Goal: Transaction & Acquisition: Purchase product/service

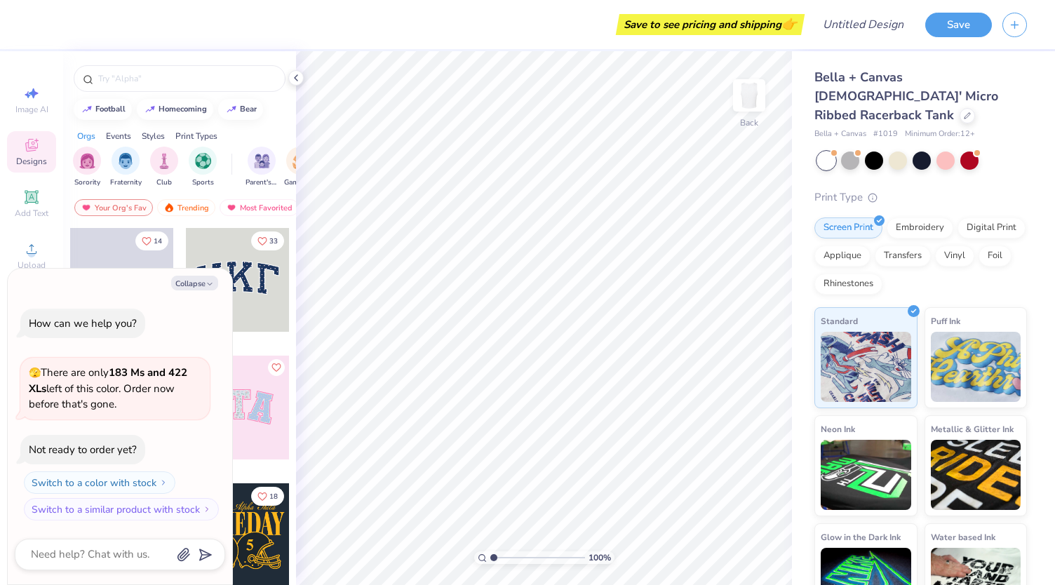
click at [187, 318] on div "How can we help you? 🫣 There are only 183 Ms and 422 XLs left of this color. Or…" at bounding box center [120, 414] width 210 height 235
click at [199, 278] on button "Collapse" at bounding box center [194, 283] width 47 height 15
type textarea "x"
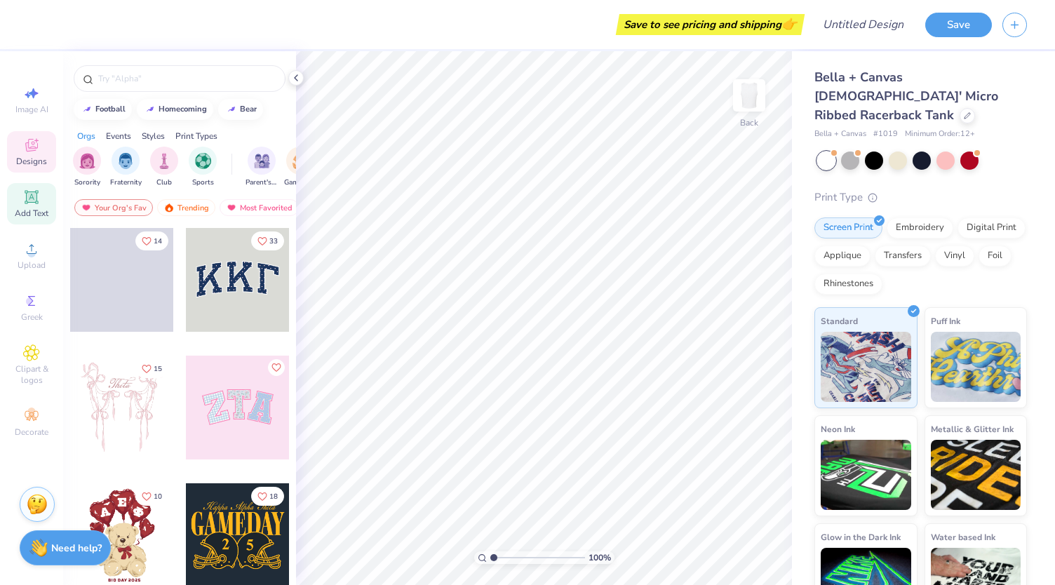
click at [34, 198] on icon at bounding box center [31, 196] width 13 height 13
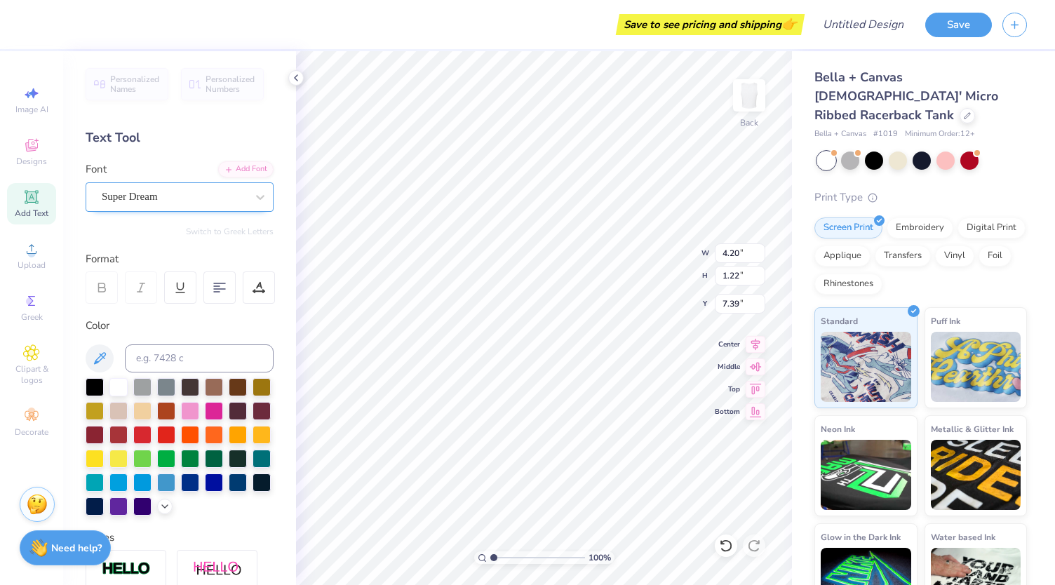
click at [192, 196] on div "Super Dream" at bounding box center [173, 197] width 147 height 22
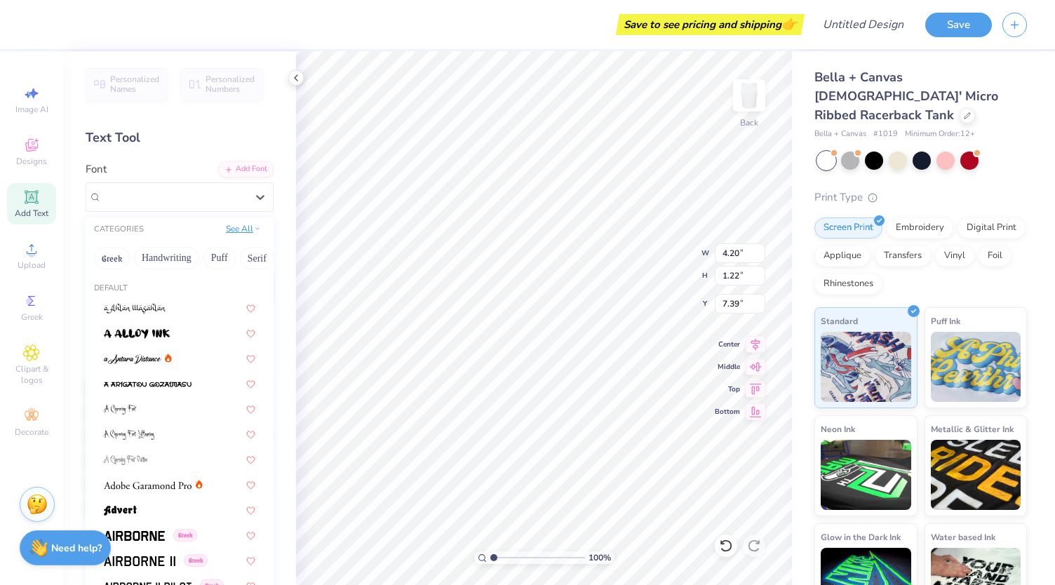
click at [236, 224] on button "See All" at bounding box center [243, 229] width 43 height 14
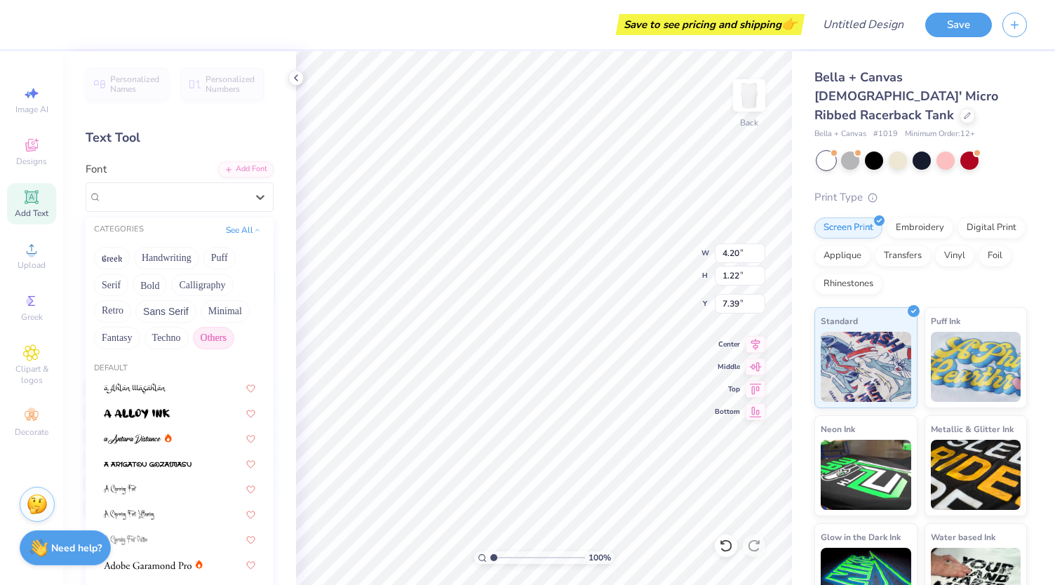
click at [212, 337] on button "Others" at bounding box center [213, 338] width 41 height 22
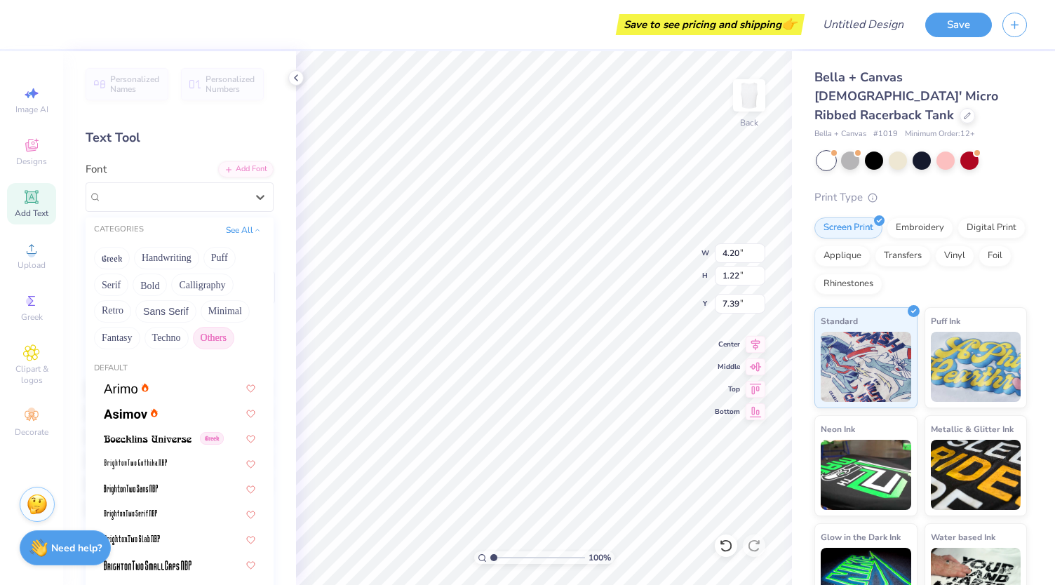
click at [209, 330] on button "Others" at bounding box center [213, 338] width 41 height 22
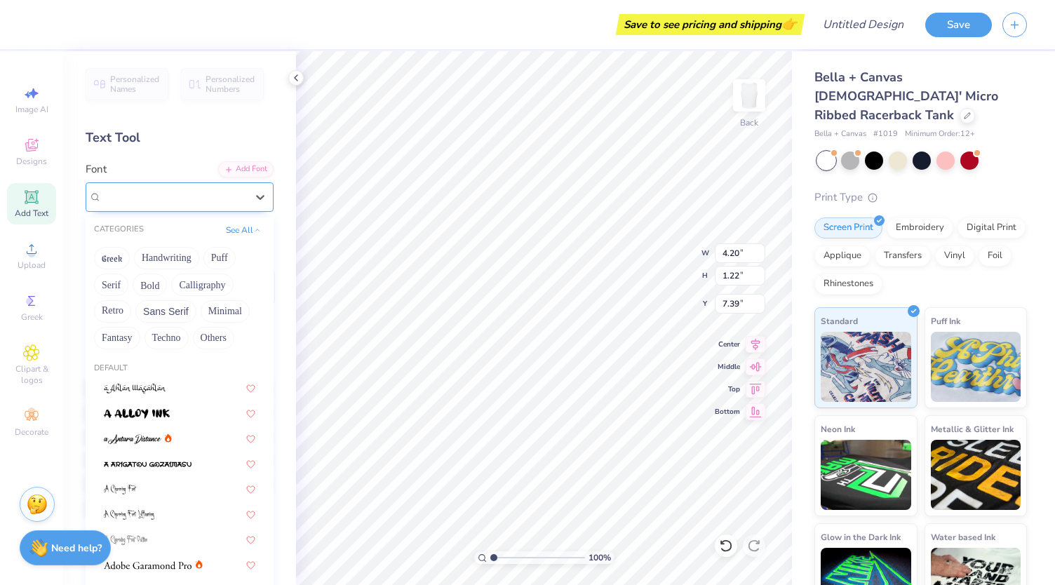
click at [154, 192] on span "Super Dream" at bounding box center [130, 197] width 56 height 16
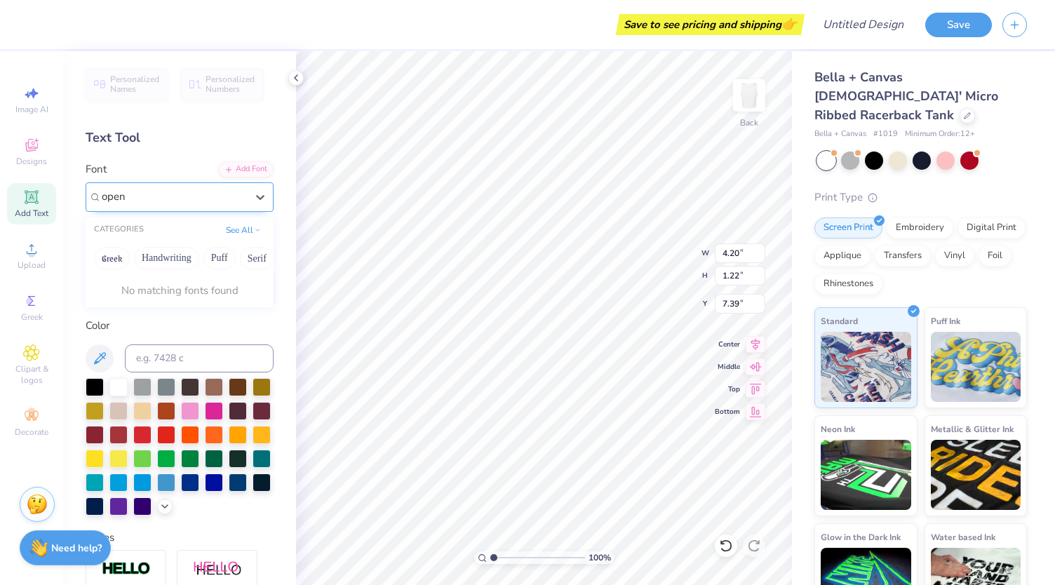
type input "open"
click at [154, 192] on div at bounding box center [173, 197] width 147 height 22
click at [154, 192] on span "Super Dream" at bounding box center [130, 197] width 56 height 16
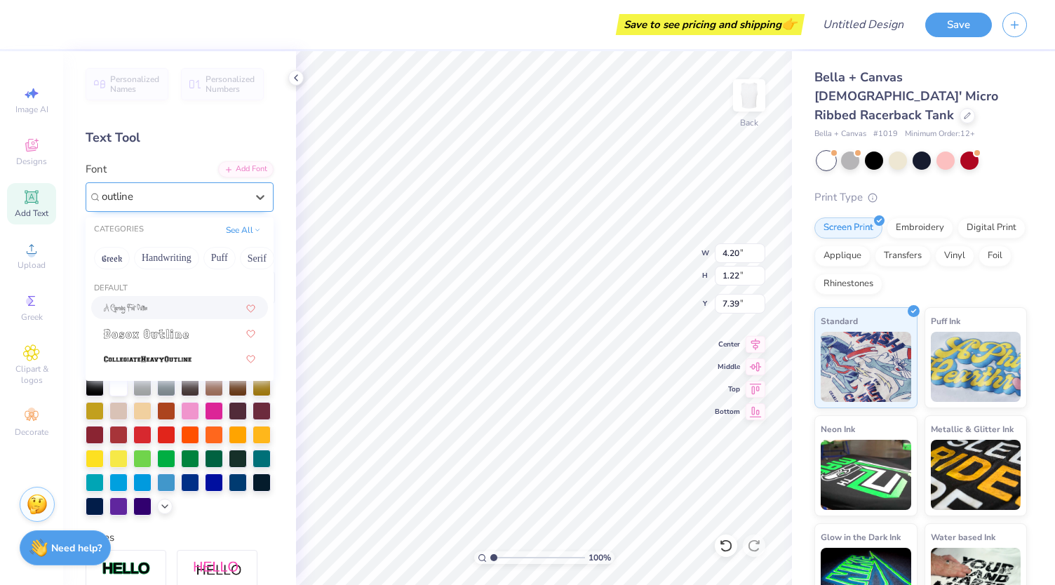
scroll to position [0, 41]
click at [175, 335] on img at bounding box center [146, 334] width 85 height 10
type input "outline"
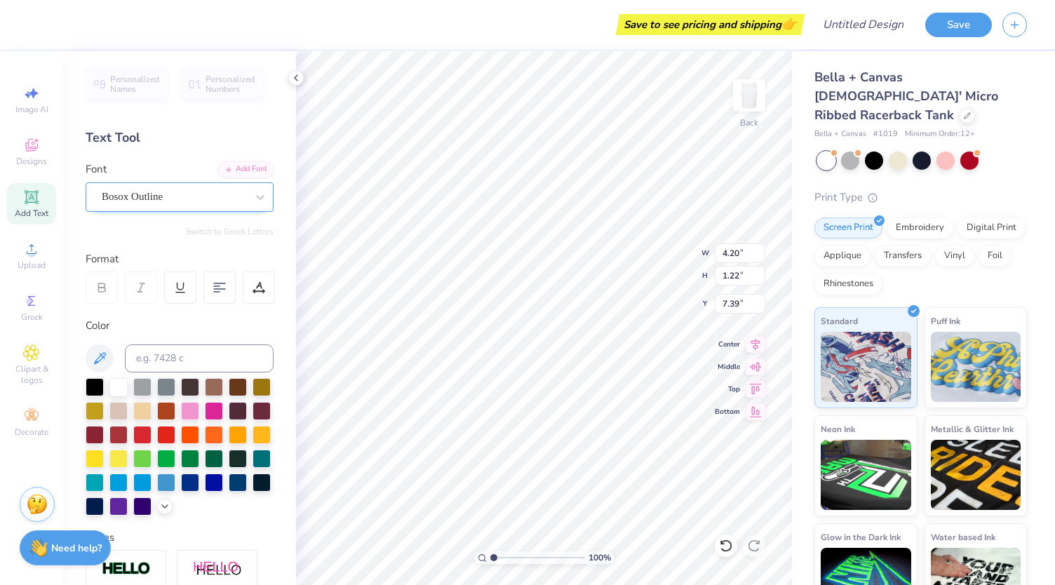
type input "3.40"
type input "1.05"
type input "7.48"
type textarea "DZ"
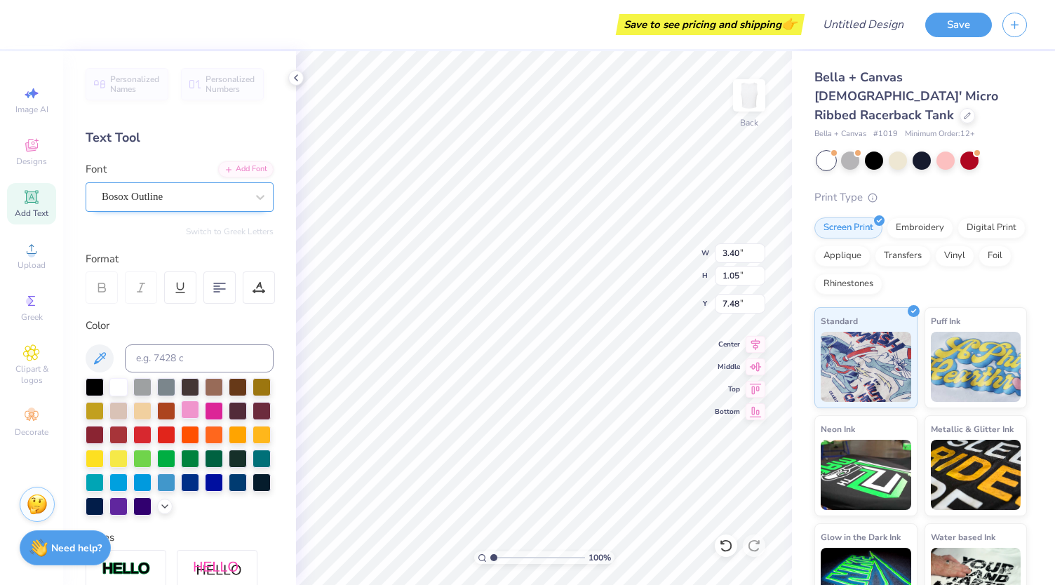
click at [199, 410] on div at bounding box center [190, 409] width 18 height 18
click at [139, 186] on div "Bosox Outline" at bounding box center [173, 197] width 147 height 22
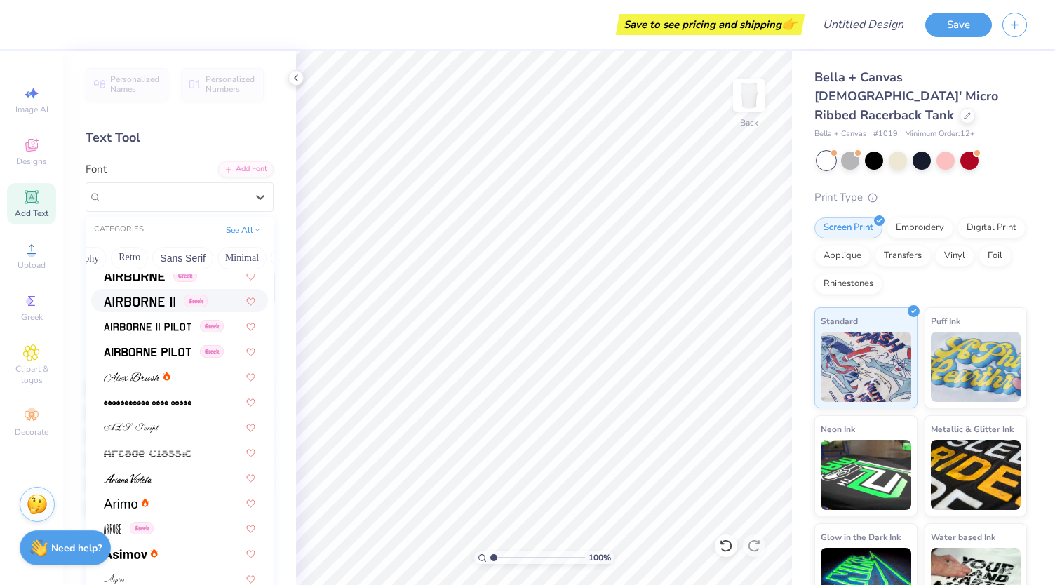
scroll to position [0, 273]
click at [130, 252] on button "Retro" at bounding box center [128, 258] width 37 height 22
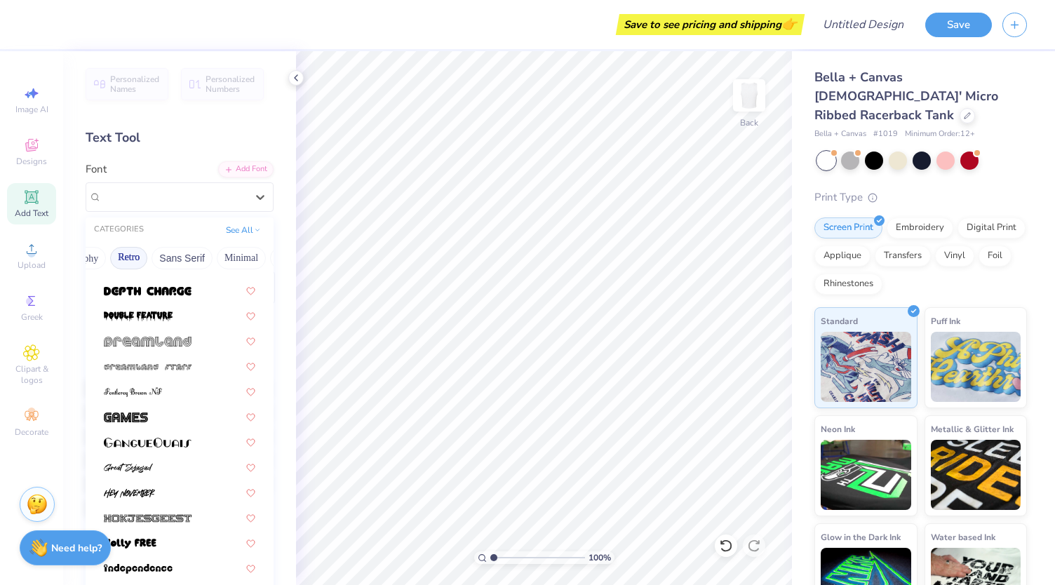
scroll to position [730, 0]
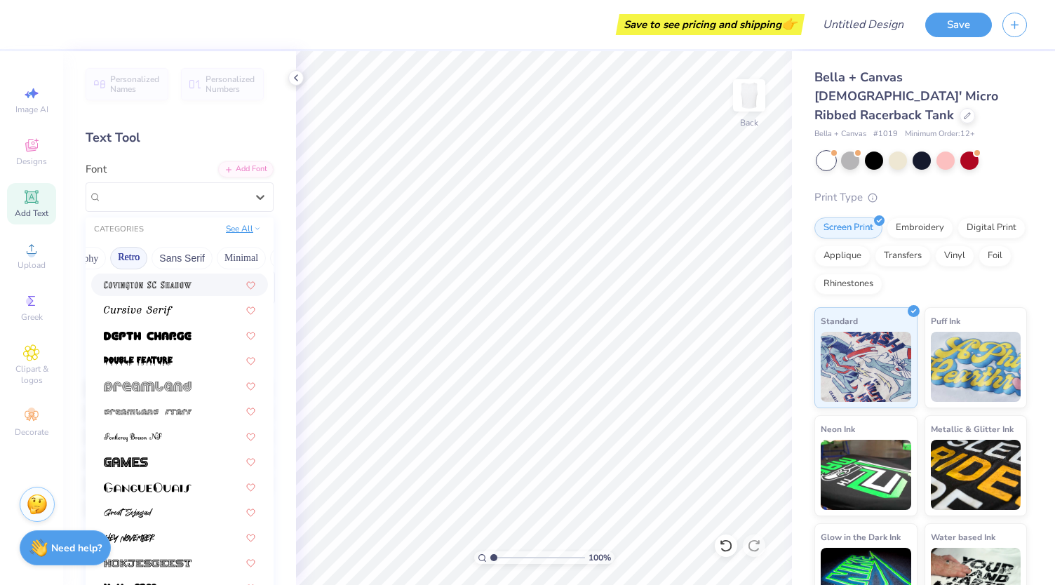
click at [236, 224] on button "See All" at bounding box center [243, 229] width 43 height 14
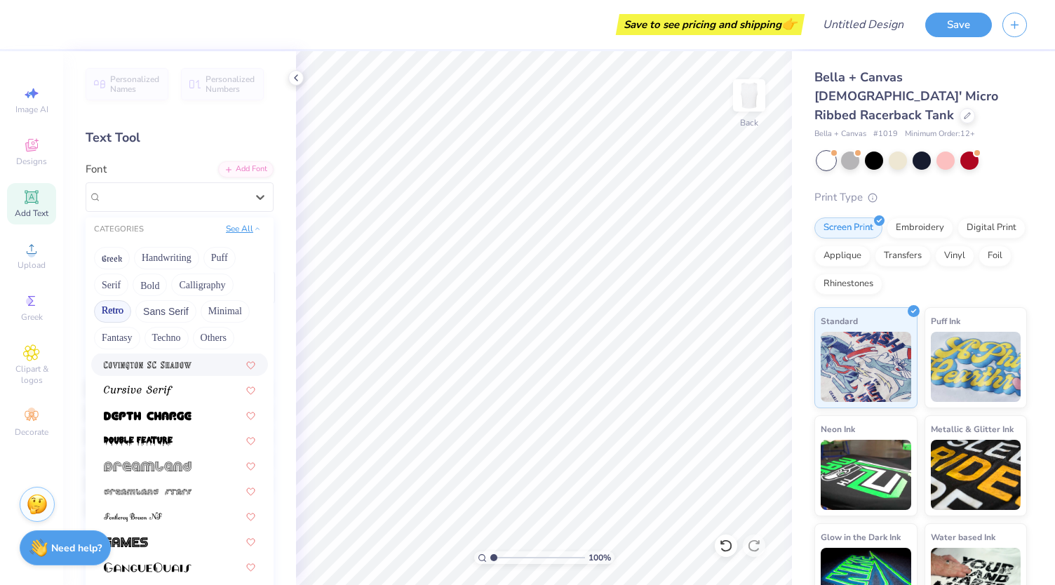
scroll to position [0, 0]
click at [223, 307] on button "Minimal" at bounding box center [225, 311] width 49 height 22
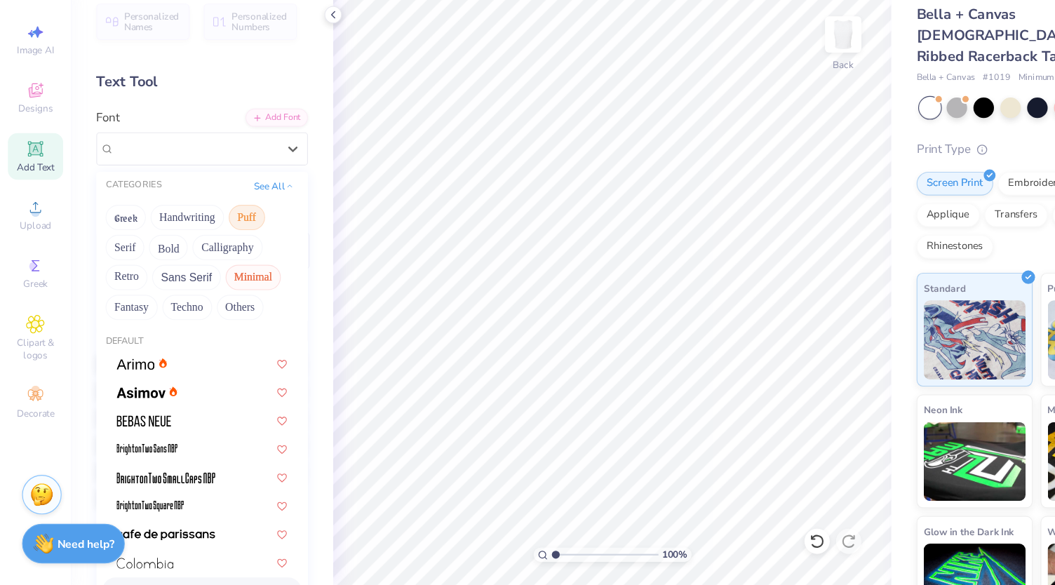
click at [225, 254] on button "Puff" at bounding box center [219, 258] width 32 height 22
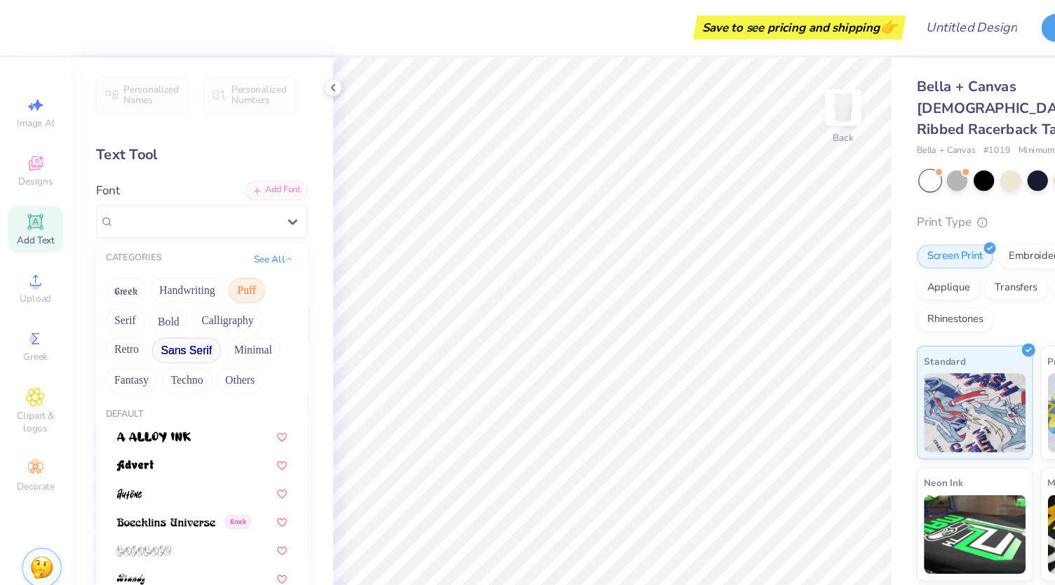
click at [163, 314] on button "Sans Serif" at bounding box center [165, 311] width 61 height 22
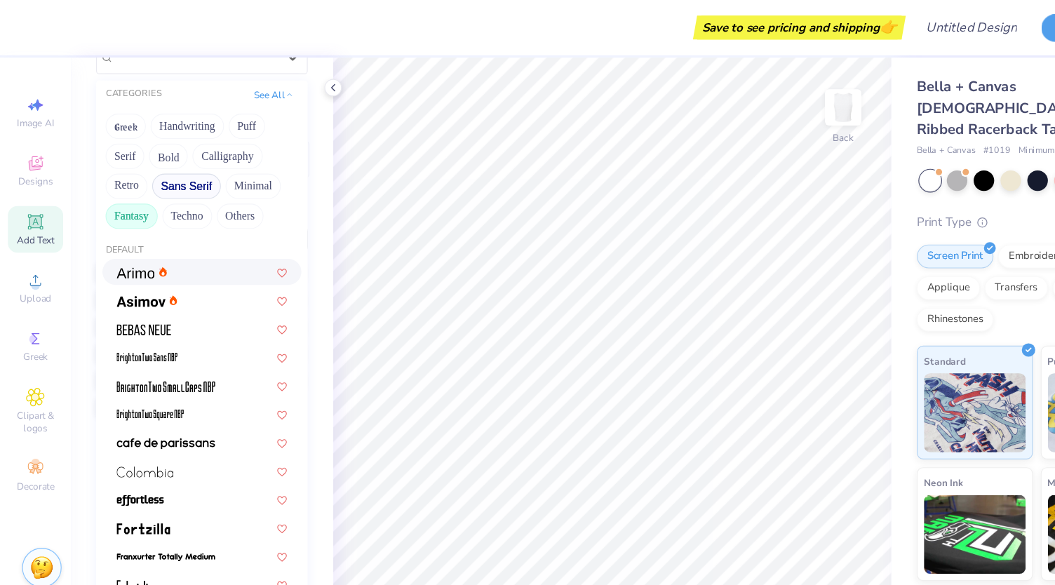
click at [124, 189] on button "Fantasy" at bounding box center [117, 192] width 46 height 22
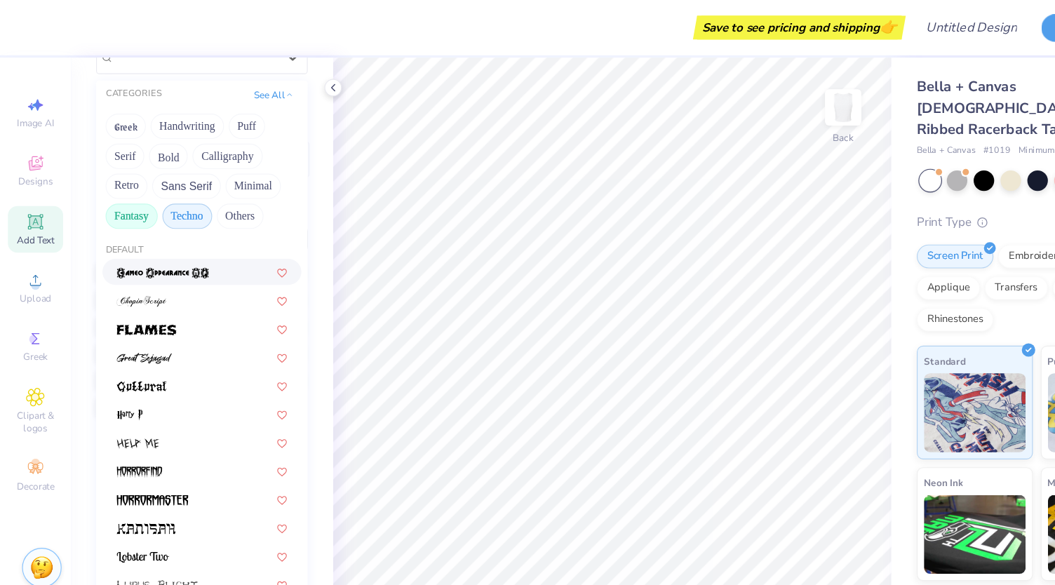
click at [166, 189] on button "Techno" at bounding box center [166, 192] width 44 height 22
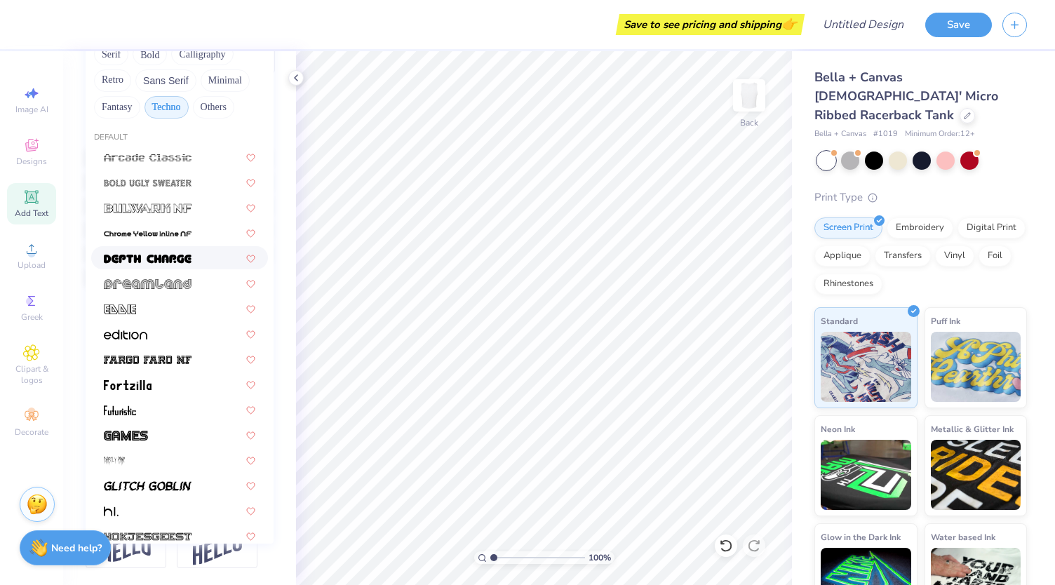
scroll to position [0, 0]
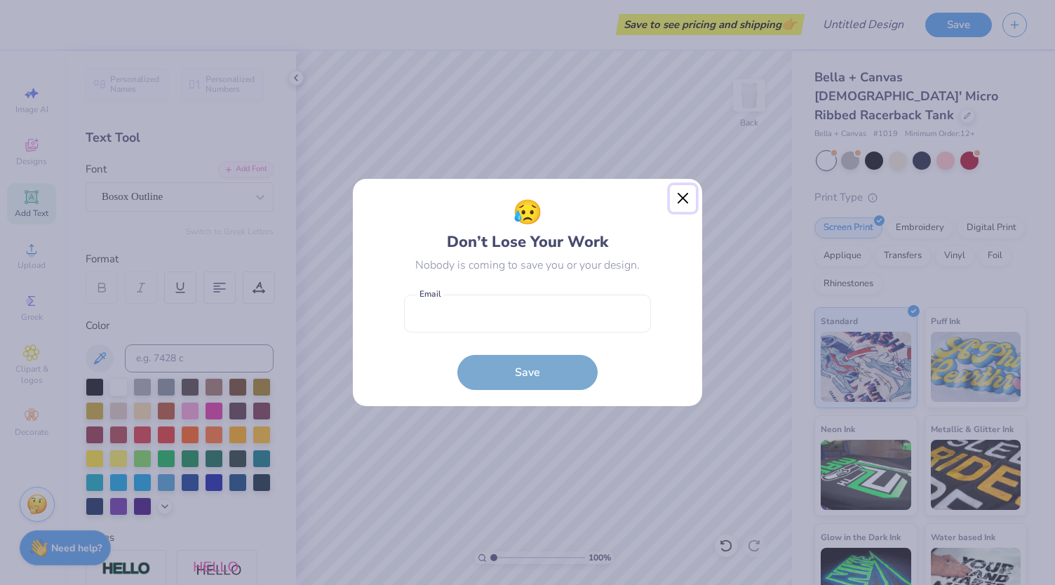
click at [684, 198] on button "Close" at bounding box center [683, 198] width 27 height 27
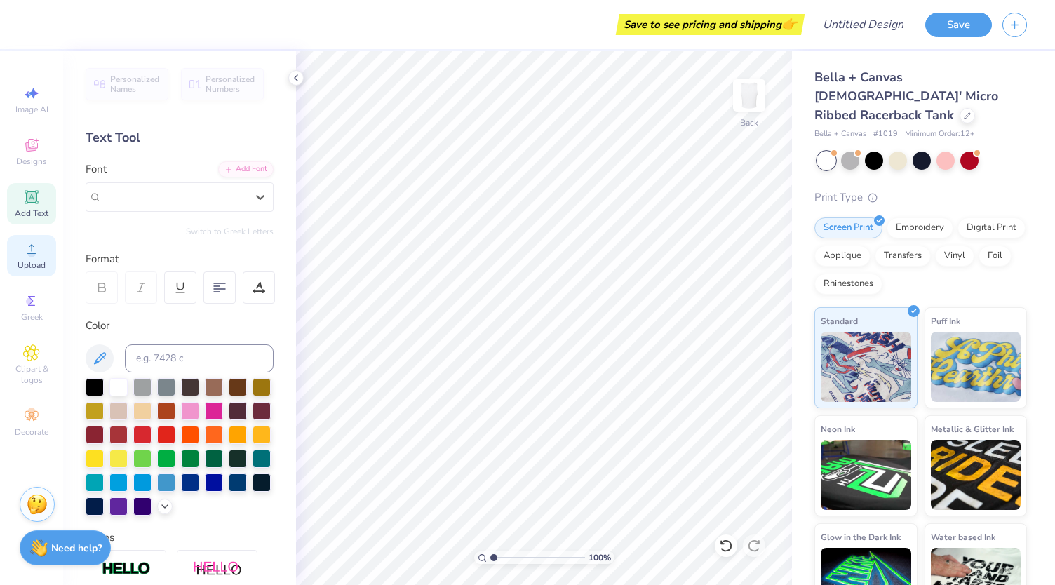
click at [29, 255] on circle at bounding box center [31, 254] width 8 height 8
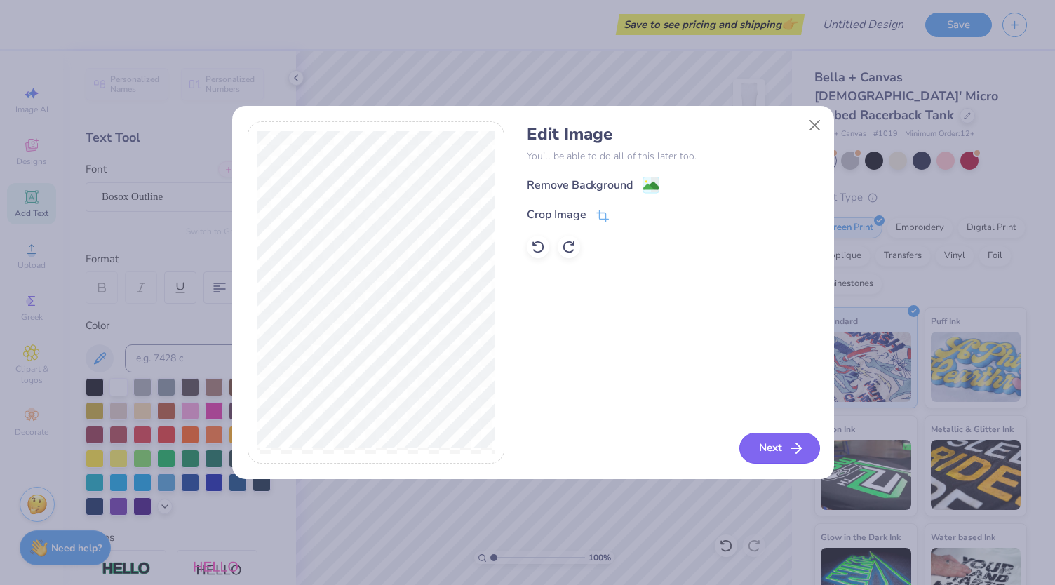
click at [767, 455] on button "Next" at bounding box center [779, 448] width 81 height 31
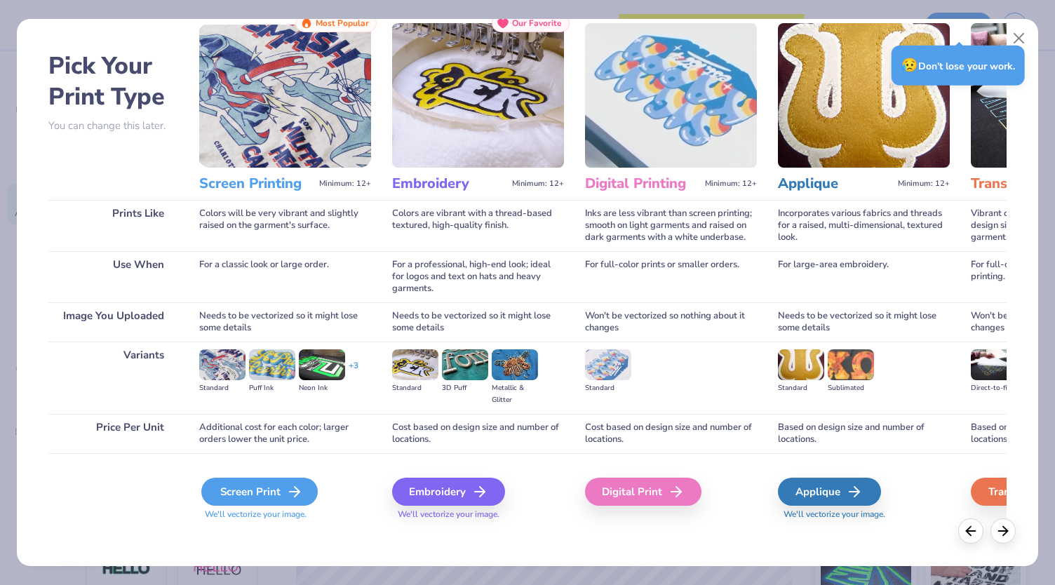
click at [256, 486] on div "Screen Print" at bounding box center [259, 492] width 116 height 28
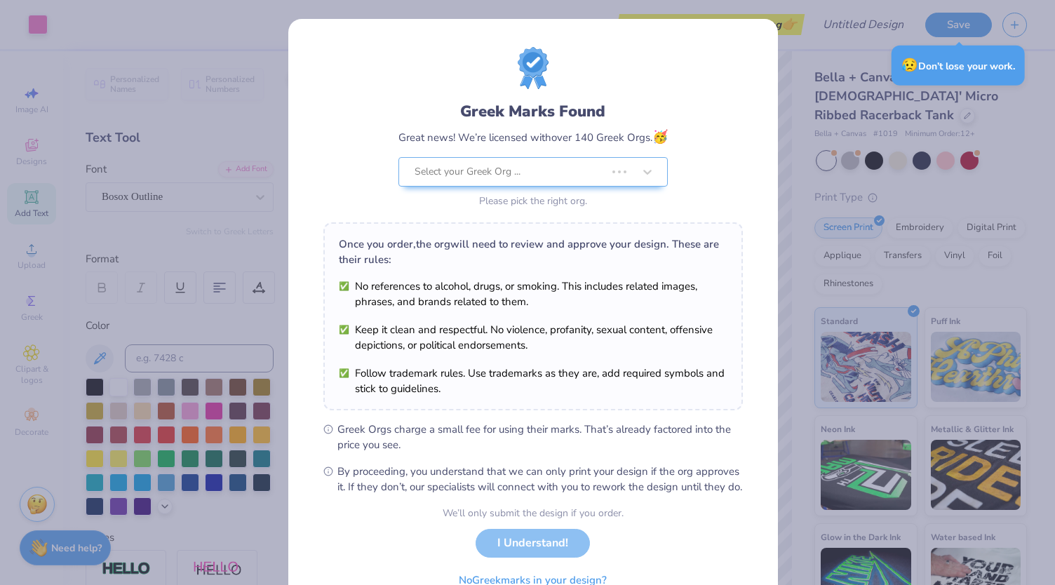
click at [551, 368] on body "Art colors Save to see pricing and shipping 👉 Design Title Save Image AI Design…" at bounding box center [527, 292] width 1055 height 585
type input "5.31"
type input "4.40"
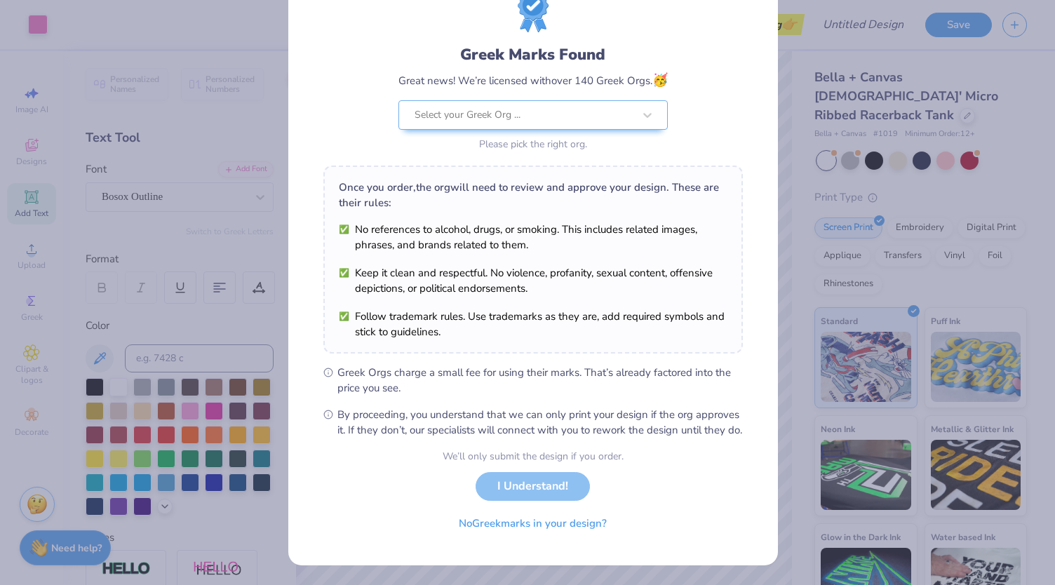
scroll to position [69, 0]
click at [525, 100] on div "Greek Marks Found Great news! We’re licensed with over 140 Greek Orgs. 🥳 Select…" at bounding box center [532, 98] width 269 height 111
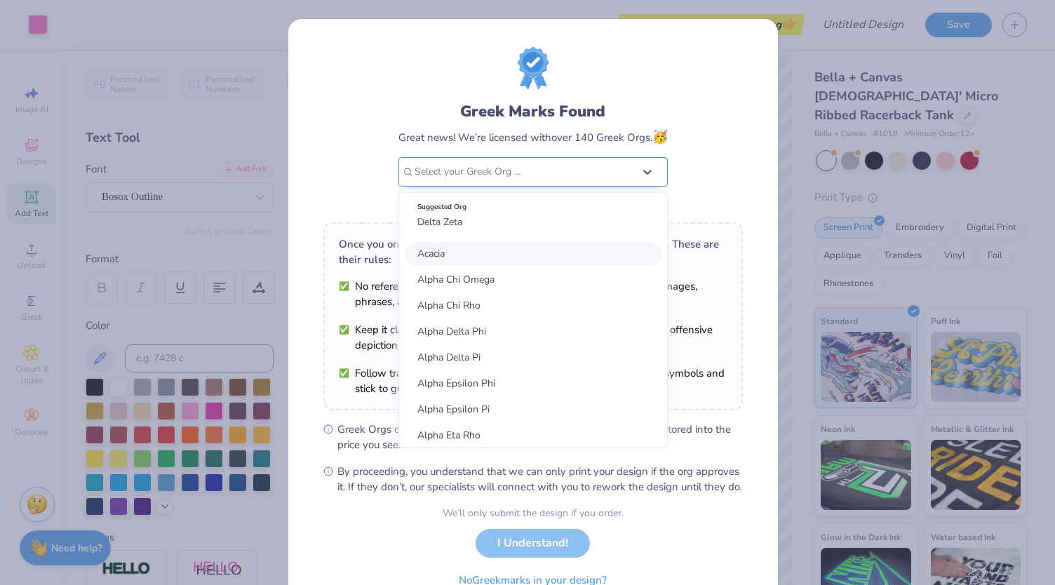
scroll to position [0, 0]
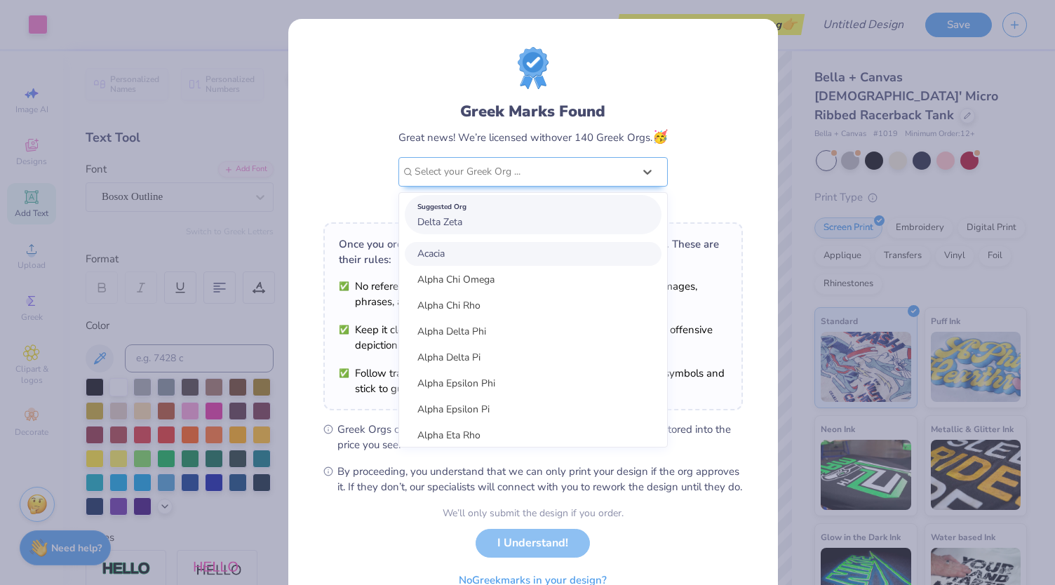
click at [506, 220] on div "Suggested Org Delta Zeta" at bounding box center [533, 214] width 257 height 39
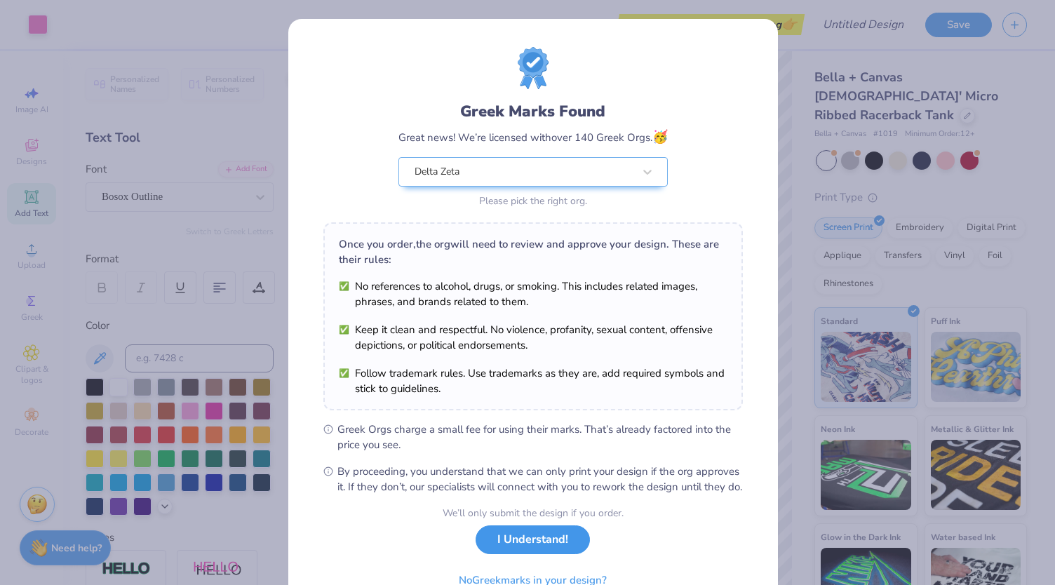
click at [504, 554] on button "I Understand!" at bounding box center [533, 539] width 114 height 29
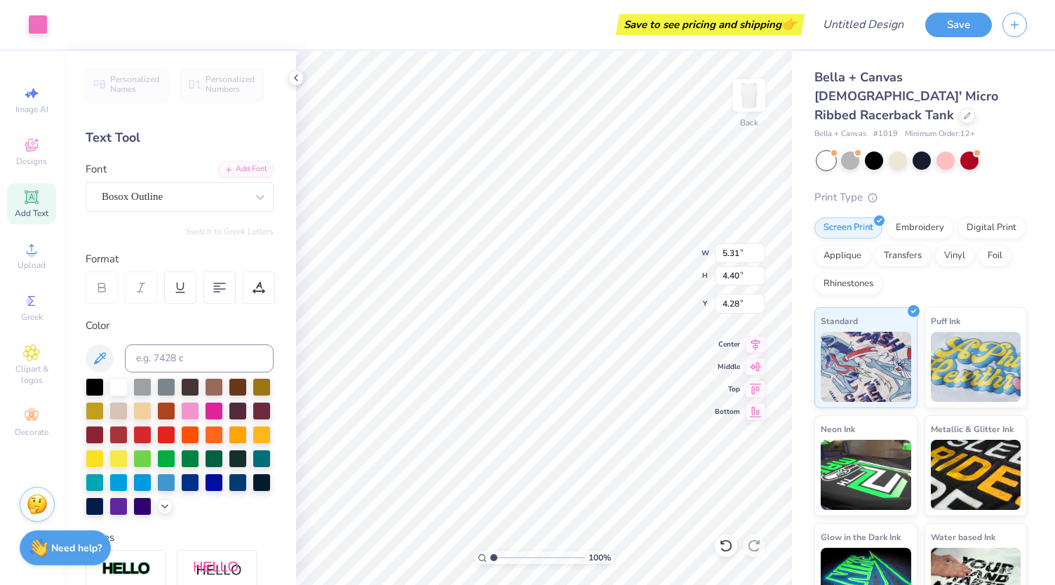
type input "4.75"
type input "3.94"
type input "2.09"
type input "3.61"
type input "2.99"
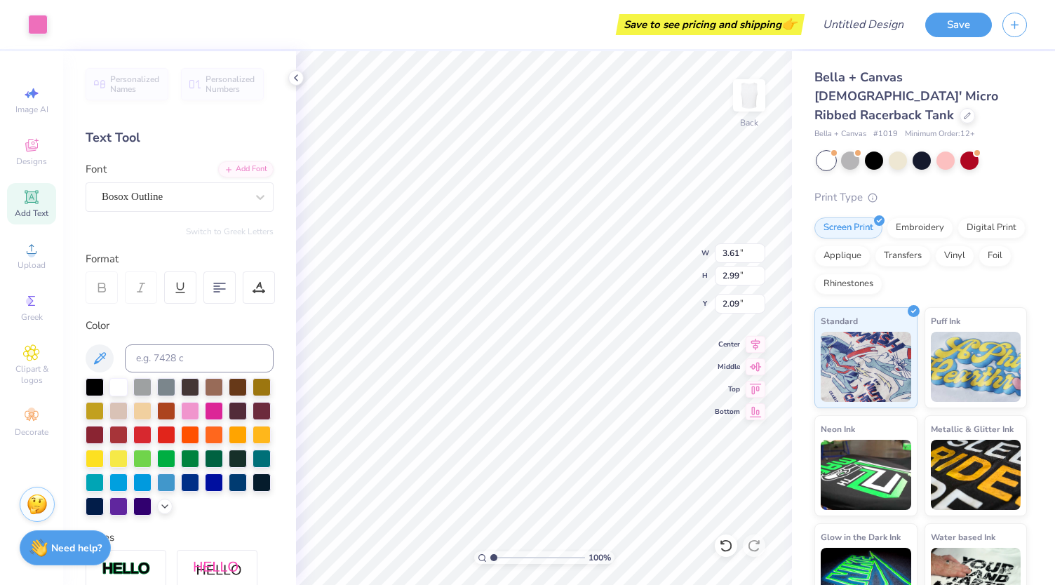
type input "2.45"
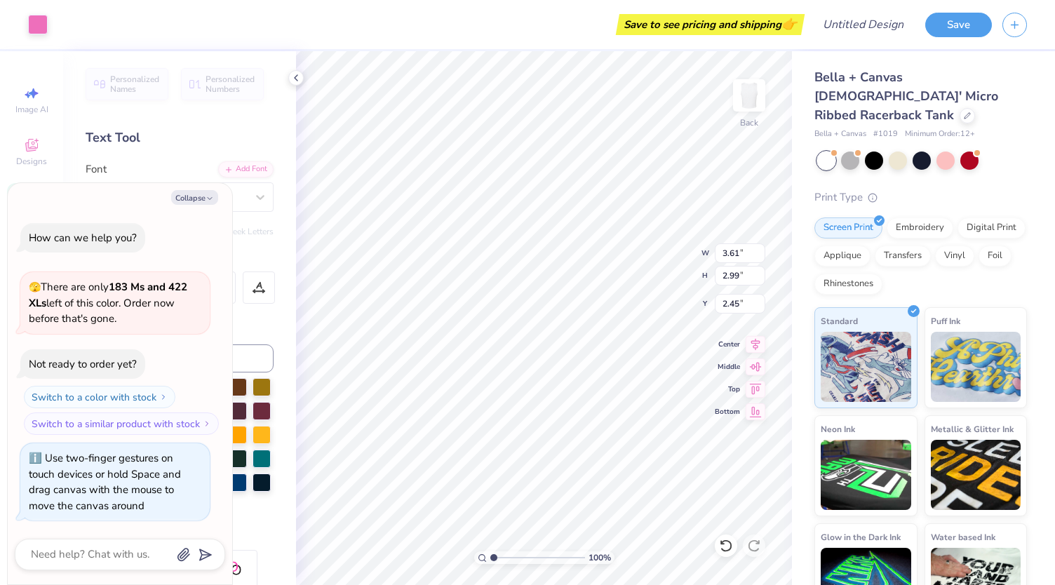
type input "1.00399775172947"
type textarea "x"
type input "1.01434819102986"
type textarea "x"
type input "1.0154212469588"
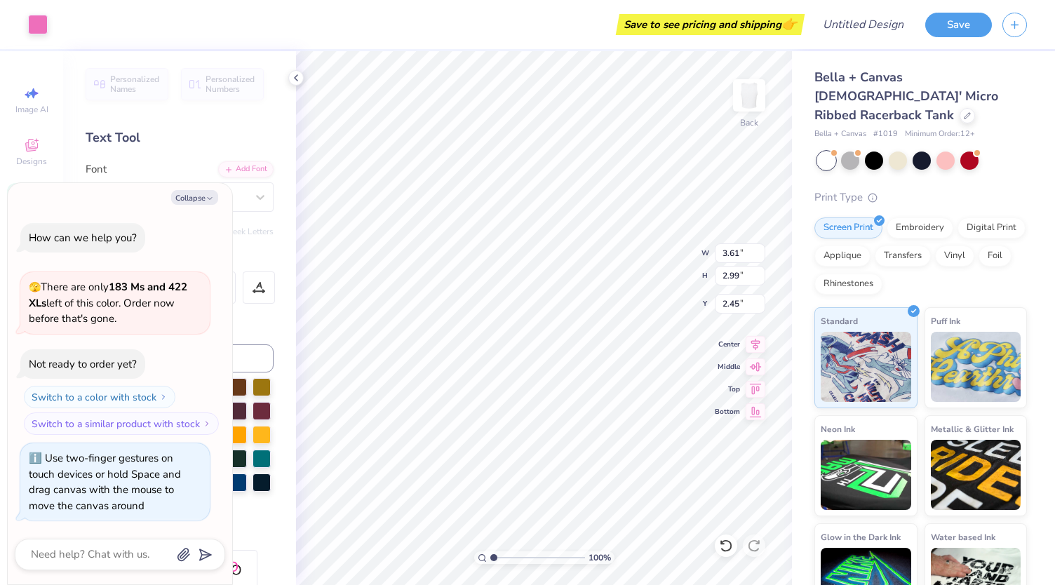
type textarea "x"
type input "1.12875889081704"
click at [736, 302] on input "2.45" at bounding box center [740, 304] width 50 height 20
type input "2.5"
type input "1.12875889081704"
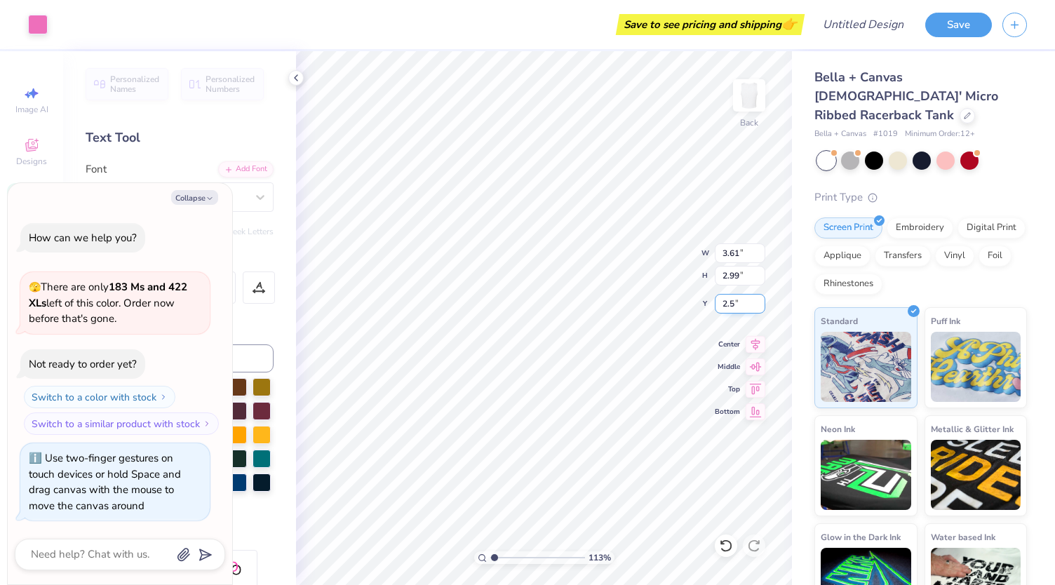
type textarea "x"
type input "1.12875889081704"
type textarea "x"
type input "1.12875889081704"
type textarea "x"
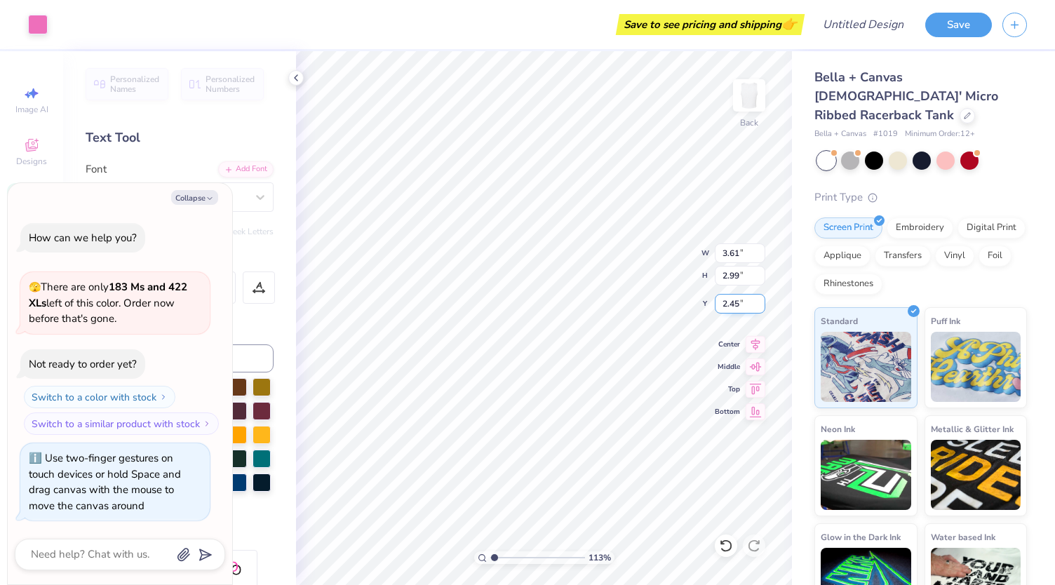
type input "1.12875889081704"
type textarea "x"
type input "2.64"
type input "1.12875889081704"
type textarea "x"
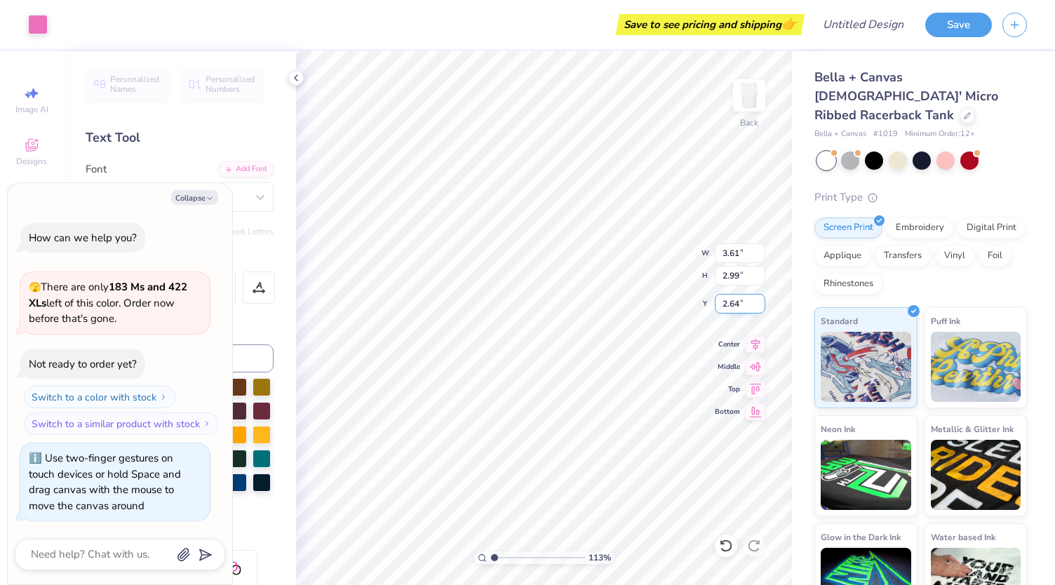
type input "1.12875889081704"
type textarea "x"
click at [741, 298] on input "2.59" at bounding box center [740, 304] width 50 height 20
click at [761, 304] on input "2.58" at bounding box center [740, 304] width 50 height 20
click at [761, 304] on input "2.55" at bounding box center [740, 304] width 50 height 20
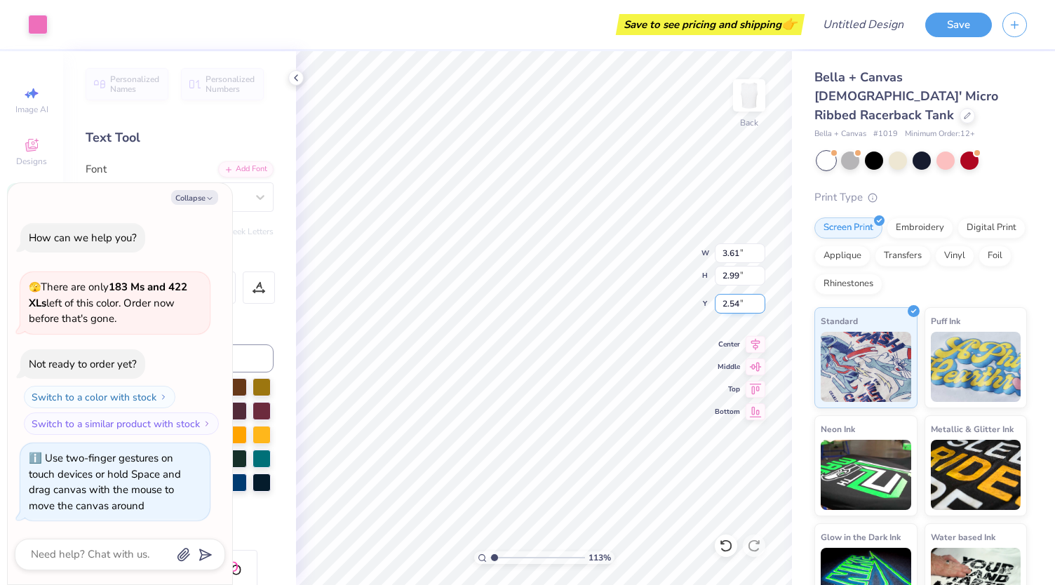
click at [761, 304] on input "2.54" at bounding box center [740, 304] width 50 height 20
click at [761, 304] on input "2.53" at bounding box center [740, 304] width 50 height 20
click at [761, 304] on input "2.52" at bounding box center [740, 304] width 50 height 20
click at [761, 304] on input "2.51" at bounding box center [740, 304] width 50 height 20
type input "2.5"
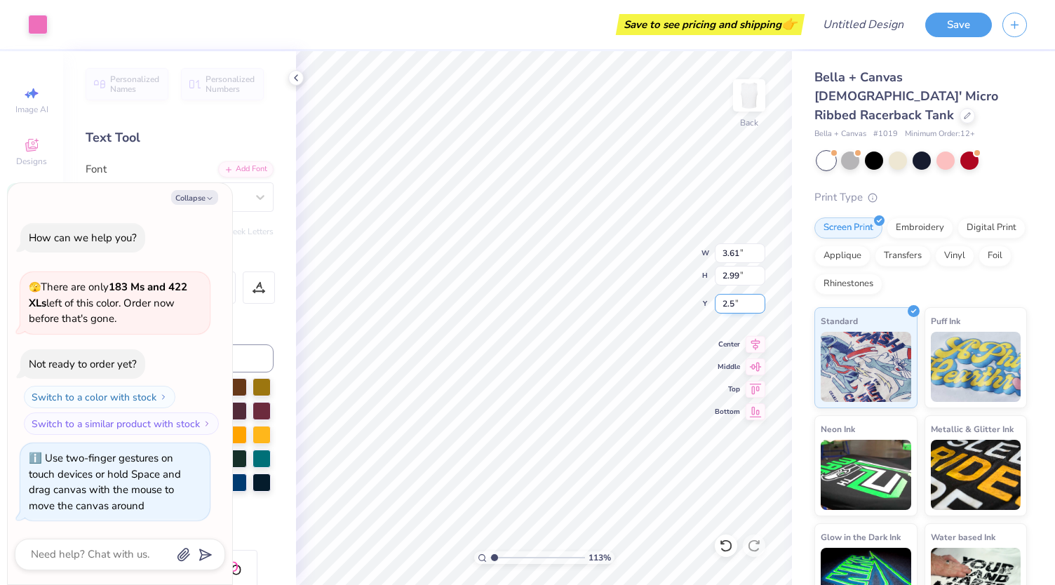
click at [761, 304] on input "2.5" at bounding box center [740, 304] width 50 height 20
type input "1.12875889081704"
type textarea "x"
type input "1.12875889081704"
type textarea "x"
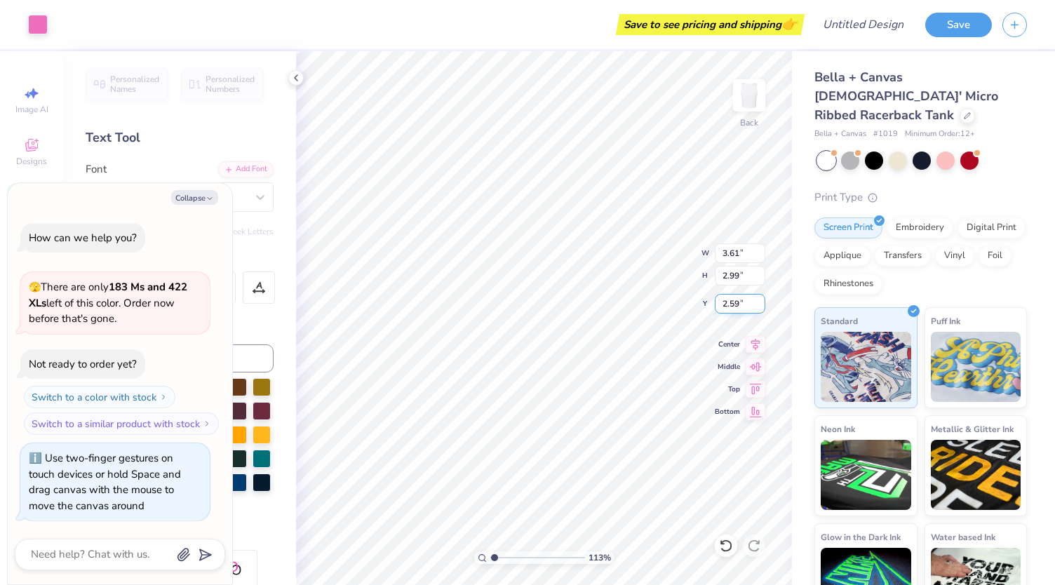
click at [734, 307] on input "2.59" at bounding box center [740, 304] width 50 height 20
click at [738, 307] on input "2.59" at bounding box center [740, 304] width 50 height 20
type input "2.5"
type input "1.12875889081704"
type textarea "x"
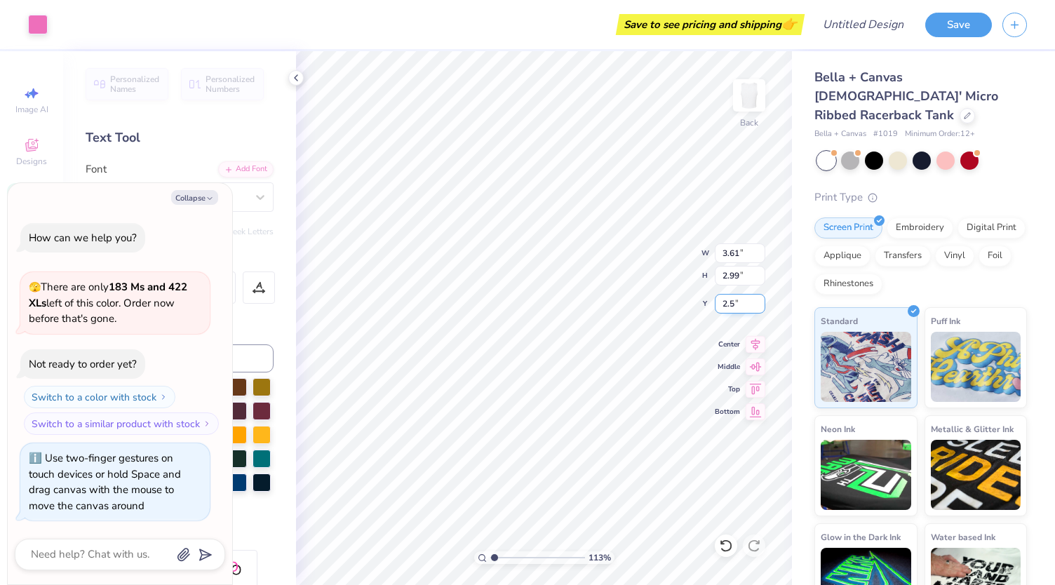
type input "2.50"
type input "1.12875889081704"
type textarea "x"
type input "1.12875889081704"
type textarea "x"
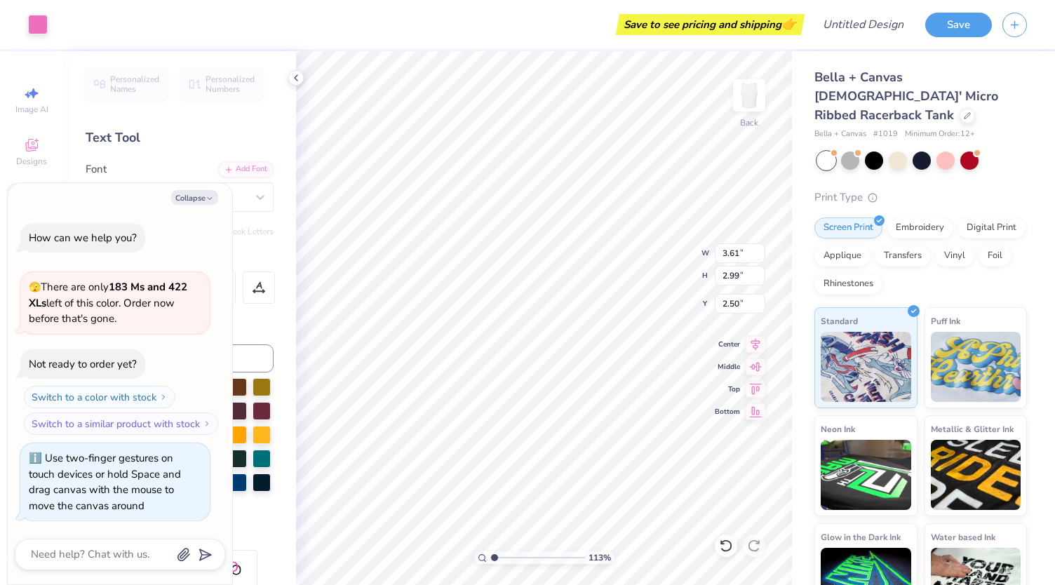
type input "1.12875889081704"
type textarea "x"
type input "1.12875889081704"
type textarea "x"
type input "1.12875889081704"
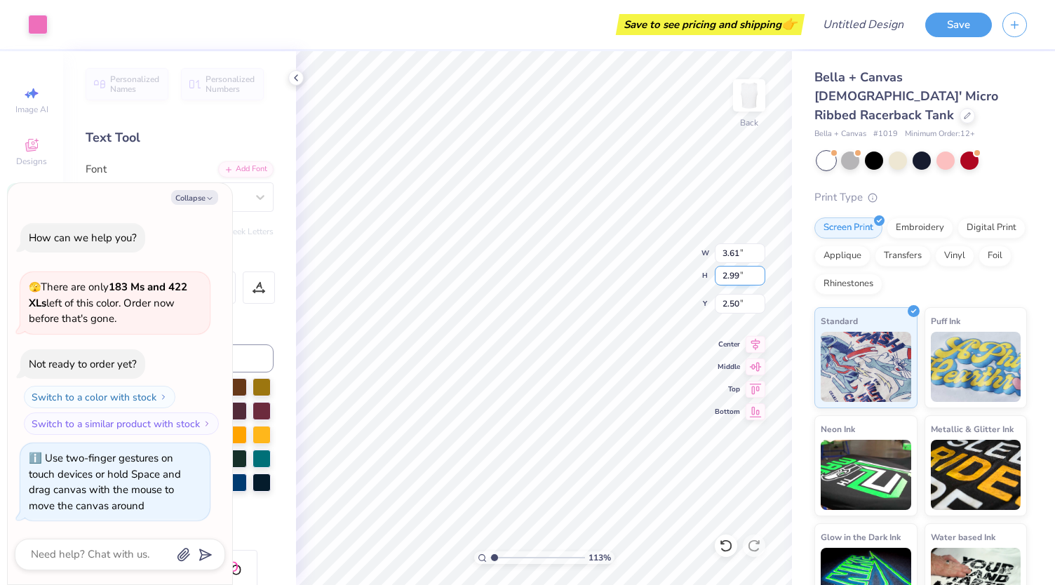
type textarea "x"
type input "1.12875889081704"
type textarea "x"
type input "3.62"
type input "3.00"
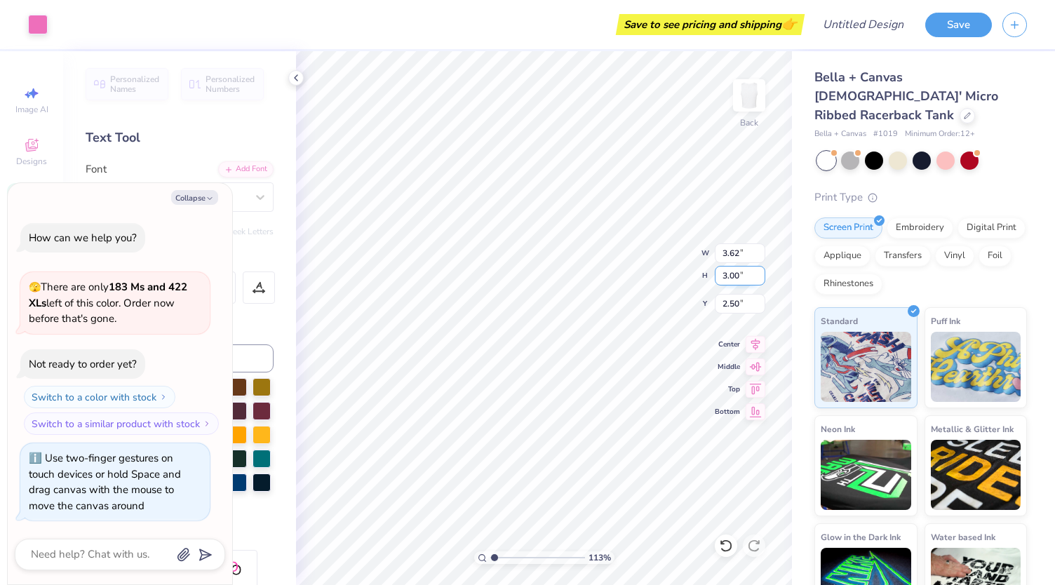
type input "1.12875889081704"
type textarea "x"
type input "1.12875889081704"
type textarea "x"
type input "1.12875889081704"
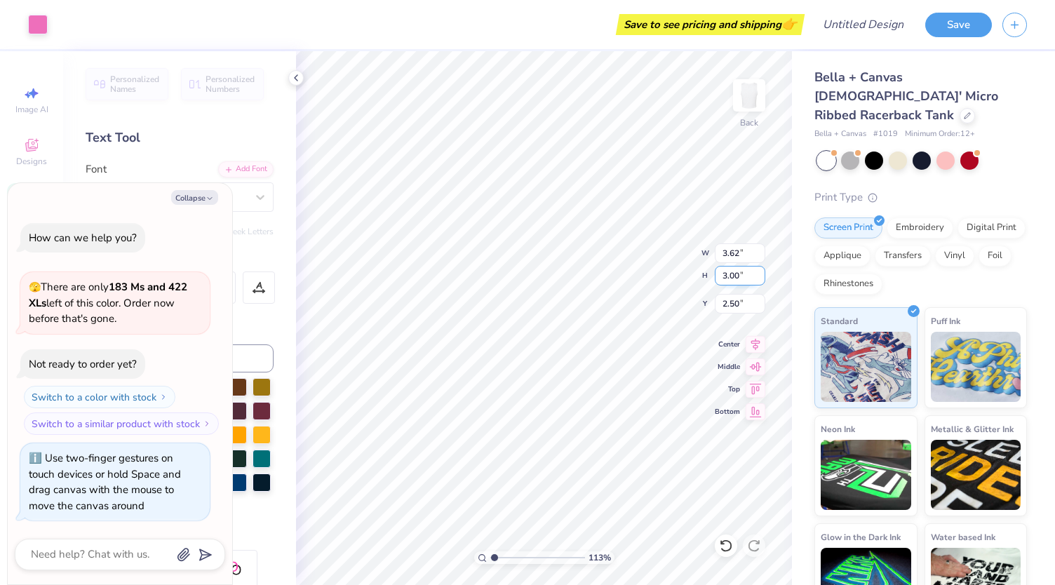
type textarea "x"
type input "1.12875889081704"
type textarea "x"
type input "1.12875889081704"
type textarea "x"
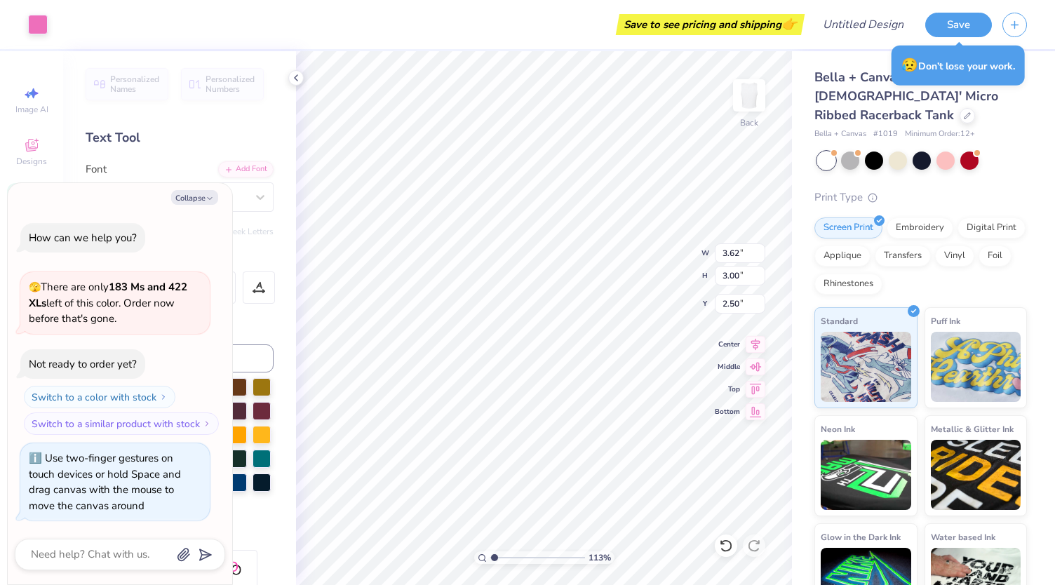
type input "1.12875889081704"
type textarea "x"
type input "1.12875889081704"
type textarea "x"
type input "1.12875889081704"
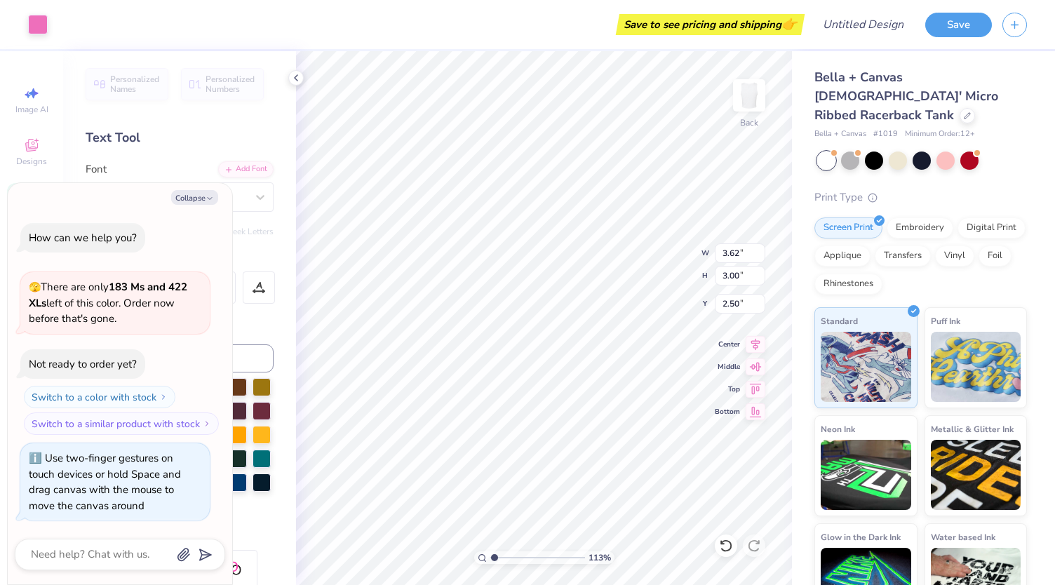
type textarea "x"
type input "1.12875889081704"
type textarea "x"
type input "1.12875889081704"
type textarea "x"
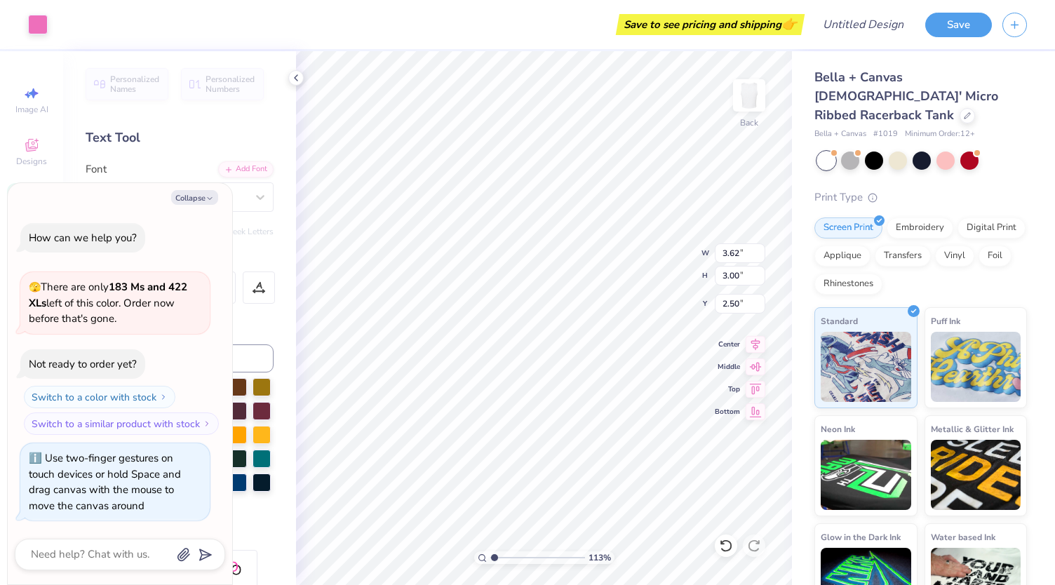
type input "1.12875889081704"
type textarea "x"
type input "1.12875889081704"
type textarea "x"
type input "1.12875889081704"
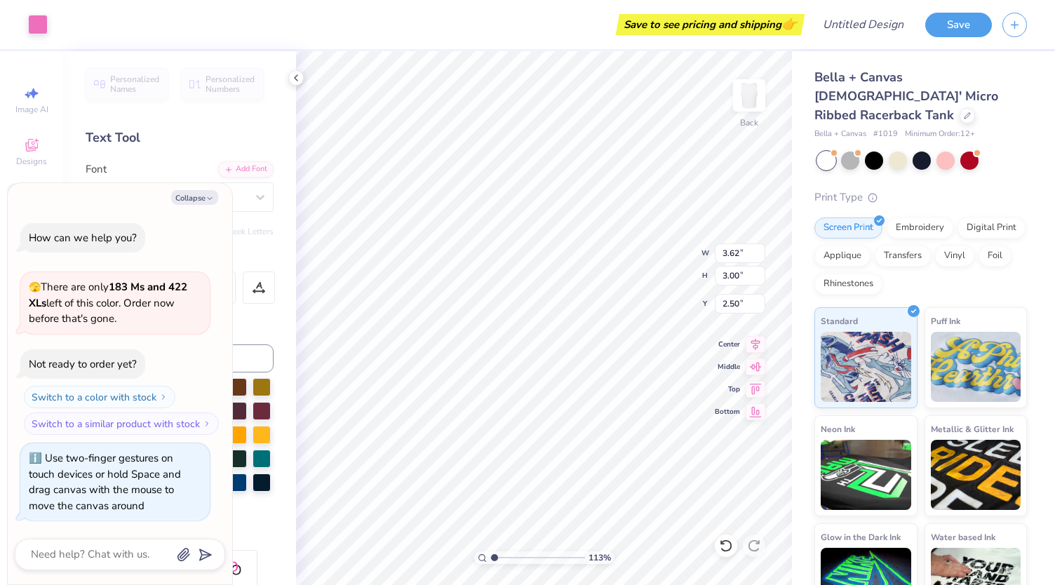
type textarea "x"
type input "1.12875889081704"
type textarea "x"
type input "1.12875889081704"
type textarea "x"
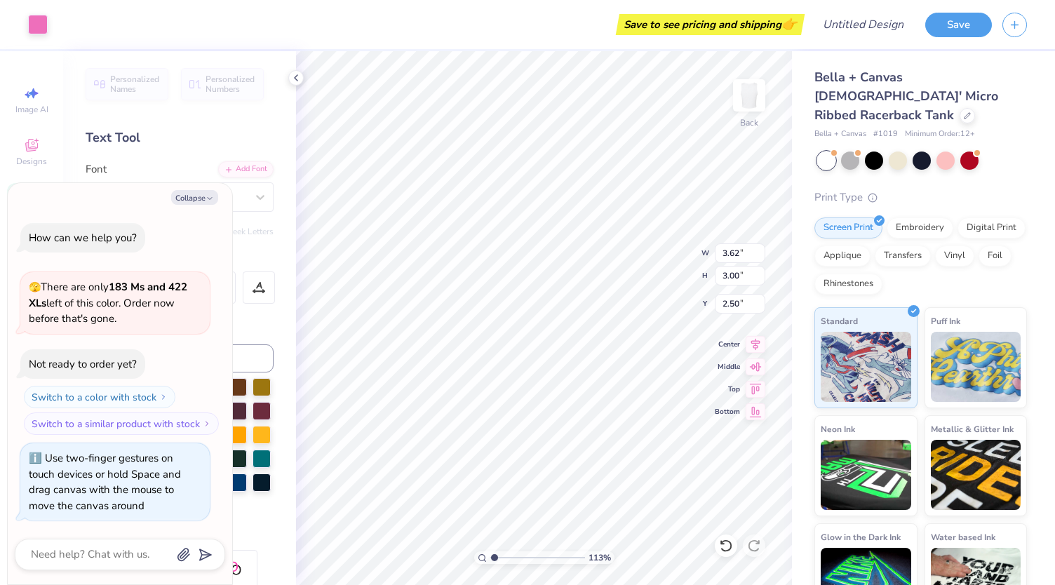
type input "1.12875889081704"
type textarea "x"
type input "1.12875889081704"
type textarea "x"
type input "1.12875889081704"
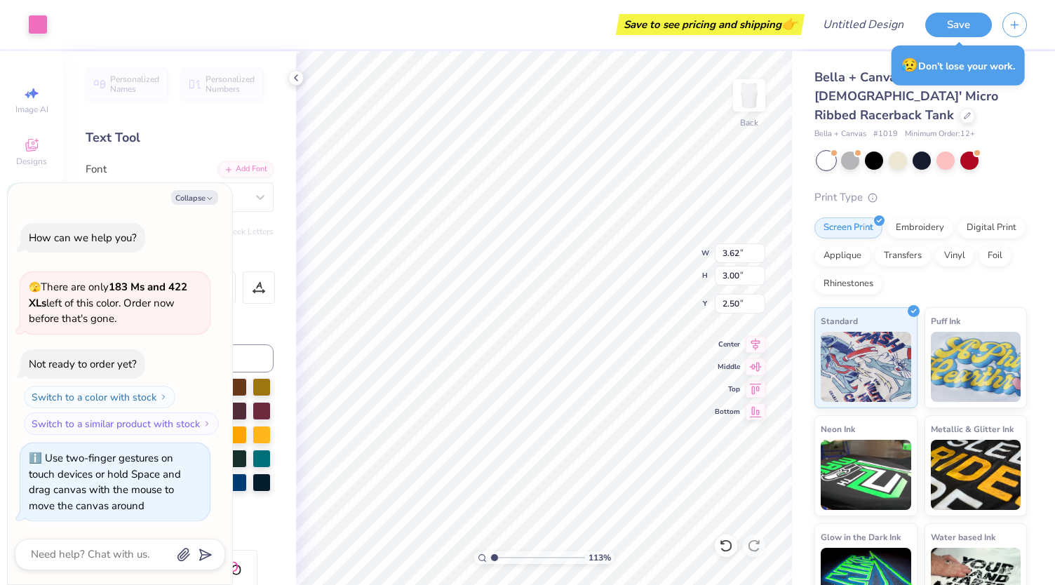
type textarea "x"
type input "1.12875889081704"
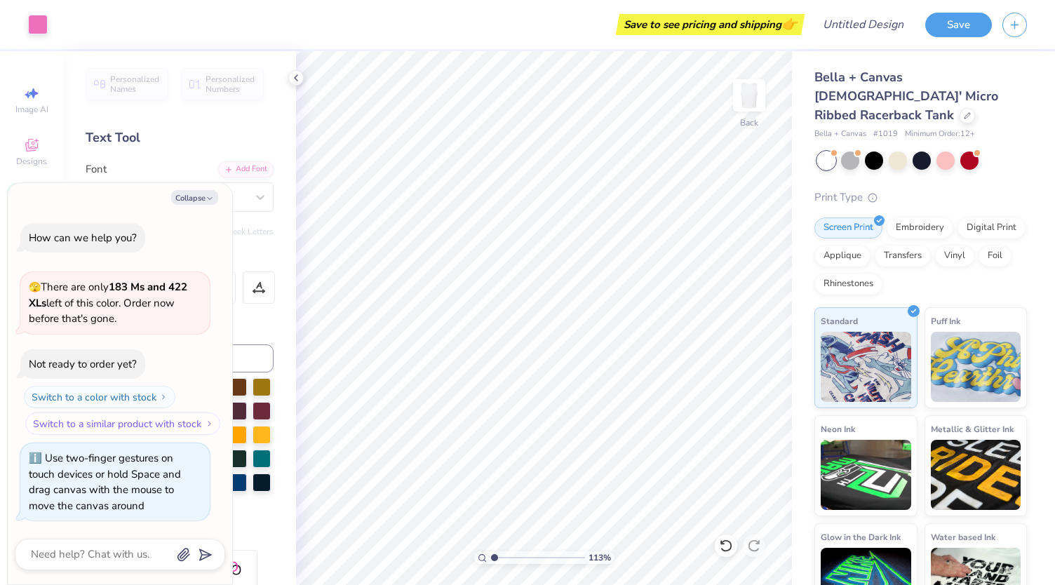
click at [191, 429] on button "Switch to a similar product with stock" at bounding box center [122, 423] width 195 height 22
type textarea "x"
type input "1.12875889081704"
type textarea "x"
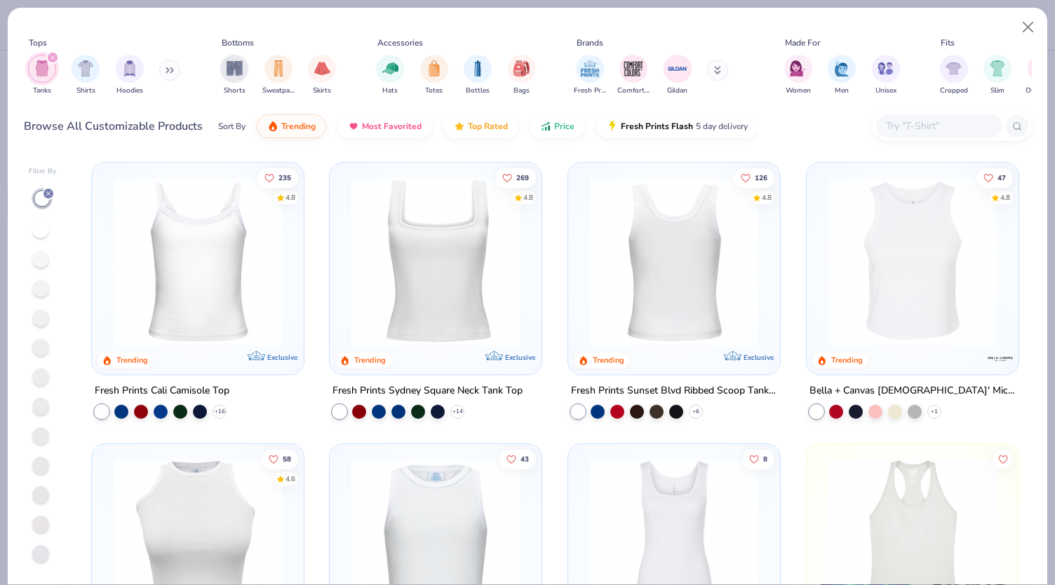
click at [661, 273] on img at bounding box center [674, 262] width 184 height 170
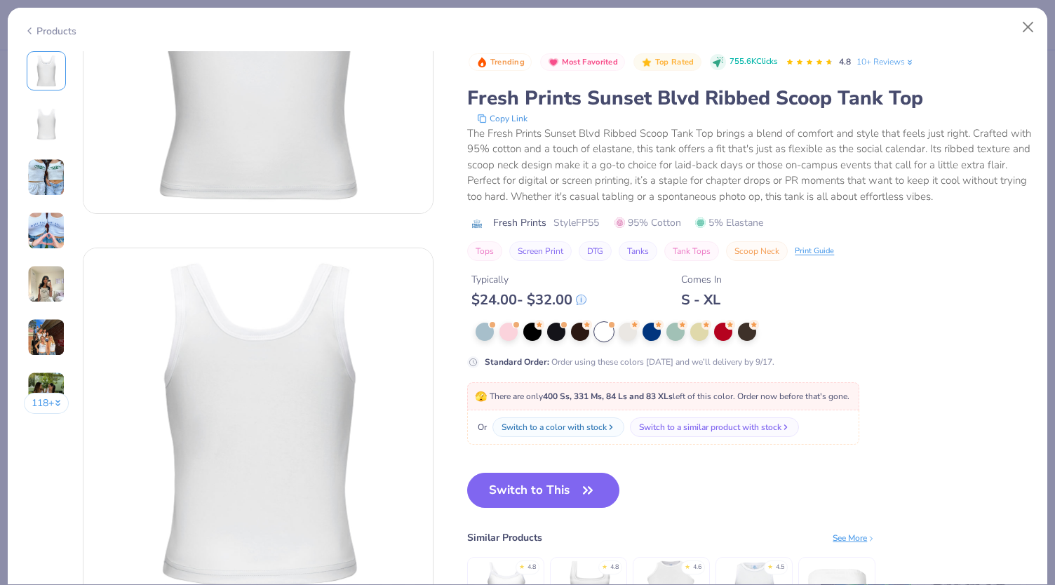
click at [30, 166] on img at bounding box center [46, 178] width 38 height 38
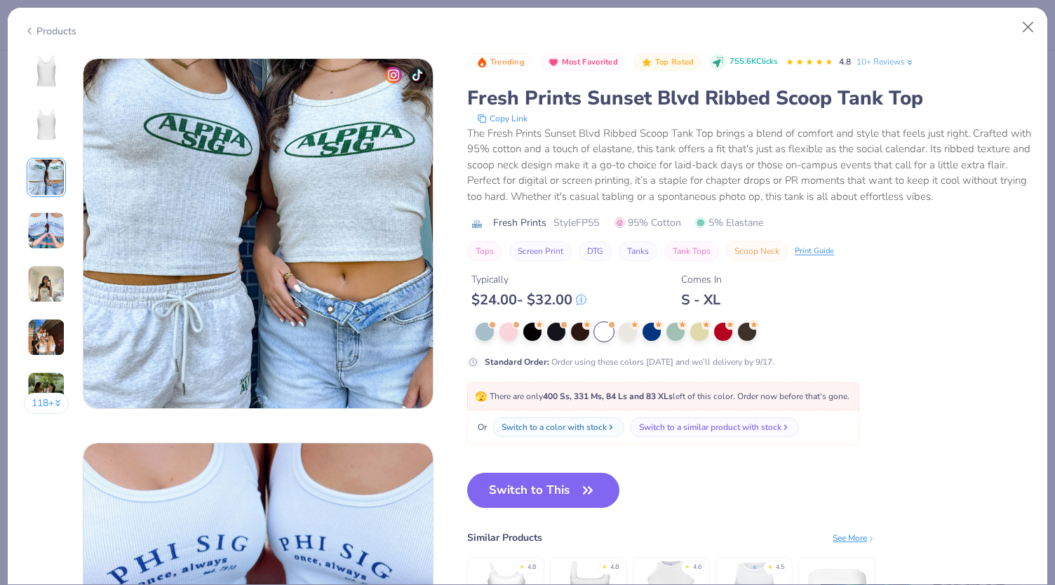
scroll to position [769, 0]
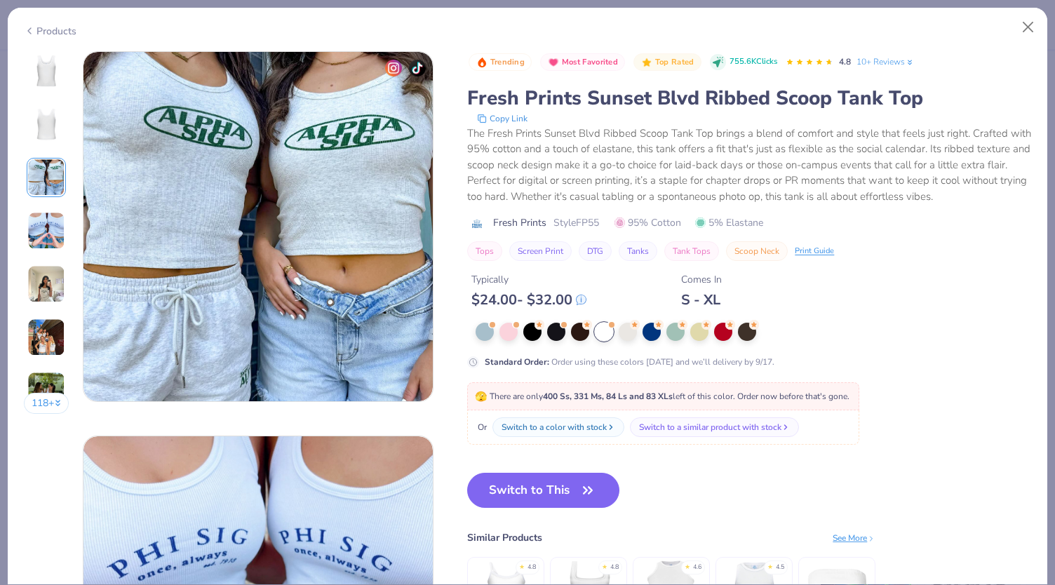
click at [46, 203] on div "118 +" at bounding box center [47, 237] width 46 height 373
click at [54, 224] on img at bounding box center [46, 231] width 38 height 38
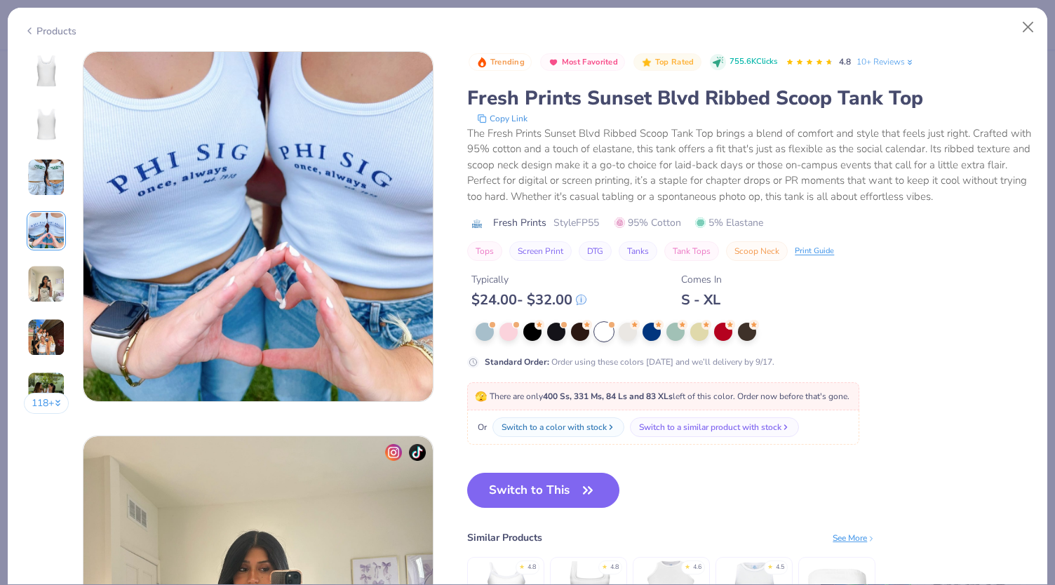
click at [61, 282] on img at bounding box center [46, 284] width 38 height 38
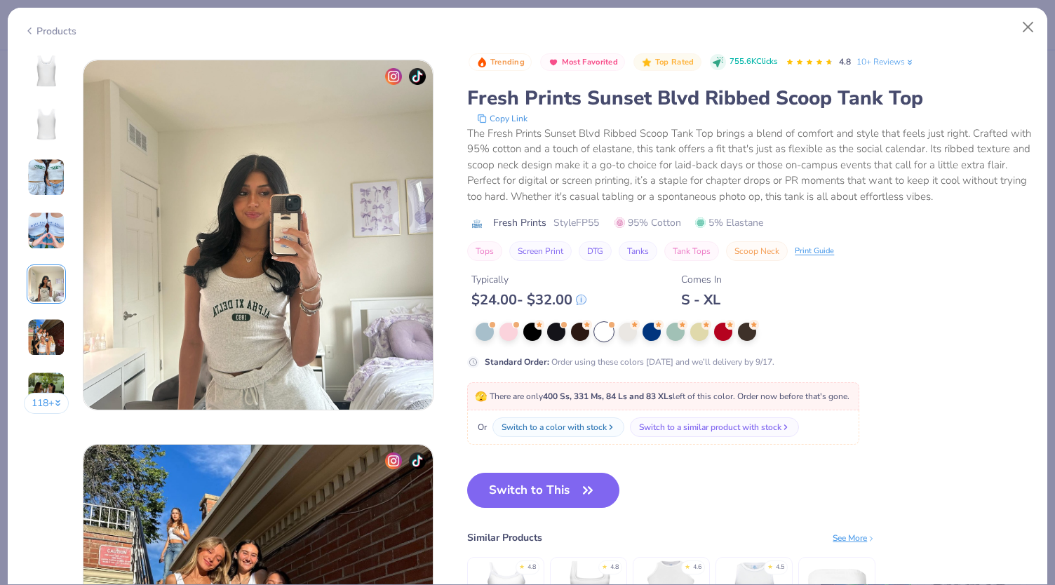
scroll to position [1537, 0]
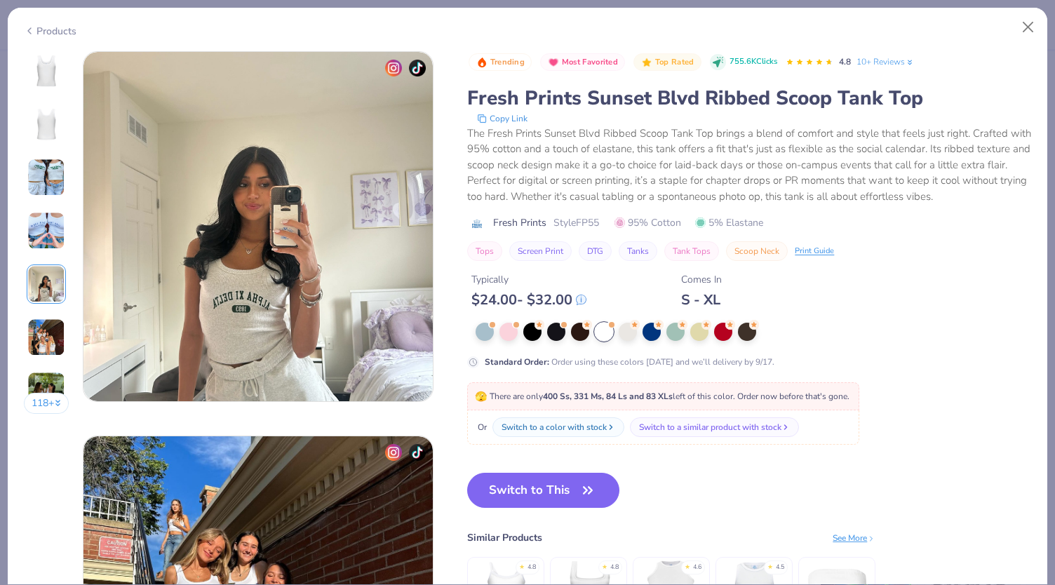
click at [66, 349] on div "118 +" at bounding box center [47, 237] width 46 height 373
click at [48, 341] on img at bounding box center [46, 337] width 38 height 38
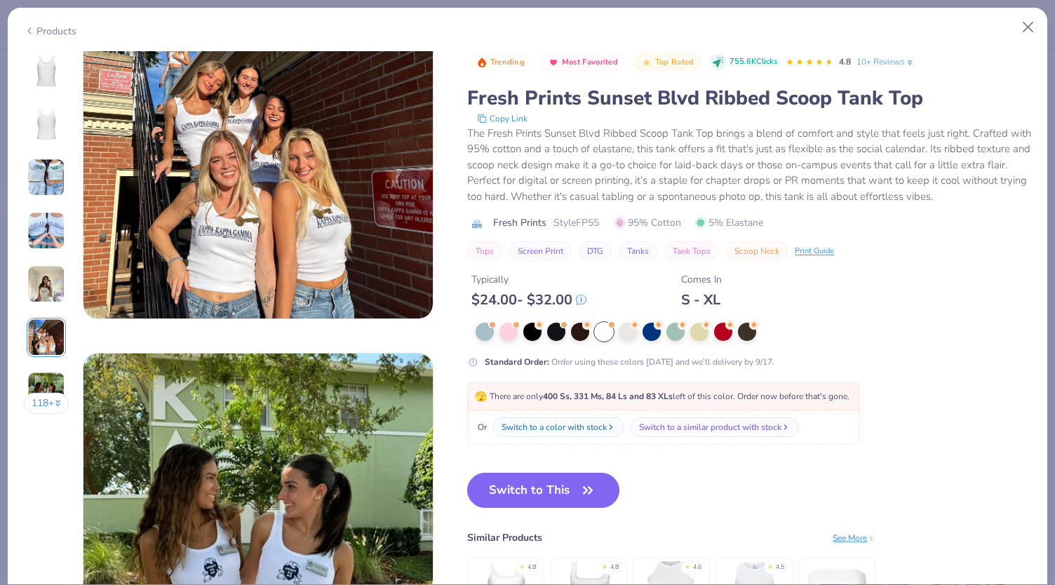
scroll to position [2200, 0]
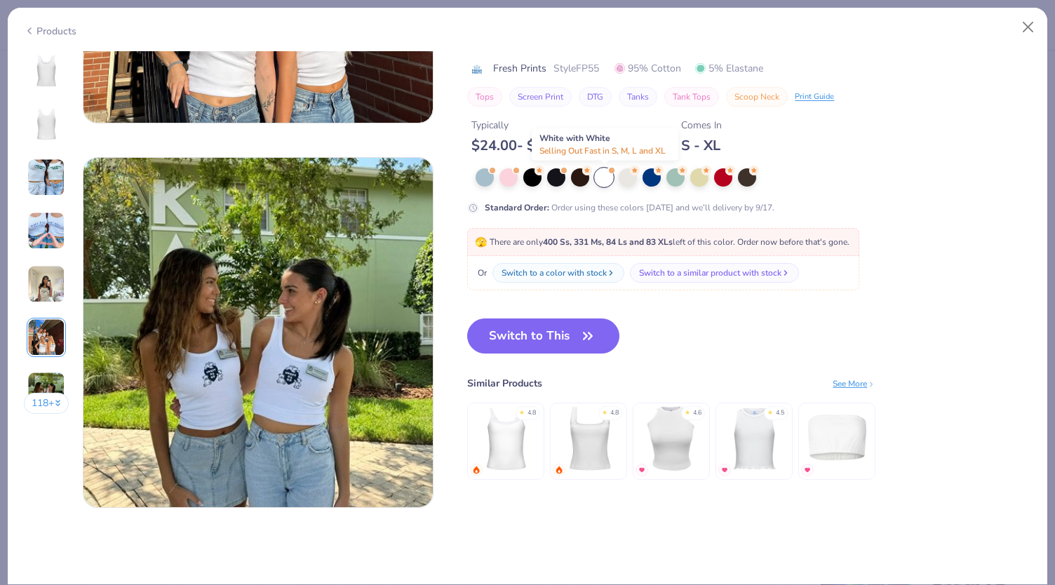
click at [598, 180] on div at bounding box center [604, 177] width 18 height 18
click at [602, 176] on div at bounding box center [604, 177] width 18 height 18
click at [597, 331] on icon "button" at bounding box center [588, 336] width 20 height 20
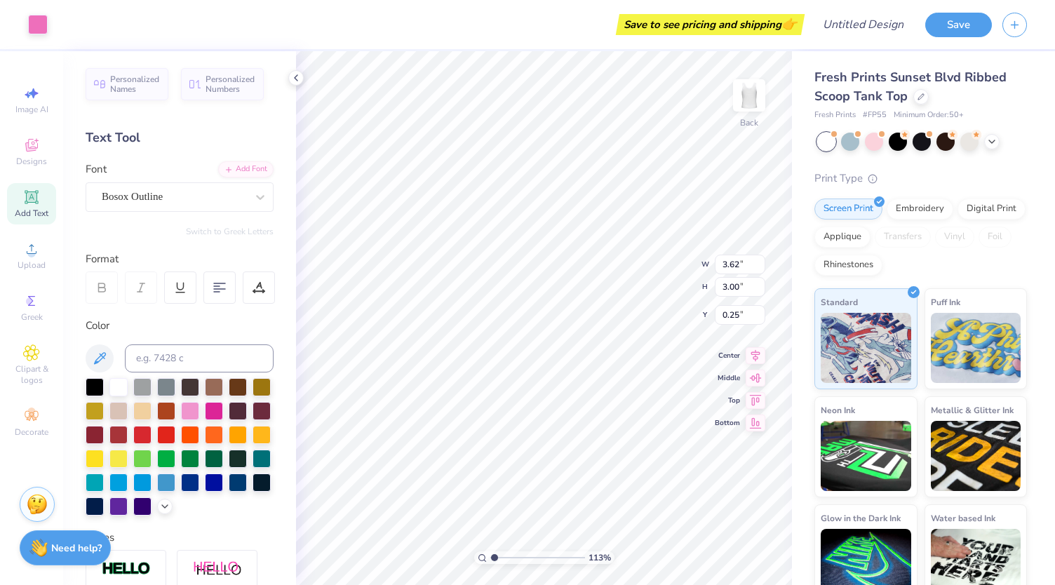
type input "1.12875889081704"
type input "1.65"
type input "1.12875889081704"
type input "1.78"
type input "1.12875889081704"
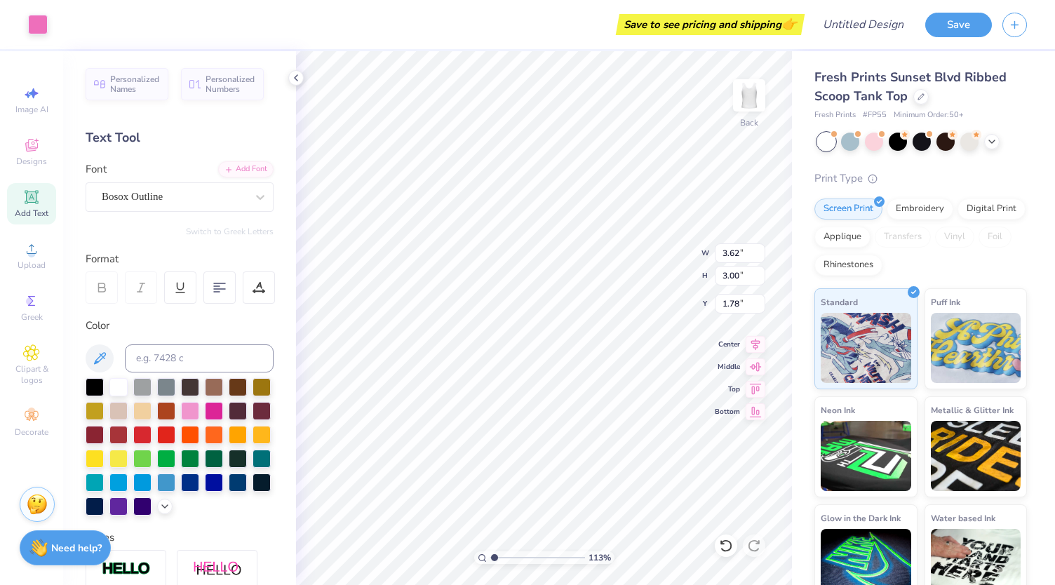
type input "1.54"
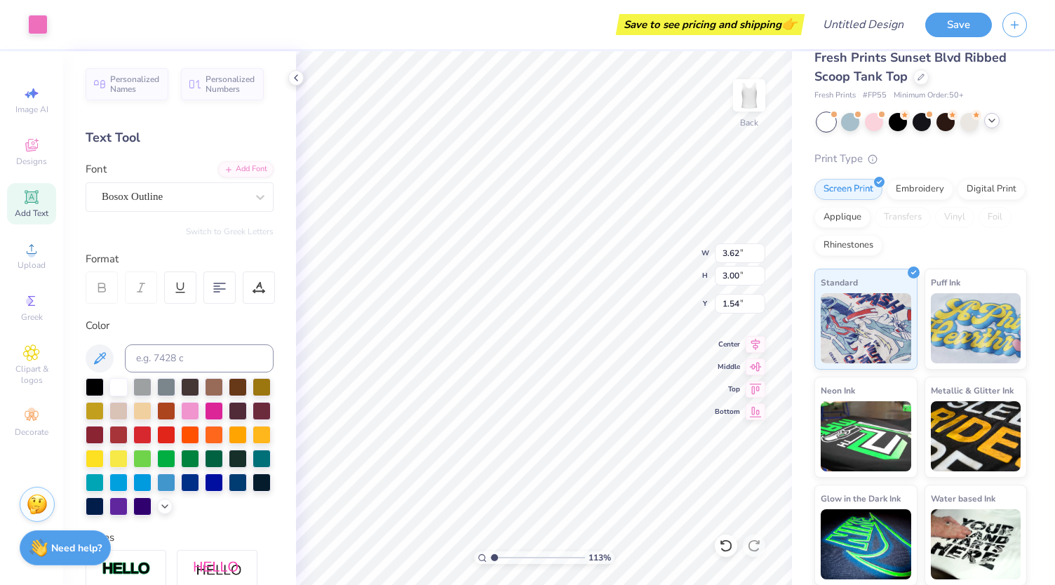
click at [994, 124] on icon at bounding box center [991, 120] width 11 height 11
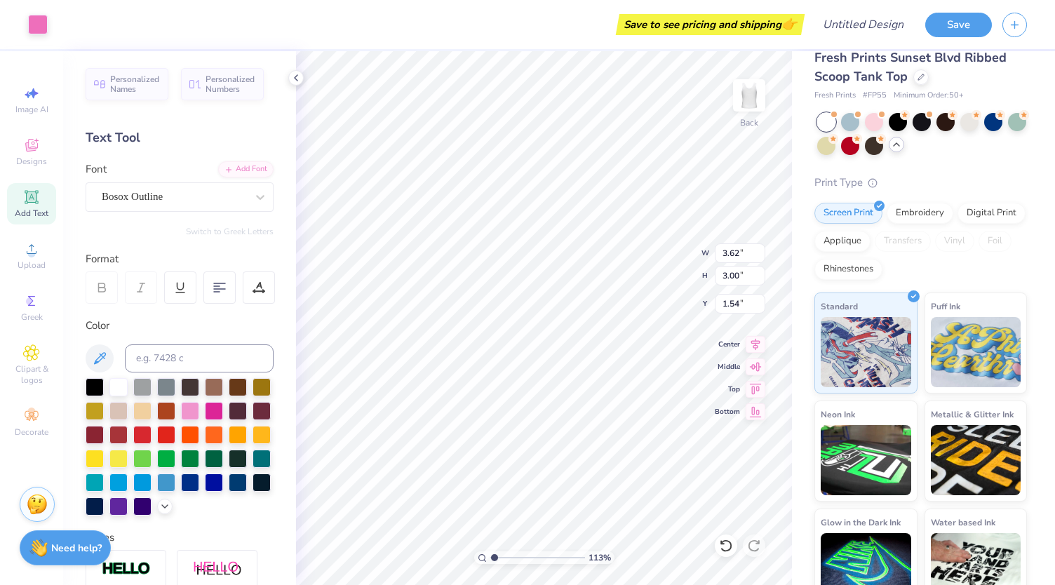
drag, startPoint x: 993, startPoint y: 124, endPoint x: 1021, endPoint y: 181, distance: 63.4
click at [1021, 181] on div "Fresh Prints Sunset Blvd Ribbed Scoop Tank Top Fresh Prints # FP55 Minimum Orde…" at bounding box center [923, 321] width 263 height 578
click at [924, 151] on div at bounding box center [922, 134] width 210 height 42
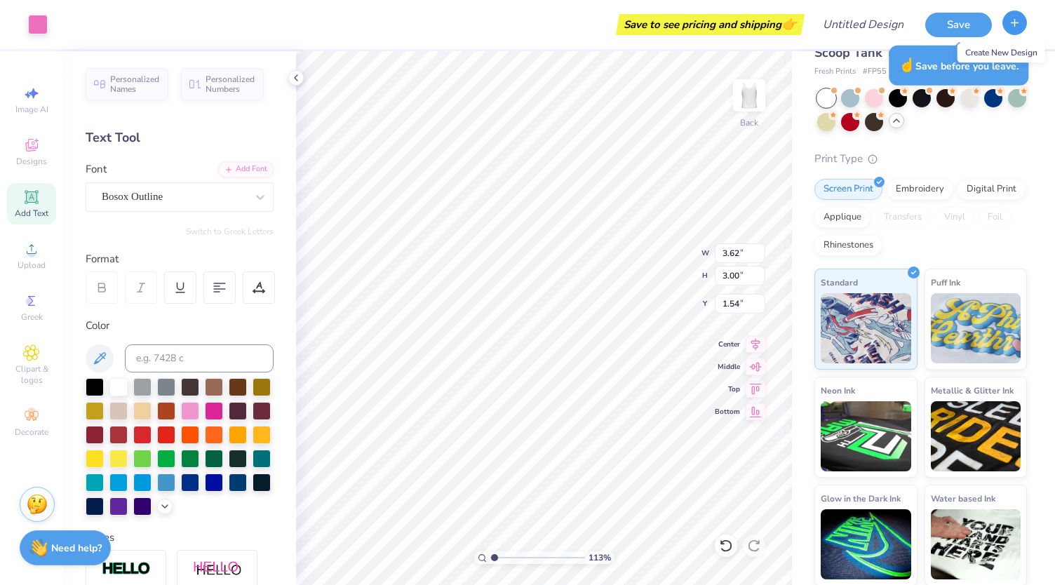
click at [1008, 26] on button "button" at bounding box center [1014, 23] width 25 height 25
click at [728, 545] on icon at bounding box center [726, 546] width 14 height 14
type input "1.12875889081704"
type input "1.78"
click at [728, 545] on icon at bounding box center [726, 546] width 14 height 14
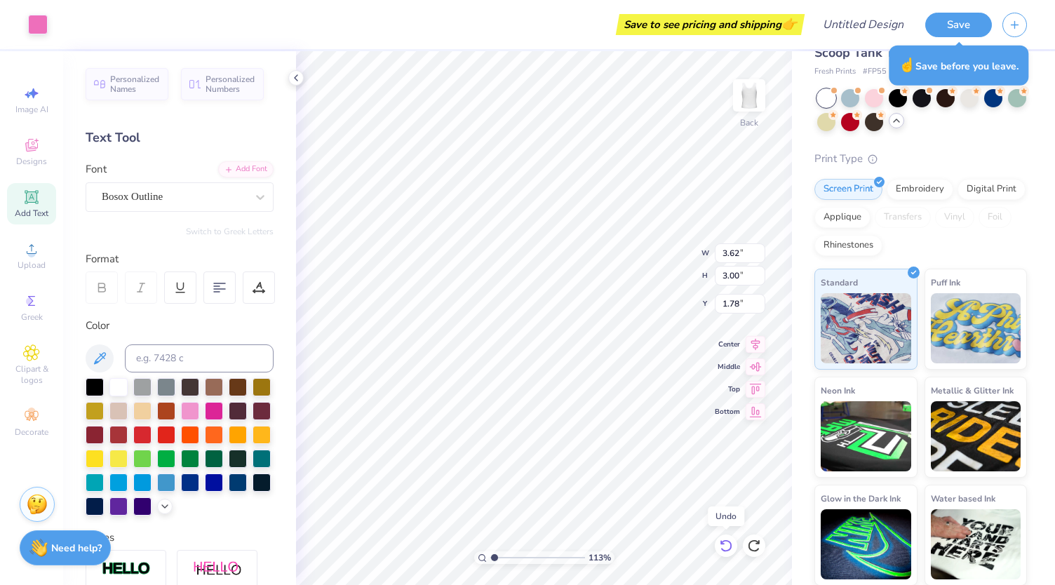
type input "1.12875889081704"
type input "1.65"
click at [727, 545] on icon at bounding box center [726, 546] width 14 height 14
click at [746, 547] on div at bounding box center [754, 545] width 22 height 22
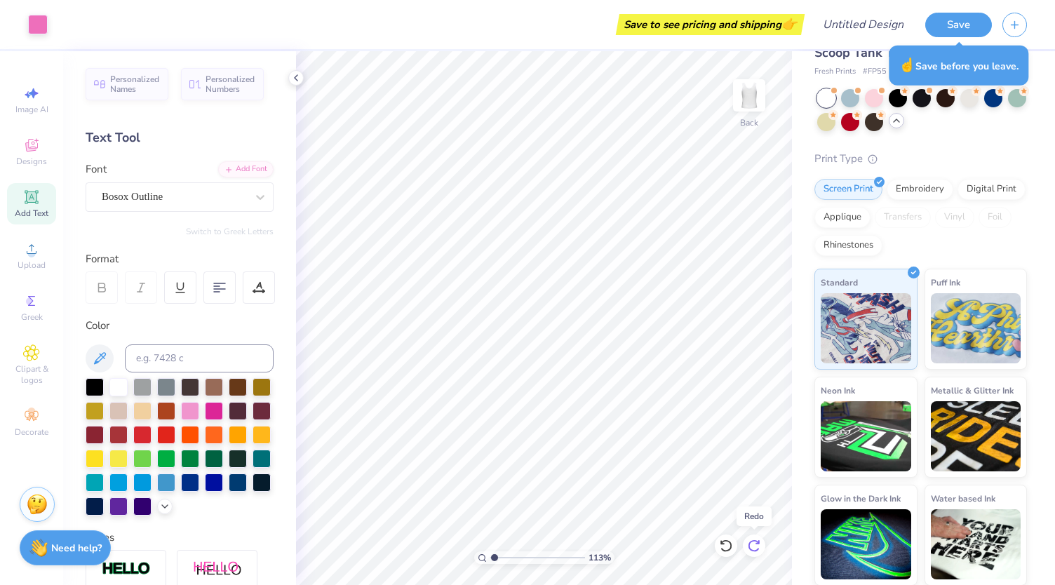
click at [750, 547] on icon at bounding box center [754, 546] width 14 height 14
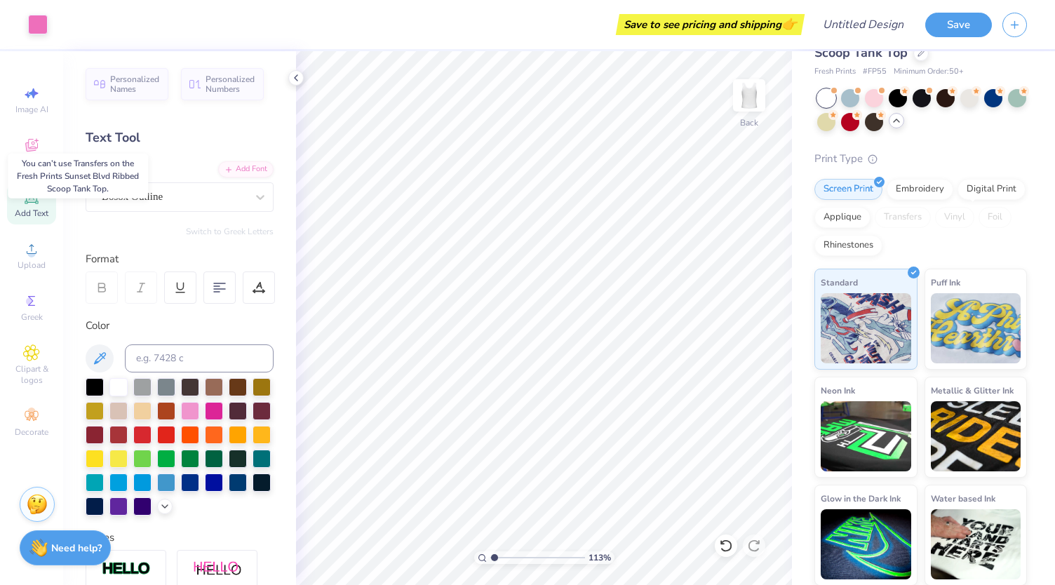
scroll to position [0, 0]
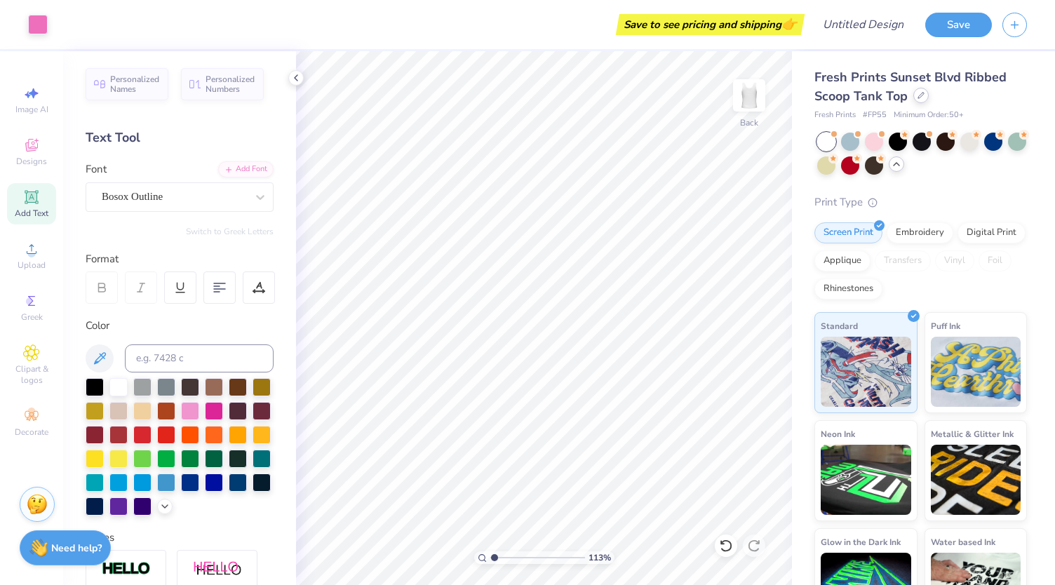
click at [918, 98] on icon at bounding box center [920, 95] width 7 height 7
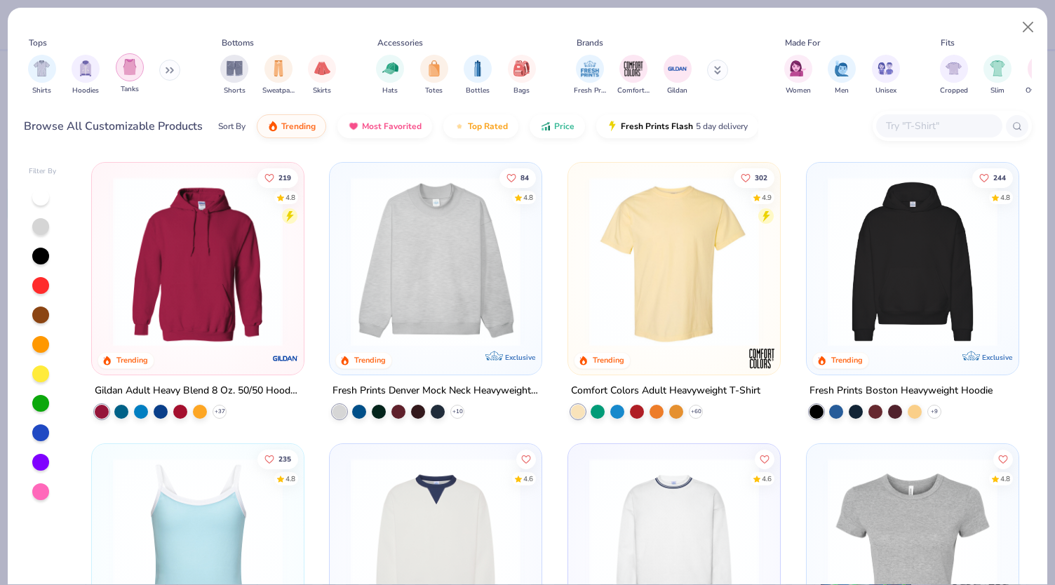
click at [130, 62] on img "filter for Tanks" at bounding box center [129, 67] width 15 height 16
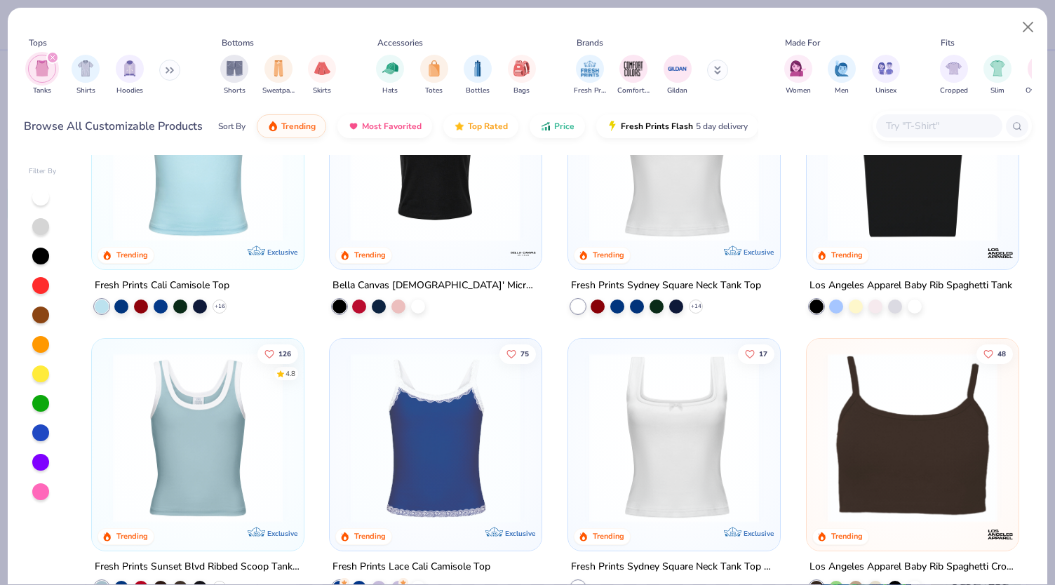
scroll to position [106, 0]
click at [44, 200] on div at bounding box center [40, 197] width 17 height 17
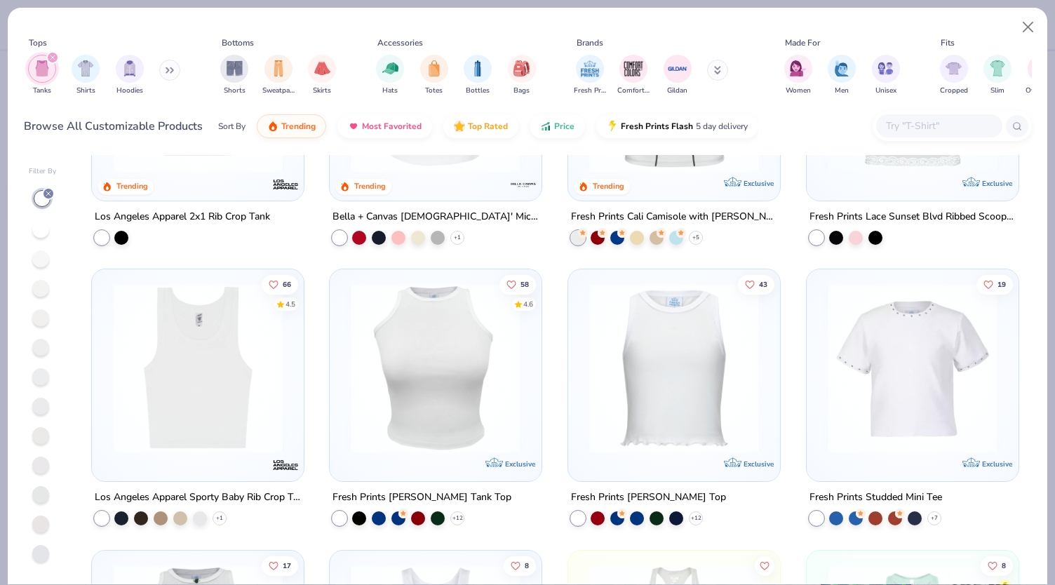
scroll to position [736, 0]
click at [177, 396] on img at bounding box center [198, 369] width 184 height 170
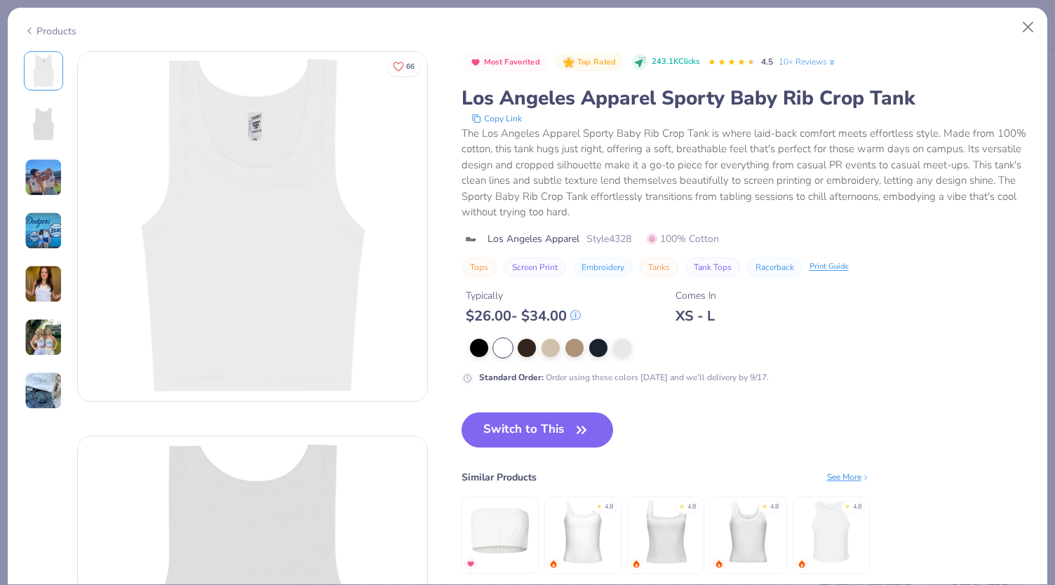
click at [45, 178] on img at bounding box center [44, 178] width 38 height 38
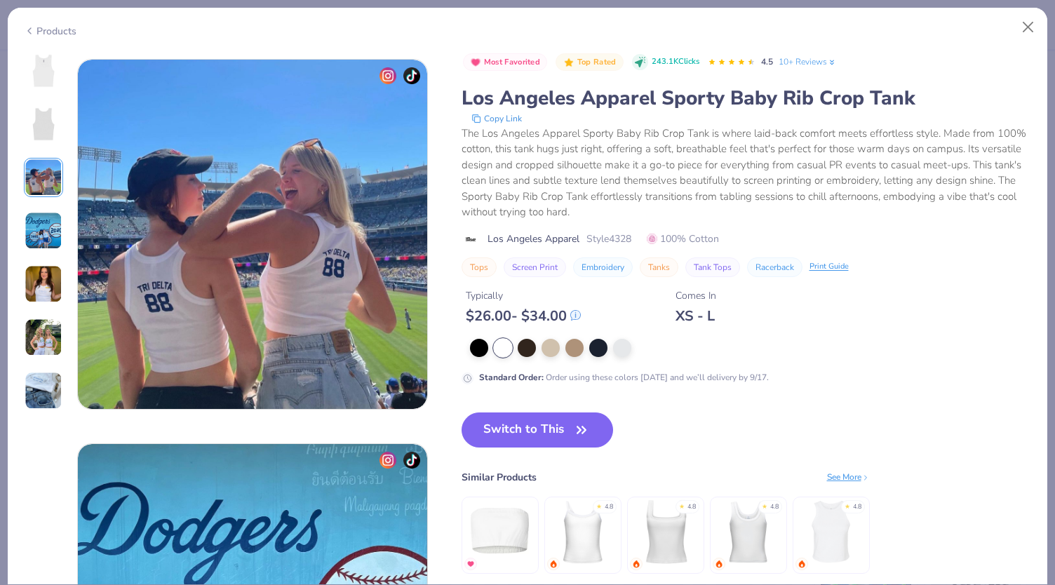
scroll to position [769, 0]
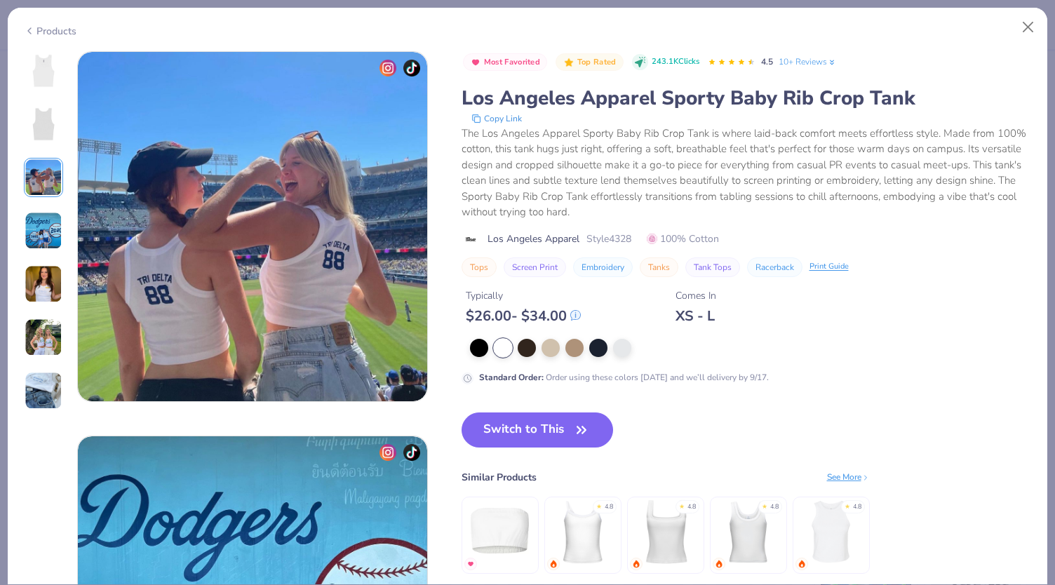
click at [34, 237] on img at bounding box center [44, 231] width 38 height 38
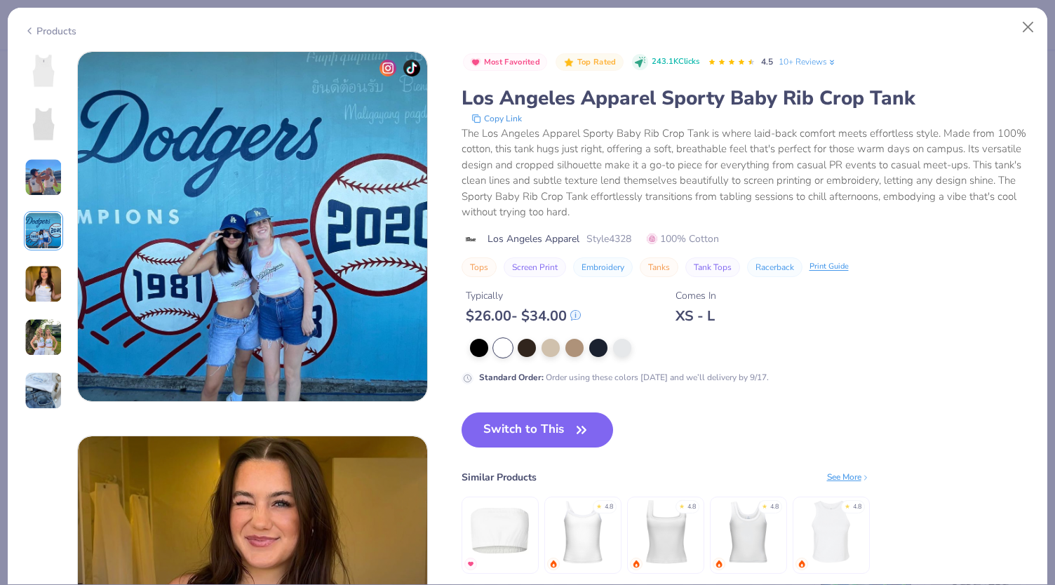
click at [43, 294] on img at bounding box center [44, 284] width 38 height 38
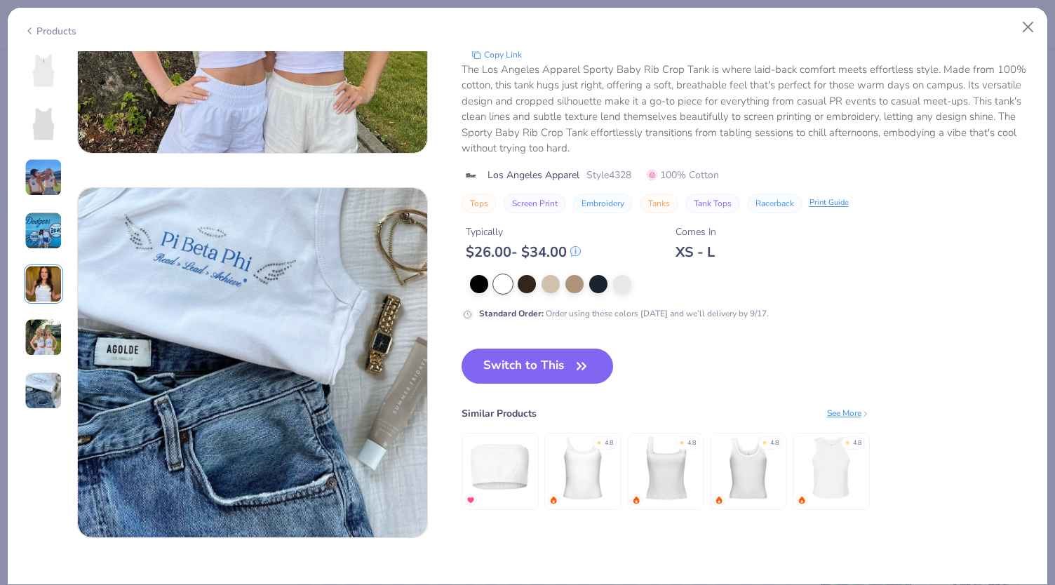
scroll to position [2205, 0]
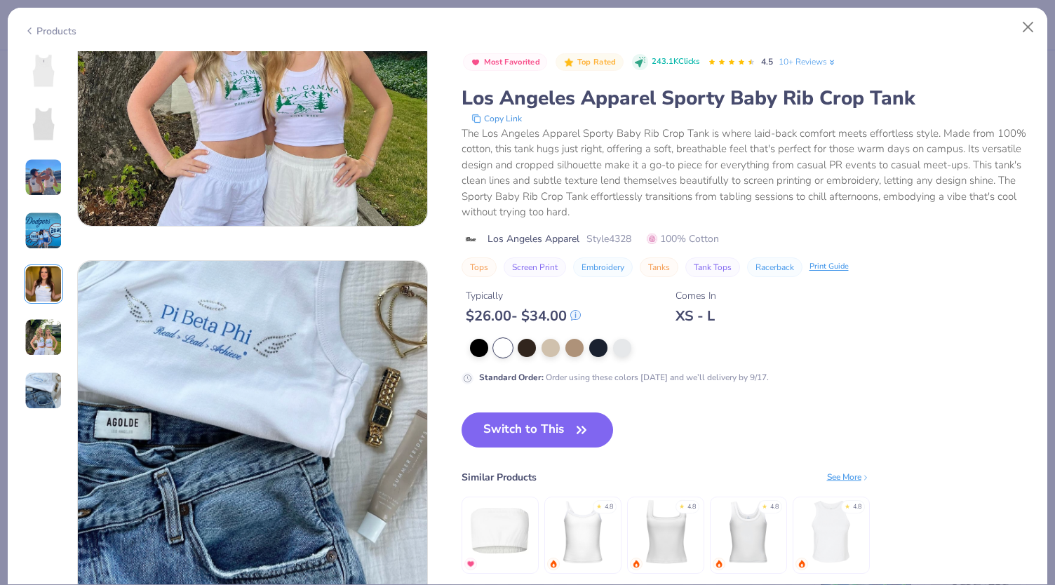
click at [38, 339] on img at bounding box center [44, 337] width 38 height 38
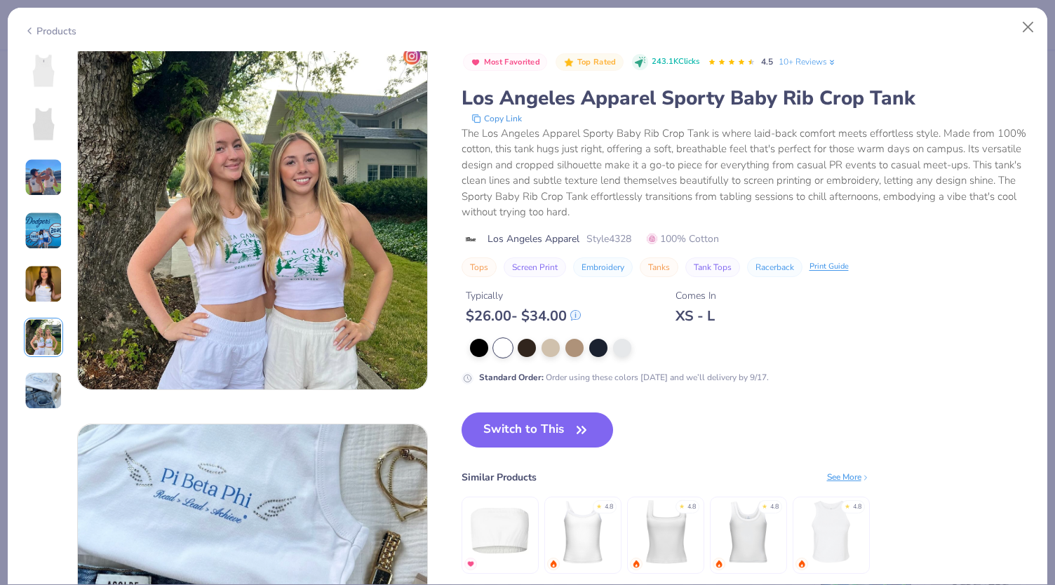
scroll to position [1922, 0]
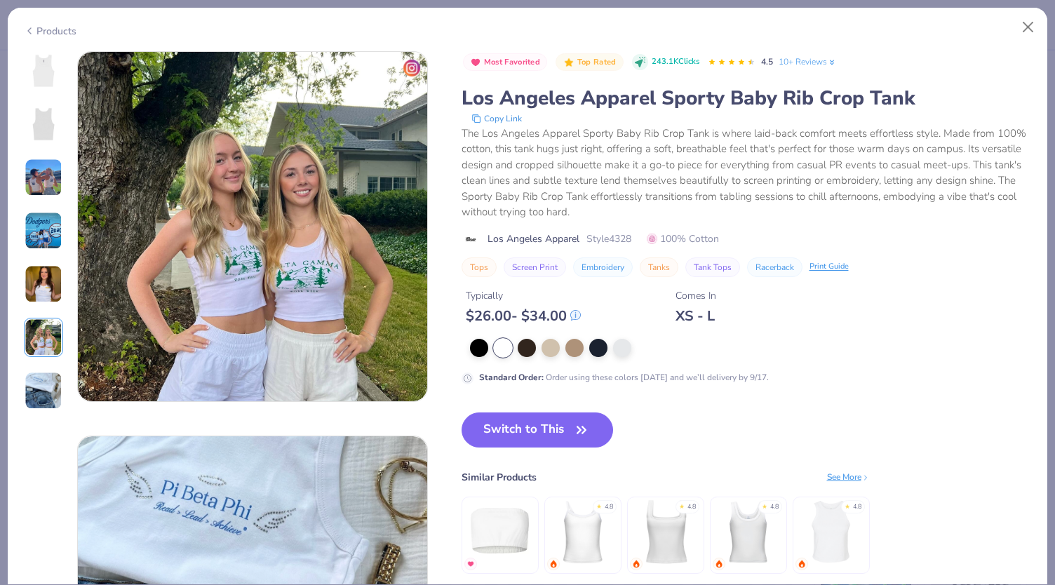
click at [29, 284] on img at bounding box center [44, 284] width 38 height 38
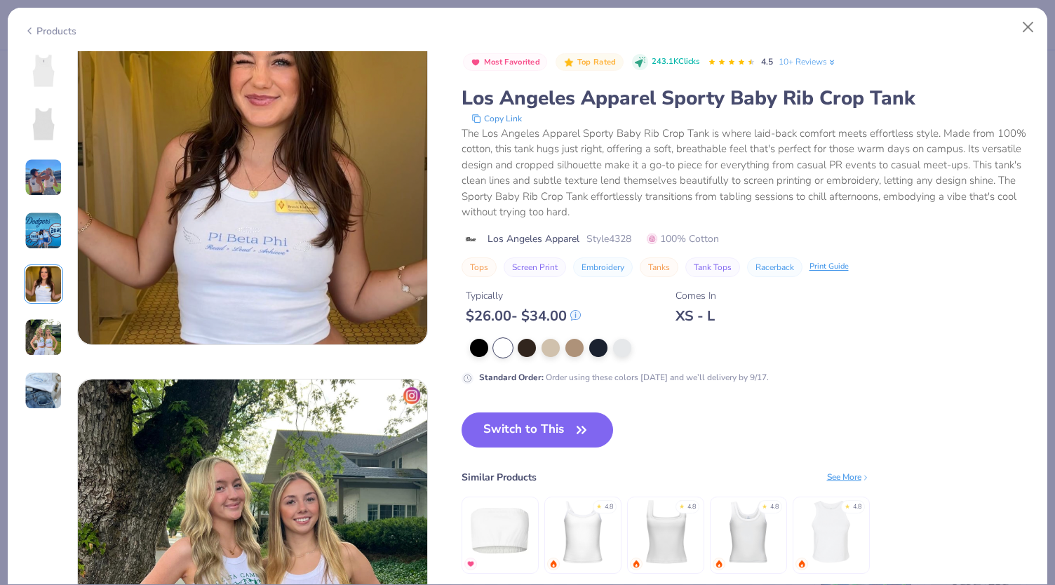
scroll to position [1537, 0]
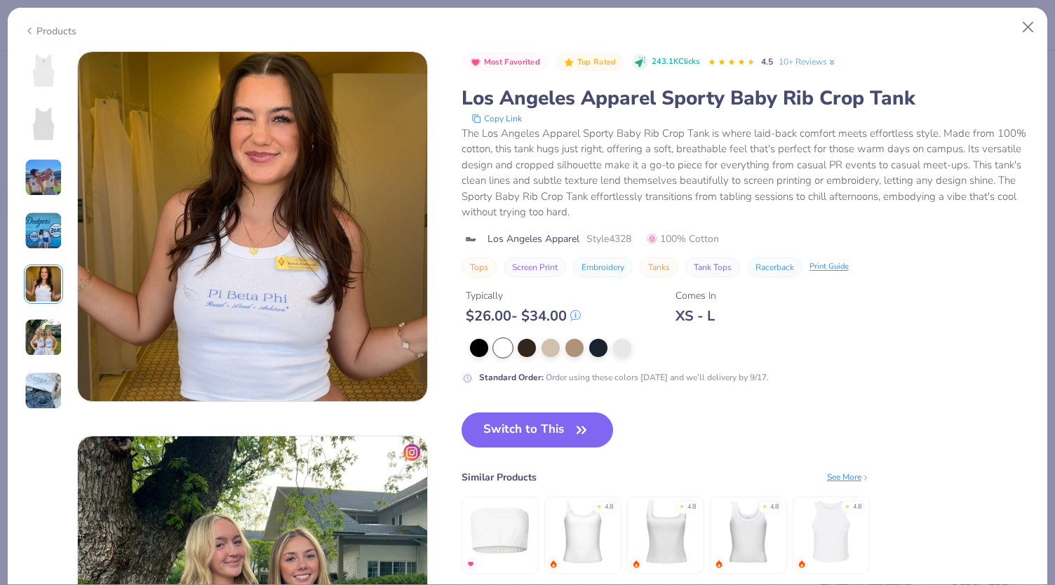
click at [43, 236] on img at bounding box center [44, 231] width 38 height 38
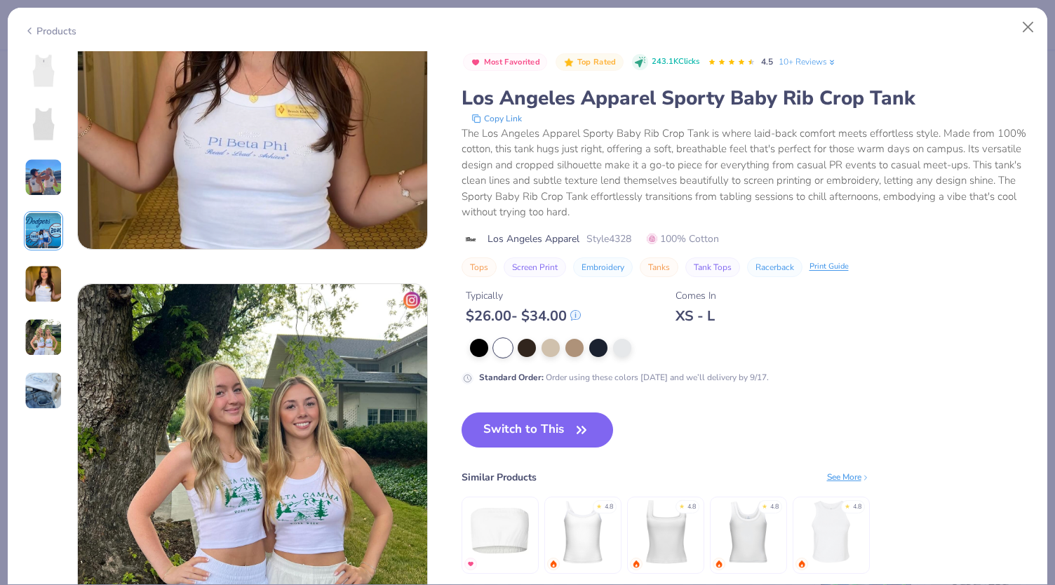
scroll to position [1675, 0]
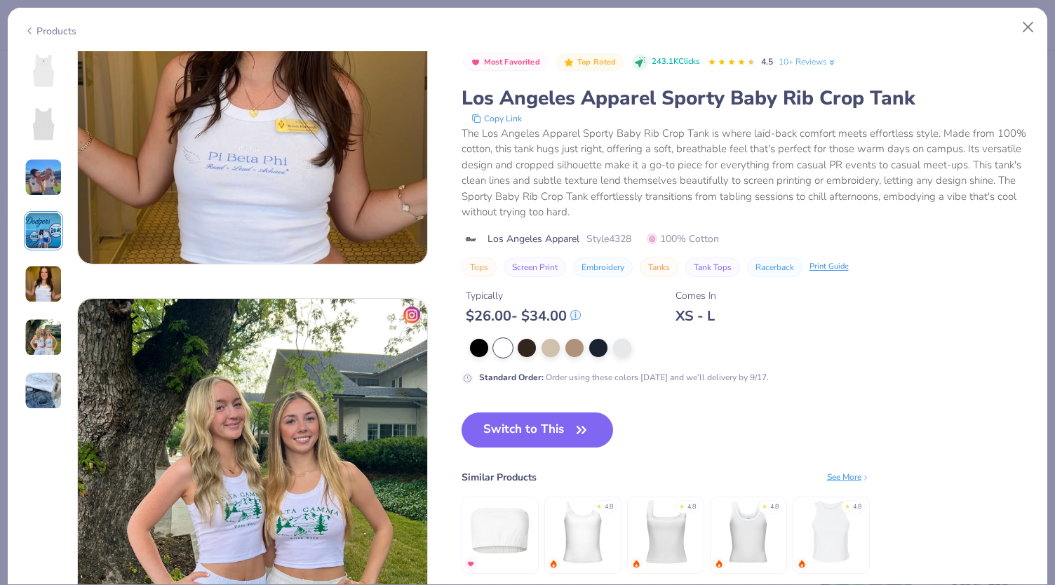
click at [36, 33] on div "Products" at bounding box center [50, 31] width 53 height 15
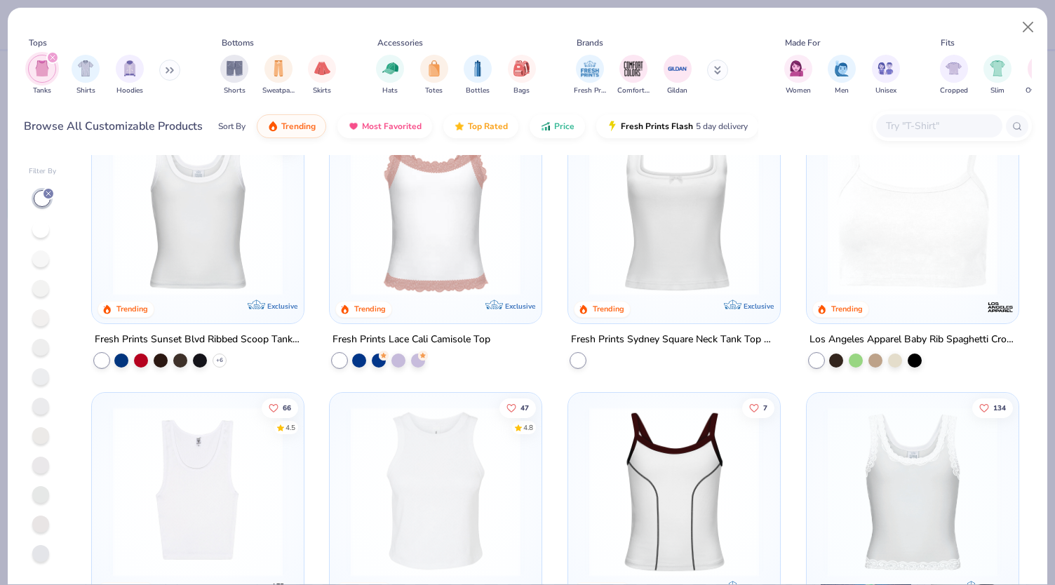
scroll to position [332, 0]
click at [106, 241] on img at bounding box center [14, 211] width 184 height 170
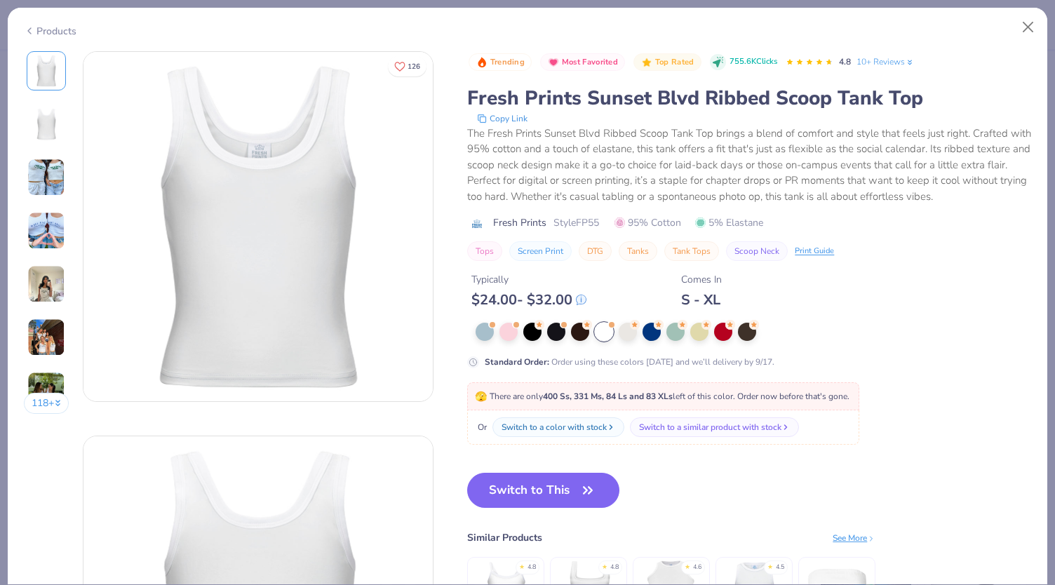
click at [39, 182] on img at bounding box center [46, 178] width 38 height 38
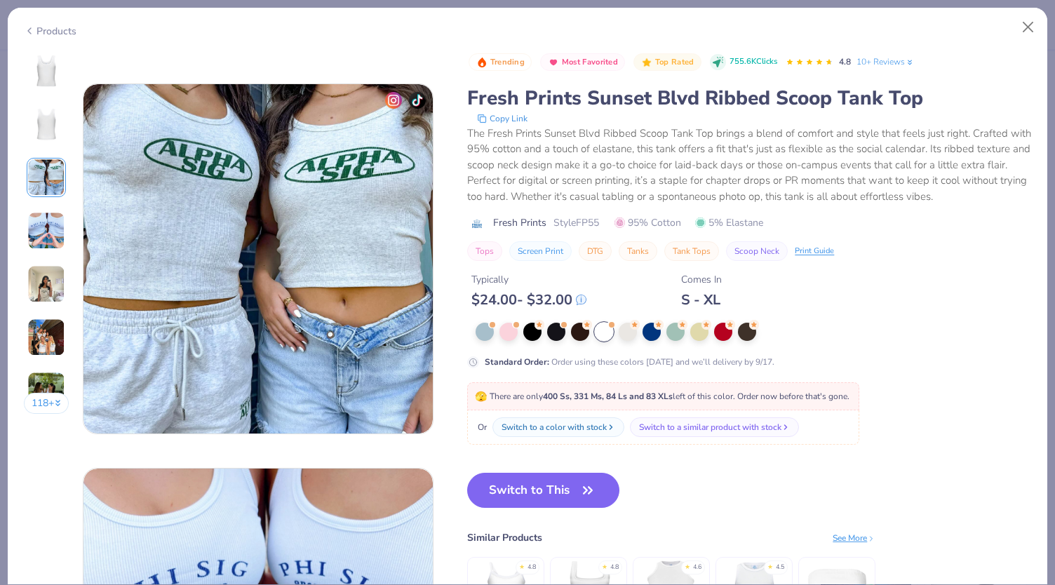
scroll to position [769, 0]
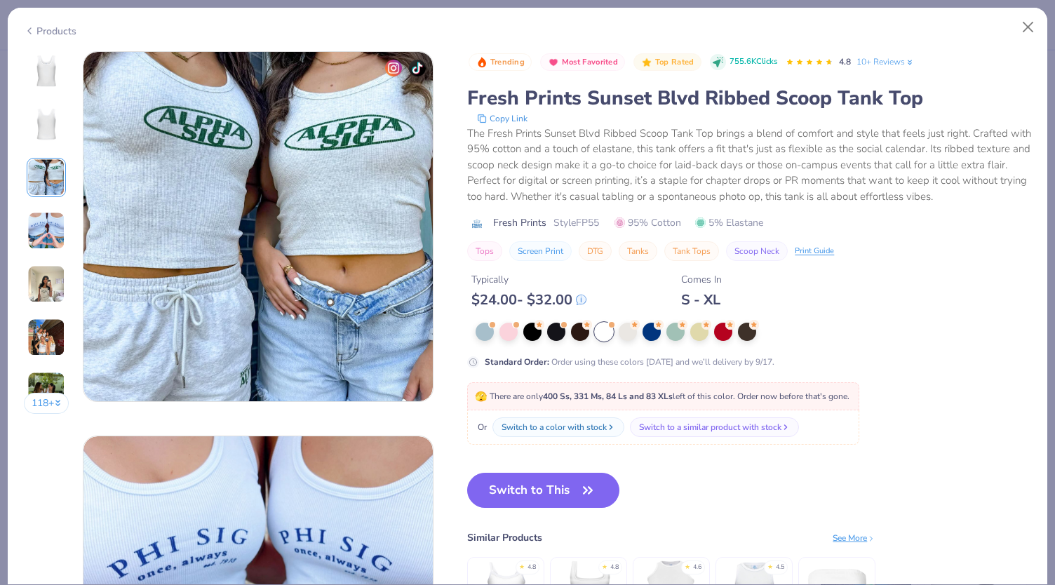
click at [45, 234] on img at bounding box center [46, 231] width 38 height 38
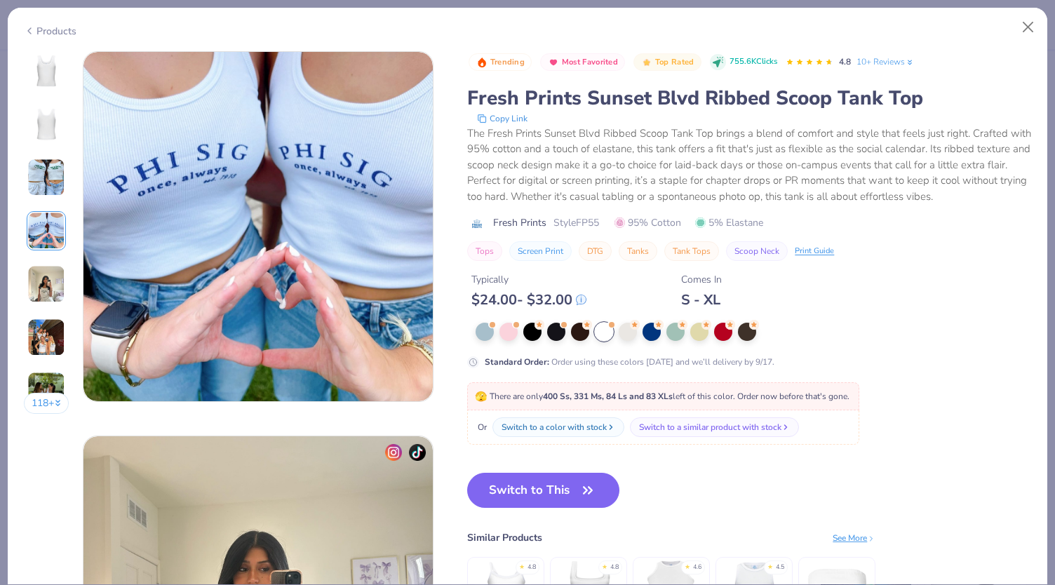
click at [48, 277] on img at bounding box center [46, 284] width 38 height 38
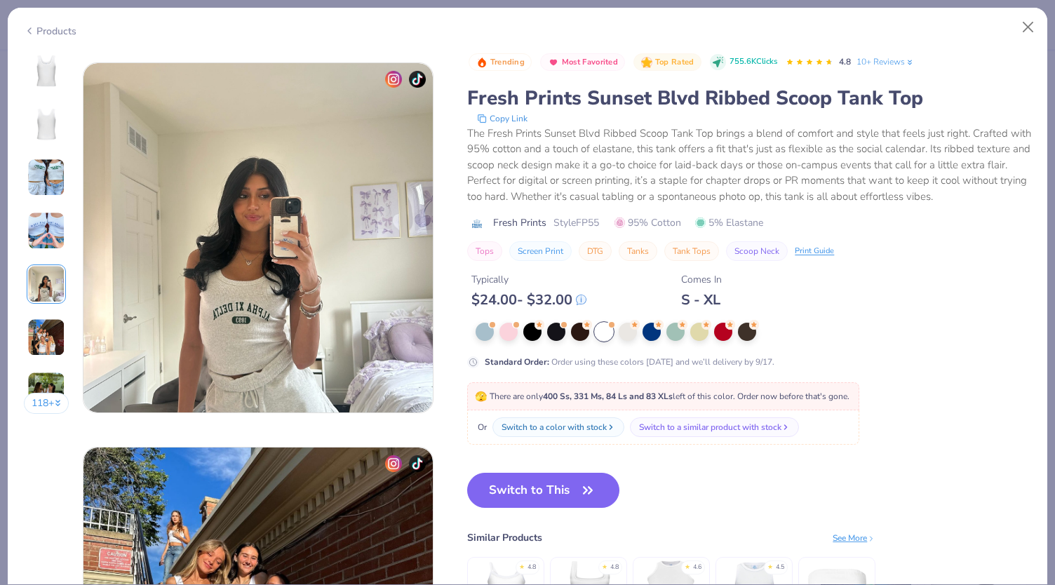
scroll to position [1537, 0]
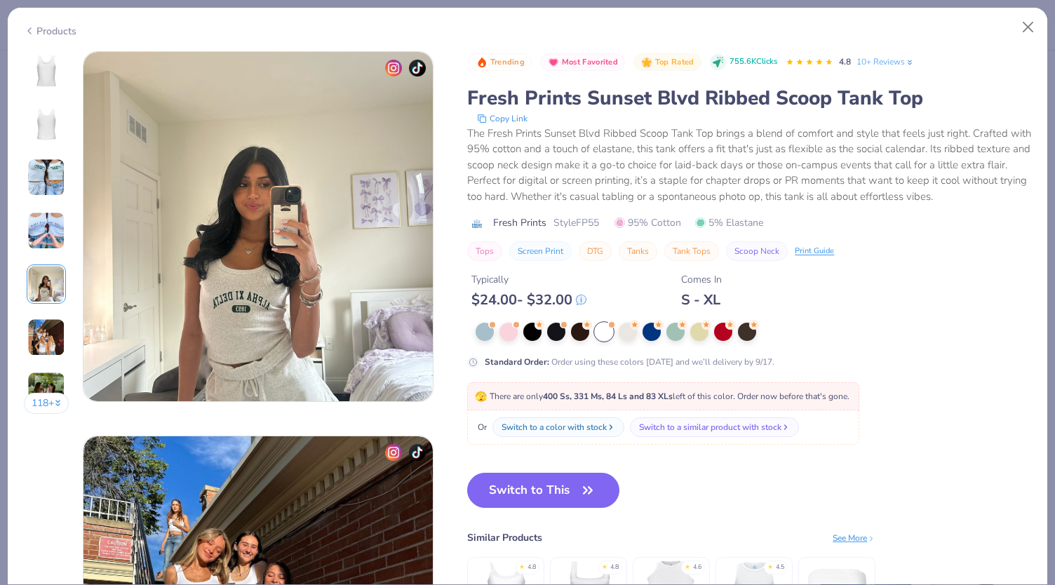
click at [53, 337] on img at bounding box center [46, 337] width 38 height 38
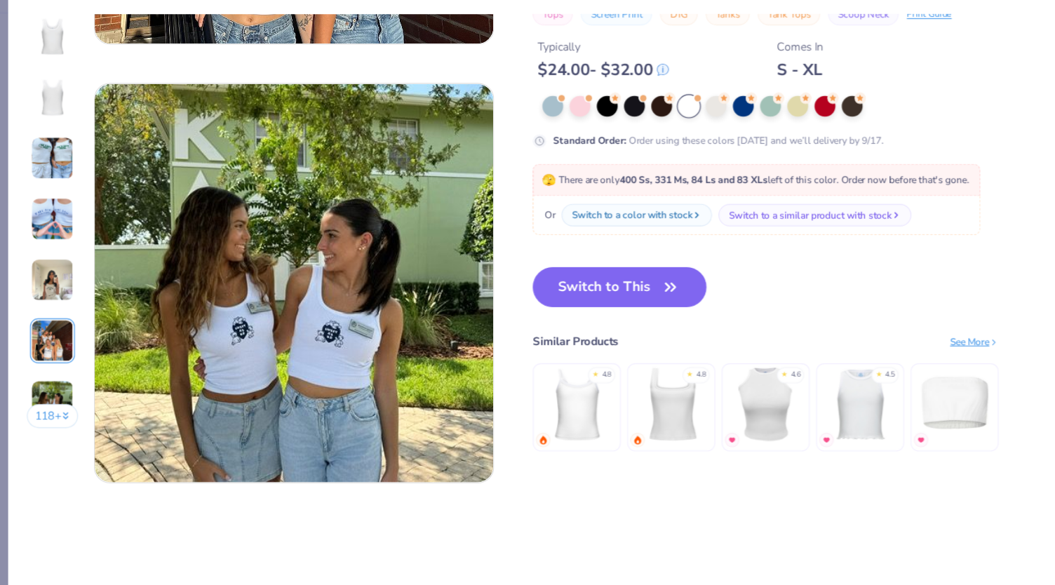
scroll to position [2246, 0]
click at [41, 375] on img at bounding box center [46, 391] width 38 height 38
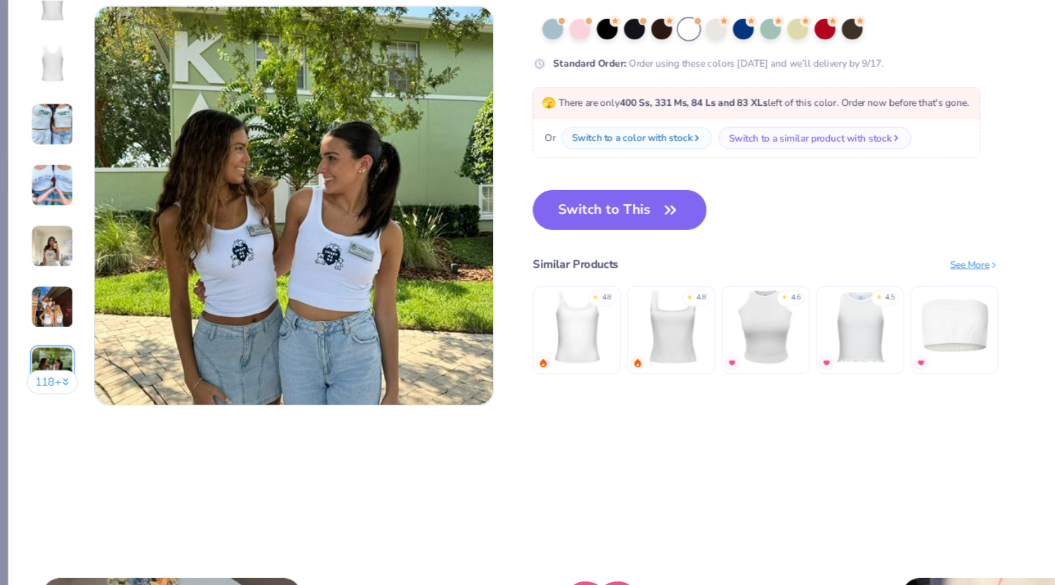
scroll to position [2306, 0]
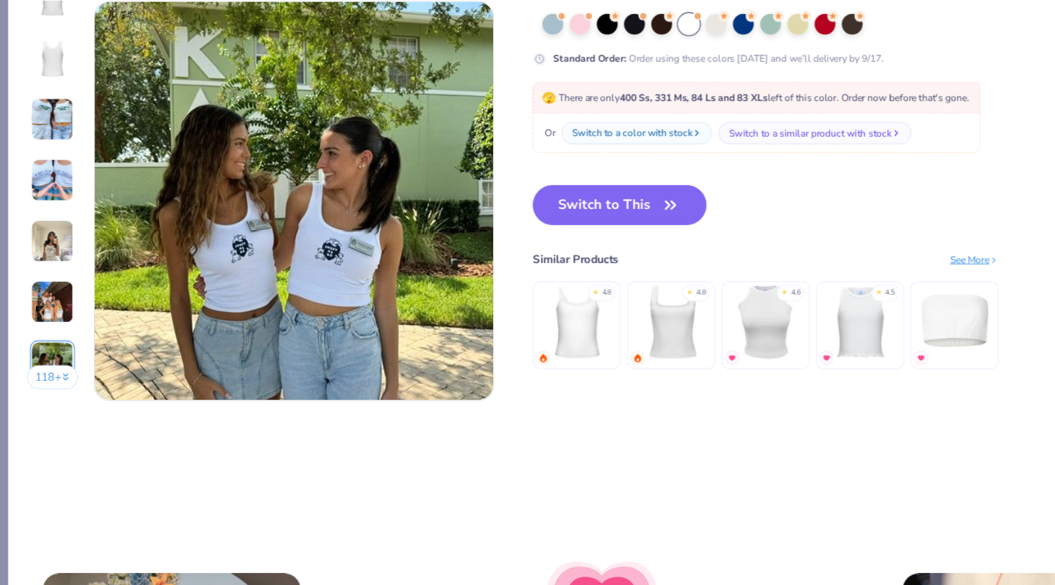
click at [41, 382] on button "118 +" at bounding box center [47, 380] width 46 height 21
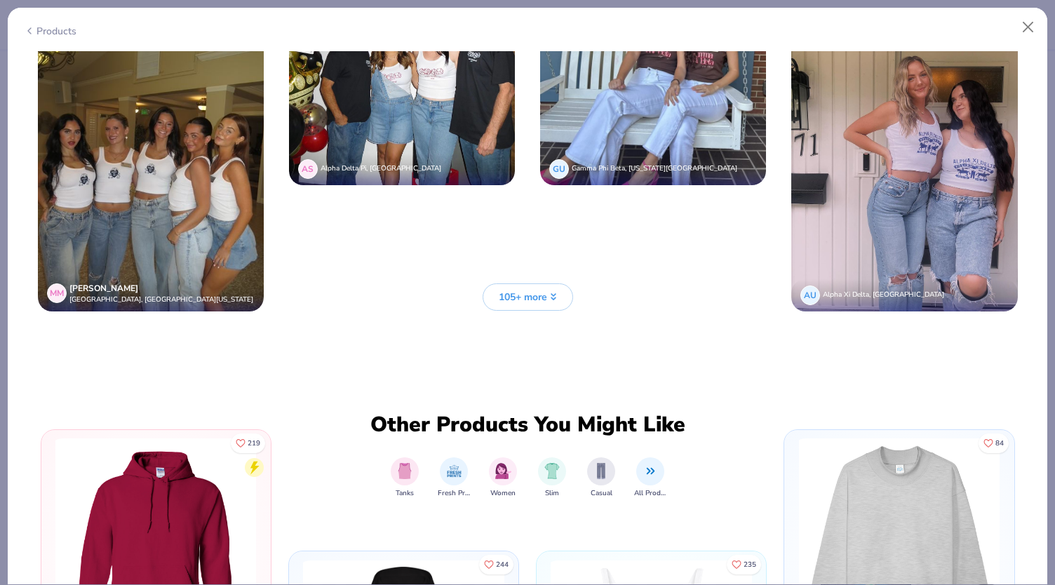
scroll to position [3838, 0]
click at [519, 290] on span "105+ more" at bounding box center [523, 297] width 48 height 15
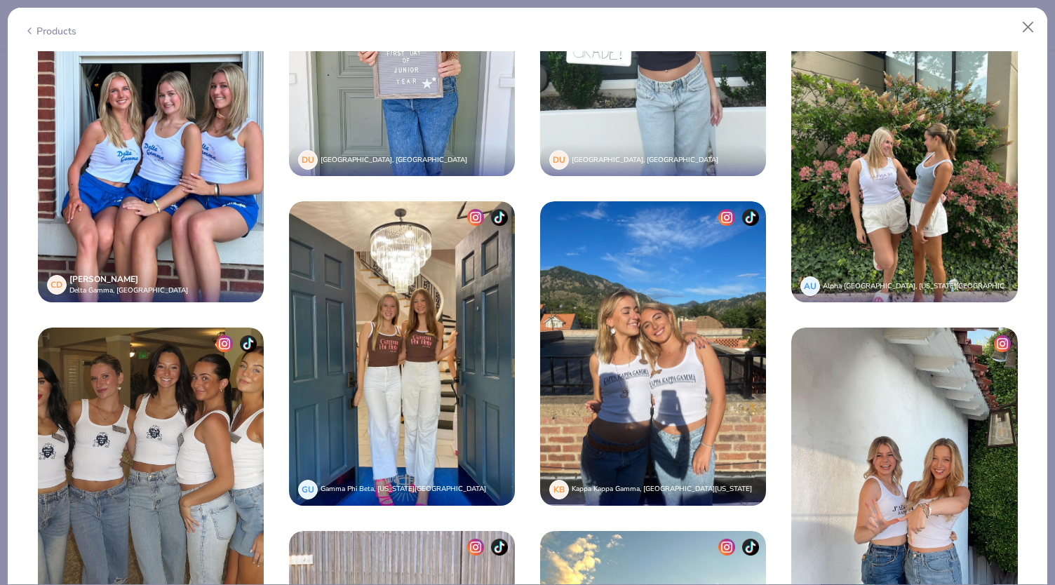
scroll to position [4176, 0]
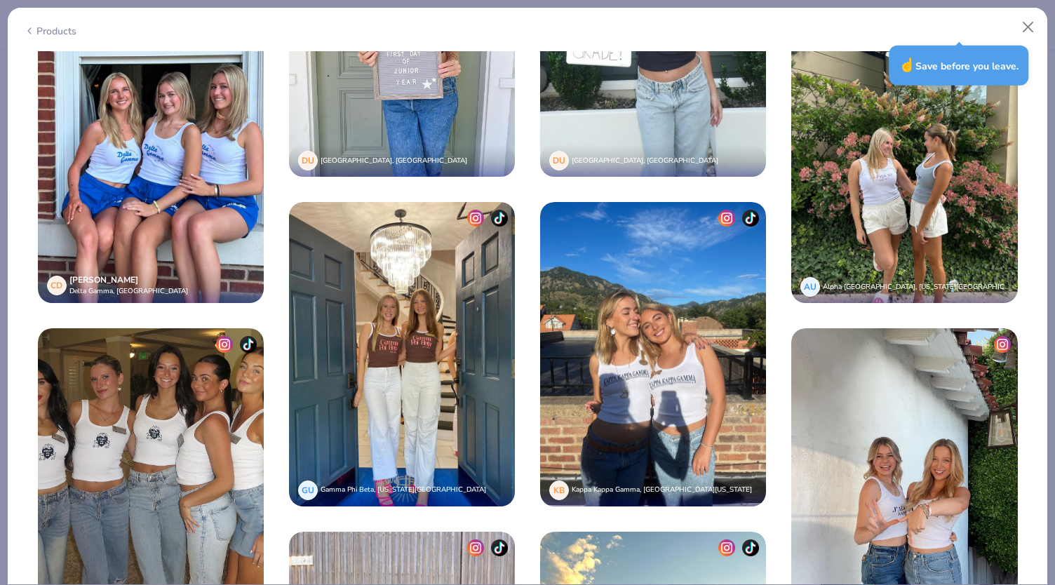
click at [29, 36] on div "Products" at bounding box center [527, 26] width 1039 height 36
click at [67, 32] on div "Products" at bounding box center [50, 31] width 53 height 15
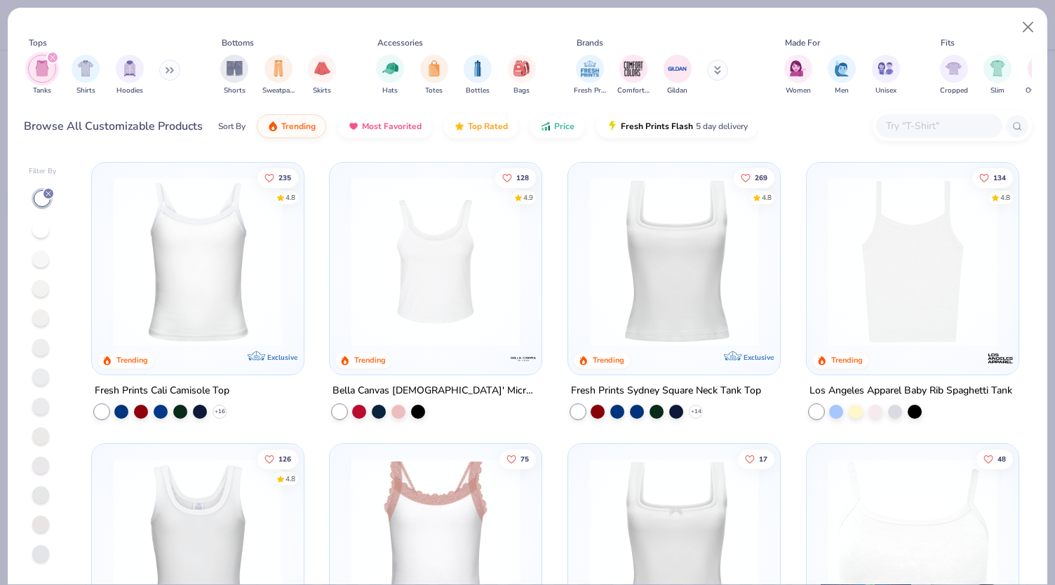
scroll to position [39, 0]
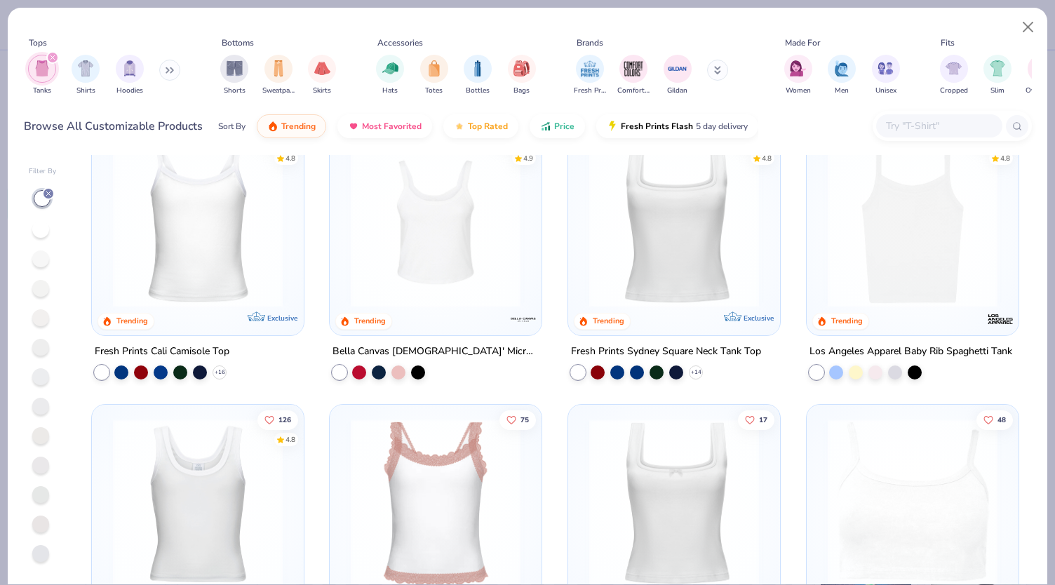
click at [642, 269] on img at bounding box center [674, 222] width 184 height 170
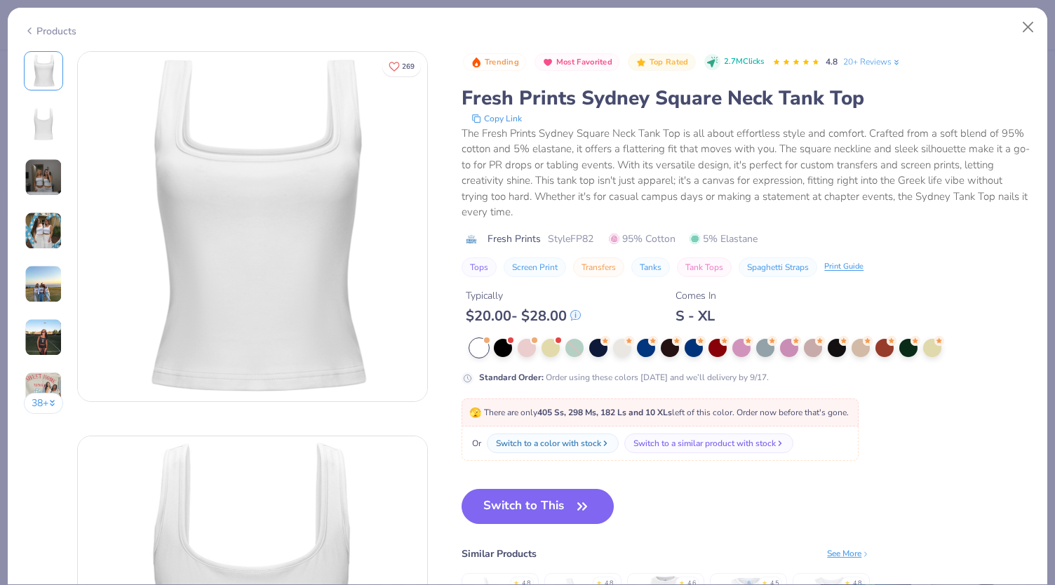
scroll to position [236, 0]
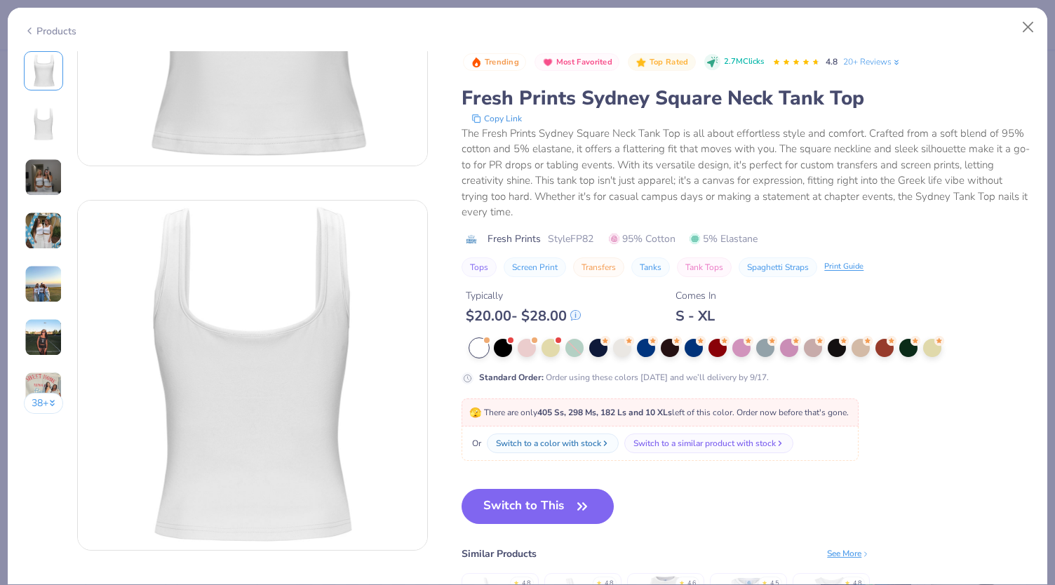
click at [45, 173] on img at bounding box center [44, 178] width 38 height 38
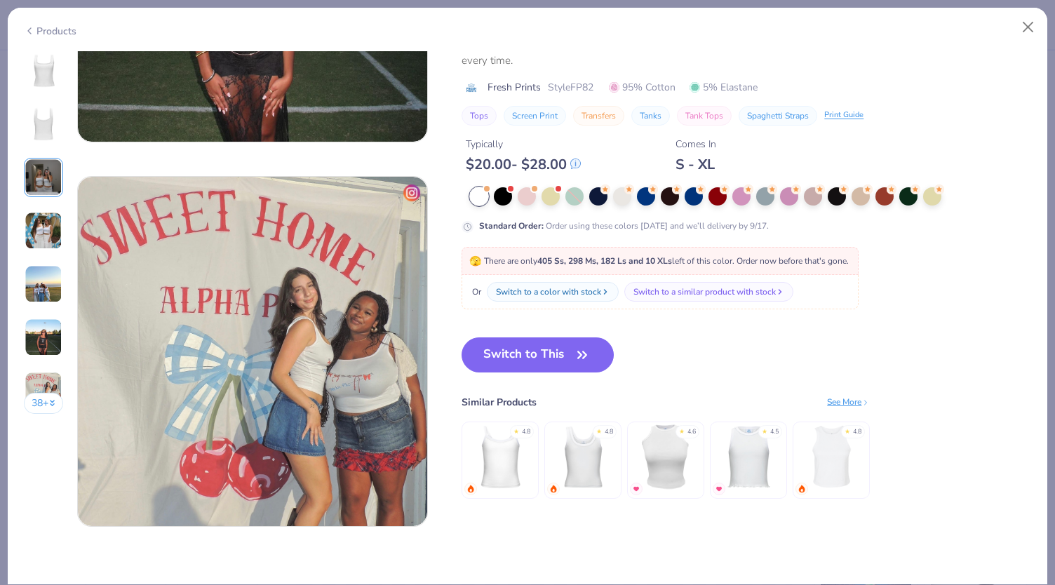
scroll to position [2180, 0]
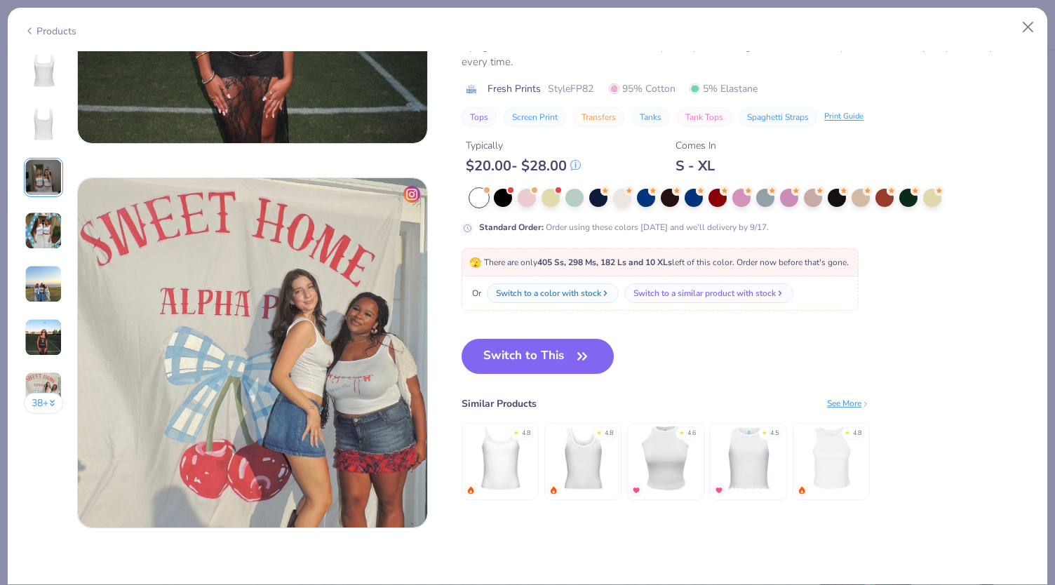
click at [45, 33] on div "Products" at bounding box center [50, 31] width 53 height 15
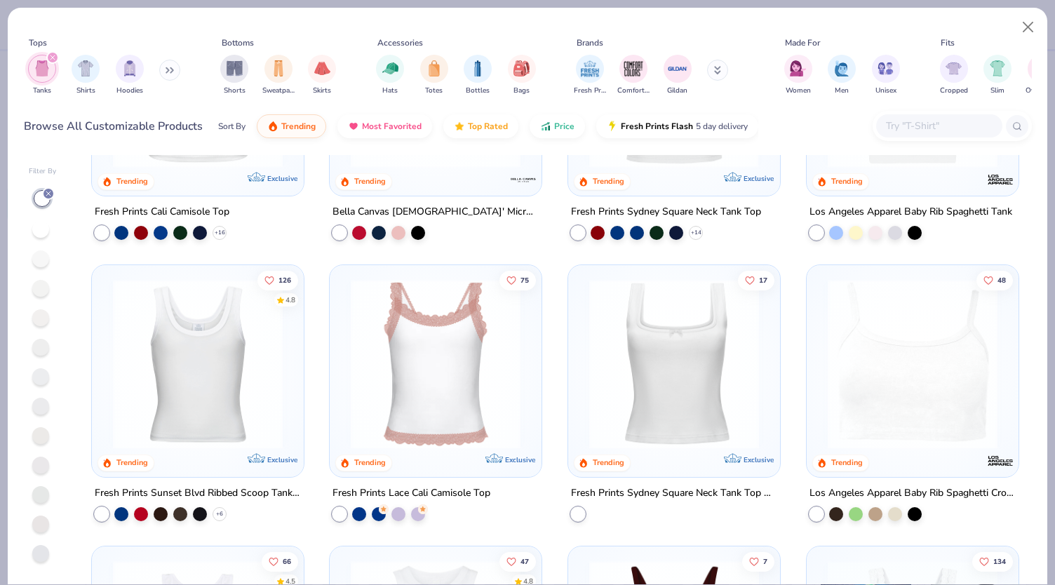
scroll to position [180, 0]
click at [224, 355] on img at bounding box center [198, 363] width 184 height 170
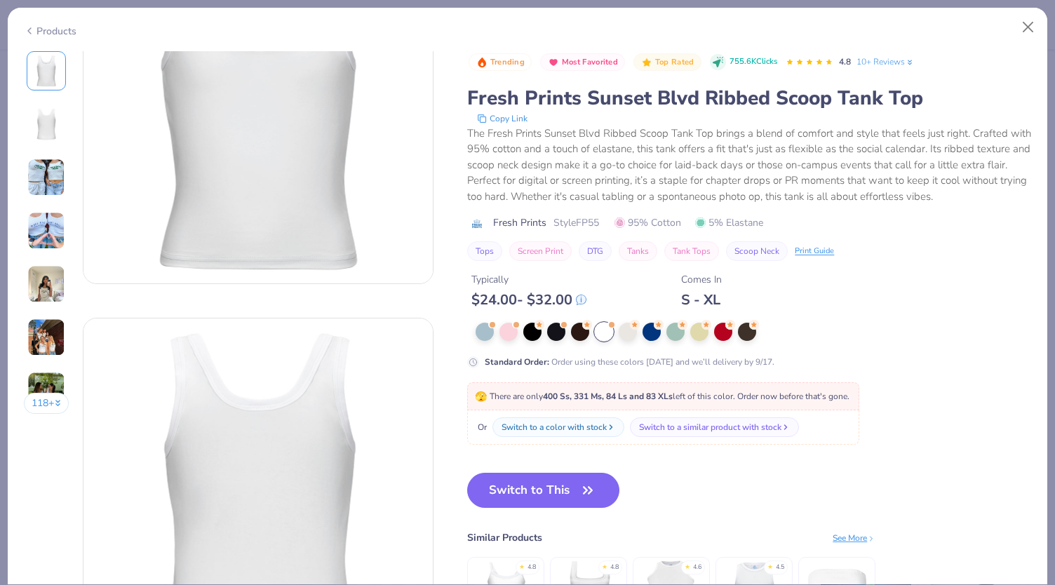
scroll to position [117, 0]
click at [47, 185] on img at bounding box center [46, 178] width 38 height 38
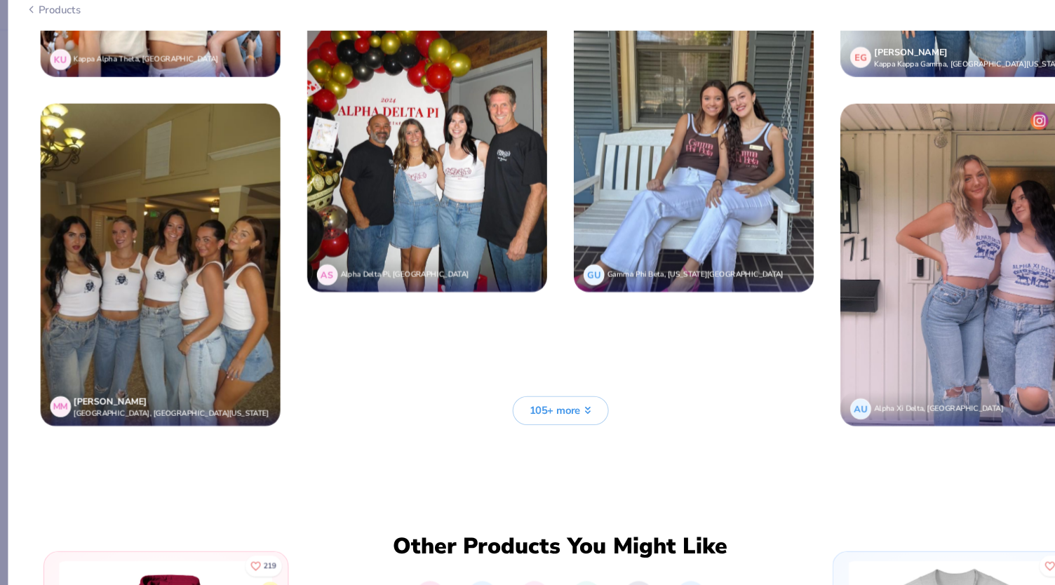
scroll to position [3726, 0]
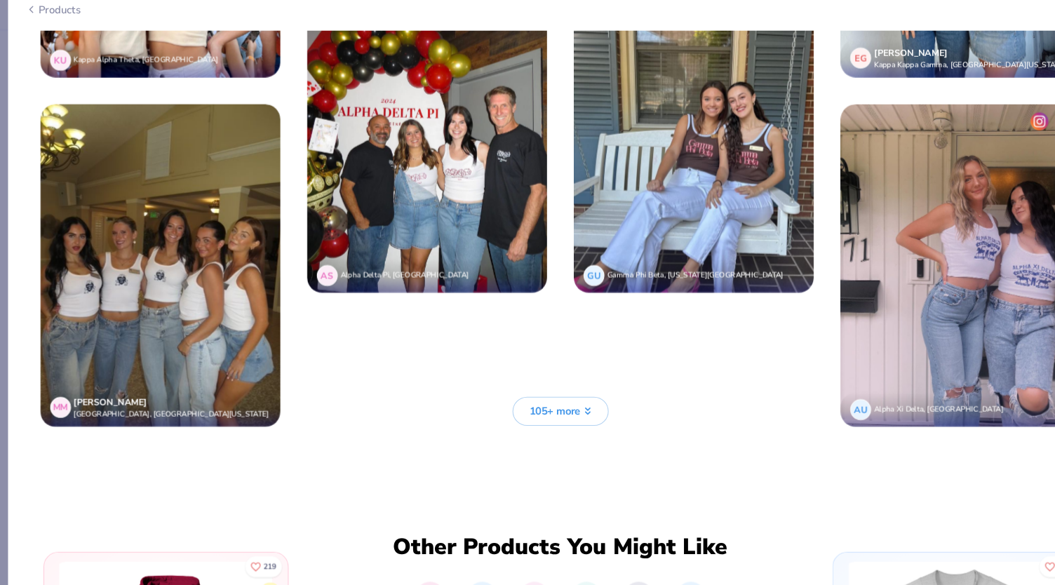
click at [499, 402] on span "105+ more" at bounding box center [523, 409] width 48 height 15
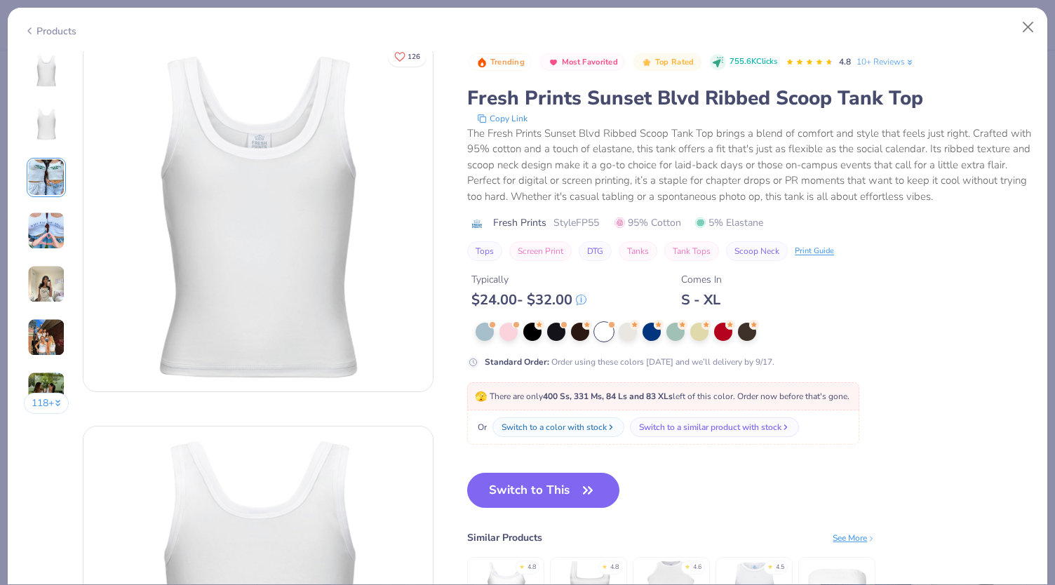
scroll to position [0, 0]
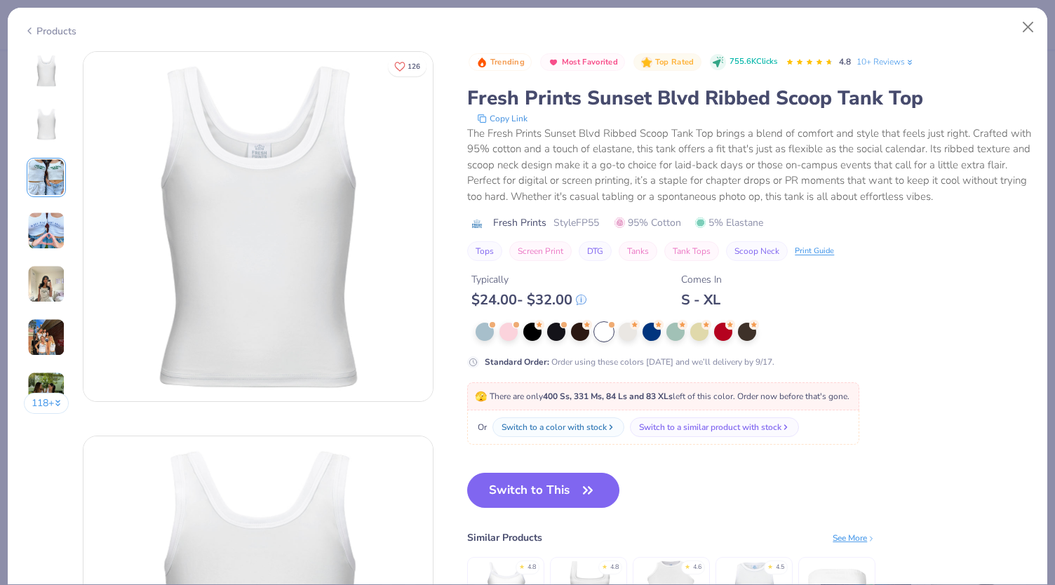
click at [48, 43] on div "Products 118 + 126 AU Alpha Sigma Alpha, Boise State University PU Phi Sigma Si…" at bounding box center [527, 296] width 1041 height 578
click at [46, 27] on div "Products" at bounding box center [50, 31] width 53 height 15
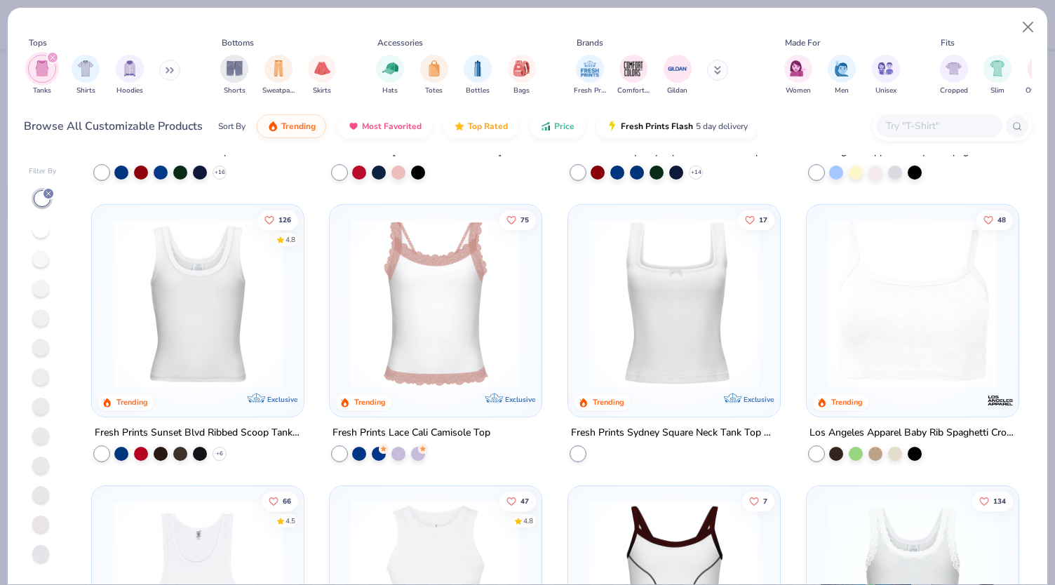
scroll to position [238, 0]
click at [269, 215] on button "126" at bounding box center [277, 219] width 41 height 20
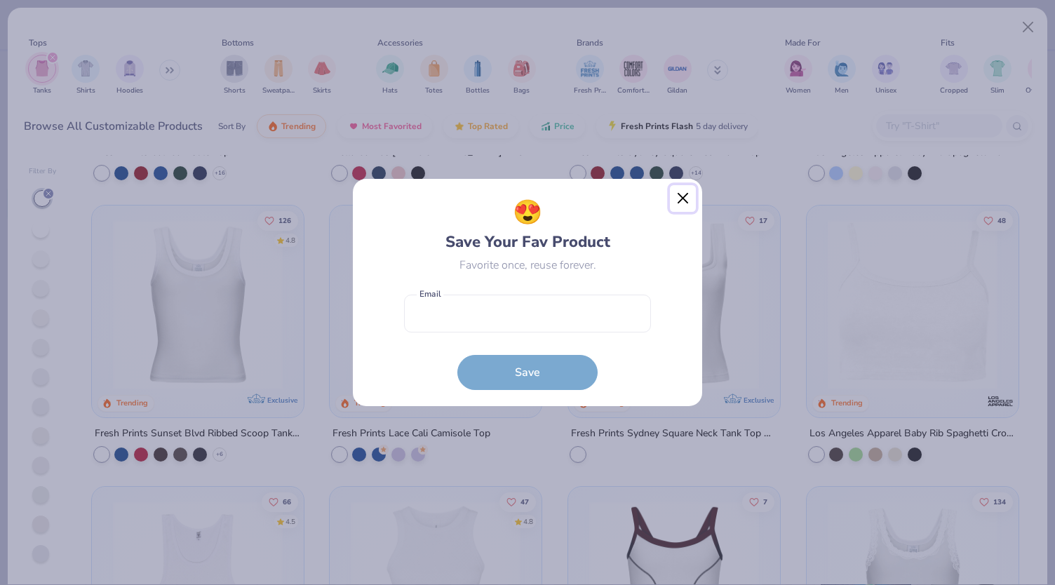
click at [682, 194] on button "Close" at bounding box center [683, 198] width 27 height 27
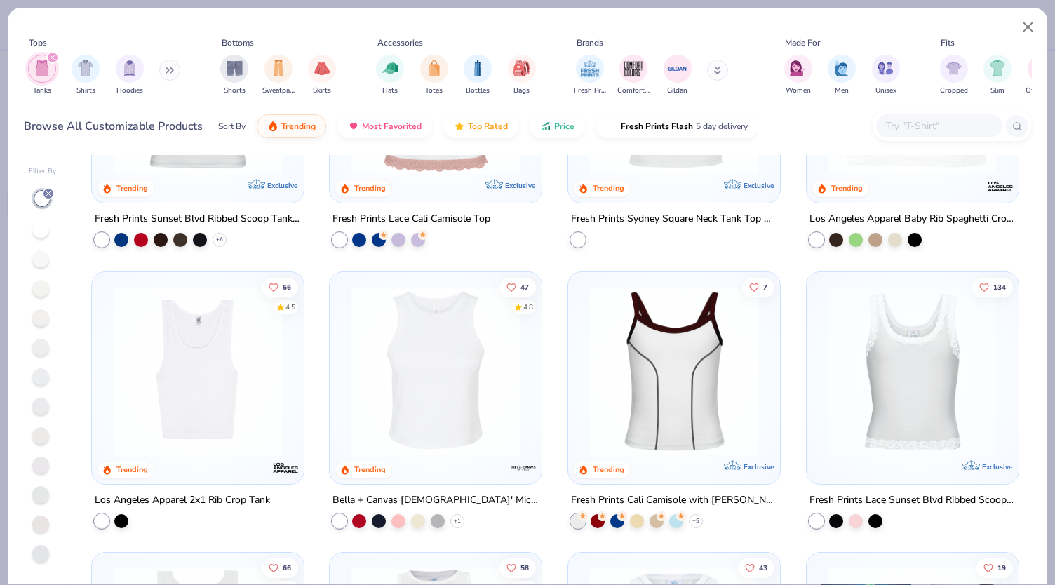
scroll to position [453, 0]
click at [217, 379] on img at bounding box center [198, 370] width 184 height 170
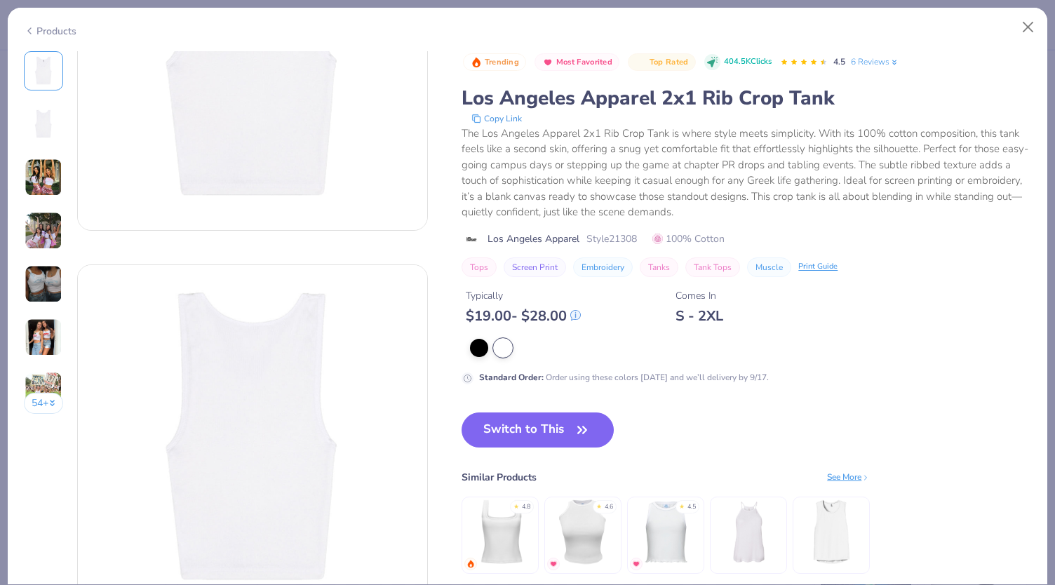
scroll to position [171, 0]
click at [46, 231] on img at bounding box center [44, 231] width 38 height 38
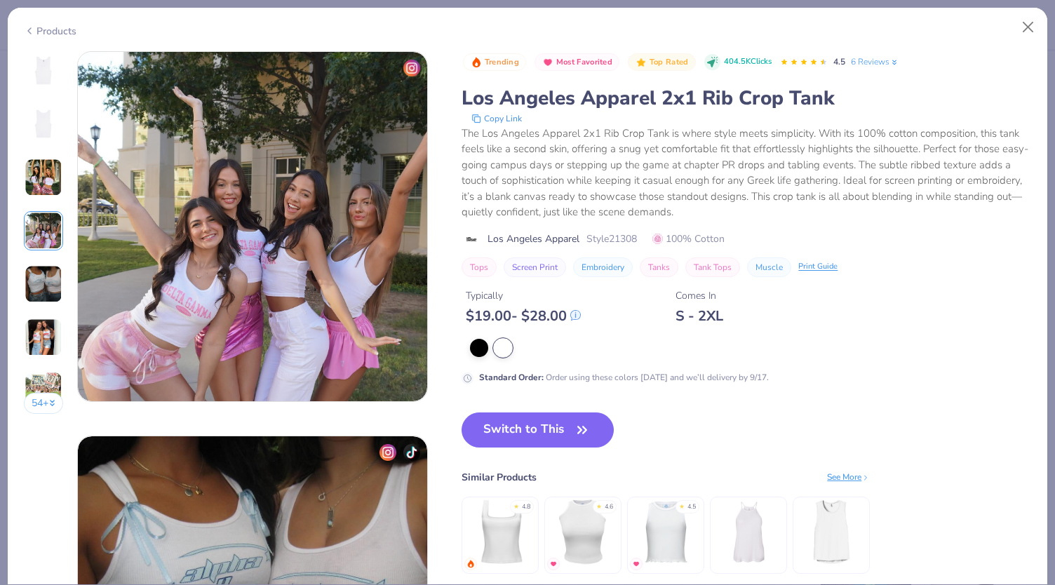
click at [46, 278] on img at bounding box center [44, 284] width 38 height 38
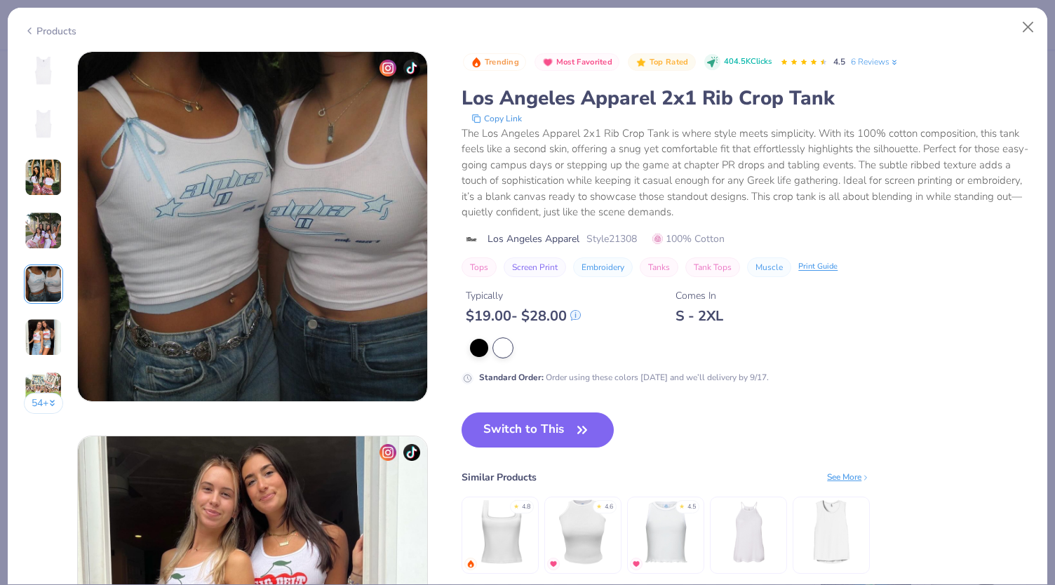
scroll to position [1614, 0]
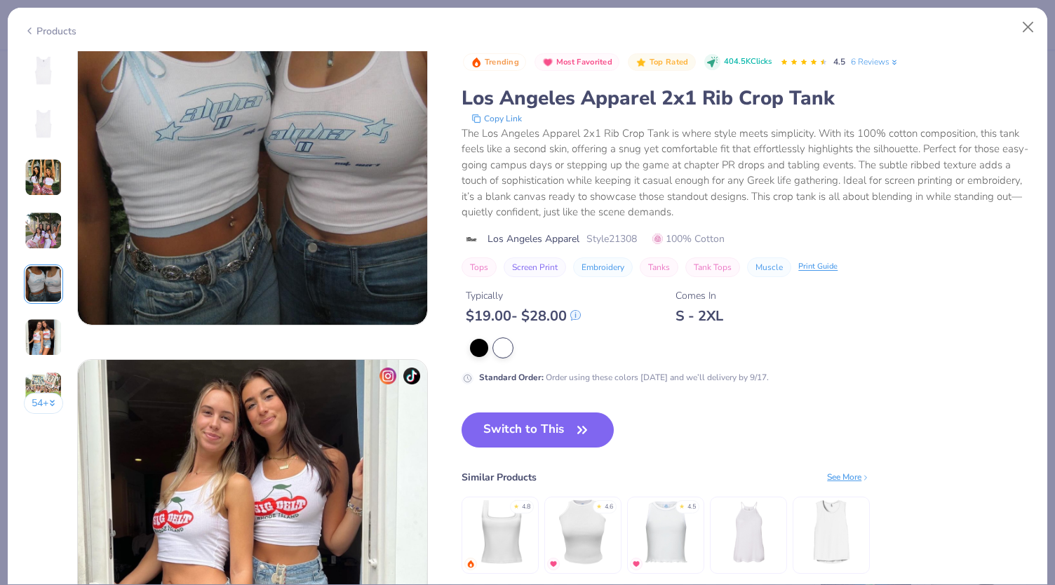
click at [55, 326] on img at bounding box center [44, 337] width 38 height 38
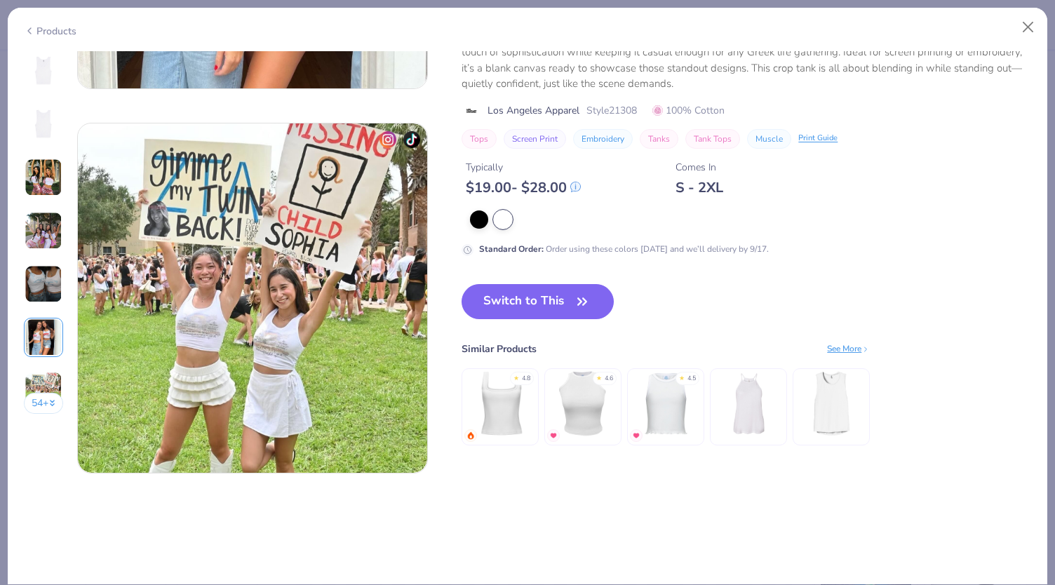
scroll to position [2345, 0]
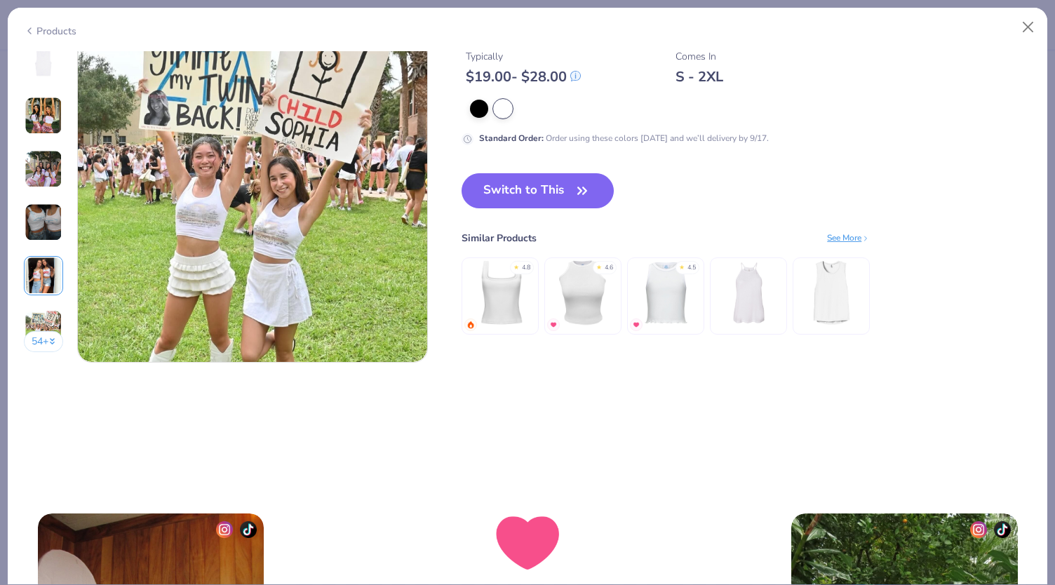
click at [43, 315] on img at bounding box center [44, 329] width 38 height 38
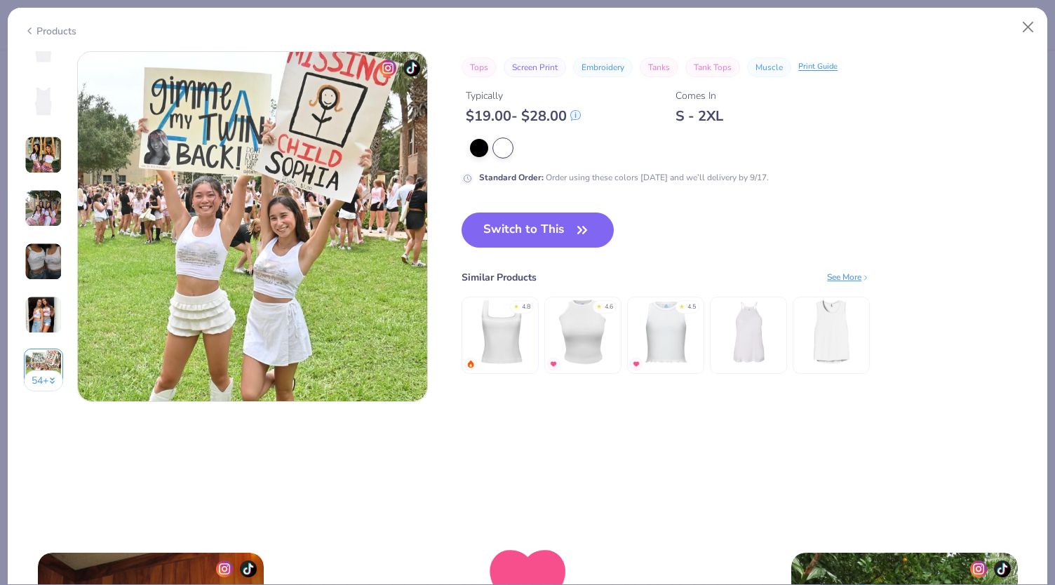
click at [58, 379] on button "54 +" at bounding box center [44, 380] width 40 height 21
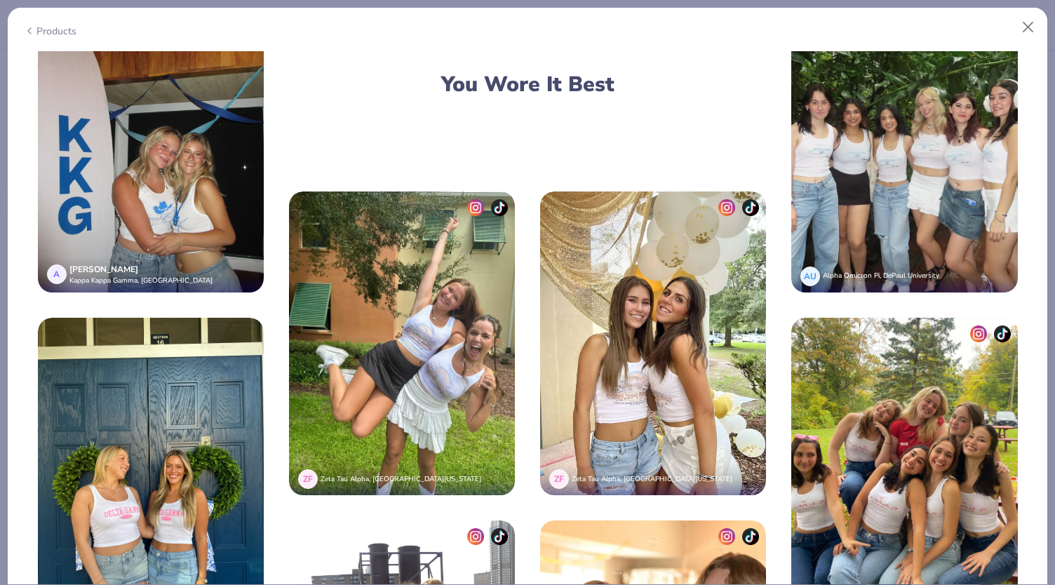
scroll to position [2869, 0]
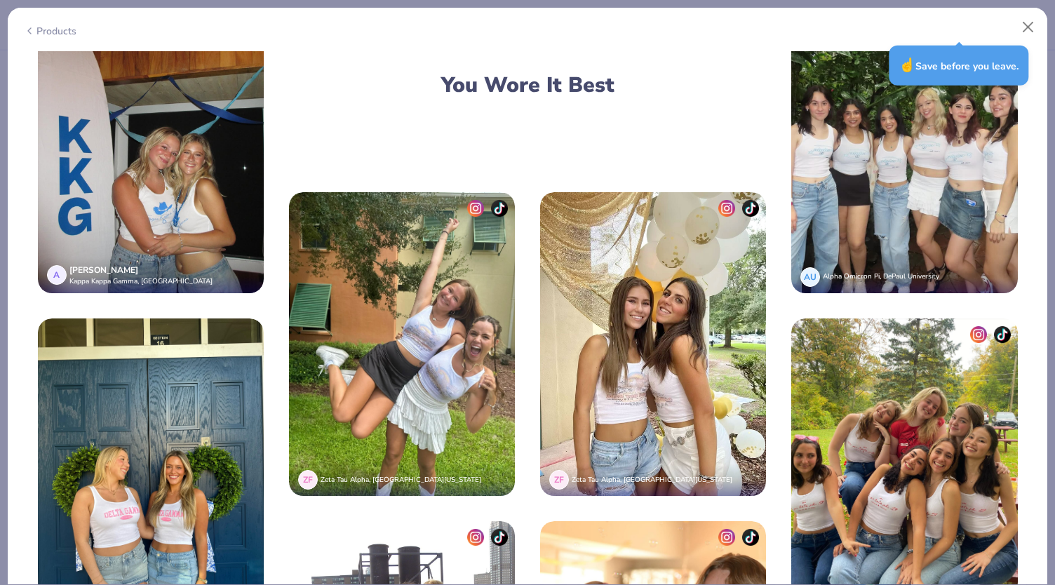
click at [28, 33] on icon at bounding box center [29, 30] width 11 height 17
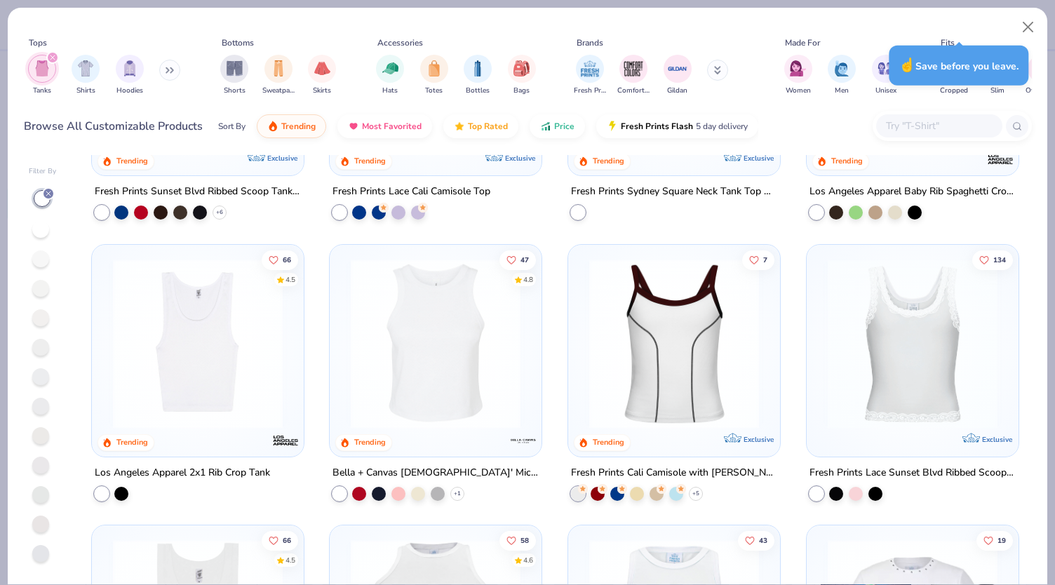
scroll to position [481, 0]
click at [414, 332] on img at bounding box center [436, 342] width 184 height 170
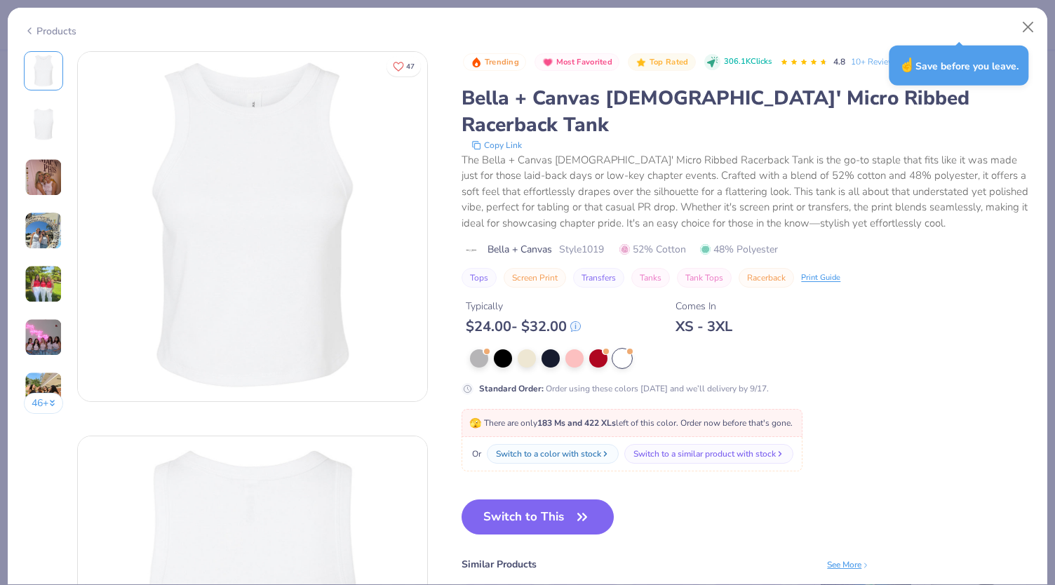
click at [53, 173] on img at bounding box center [44, 178] width 38 height 38
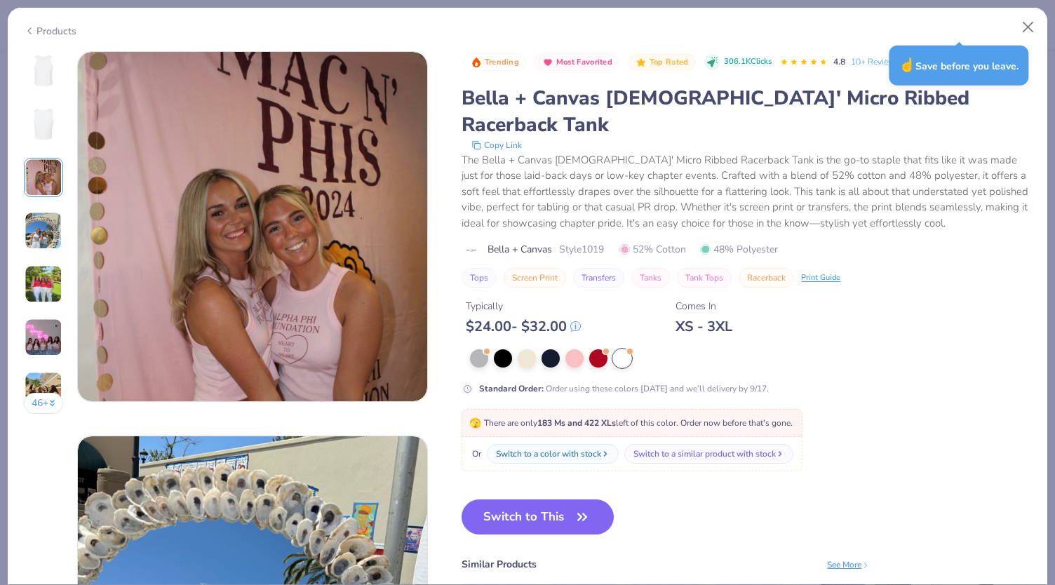
click at [48, 228] on img at bounding box center [44, 231] width 38 height 38
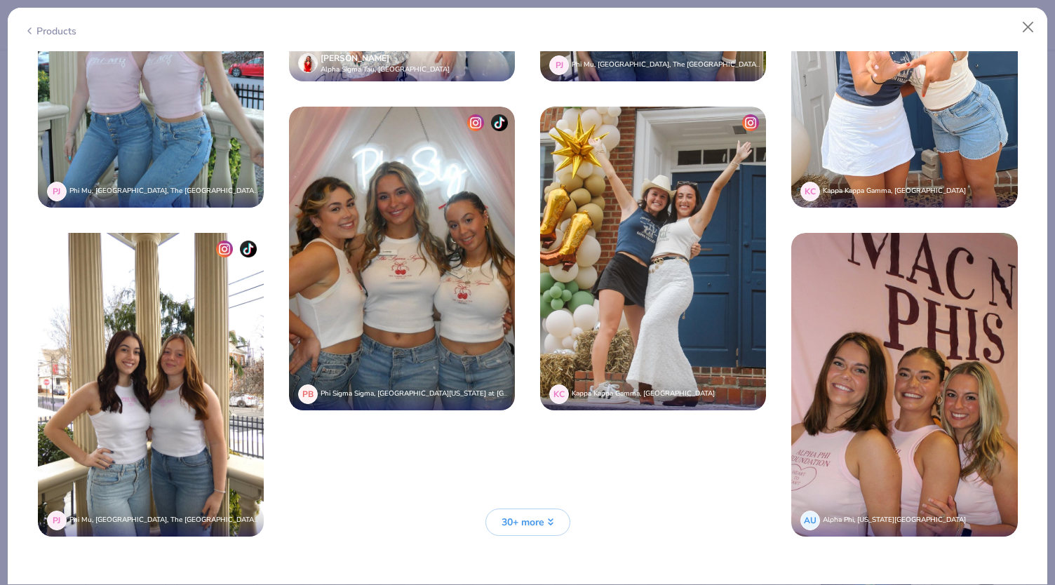
scroll to position [3613, 0]
click at [153, 379] on img at bounding box center [151, 386] width 226 height 304
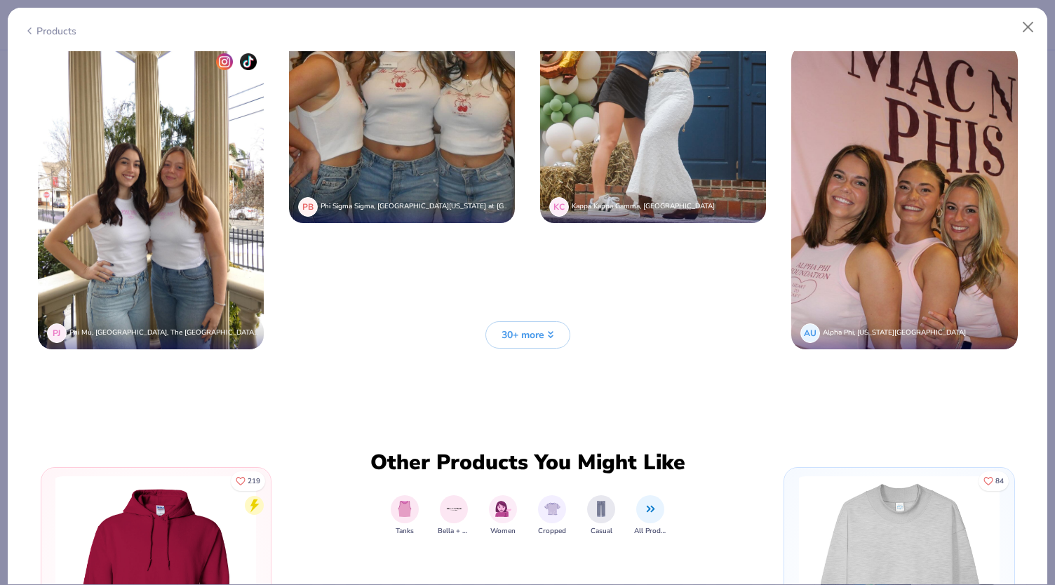
scroll to position [3800, 0]
click at [527, 328] on span "30+ more" at bounding box center [522, 335] width 43 height 15
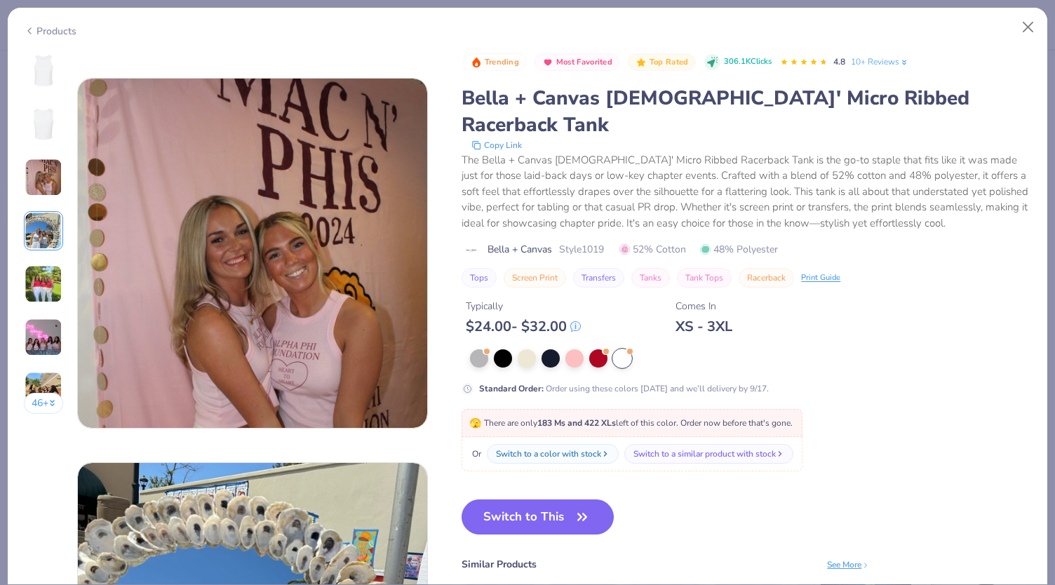
scroll to position [0, 0]
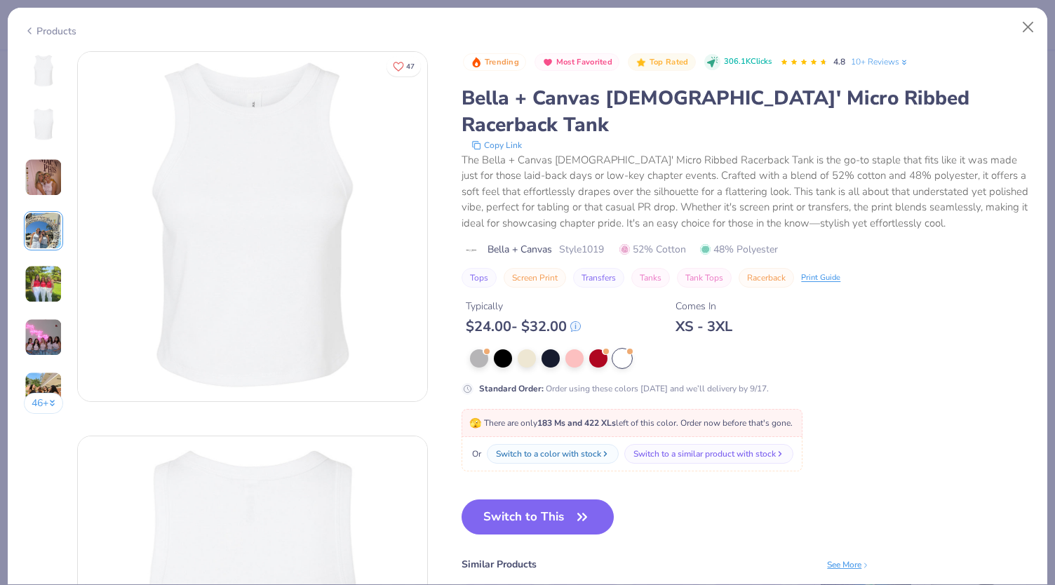
click at [46, 27] on div "Products" at bounding box center [50, 31] width 53 height 15
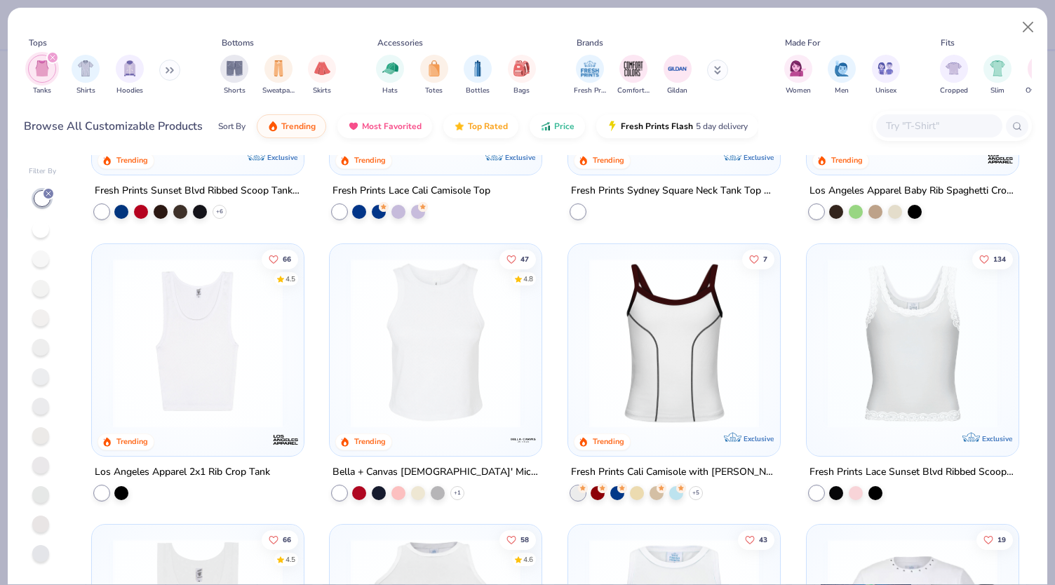
scroll to position [795, 0]
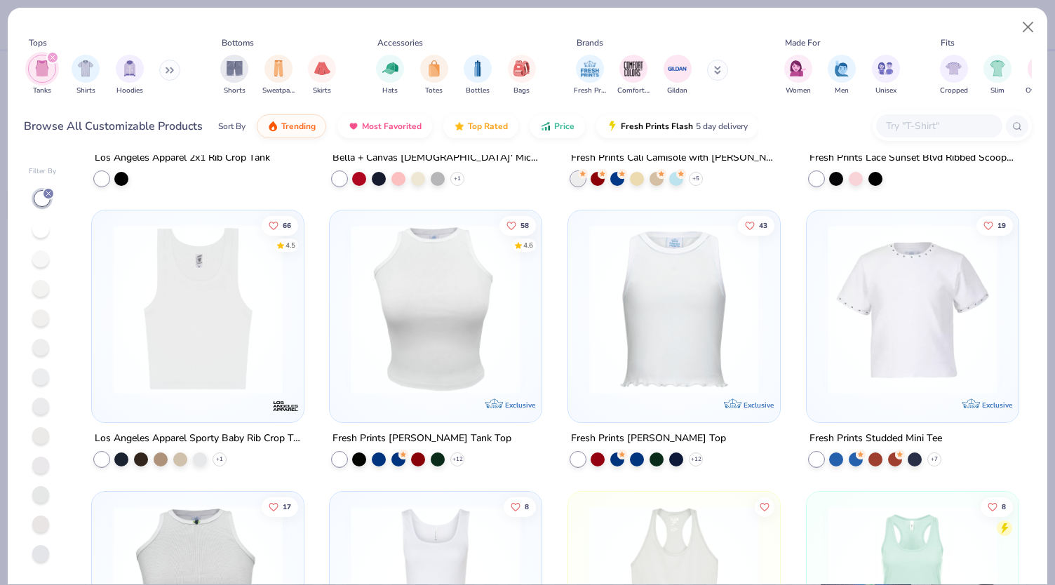
click at [227, 316] on img at bounding box center [198, 309] width 184 height 170
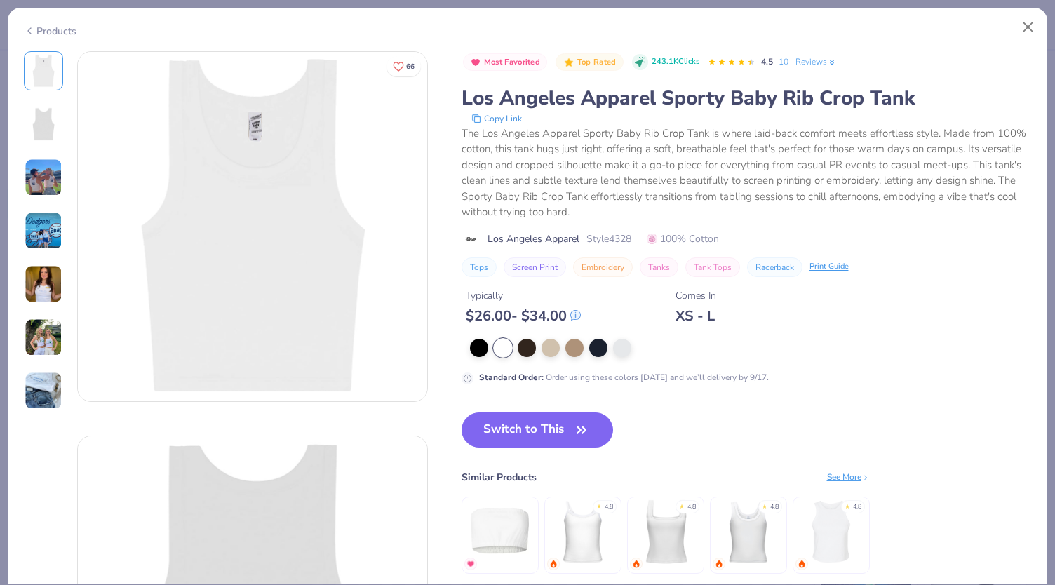
click at [46, 271] on img at bounding box center [44, 284] width 38 height 38
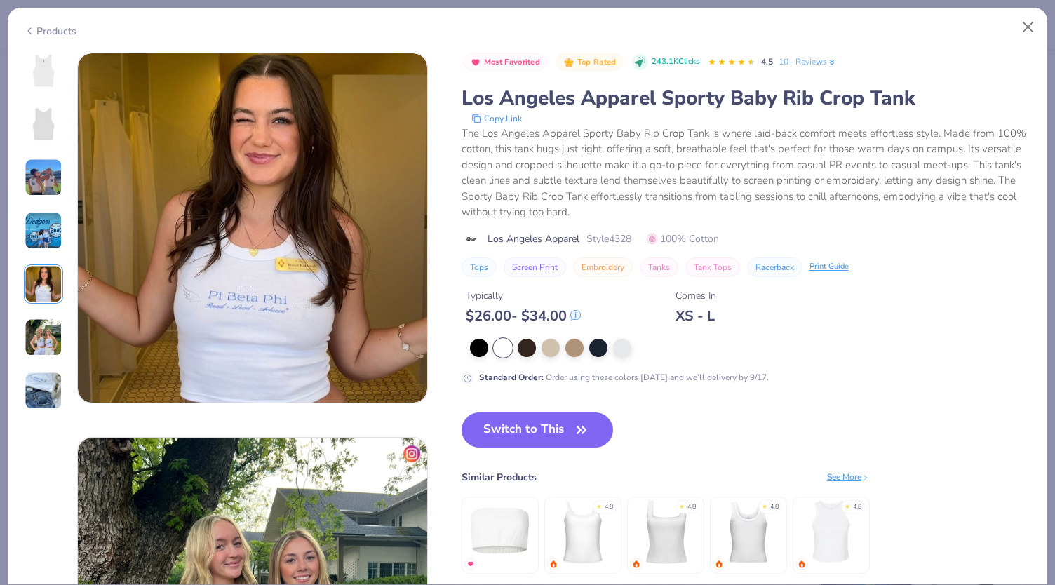
scroll to position [1537, 0]
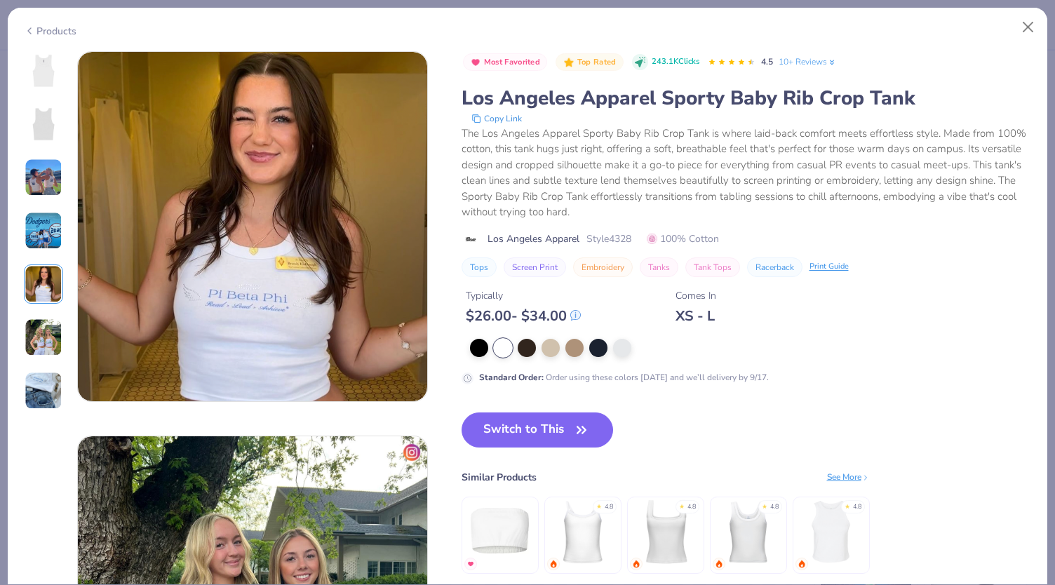
click at [48, 339] on img at bounding box center [44, 337] width 38 height 38
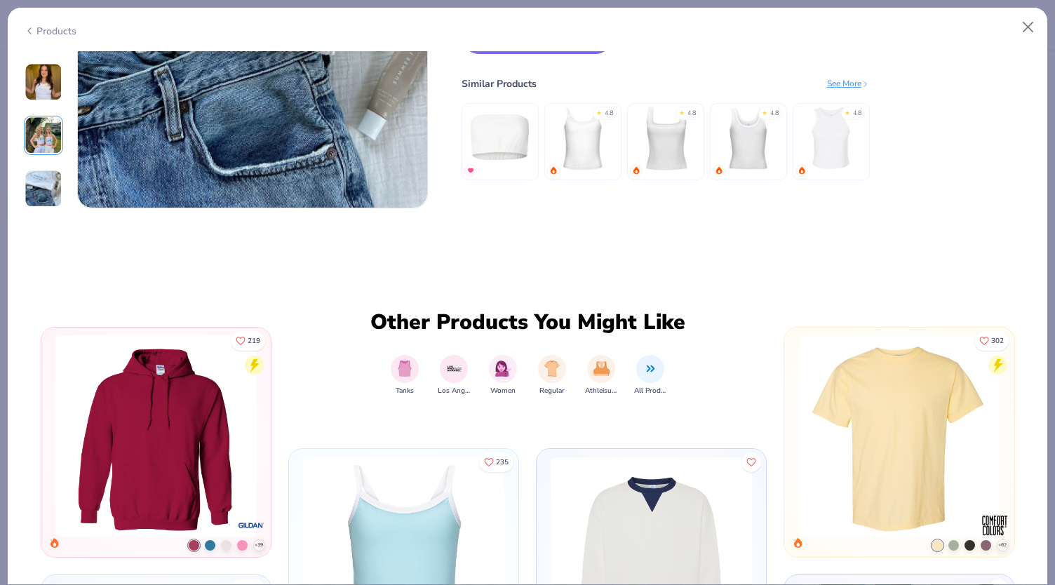
scroll to position [2508, 0]
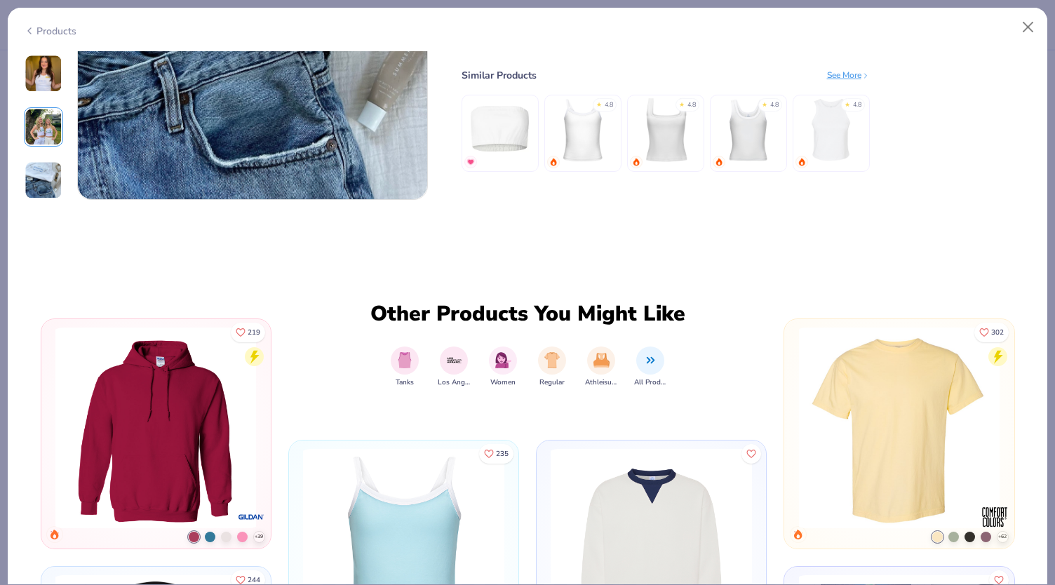
click at [32, 173] on img at bounding box center [44, 180] width 38 height 38
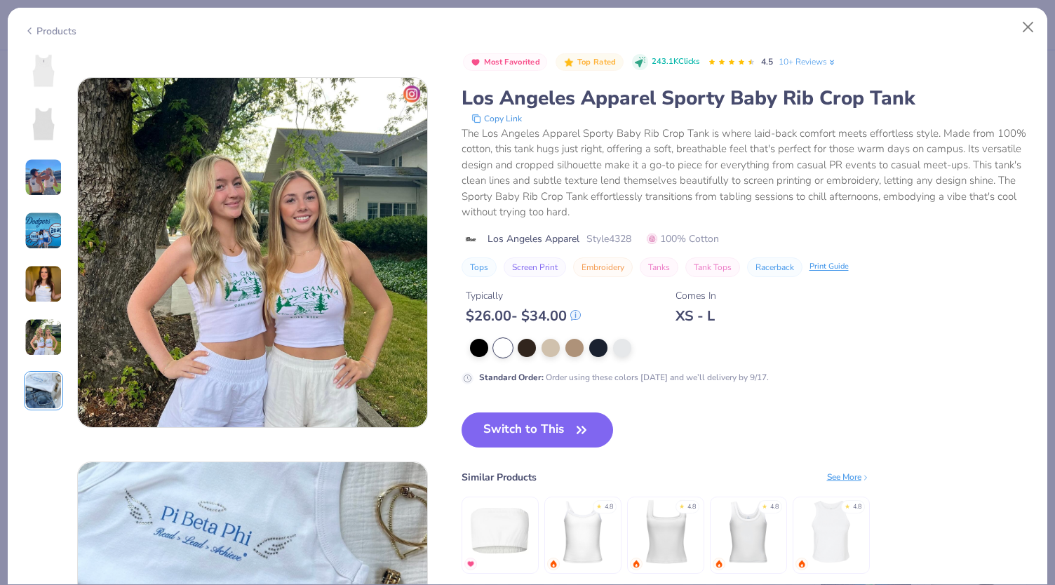
scroll to position [1895, 0]
click at [38, 227] on img at bounding box center [44, 231] width 38 height 38
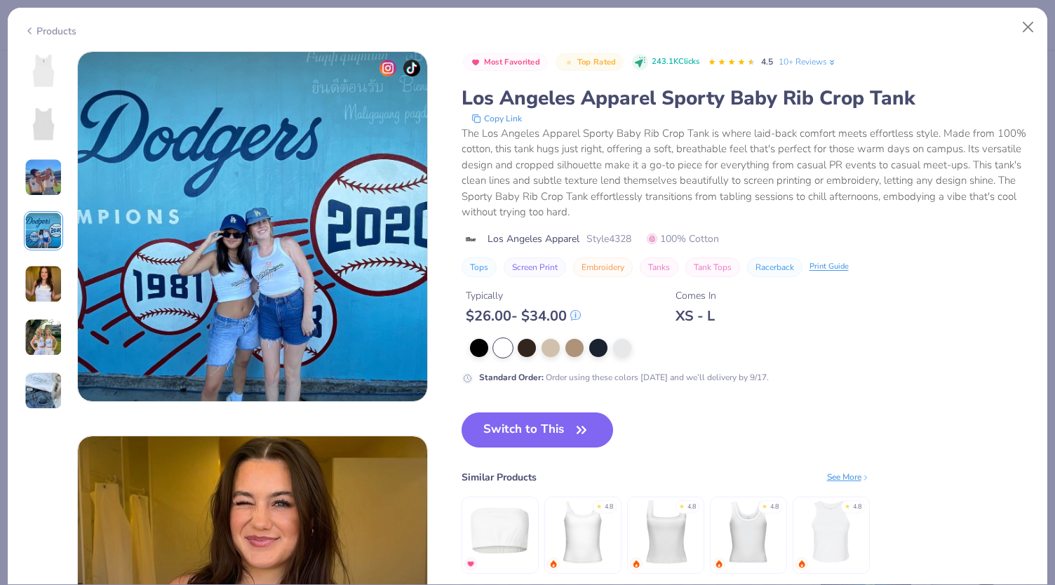
scroll to position [1281, 0]
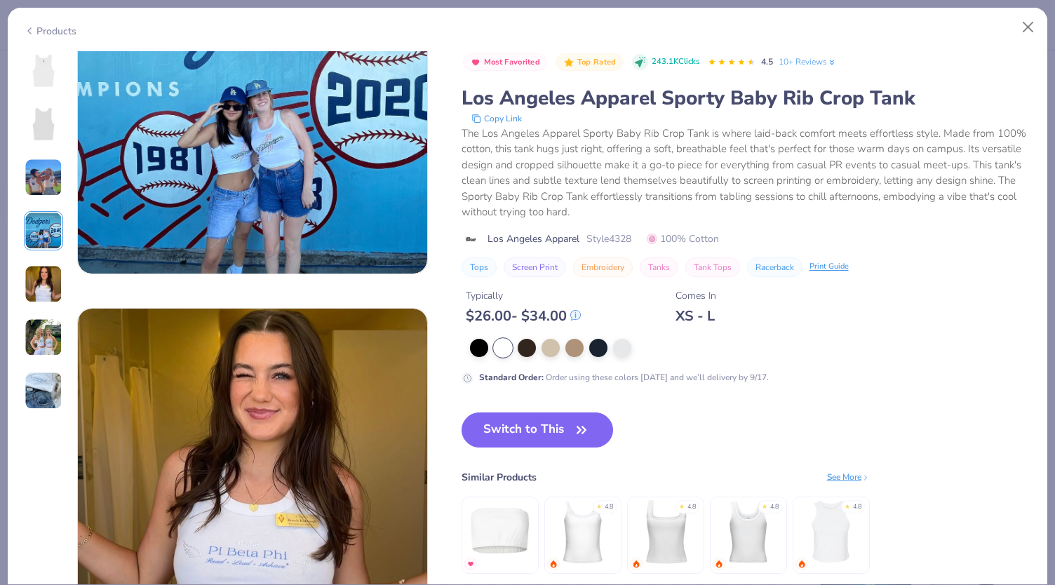
click at [55, 33] on div "Products" at bounding box center [50, 31] width 53 height 15
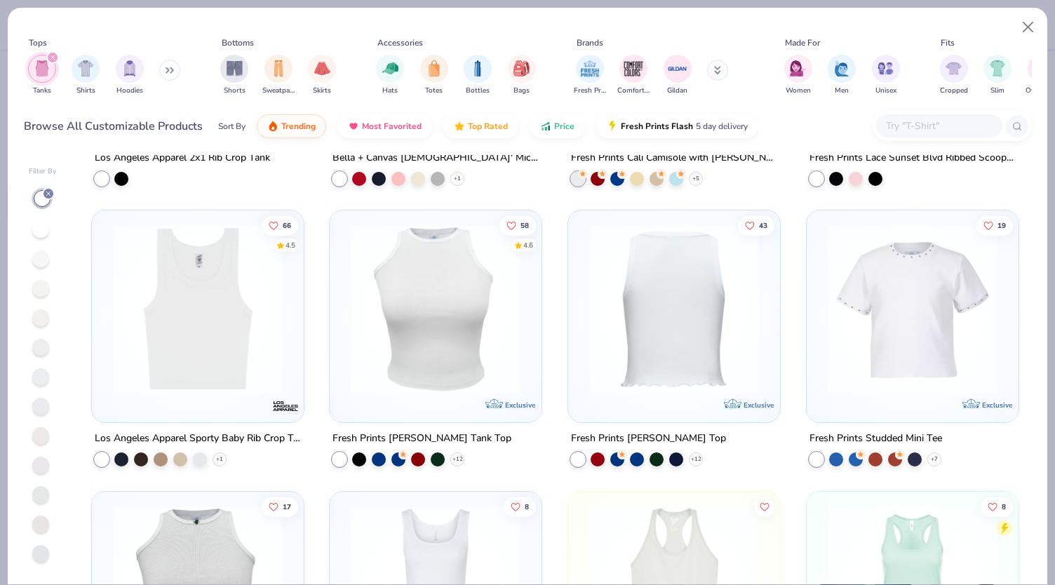
click at [435, 358] on img at bounding box center [436, 309] width 184 height 170
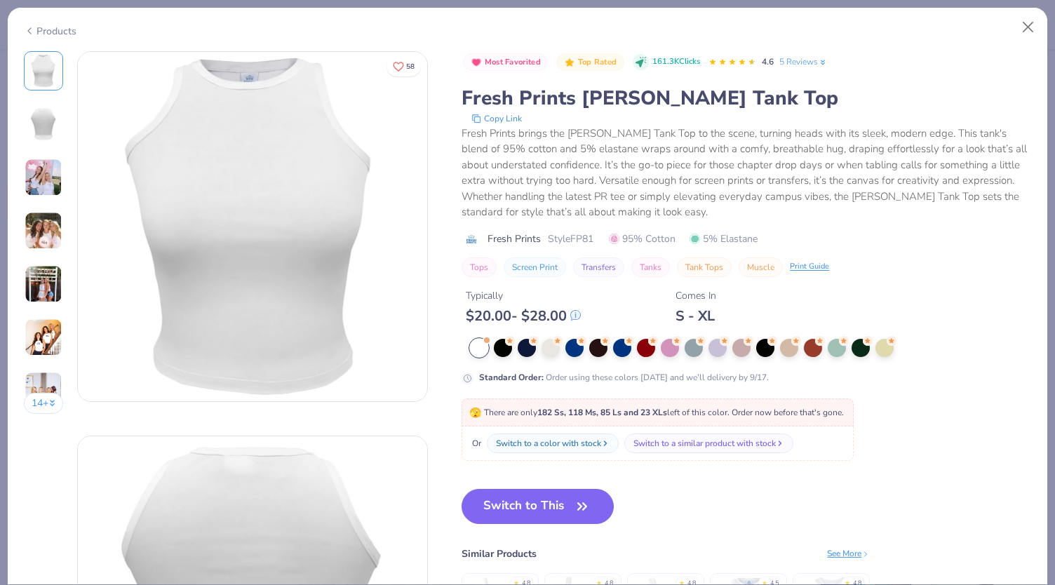
click at [41, 177] on img at bounding box center [44, 178] width 38 height 38
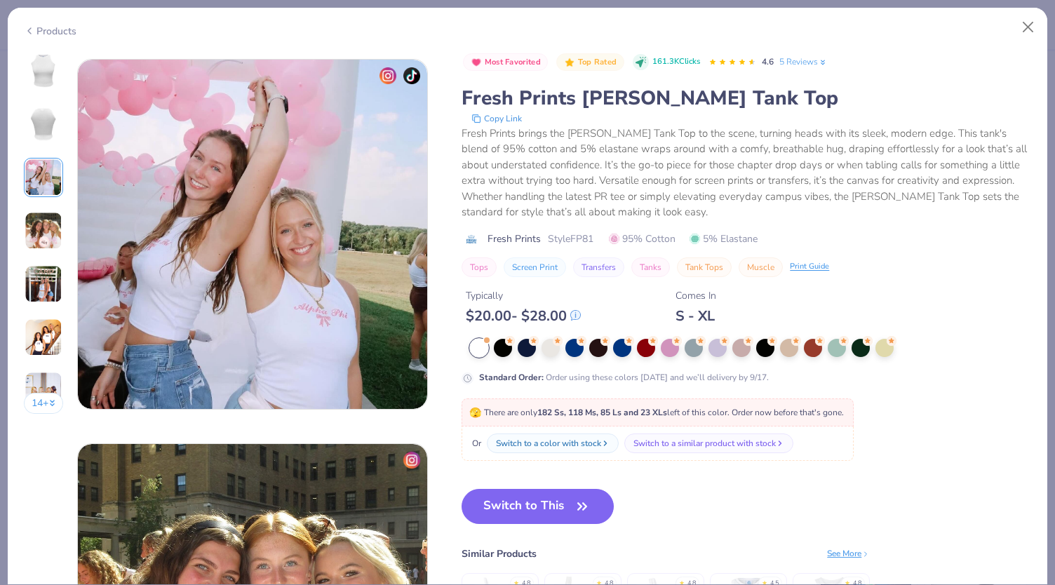
scroll to position [769, 0]
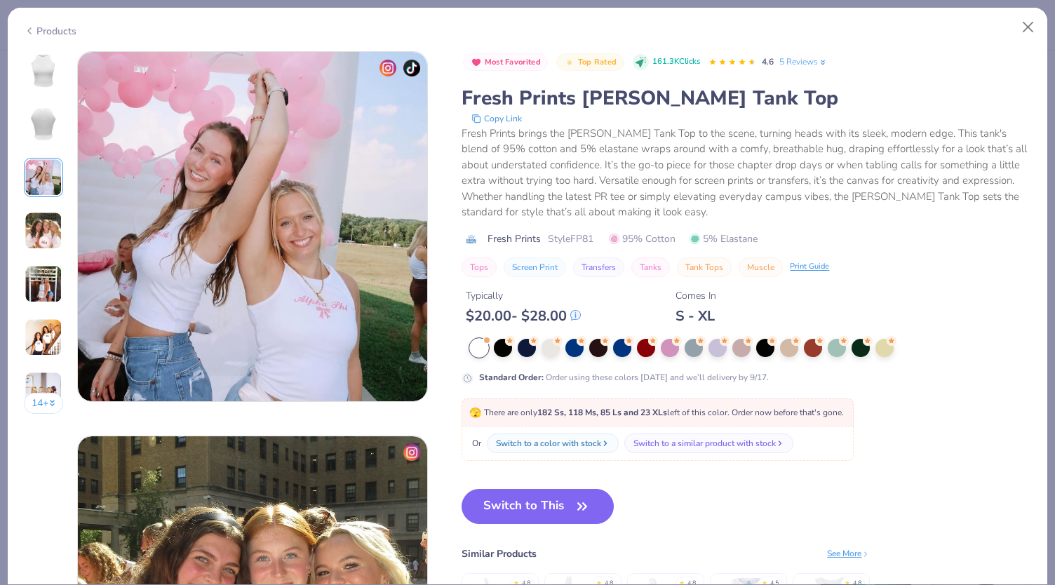
click at [50, 250] on div "14 +" at bounding box center [44, 237] width 40 height 373
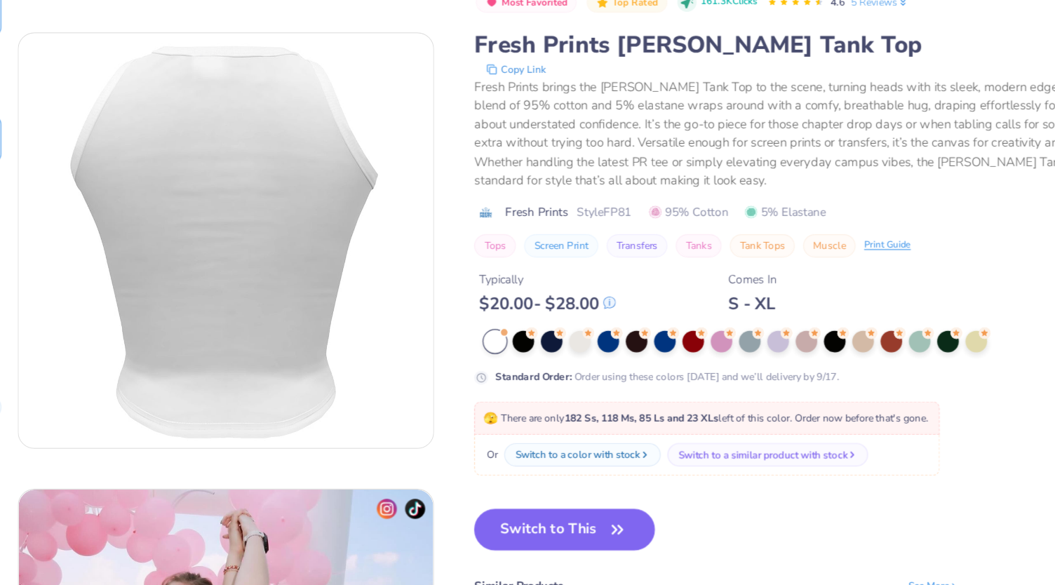
scroll to position [0, 0]
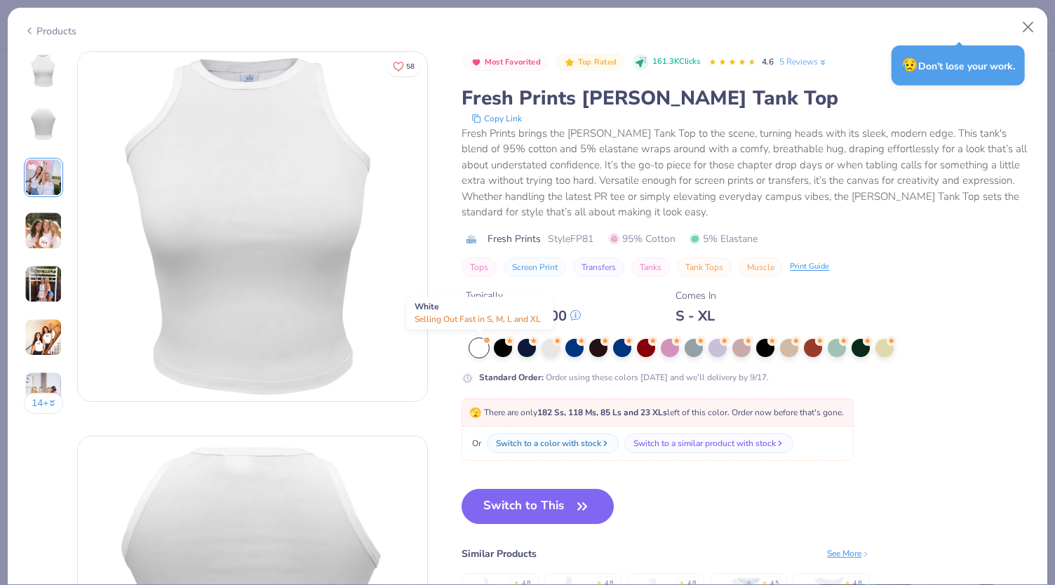
click at [478, 349] on div at bounding box center [479, 348] width 18 height 18
click at [48, 32] on div "Products" at bounding box center [50, 31] width 53 height 15
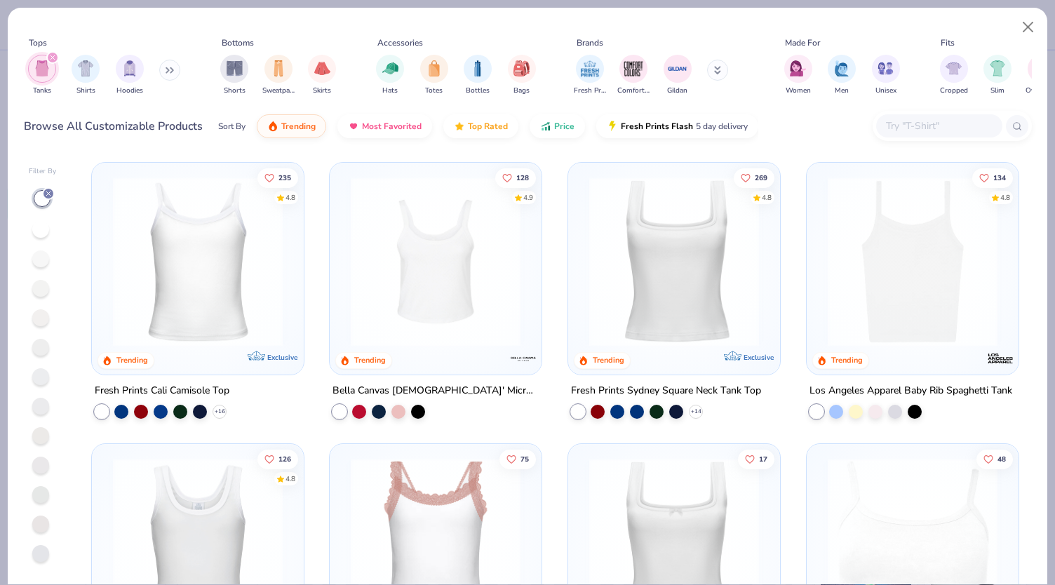
click at [687, 264] on img at bounding box center [674, 262] width 184 height 170
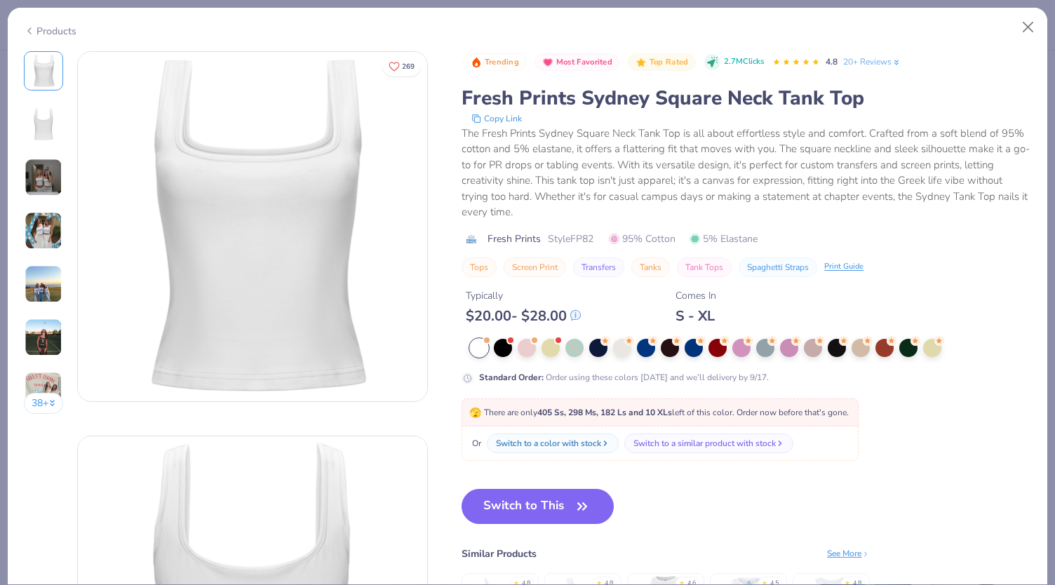
scroll to position [73, 0]
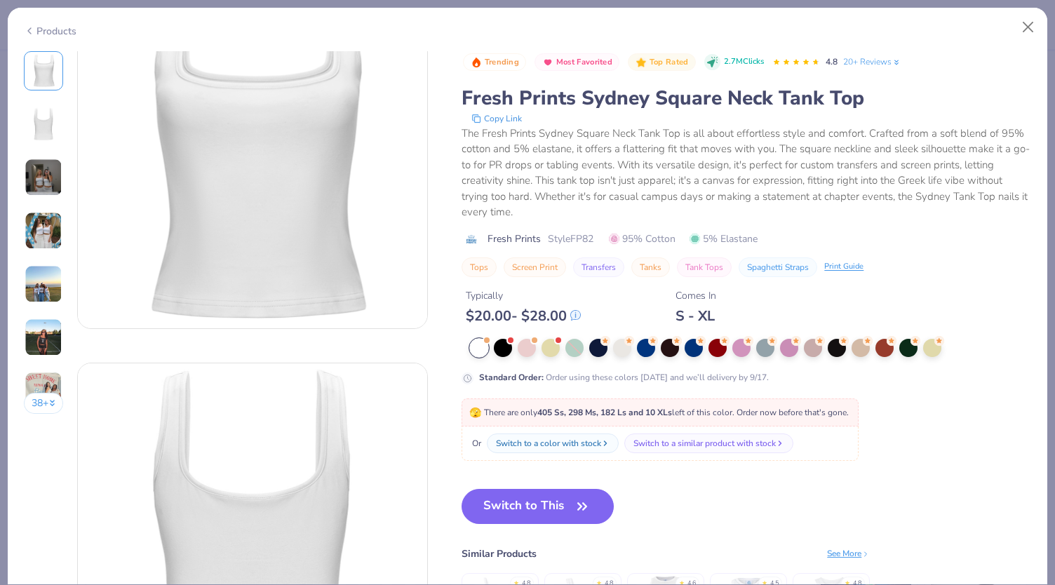
click at [478, 351] on div at bounding box center [479, 348] width 18 height 18
click at [518, 509] on button "Switch to This" at bounding box center [538, 506] width 152 height 35
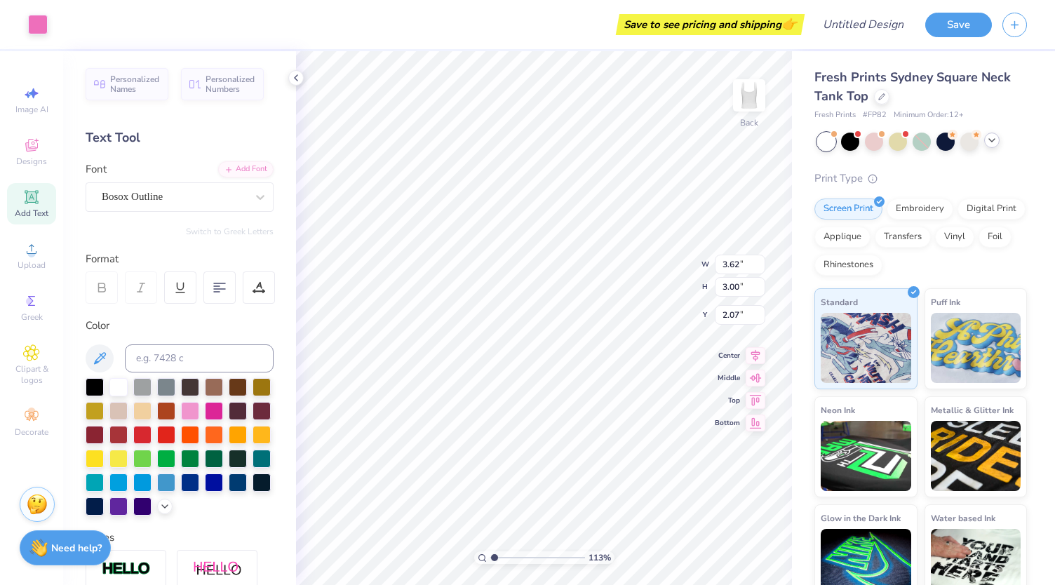
type input "1.12875889081704"
type input "1.50"
type input "1.12875889081704"
type input "1.72"
type input "1"
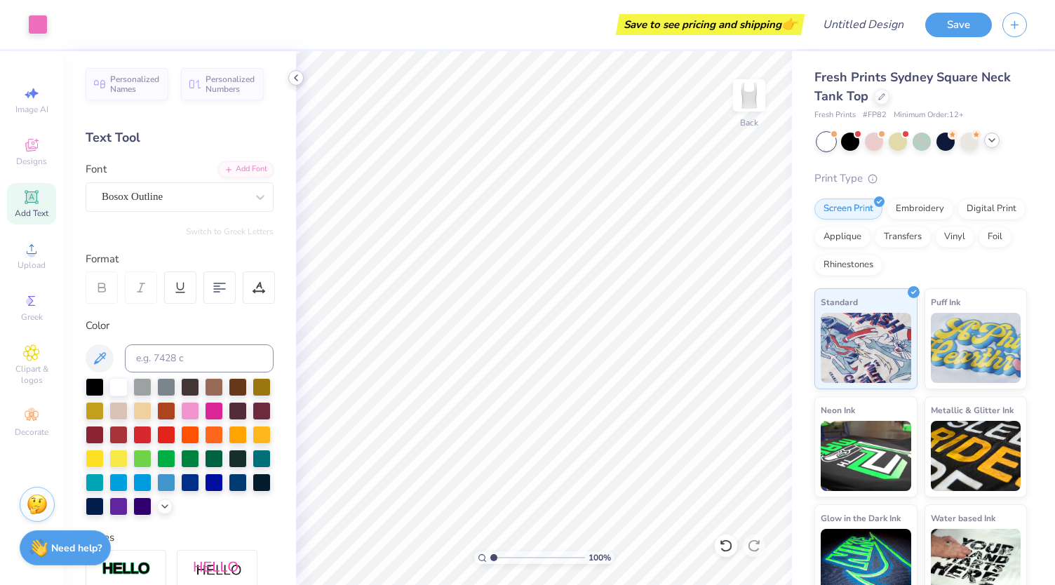
click at [297, 78] on icon at bounding box center [295, 77] width 11 height 11
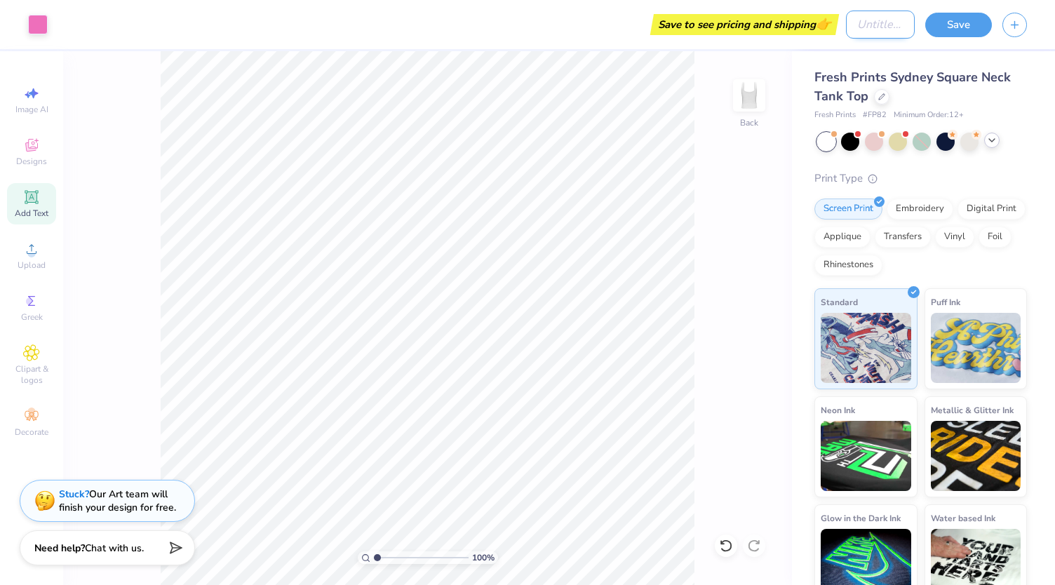
click at [882, 19] on input "Design Title" at bounding box center [880, 25] width 69 height 28
type input "Sqare Neck Tank"
click at [955, 81] on span "Fresh Prints Sydney Square Neck Tank Top" at bounding box center [912, 87] width 196 height 36
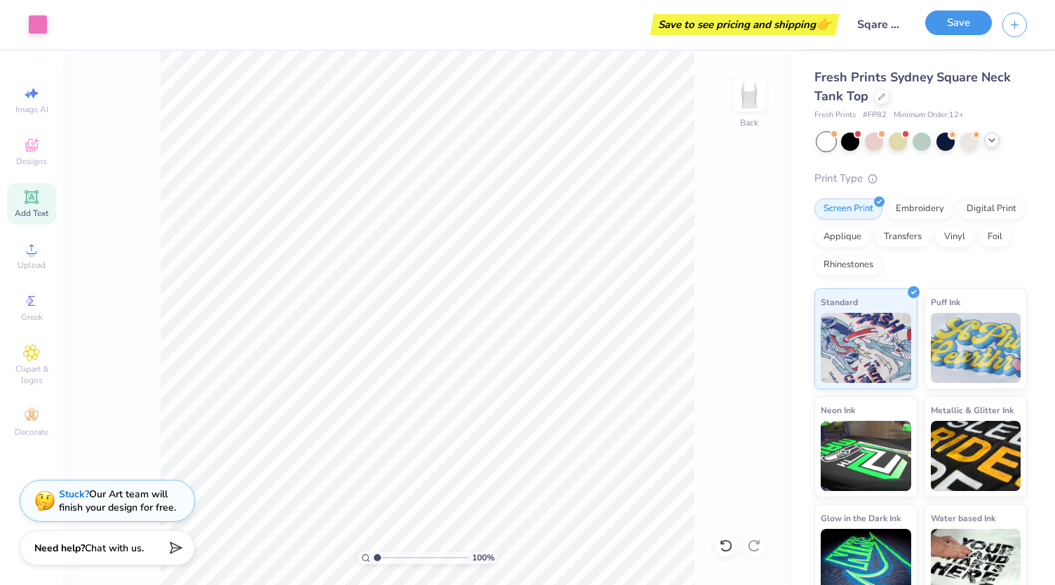
click at [952, 26] on button "Save" at bounding box center [958, 23] width 67 height 25
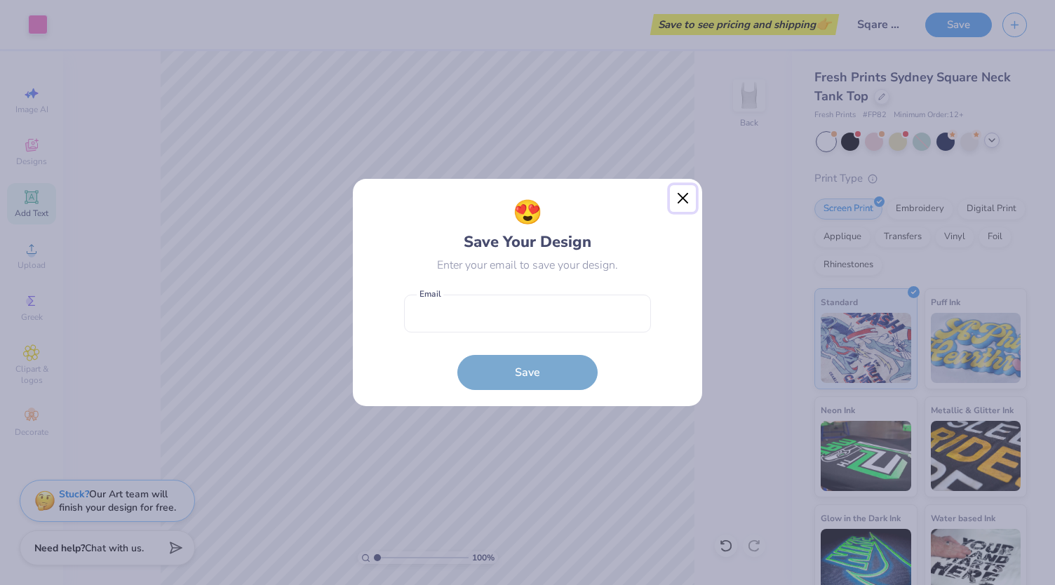
click at [686, 198] on button "Close" at bounding box center [683, 198] width 27 height 27
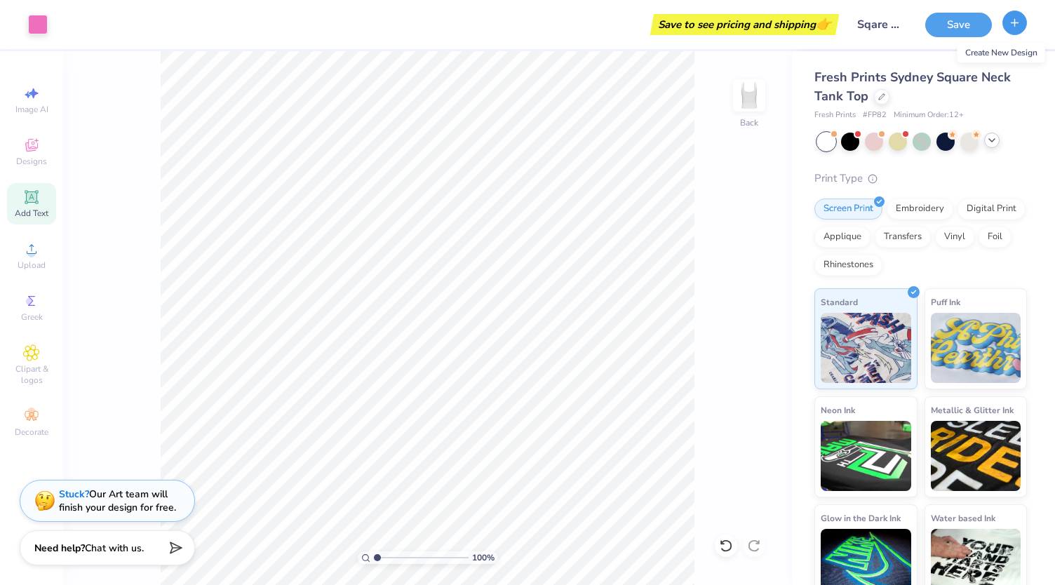
click at [1021, 26] on button "button" at bounding box center [1014, 23] width 25 height 25
click at [757, 23] on div "Save to see pricing and shipping 👉" at bounding box center [745, 24] width 182 height 21
click at [797, 18] on div "Save to see pricing and shipping 👉" at bounding box center [745, 24] width 182 height 21
click at [938, 26] on button "Save" at bounding box center [958, 23] width 67 height 25
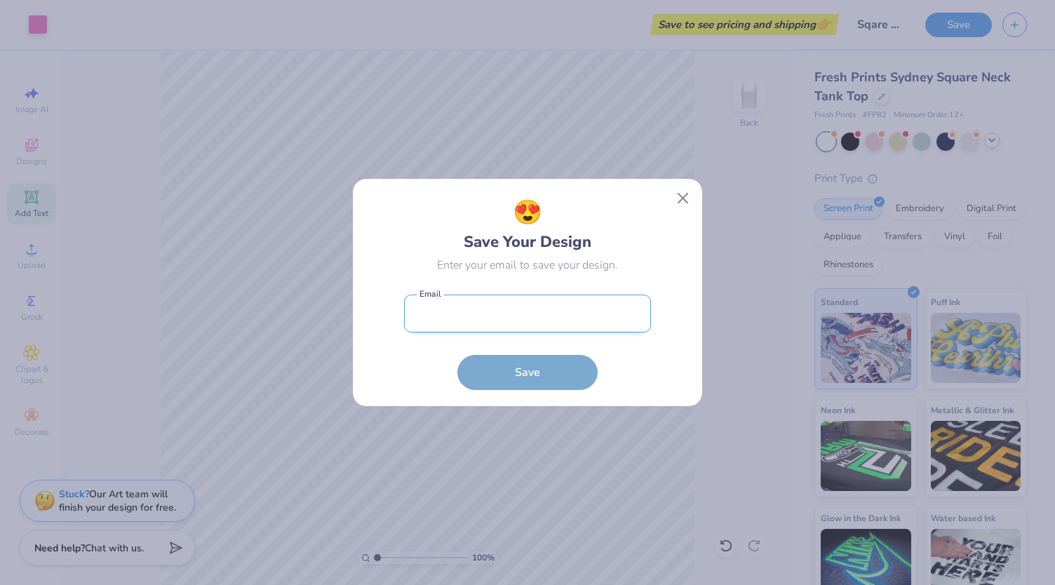
click at [536, 307] on input "email" at bounding box center [527, 314] width 247 height 39
type input "mlee32@nicholls.edu"
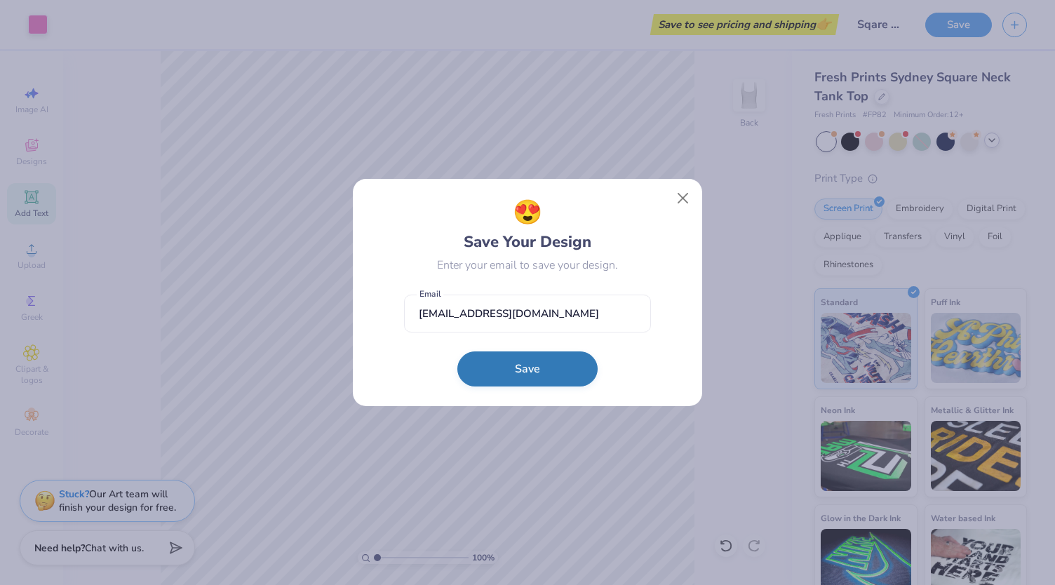
click at [516, 365] on button "Save" at bounding box center [527, 368] width 140 height 35
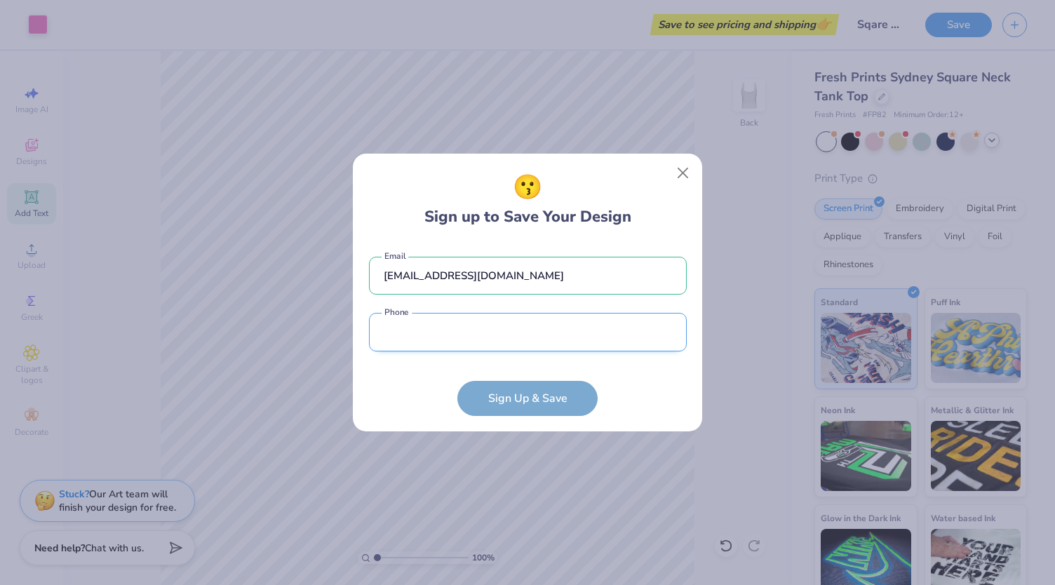
click at [482, 346] on input "tel" at bounding box center [528, 332] width 318 height 39
type input "(225) 363-8801"
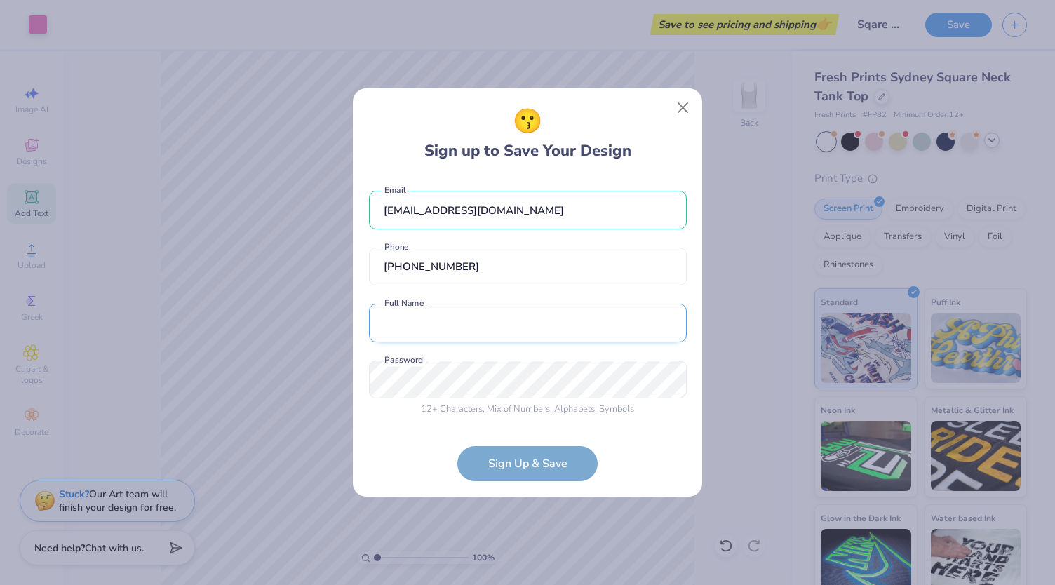
click at [470, 337] on input "text" at bounding box center [528, 323] width 318 height 39
type input "Mckalyn Lee"
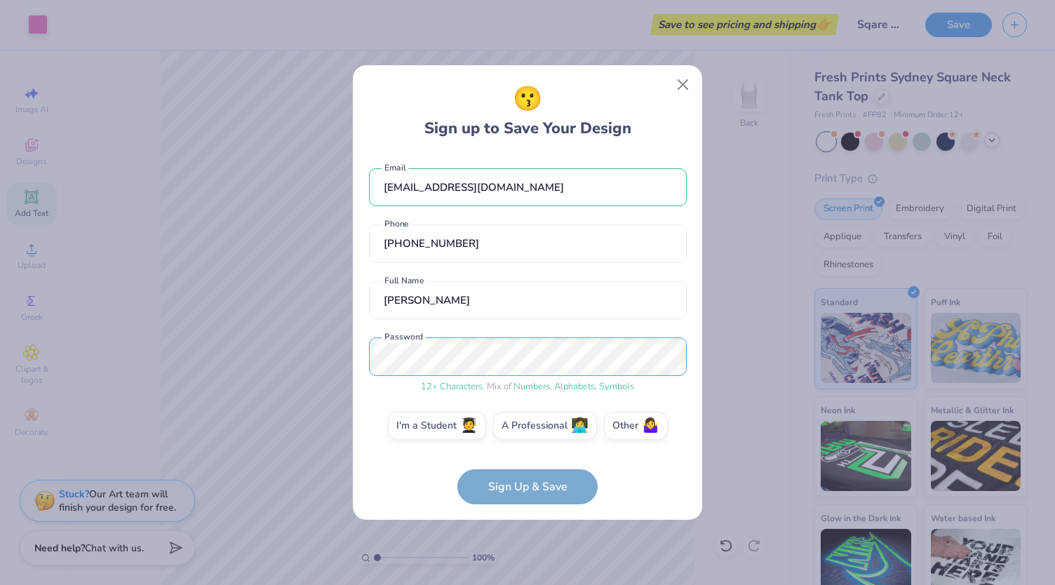
scroll to position [7, 0]
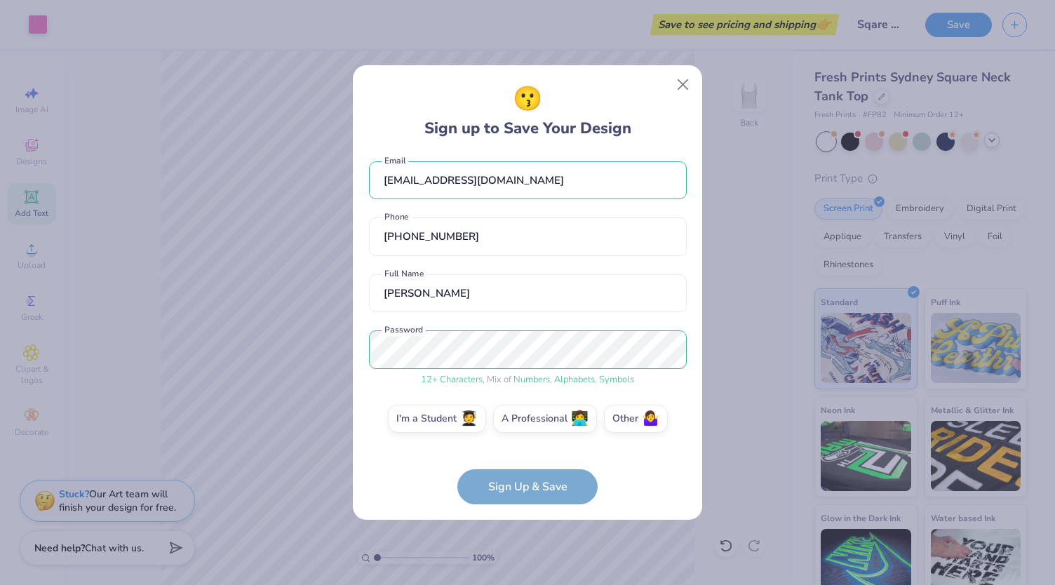
click at [429, 470] on form "mlee32@nicholls.edu Email (225) 363-8801 Phone Mckalyn Lee Full Name 12 + Chara…" at bounding box center [528, 329] width 318 height 350
click at [438, 423] on label "I'm a Student 🧑‍🎓" at bounding box center [437, 417] width 98 height 28
click at [523, 425] on input "I'm a Student 🧑‍🎓" at bounding box center [527, 429] width 9 height 9
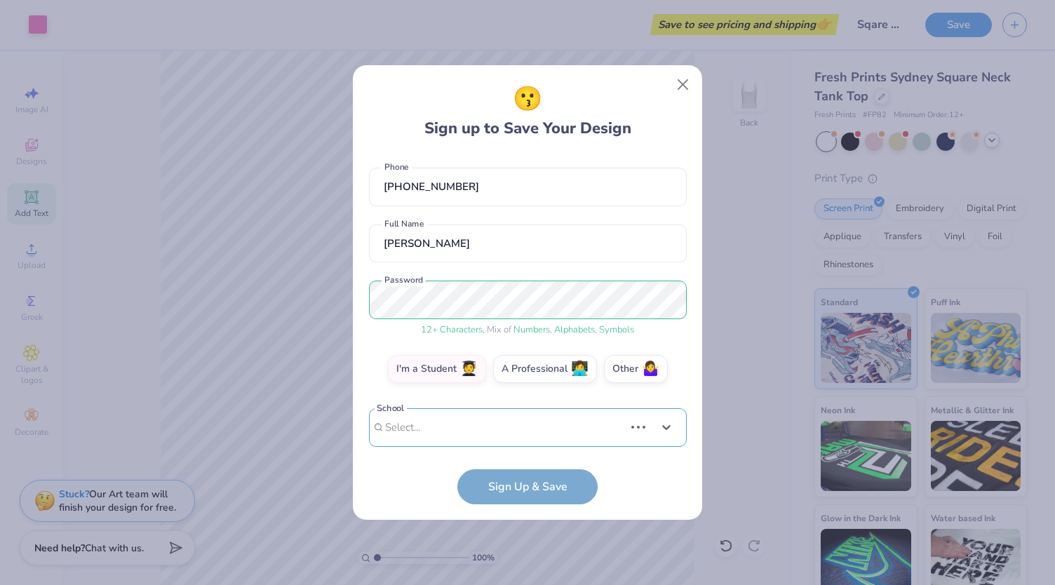
click at [477, 431] on div "Use Up and Down to choose options, press Enter to select the currently focused …" at bounding box center [528, 448] width 318 height 81
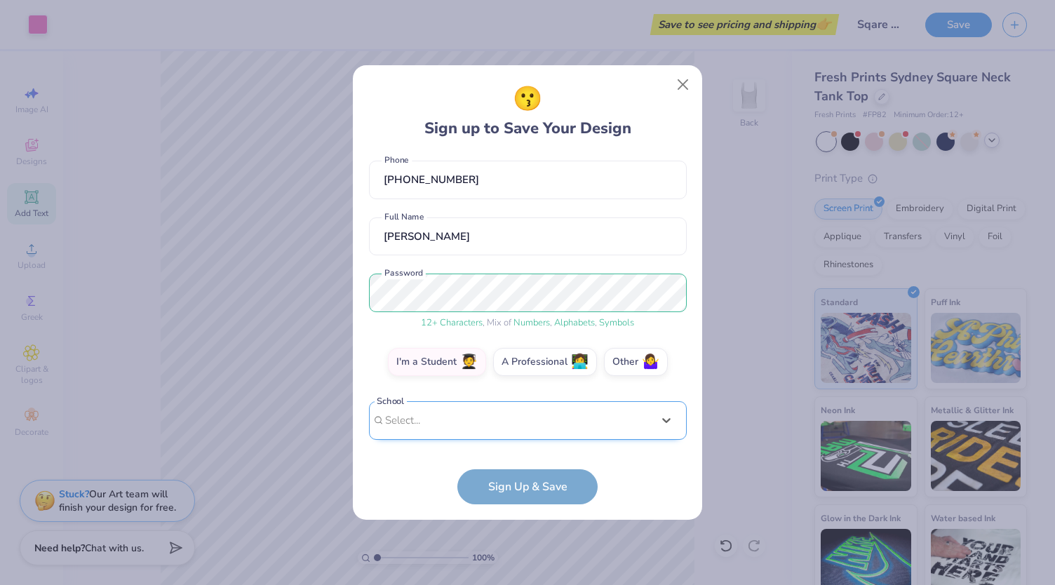
scroll to position [63, 0]
click at [450, 208] on div "mlee32@nicholls.edu Email (225) 363-8801 Phone Mckalyn Lee Full Name 12 + Chara…" at bounding box center [528, 300] width 318 height 292
click at [417, 423] on div "option focused, 8 of 30. 30 results available. Use Up and Down to choose option…" at bounding box center [528, 530] width 318 height 256
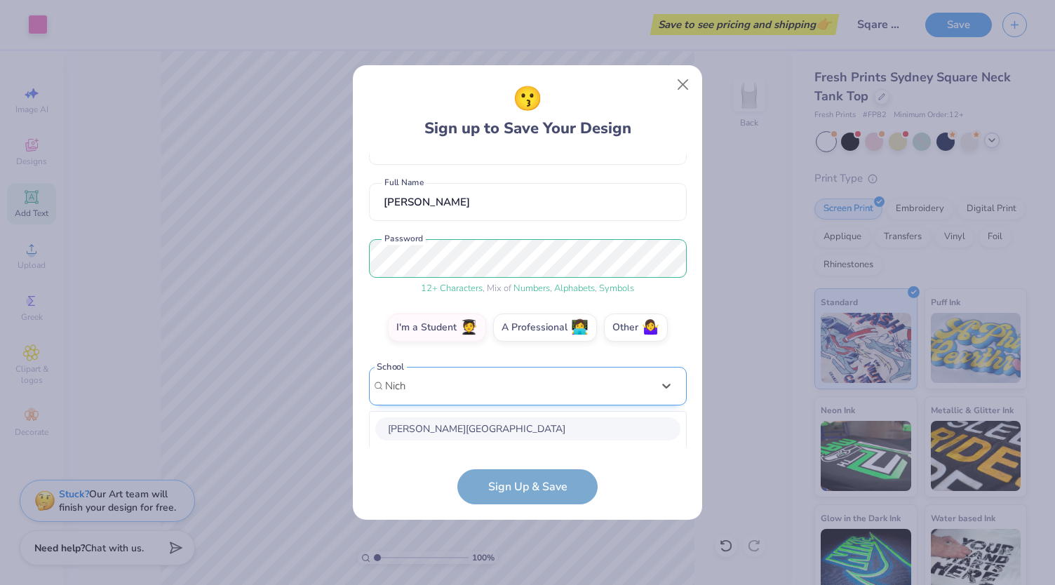
scroll to position [274, 0]
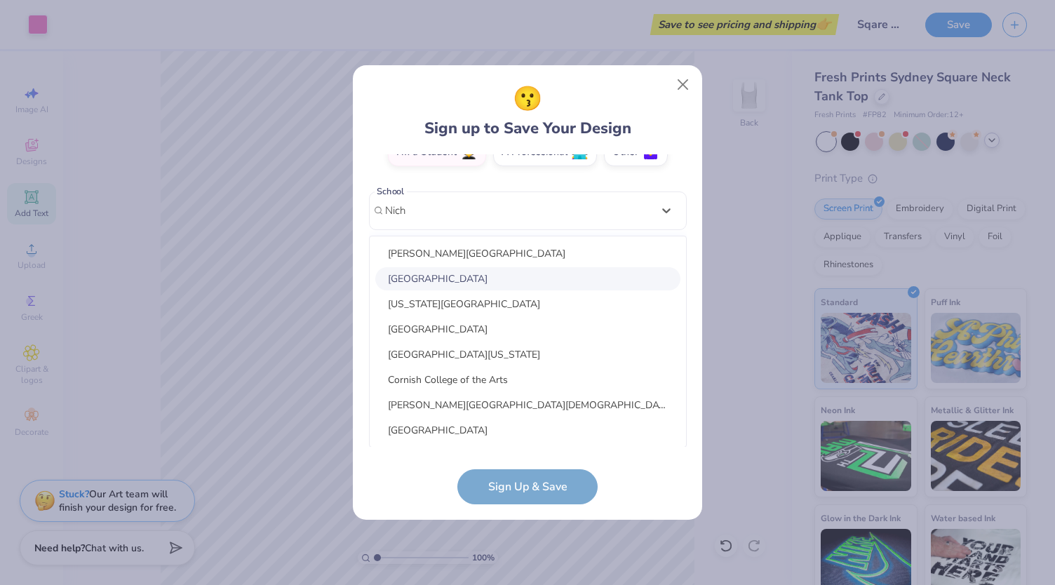
click at [468, 276] on div "Nicholls State University" at bounding box center [527, 278] width 305 height 23
type input "Nich"
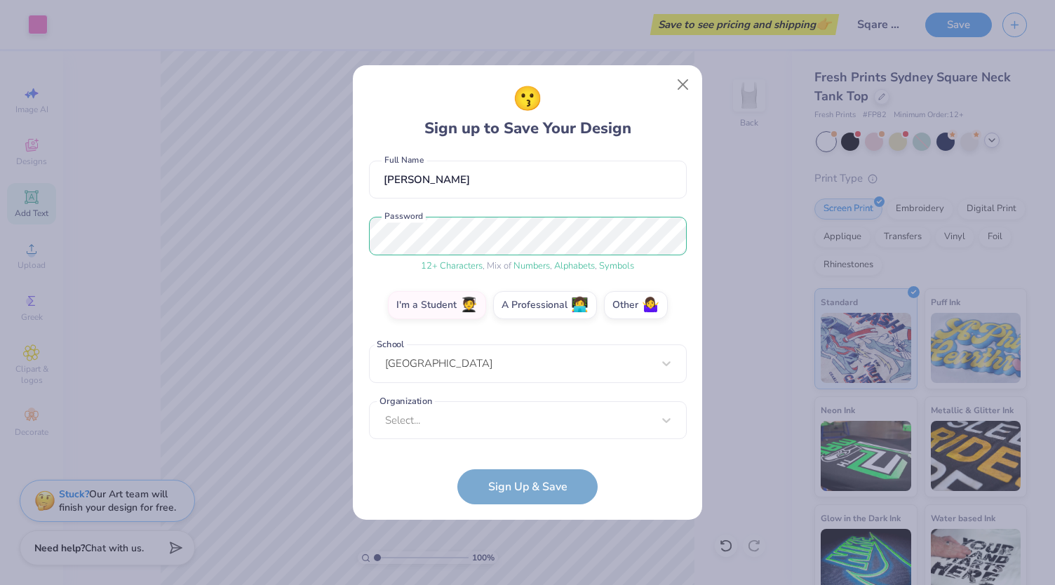
scroll to position [120, 0]
click at [503, 438] on div "Select..." at bounding box center [528, 420] width 318 height 39
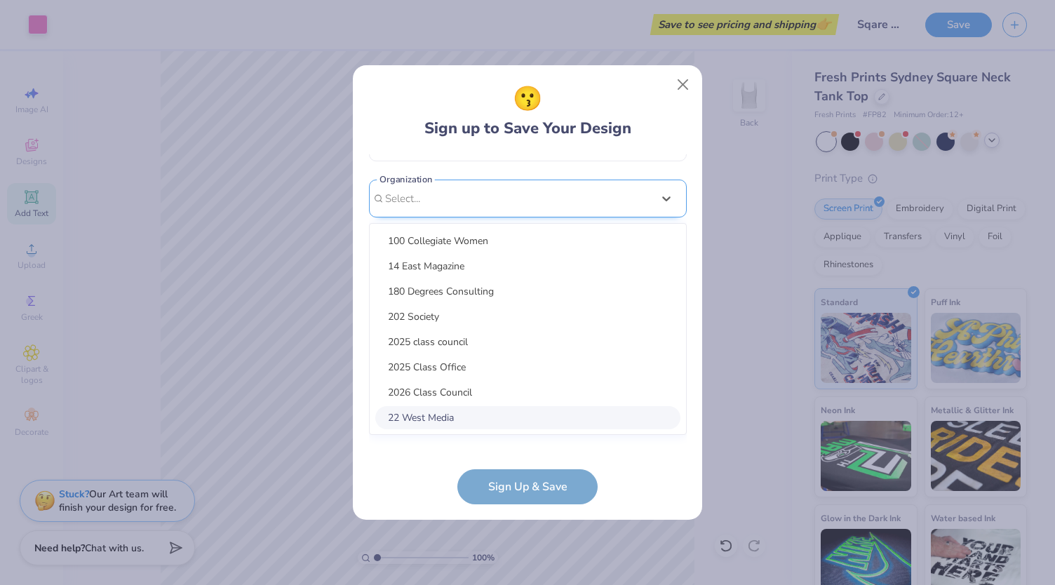
scroll to position [330, 0]
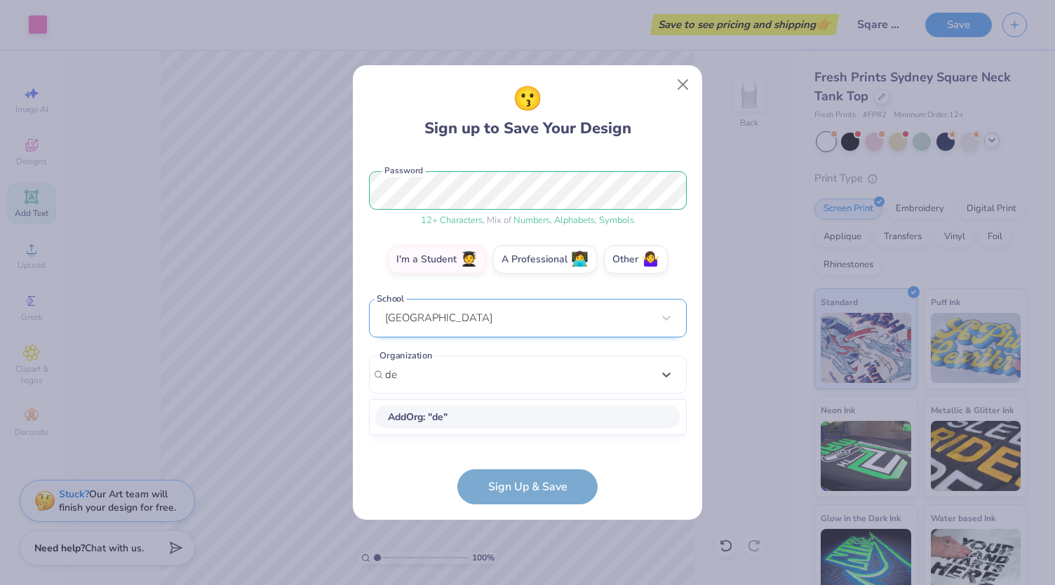
type input "d"
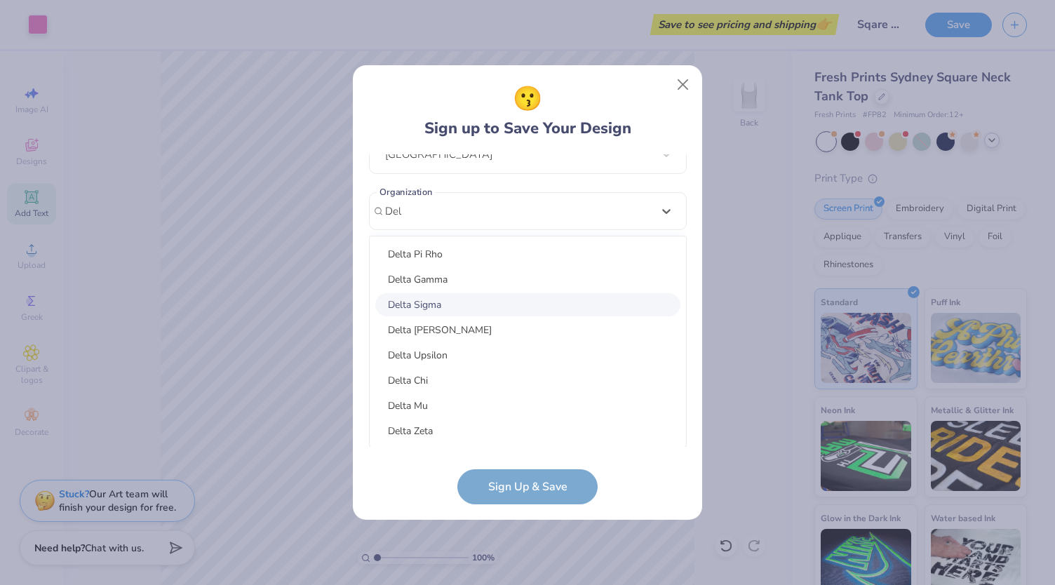
scroll to position [177, 0]
click at [446, 433] on div "Delta Zeta" at bounding box center [527, 430] width 305 height 23
type input "Del"
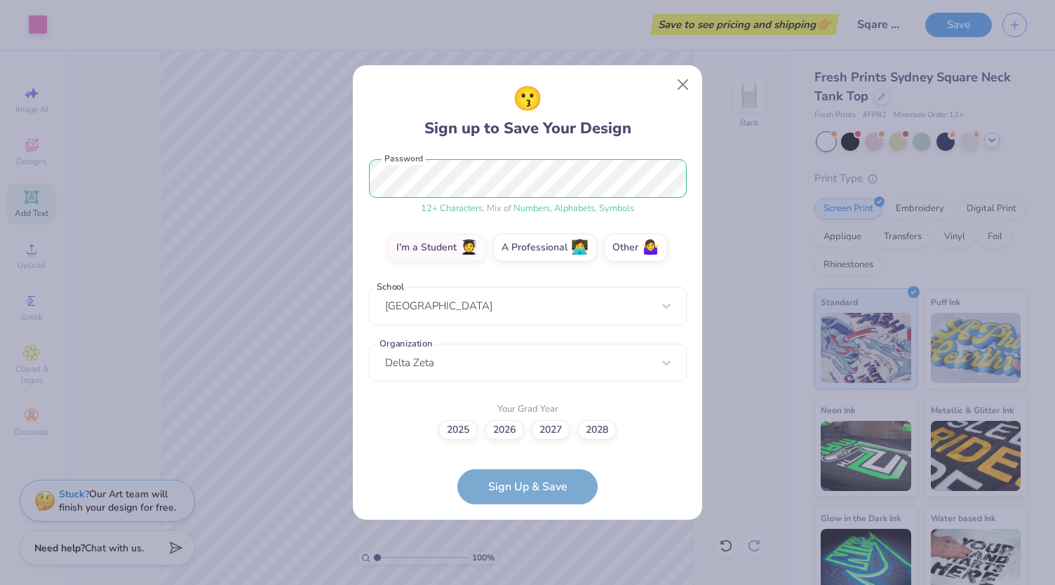
scroll to position [177, 0]
click at [552, 424] on label "2027" at bounding box center [550, 429] width 39 height 20
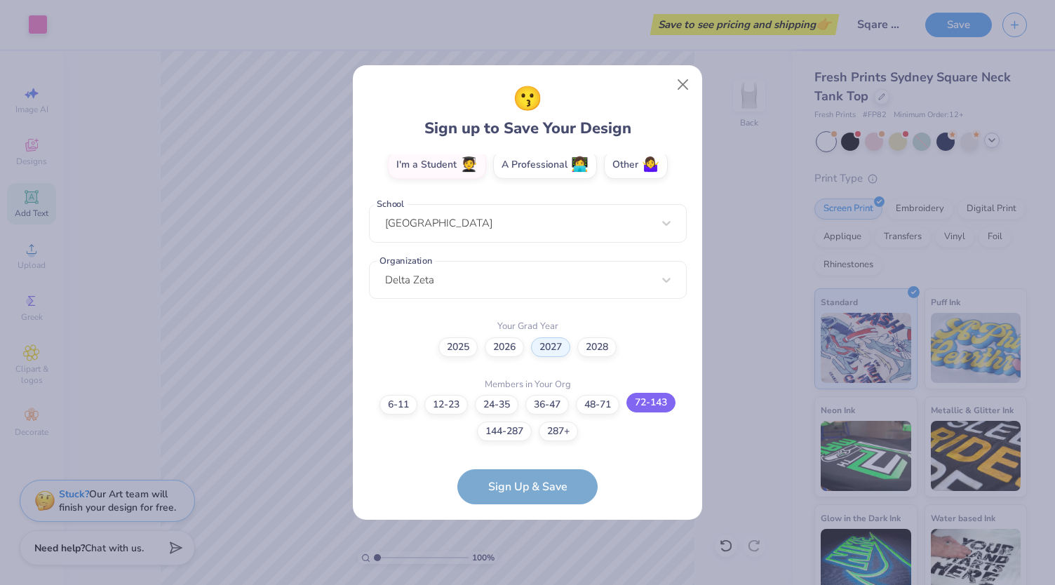
click at [655, 404] on label "72-143" at bounding box center [650, 403] width 49 height 20
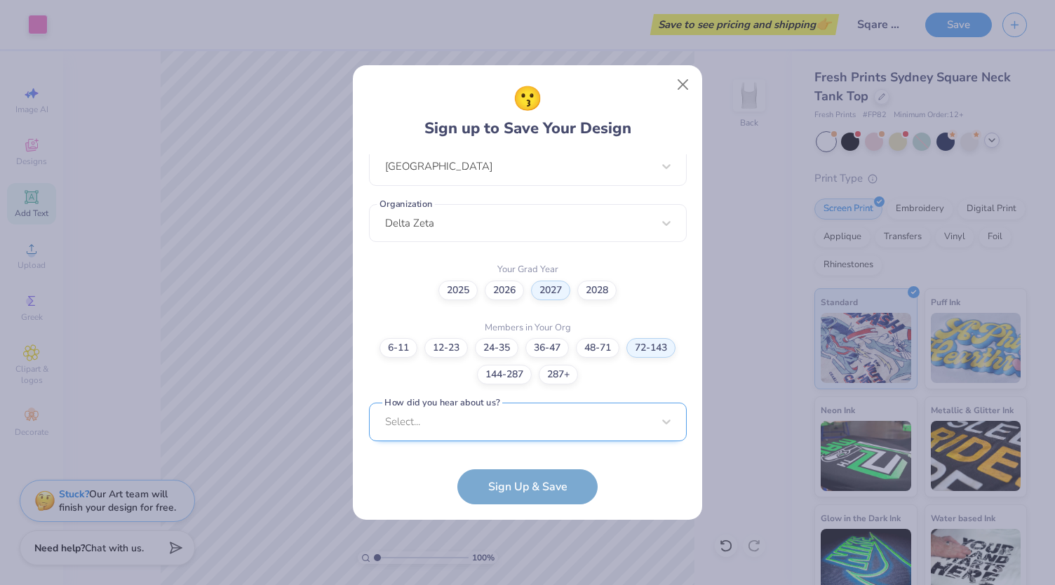
click at [464, 431] on div "Select..." at bounding box center [528, 422] width 318 height 39
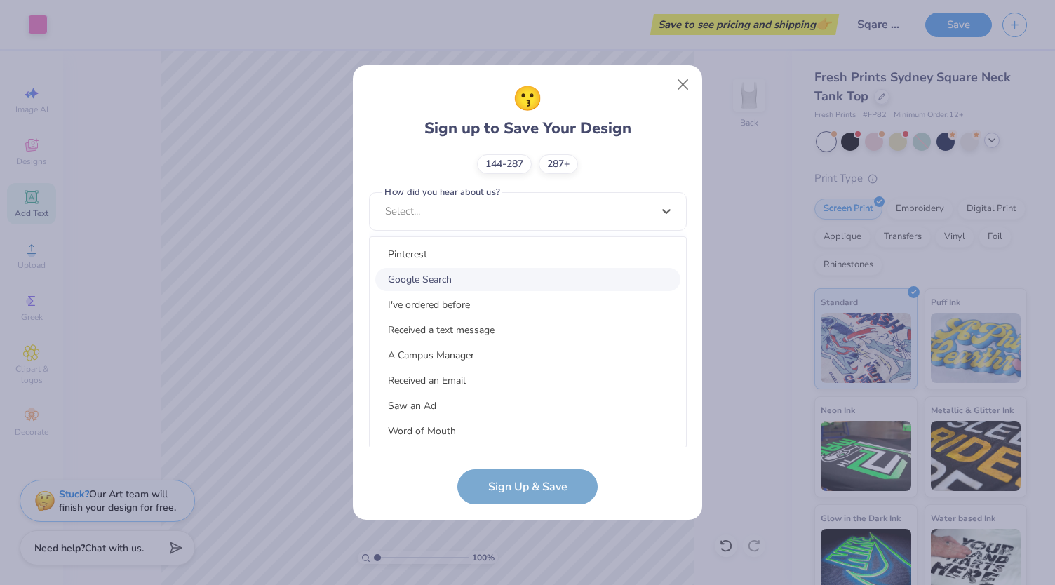
click at [453, 276] on div "Google Search" at bounding box center [527, 279] width 305 height 23
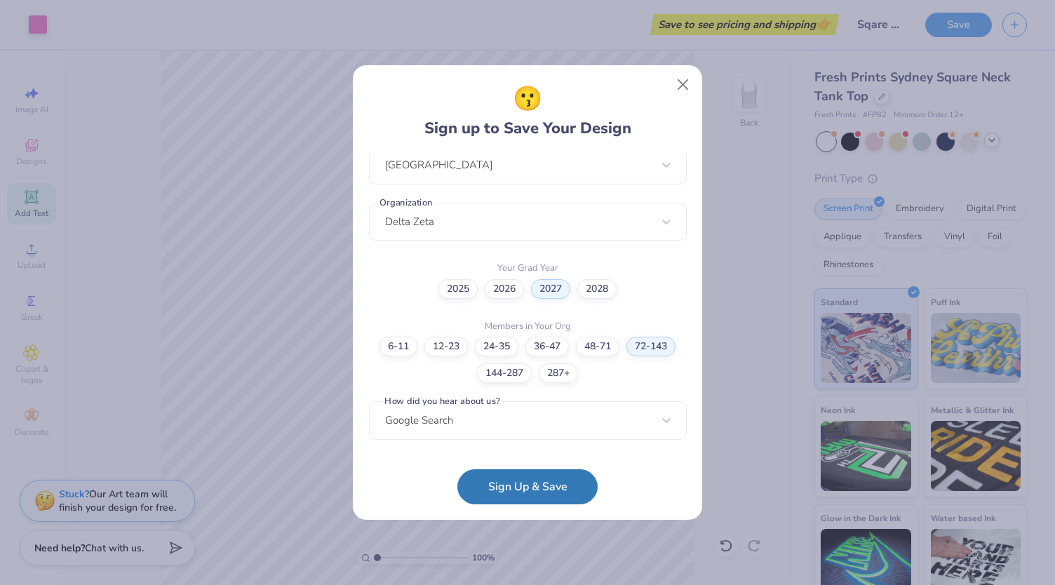
scroll to position [318, 0]
click at [511, 487] on button "Sign Up & Save" at bounding box center [527, 483] width 140 height 35
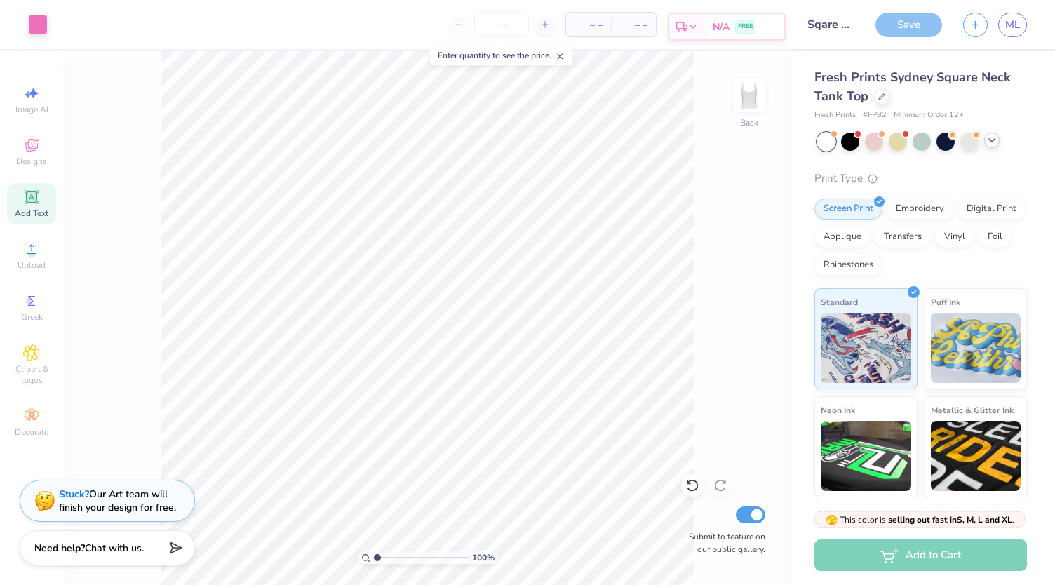
click at [724, 26] on span "N/A" at bounding box center [721, 27] width 17 height 15
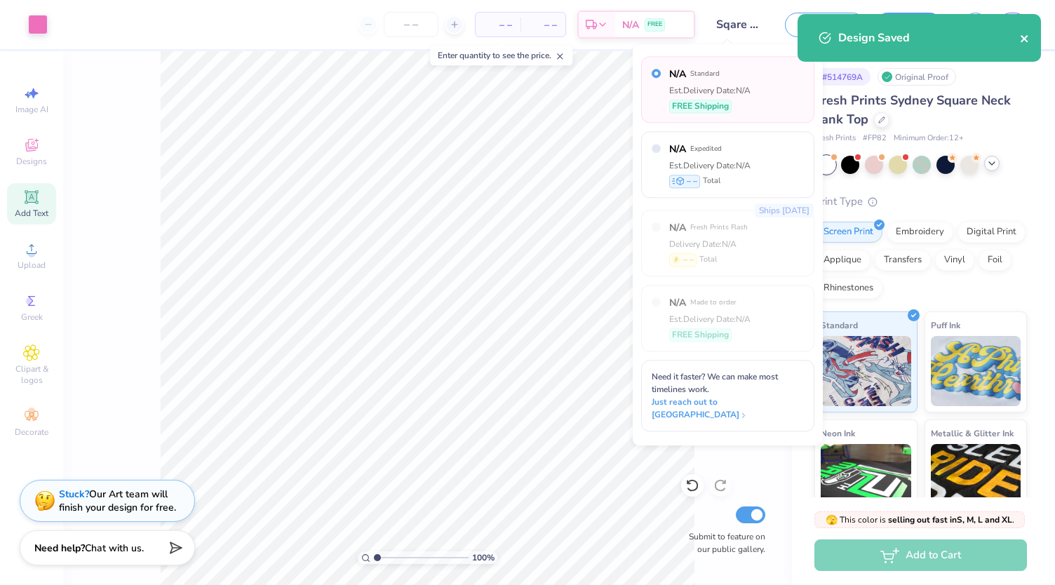
click at [1020, 39] on icon "close" at bounding box center [1025, 38] width 10 height 11
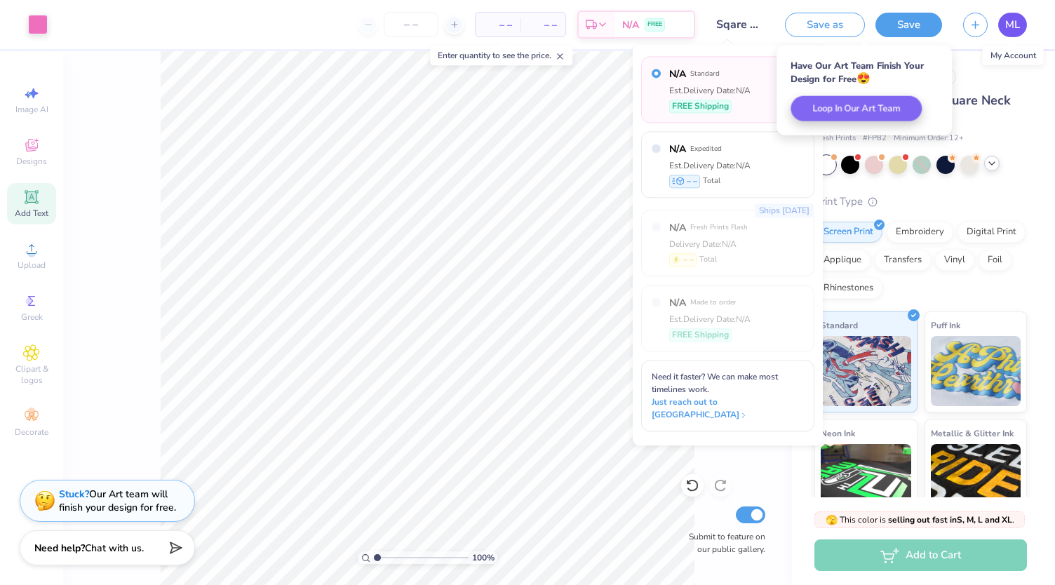
click at [1018, 25] on span "ML" at bounding box center [1012, 25] width 15 height 16
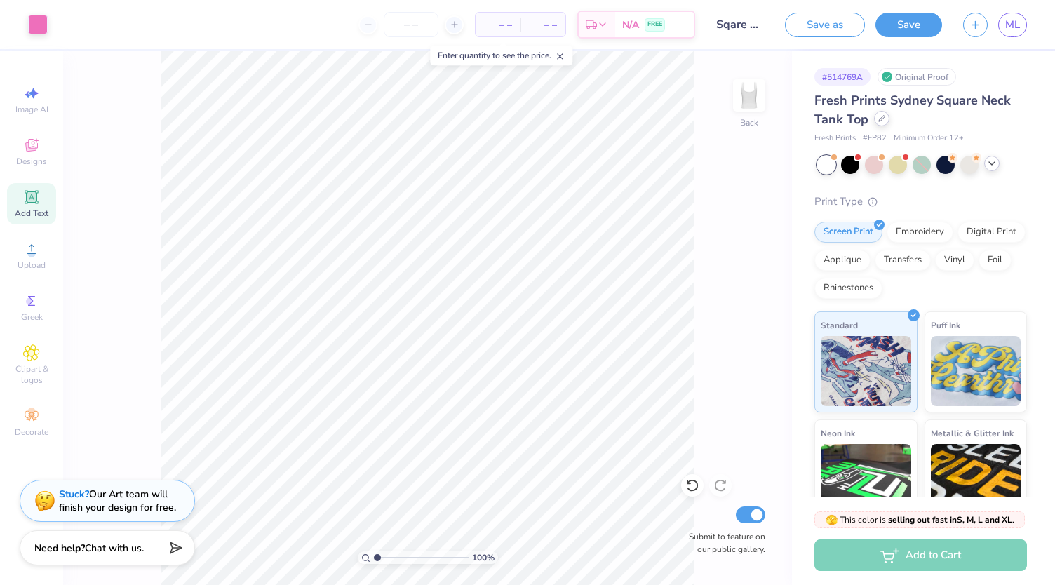
click at [881, 118] on icon at bounding box center [881, 118] width 7 height 7
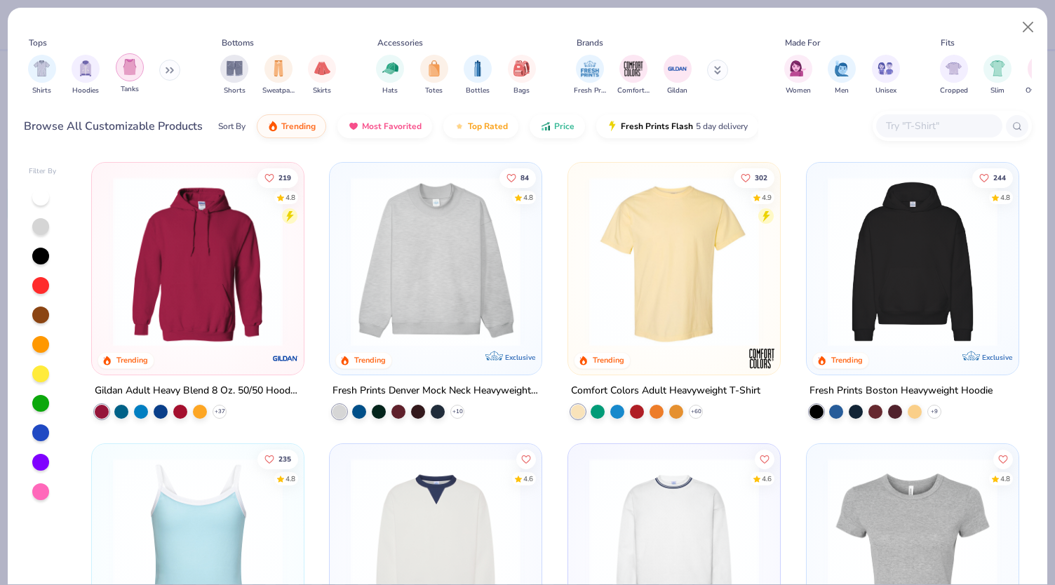
click at [133, 69] on img "filter for Tanks" at bounding box center [129, 67] width 15 height 16
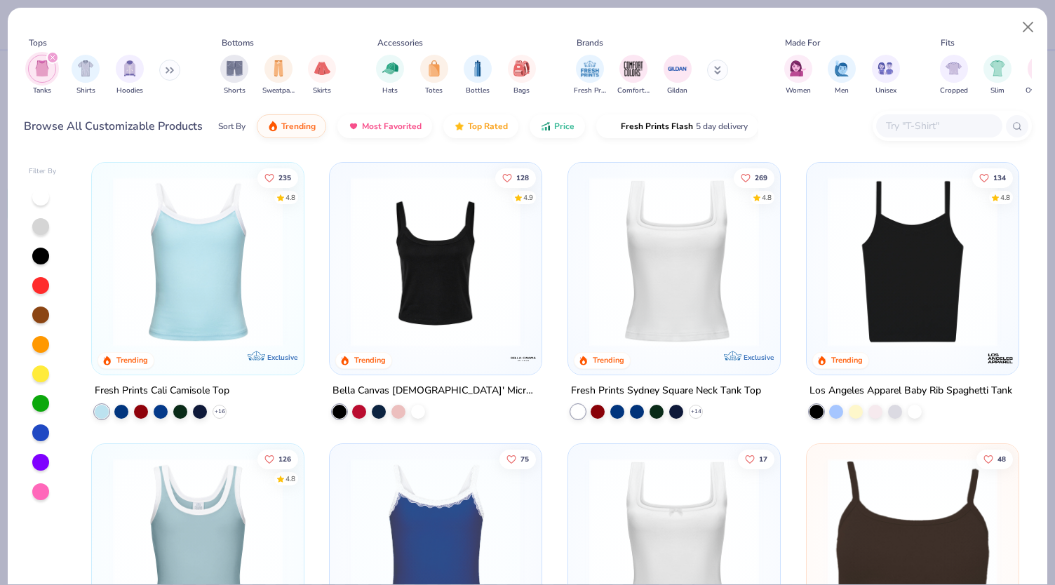
click at [43, 194] on div at bounding box center [40, 197] width 17 height 17
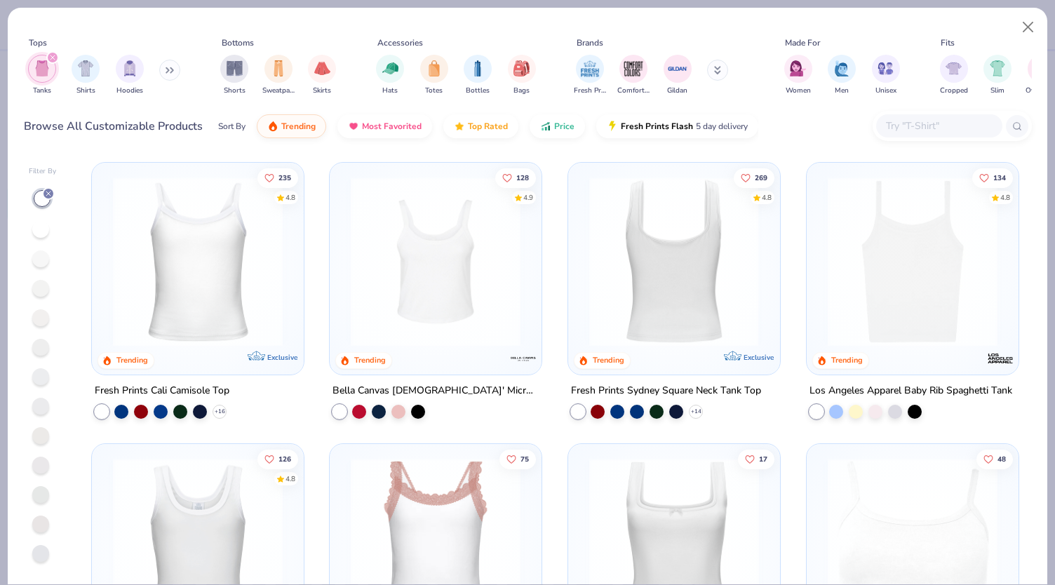
scroll to position [144, 0]
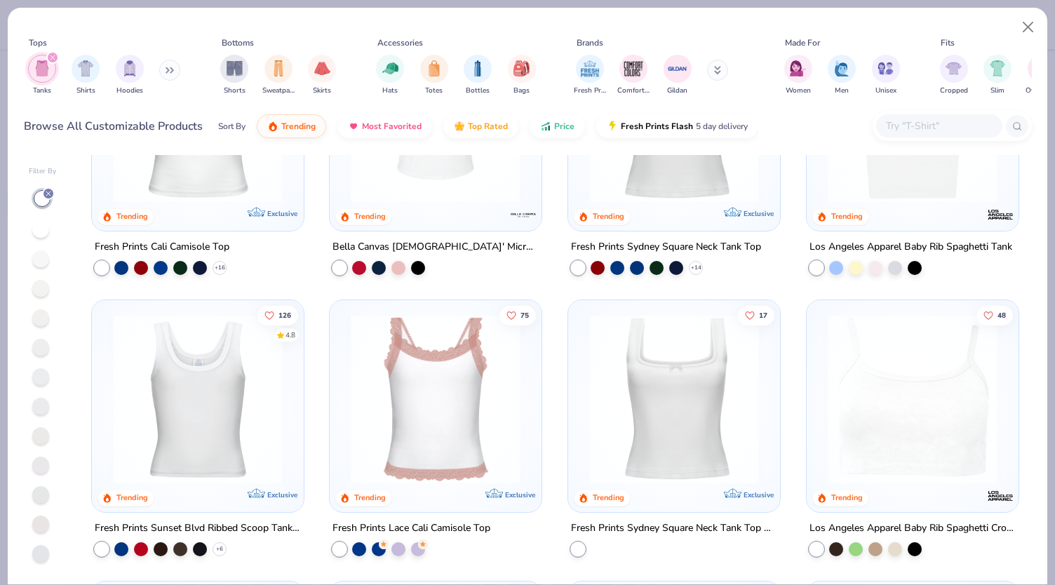
click at [212, 368] on img at bounding box center [198, 399] width 184 height 170
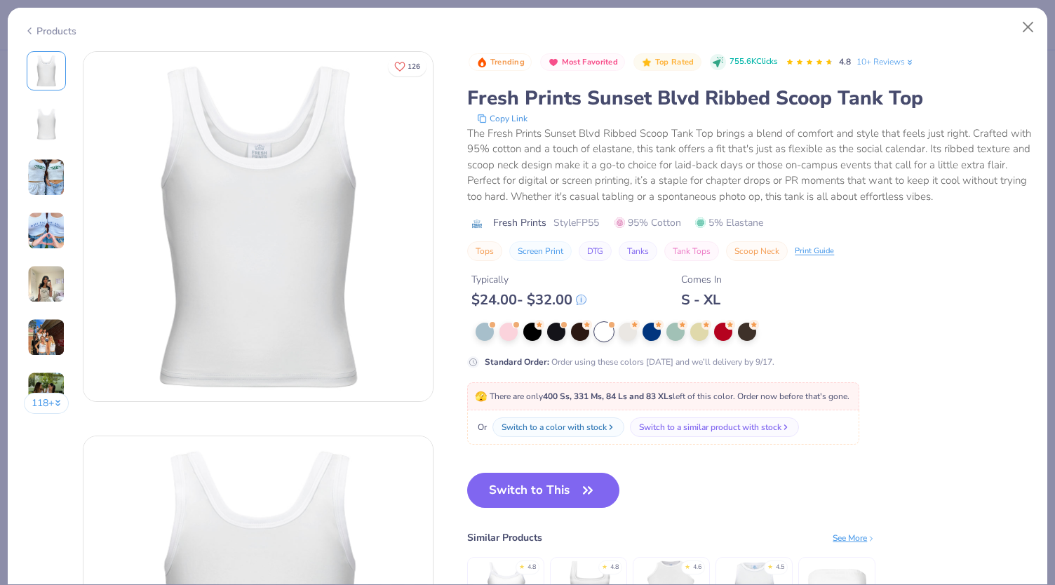
click at [46, 404] on button "118 +" at bounding box center [47, 403] width 46 height 21
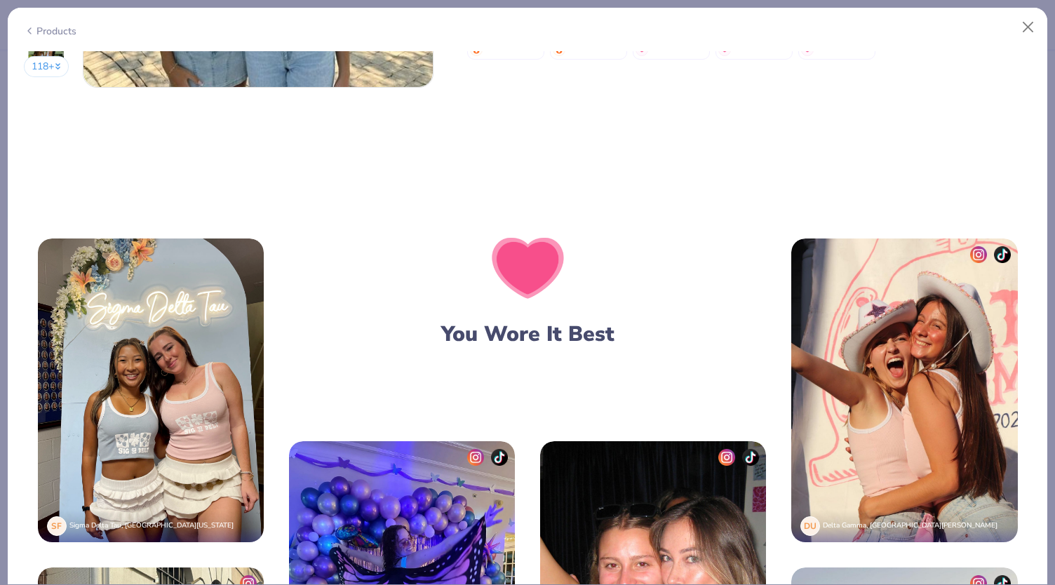
scroll to position [2684, 0]
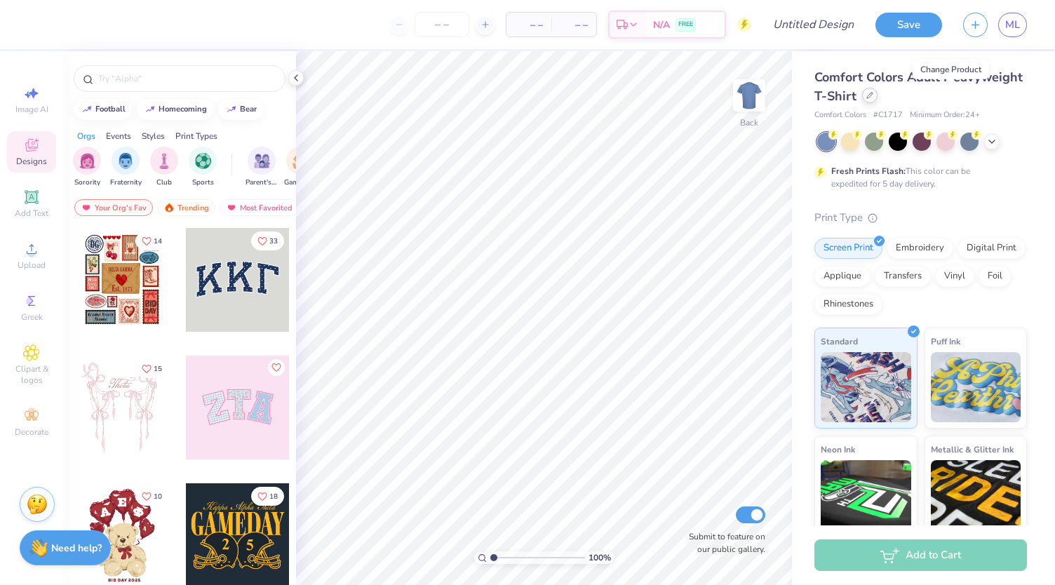
click at [873, 97] on icon at bounding box center [869, 95] width 7 height 7
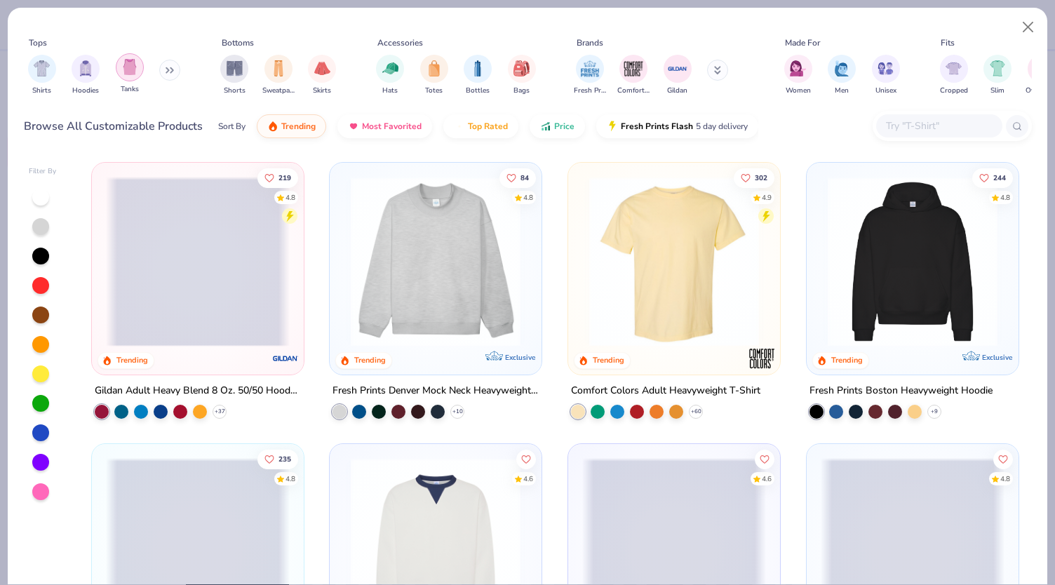
click at [133, 63] on img "filter for Tanks" at bounding box center [129, 67] width 15 height 16
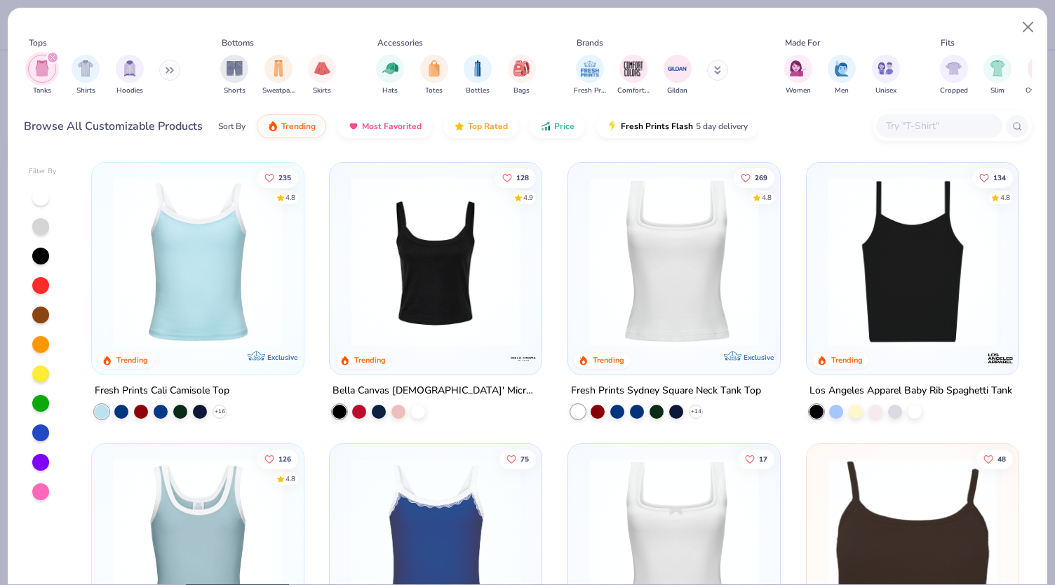
click at [39, 196] on div at bounding box center [40, 197] width 17 height 17
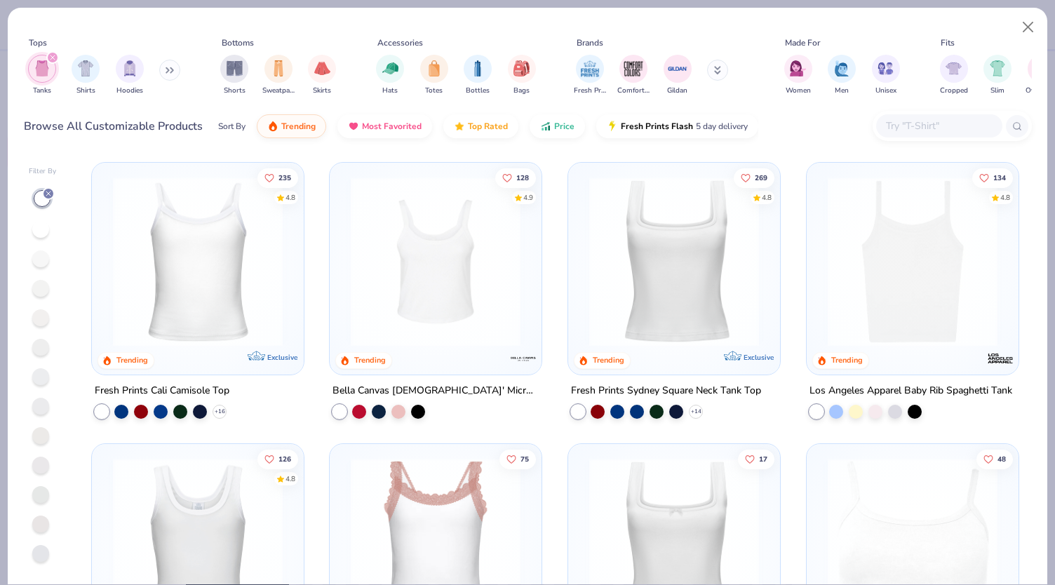
scroll to position [137, 0]
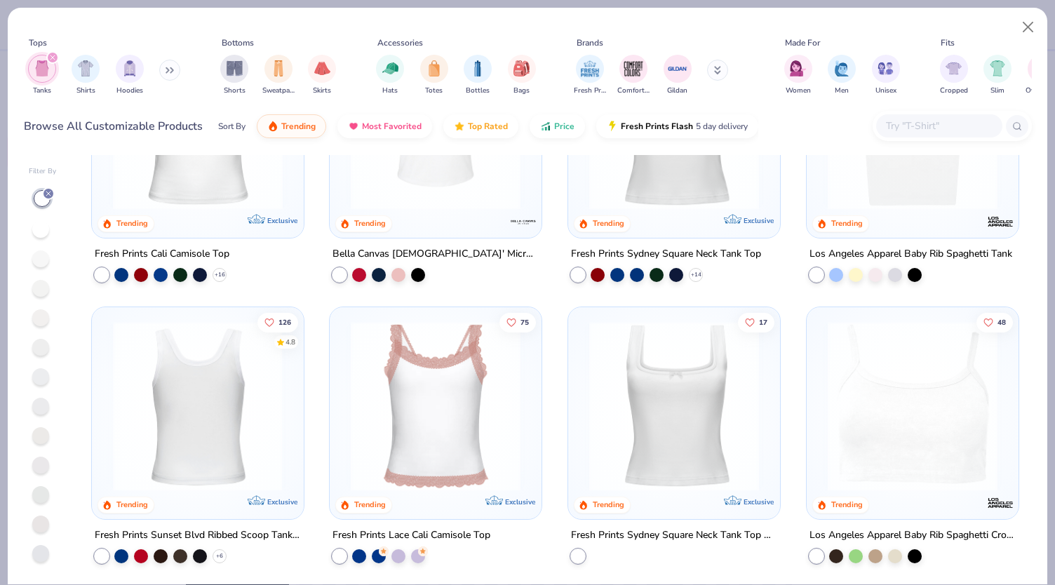
click at [207, 433] on div at bounding box center [197, 406] width 551 height 170
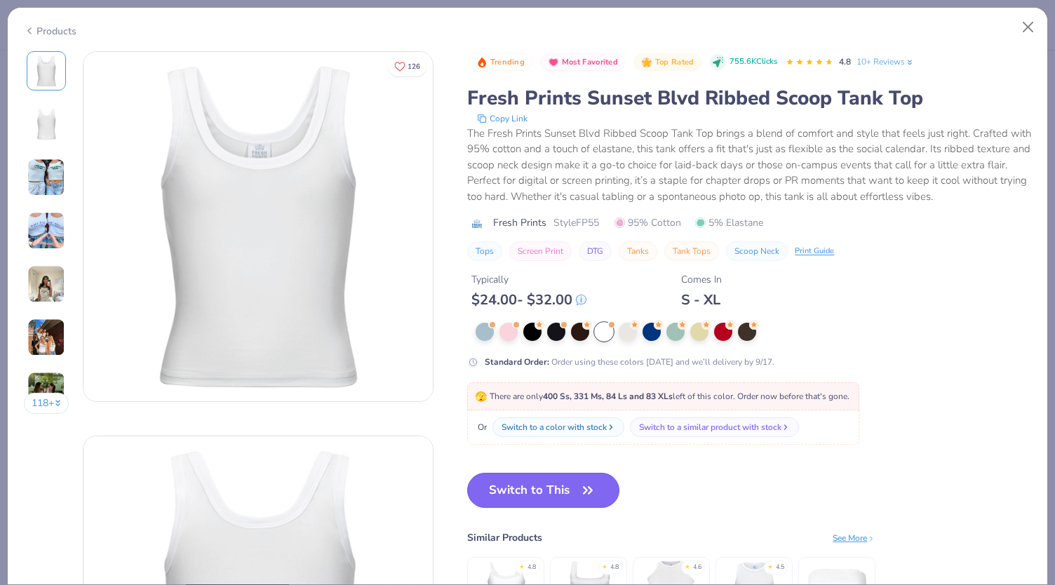
click at [567, 475] on button "Switch to This" at bounding box center [543, 490] width 152 height 35
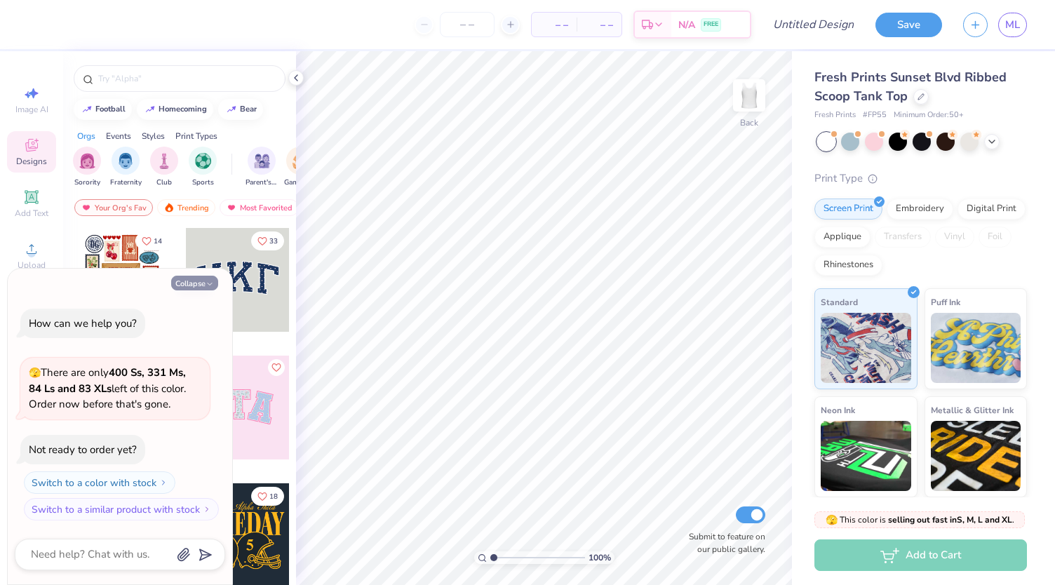
click at [200, 283] on button "Collapse" at bounding box center [194, 283] width 47 height 15
type textarea "x"
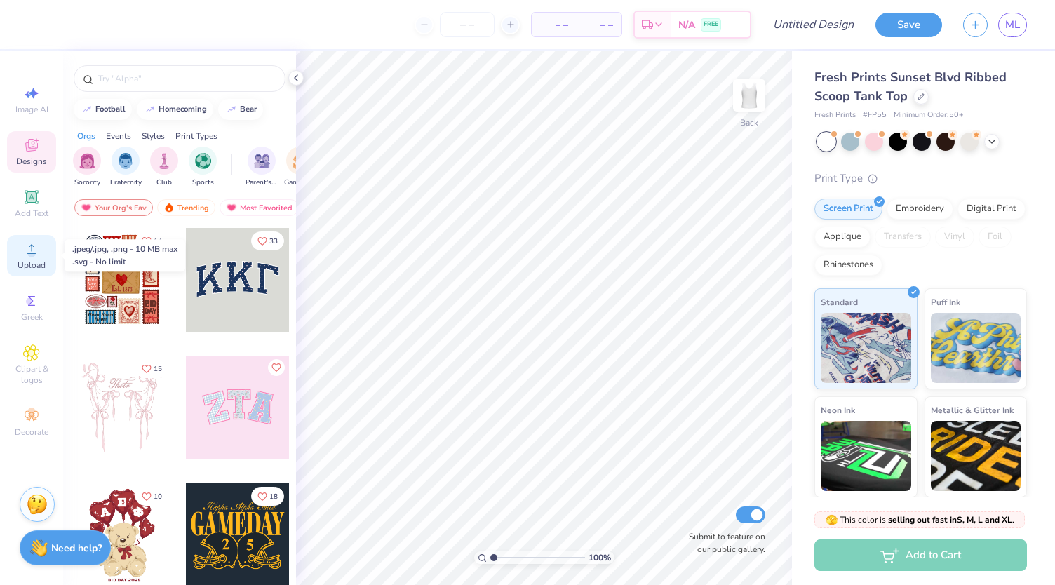
click at [29, 251] on circle at bounding box center [31, 254] width 8 height 8
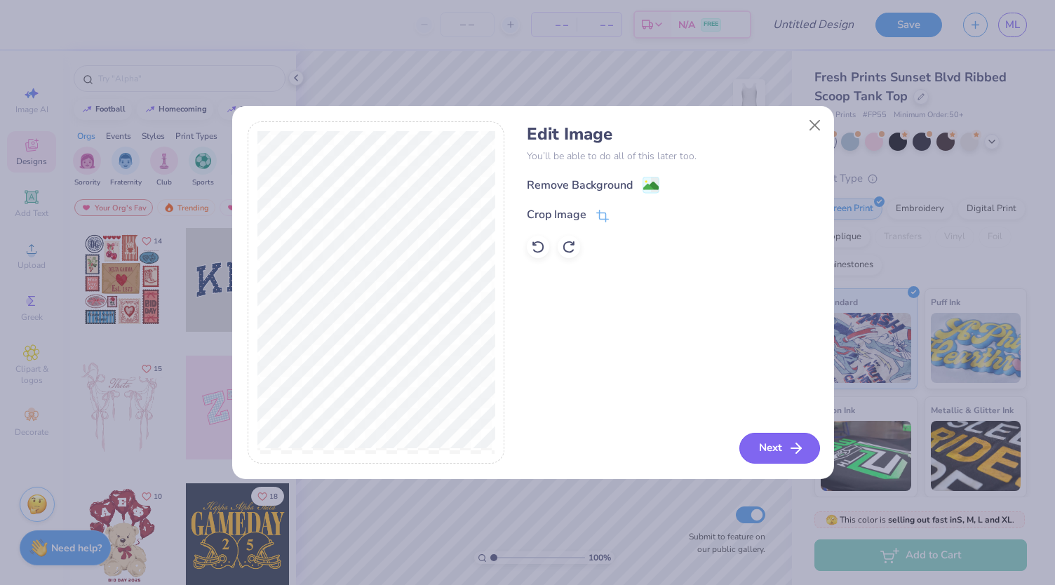
click at [767, 455] on button "Next" at bounding box center [779, 448] width 81 height 31
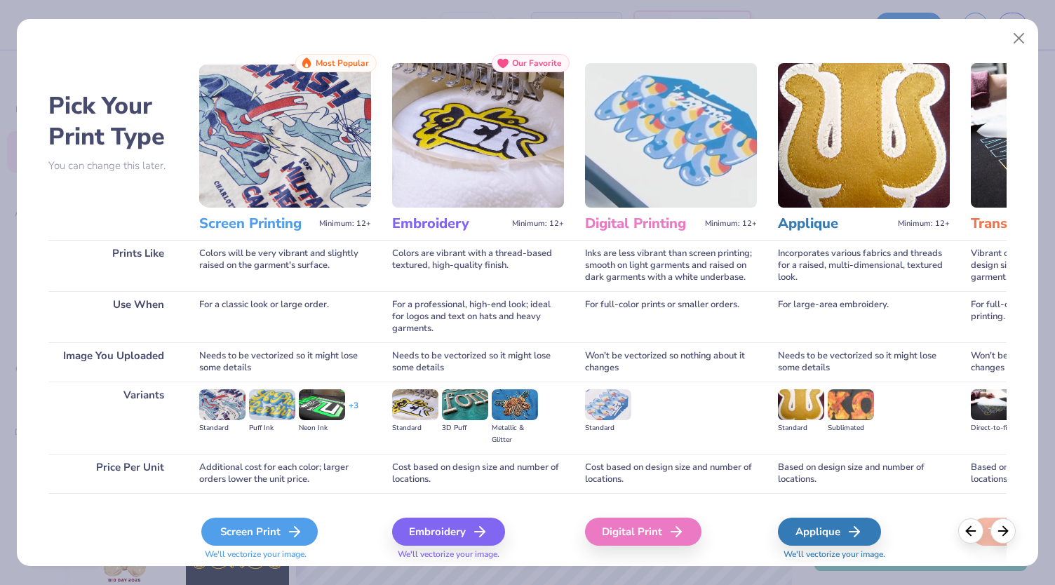
click at [299, 529] on icon at bounding box center [294, 531] width 17 height 17
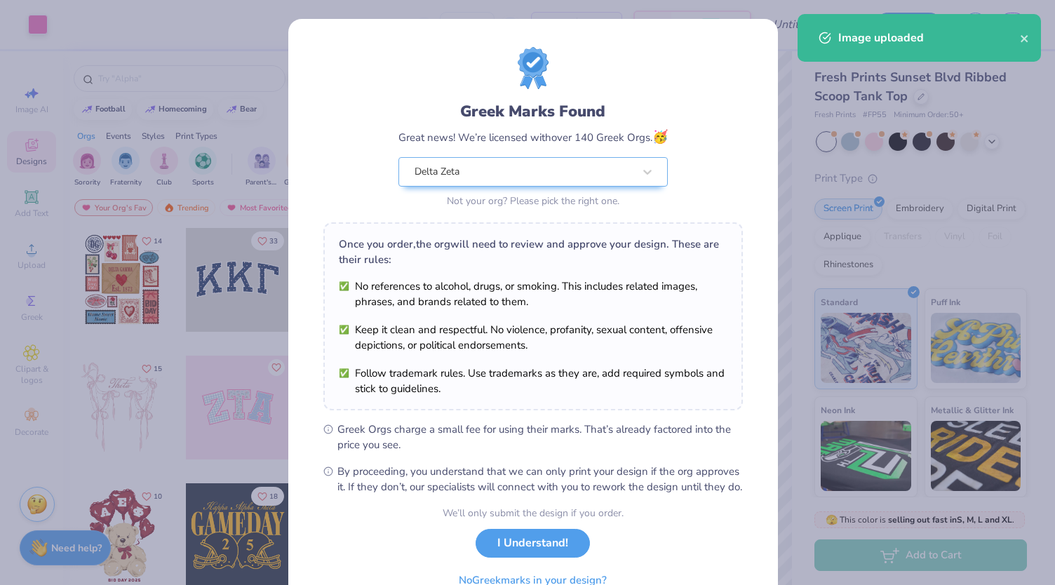
click at [555, 398] on body "Art colors – – Per Item – – Total Est. Delivery N/A FREE Design Title Save ML I…" at bounding box center [527, 292] width 1055 height 585
type input "4.93"
type input "4.08"
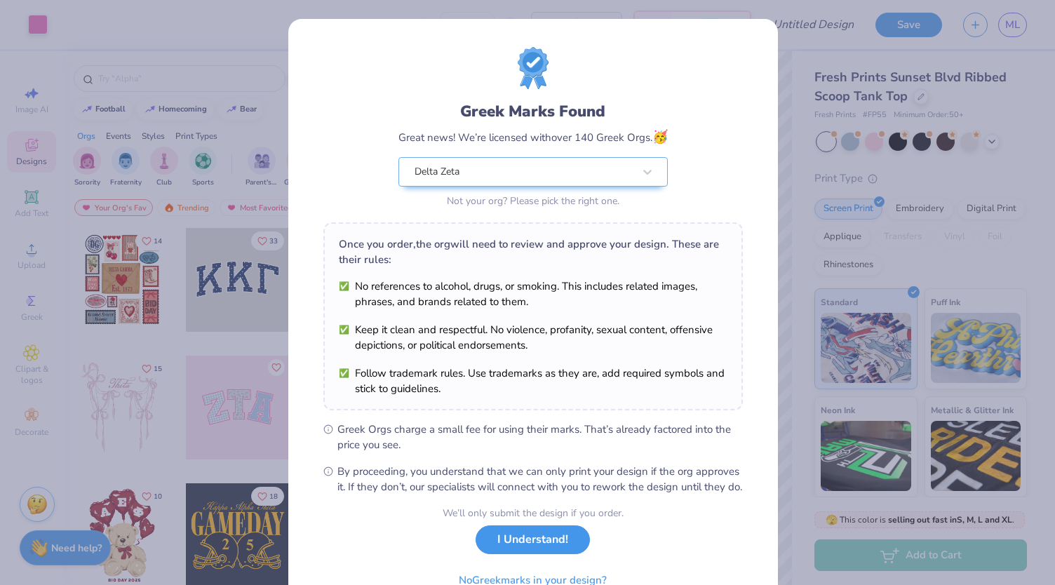
click at [522, 554] on button "I Understand!" at bounding box center [533, 539] width 114 height 29
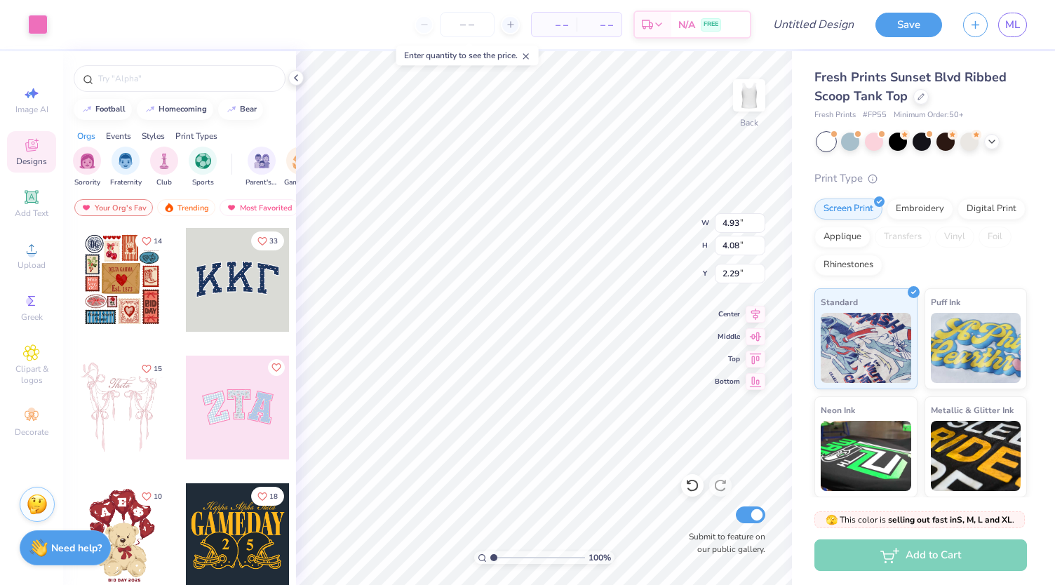
type input "3.62"
type input "3.00"
click at [738, 274] on input "1.03" at bounding box center [740, 274] width 50 height 20
type input "1.00"
click at [759, 334] on icon at bounding box center [756, 334] width 12 height 9
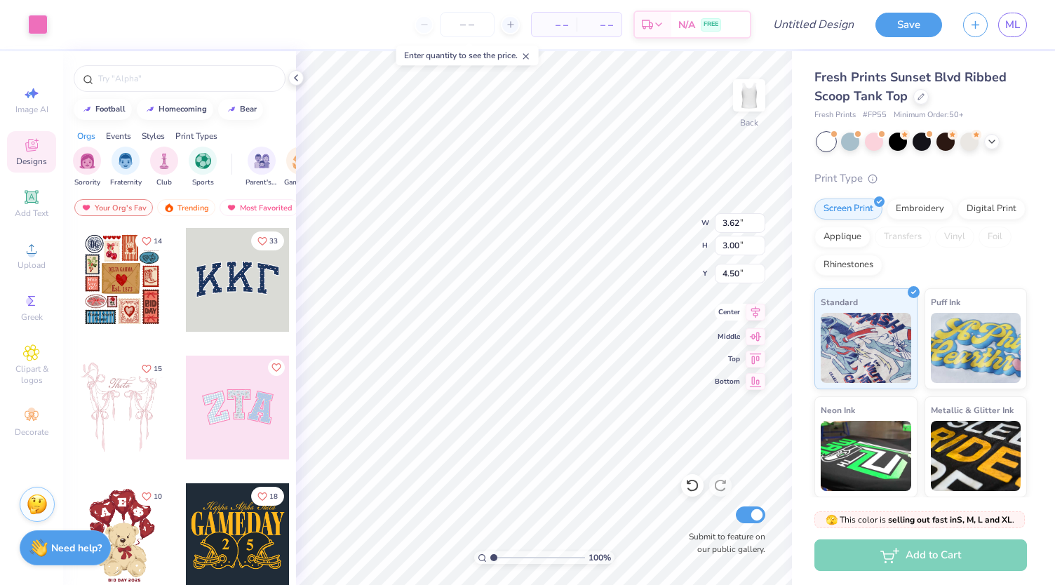
click at [753, 316] on icon at bounding box center [756, 312] width 20 height 17
click at [757, 361] on icon at bounding box center [756, 357] width 20 height 17
click at [738, 278] on input "0.93" at bounding box center [740, 274] width 50 height 20
type input "0"
type input "1.00"
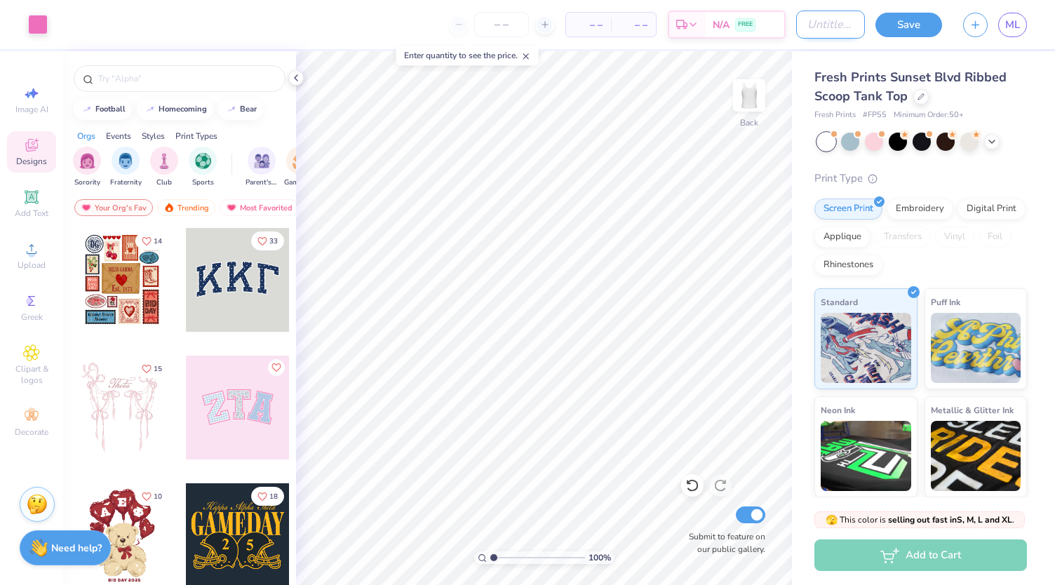
click at [832, 26] on input "Design Title" at bounding box center [830, 25] width 69 height 28
click at [819, 25] on input "Sunset Scoop" at bounding box center [830, 25] width 69 height 28
type input "Sunset Scoop Tank"
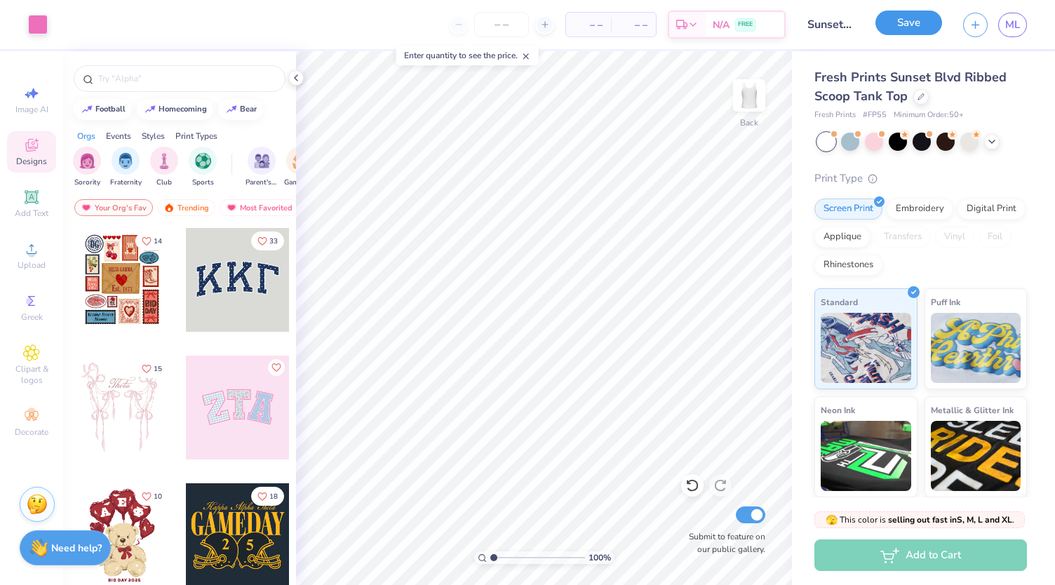
click at [901, 22] on button "Save" at bounding box center [908, 23] width 67 height 25
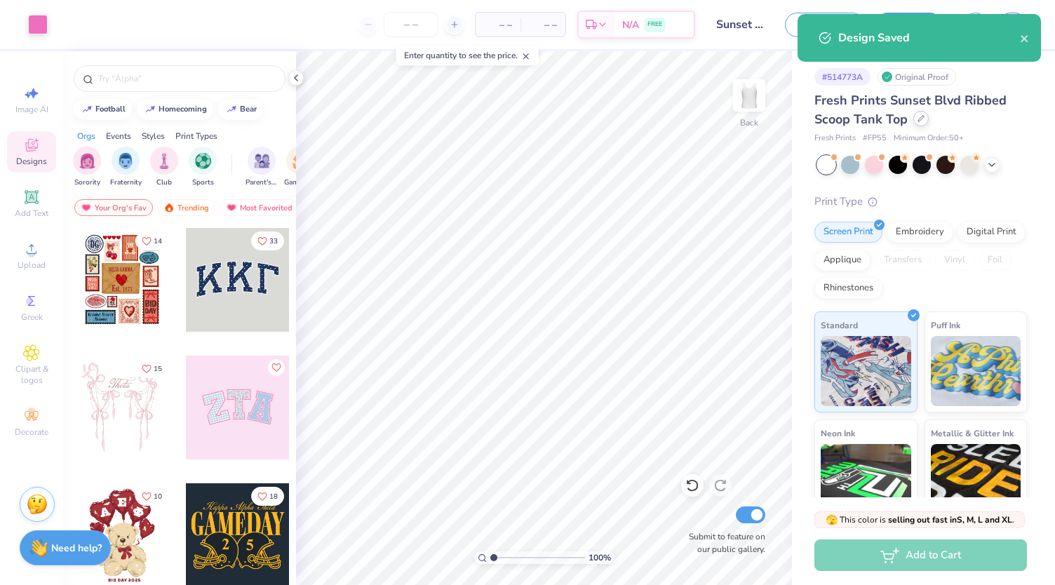
click at [915, 116] on div at bounding box center [920, 118] width 15 height 15
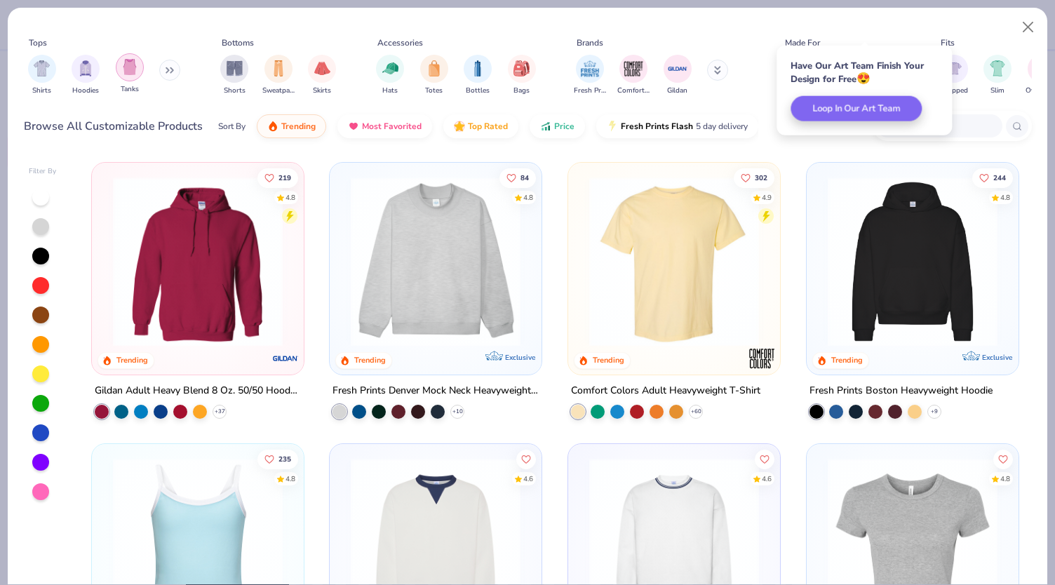
click at [129, 66] on img "filter for Tanks" at bounding box center [129, 67] width 15 height 16
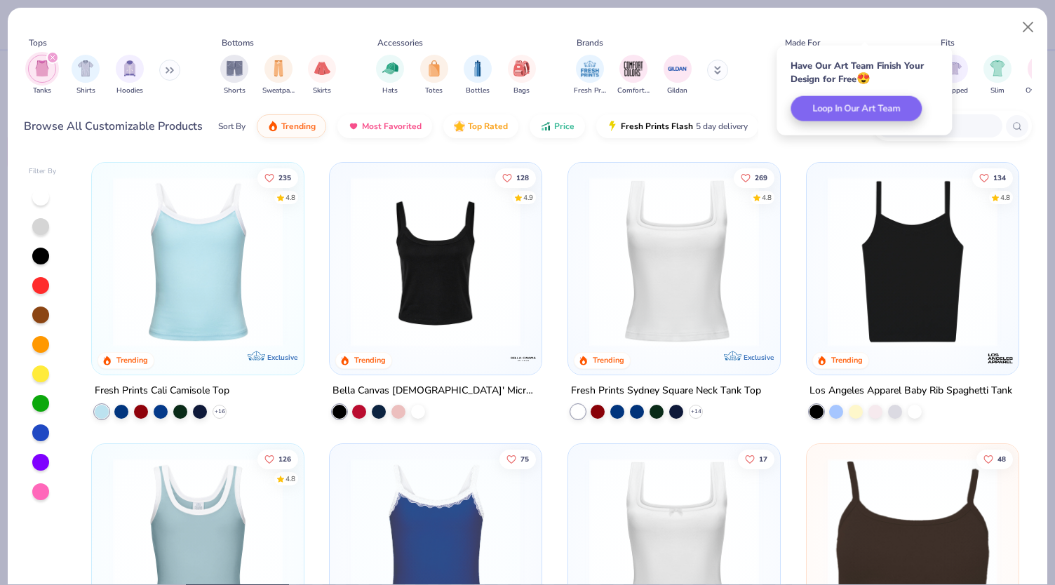
click at [33, 207] on div at bounding box center [43, 344] width 28 height 313
click at [35, 200] on div at bounding box center [40, 197] width 17 height 17
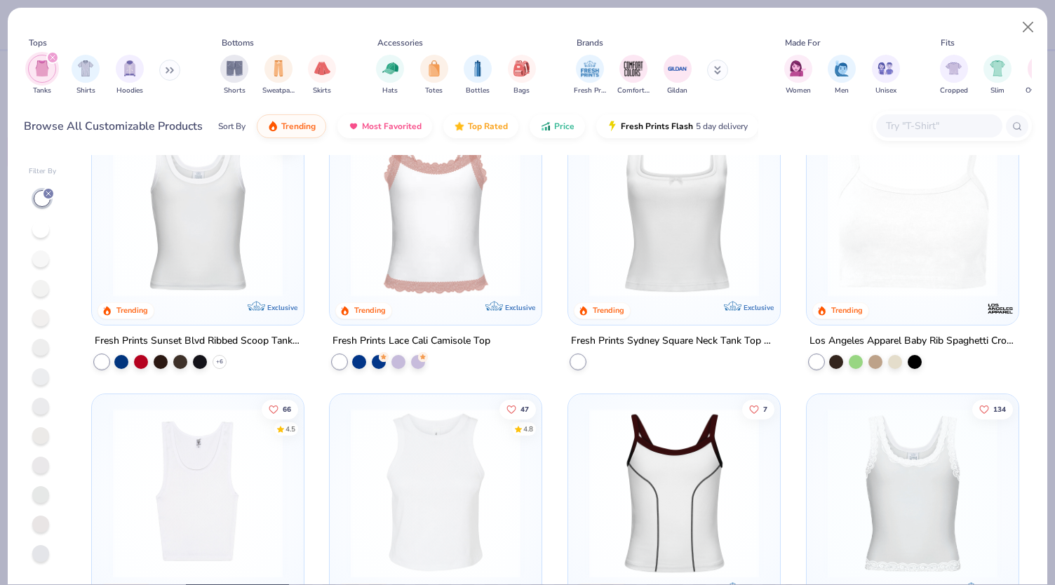
scroll to position [478, 0]
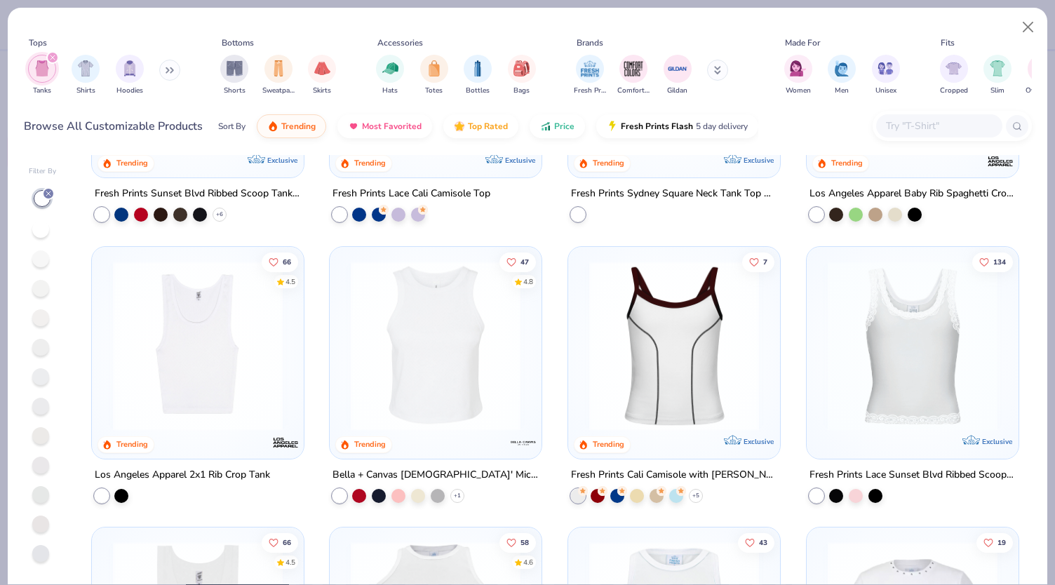
click at [194, 359] on img at bounding box center [198, 345] width 184 height 170
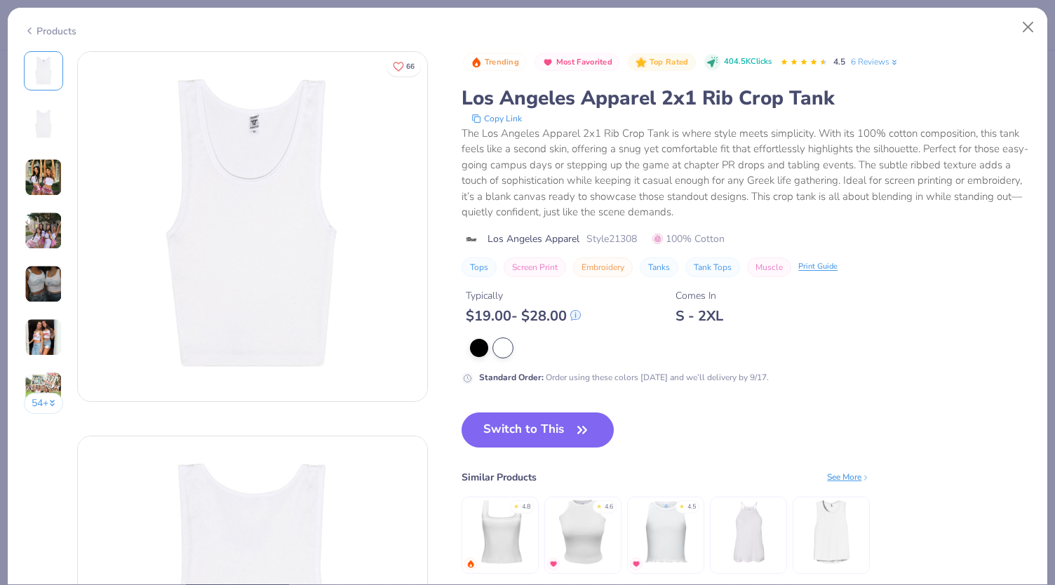
click at [45, 193] on img at bounding box center [44, 178] width 38 height 38
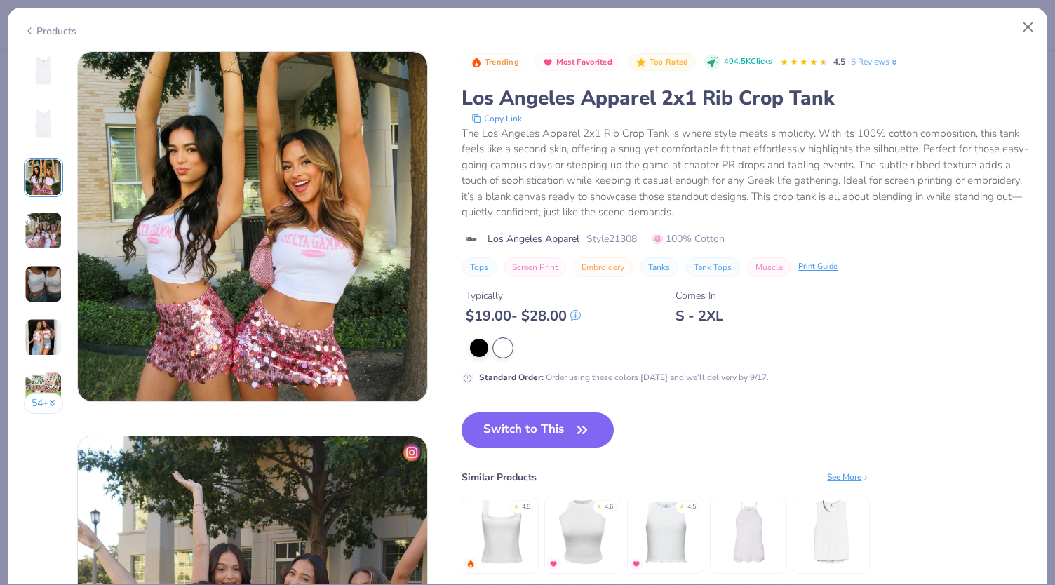
click at [49, 271] on img at bounding box center [44, 284] width 38 height 38
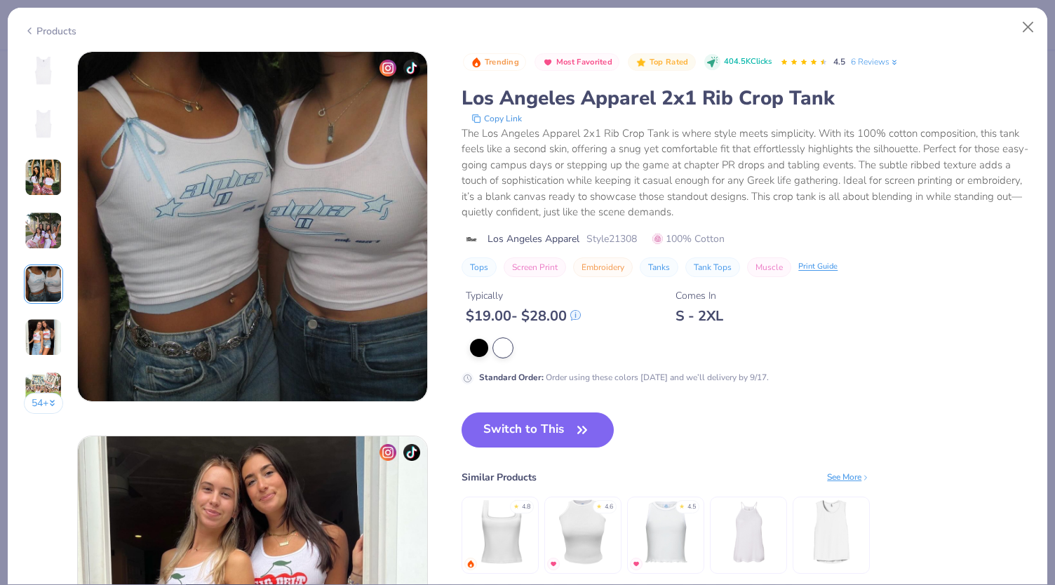
click at [43, 344] on img at bounding box center [44, 337] width 38 height 38
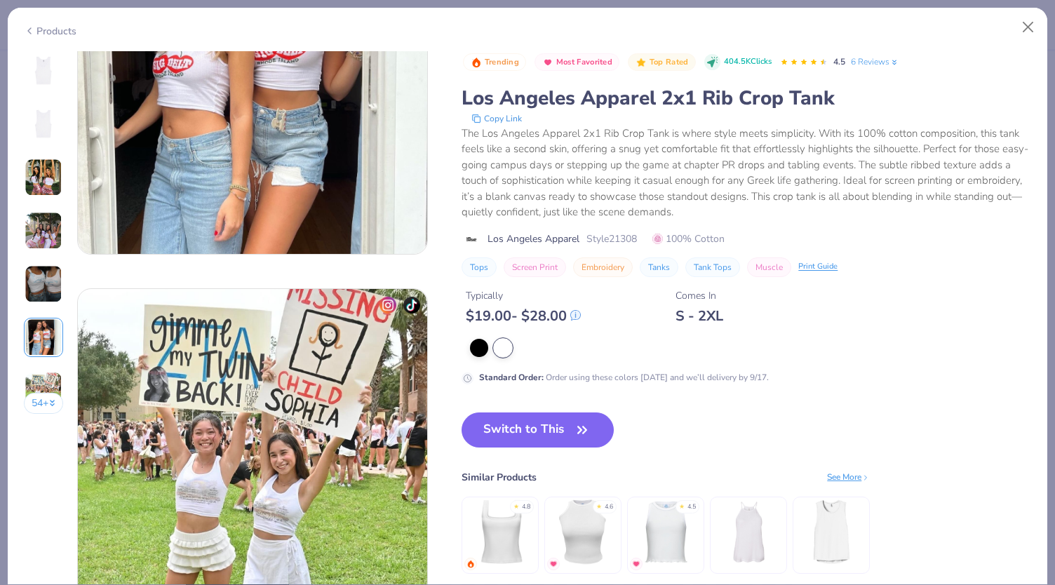
scroll to position [2105, 0]
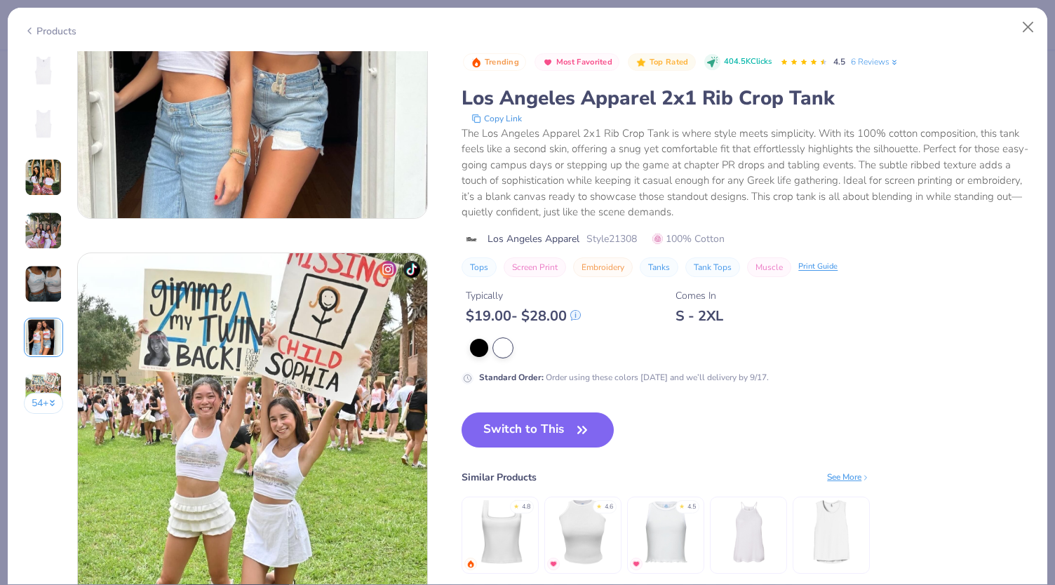
click at [43, 382] on img at bounding box center [44, 391] width 38 height 38
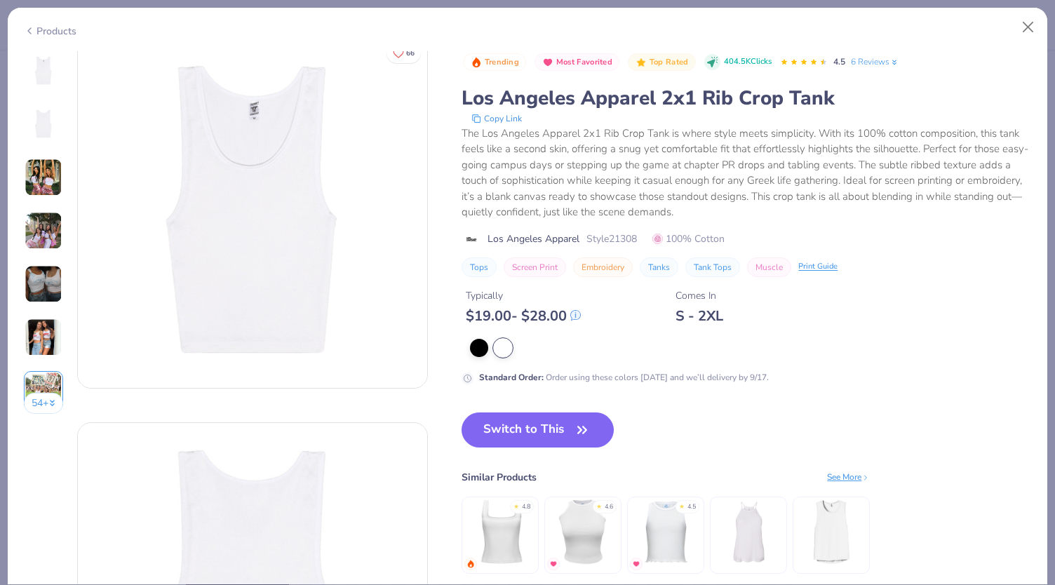
scroll to position [0, 0]
click at [48, 34] on div "Products" at bounding box center [50, 31] width 53 height 15
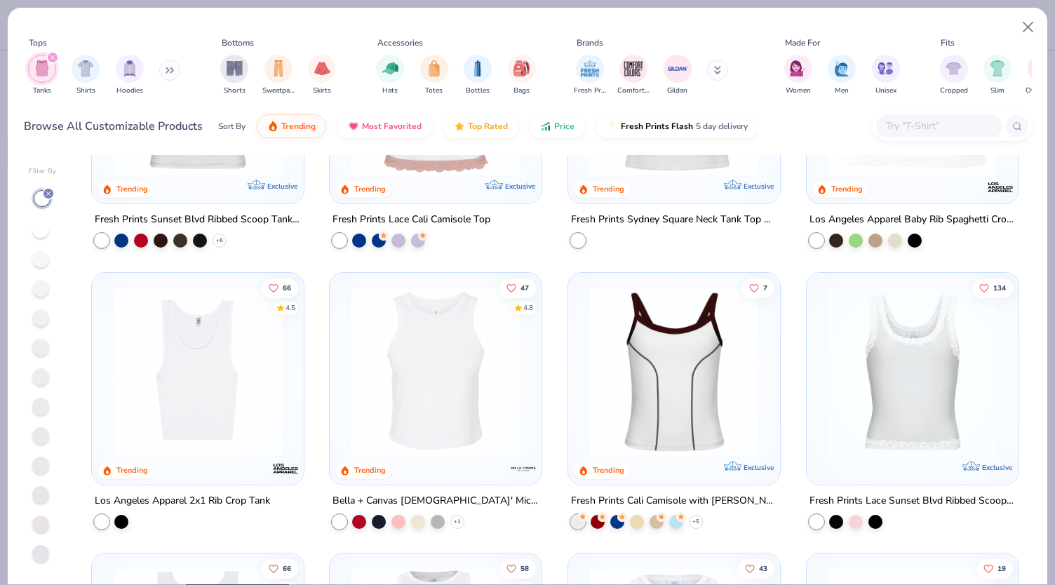
scroll to position [462, 0]
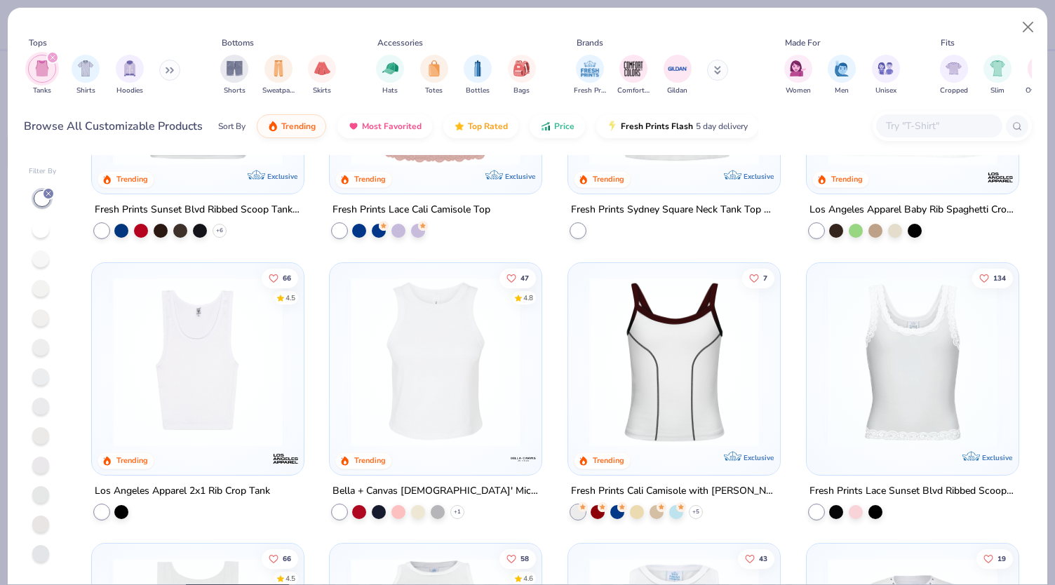
click at [426, 372] on img at bounding box center [436, 361] width 184 height 170
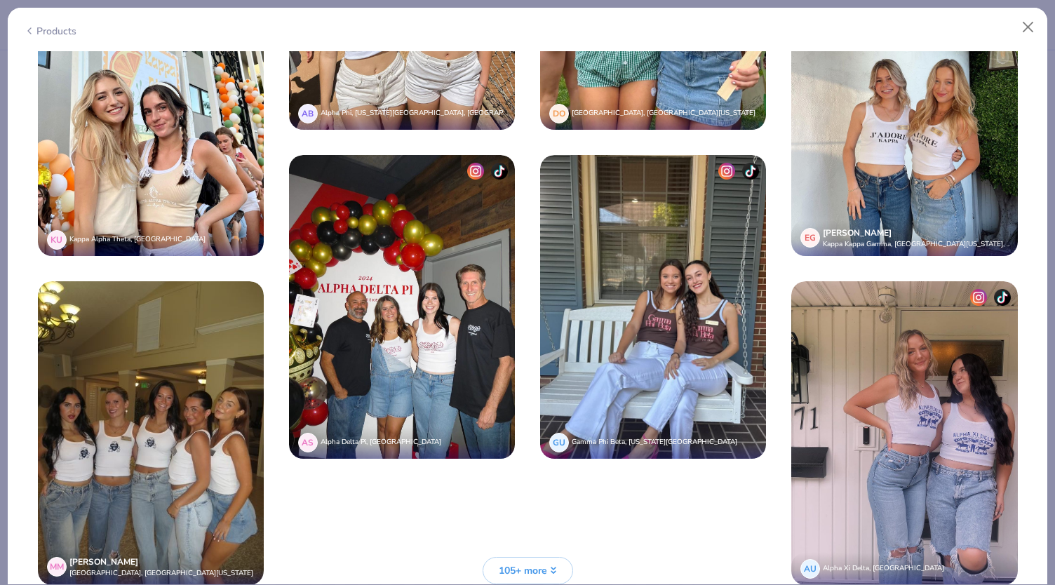
scroll to position [3573, 0]
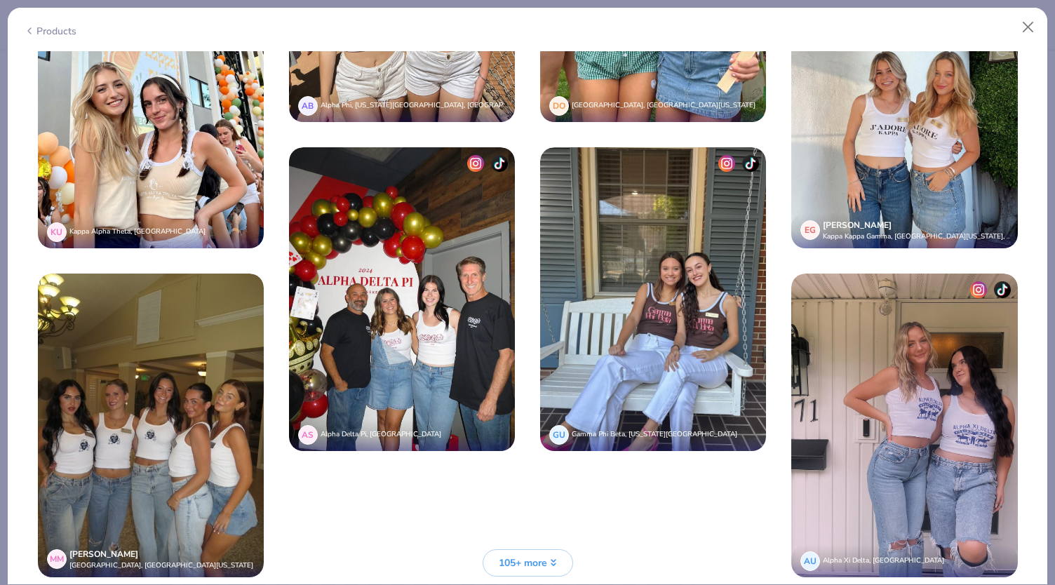
click at [117, 439] on img at bounding box center [151, 426] width 226 height 304
click at [1024, 23] on button "Close" at bounding box center [1028, 27] width 27 height 27
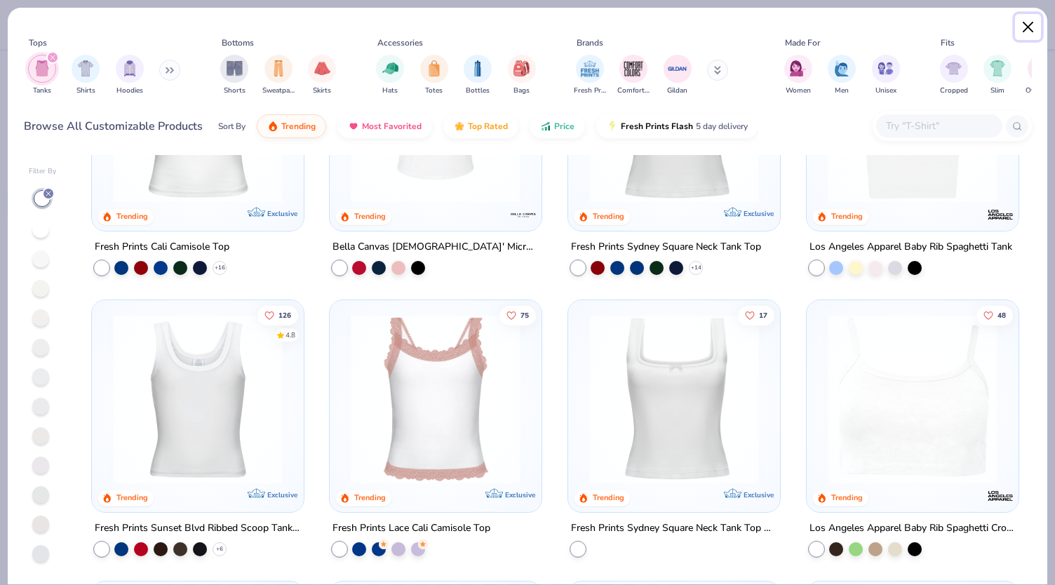
click at [1023, 23] on button "Close" at bounding box center [1028, 27] width 27 height 27
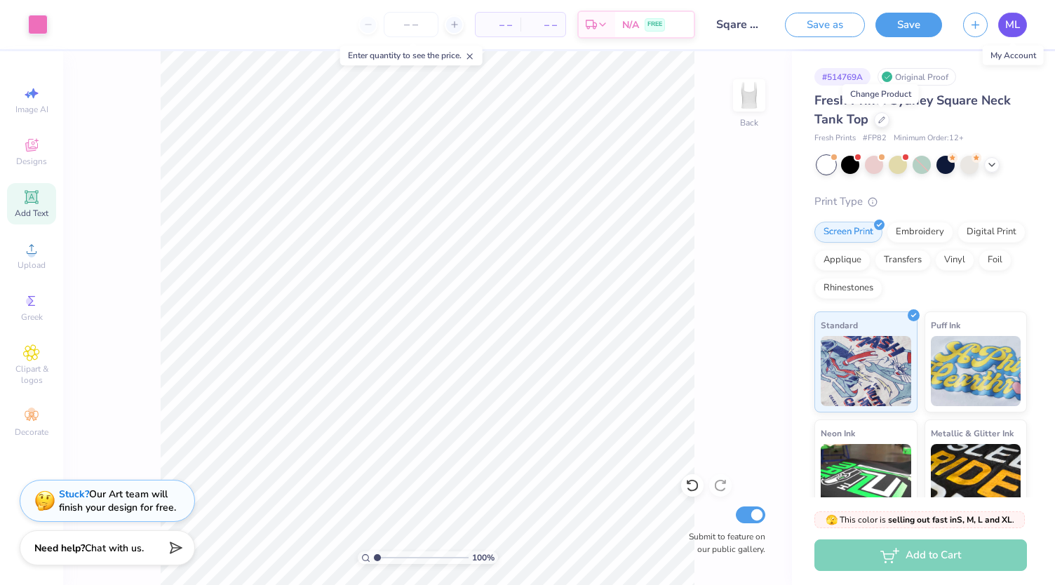
click at [1021, 23] on link "ML" at bounding box center [1012, 25] width 29 height 25
click at [882, 123] on div at bounding box center [881, 118] width 15 height 15
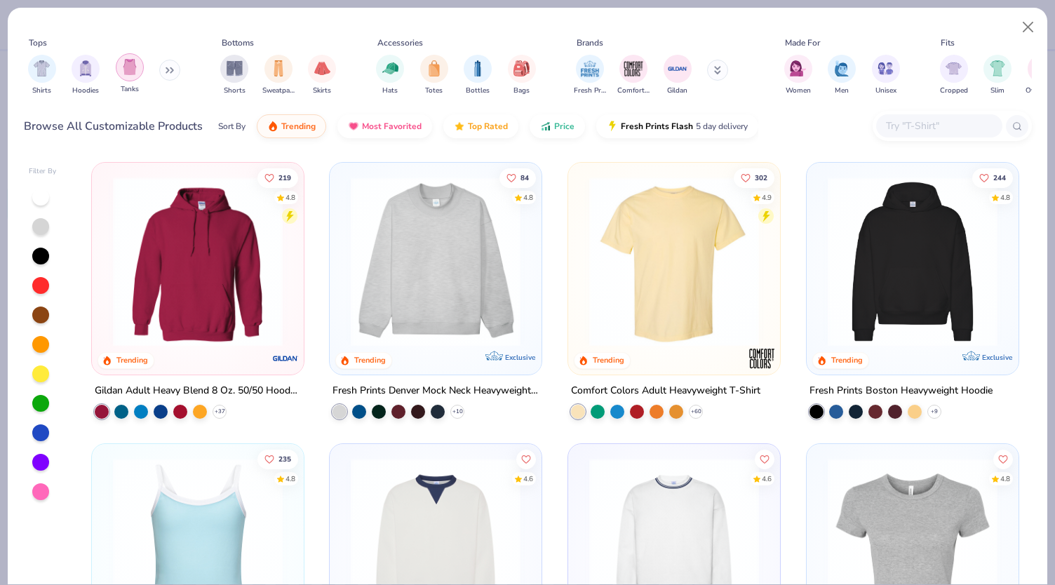
click at [136, 72] on img "filter for Tanks" at bounding box center [129, 67] width 15 height 16
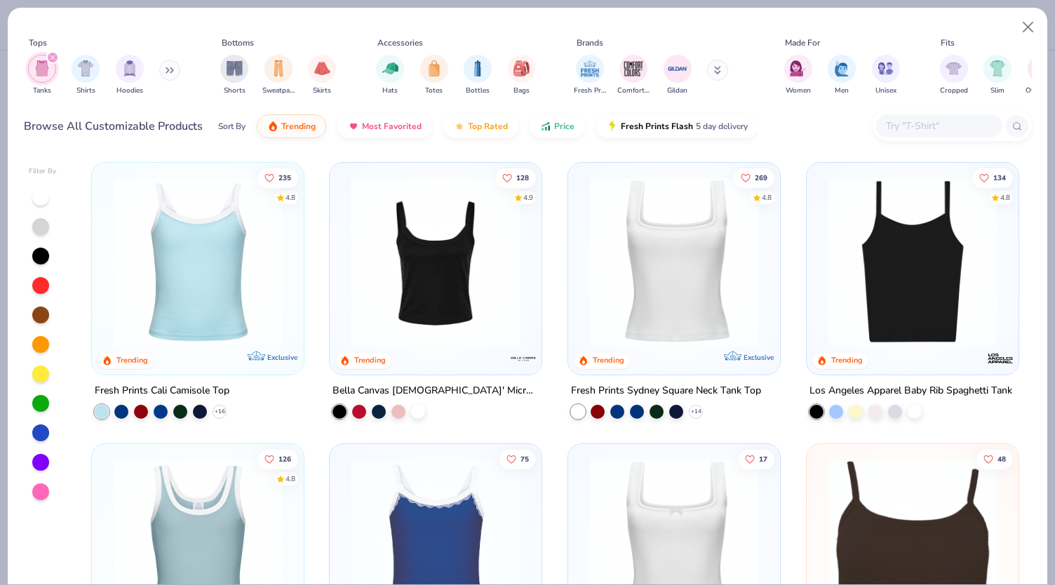
click at [35, 196] on div at bounding box center [40, 197] width 17 height 17
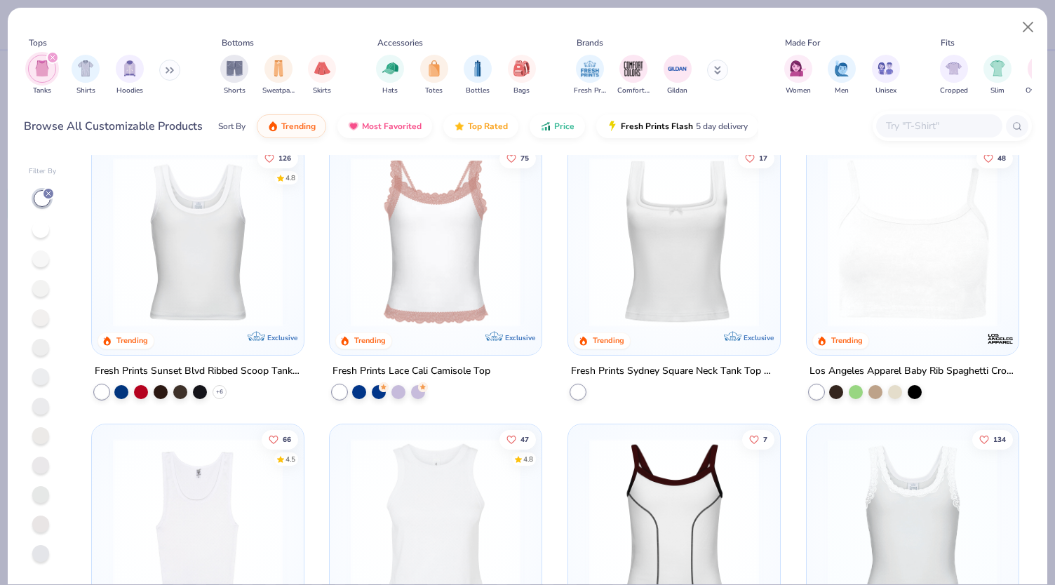
scroll to position [458, 0]
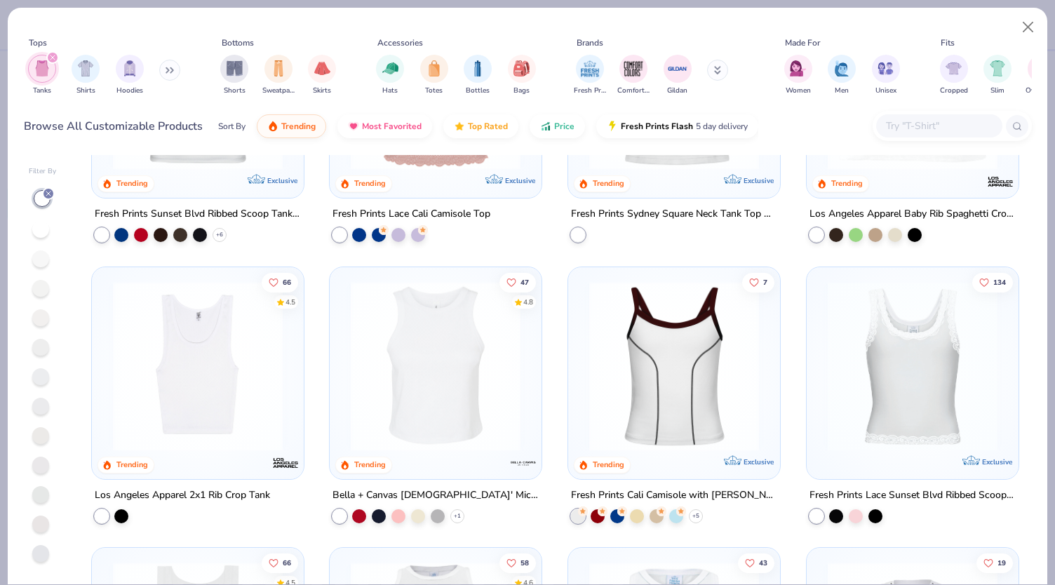
click at [429, 422] on img at bounding box center [436, 366] width 184 height 170
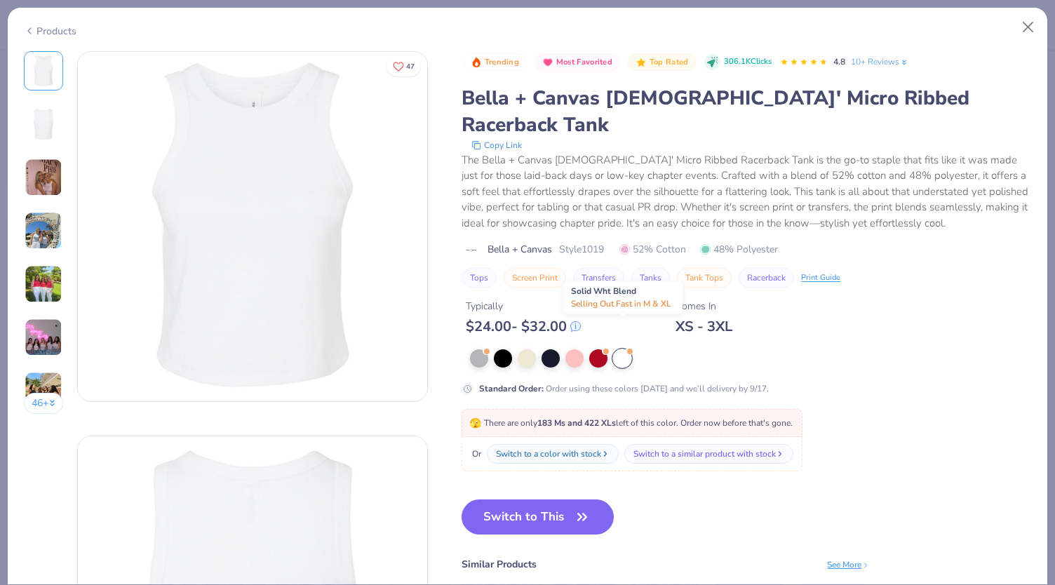
click at [624, 349] on div at bounding box center [622, 358] width 18 height 18
click at [521, 499] on button "Switch to This" at bounding box center [538, 516] width 152 height 35
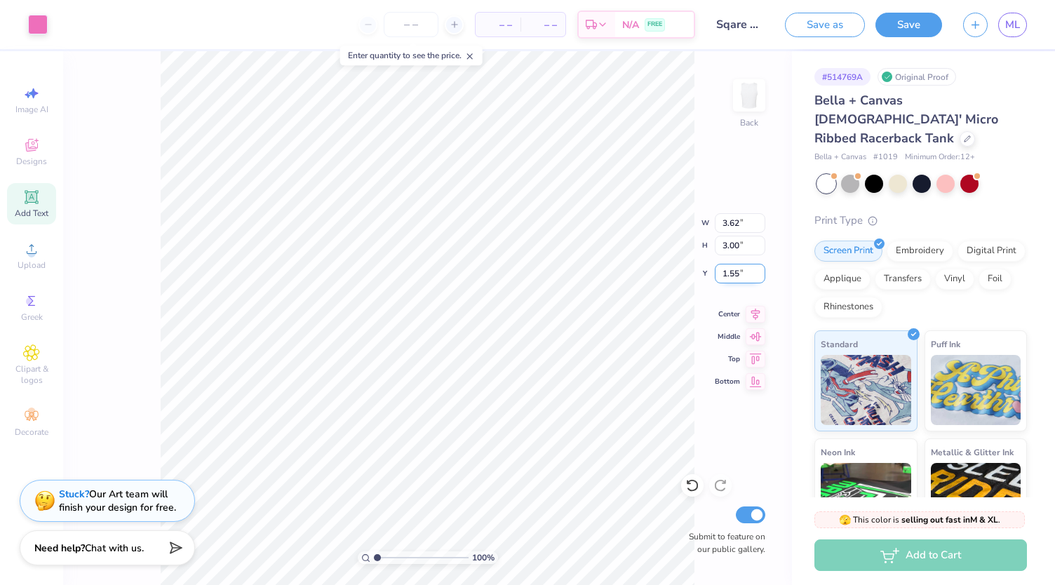
click at [736, 275] on input "1.55" at bounding box center [740, 274] width 50 height 20
type input "1.50"
click at [755, 26] on input "Sqare Neck Tank" at bounding box center [740, 25] width 69 height 28
click at [729, 220] on div "100 % Back Submit to feature on our public gallery." at bounding box center [427, 318] width 729 height 534
click at [896, 20] on button "Save" at bounding box center [908, 23] width 67 height 25
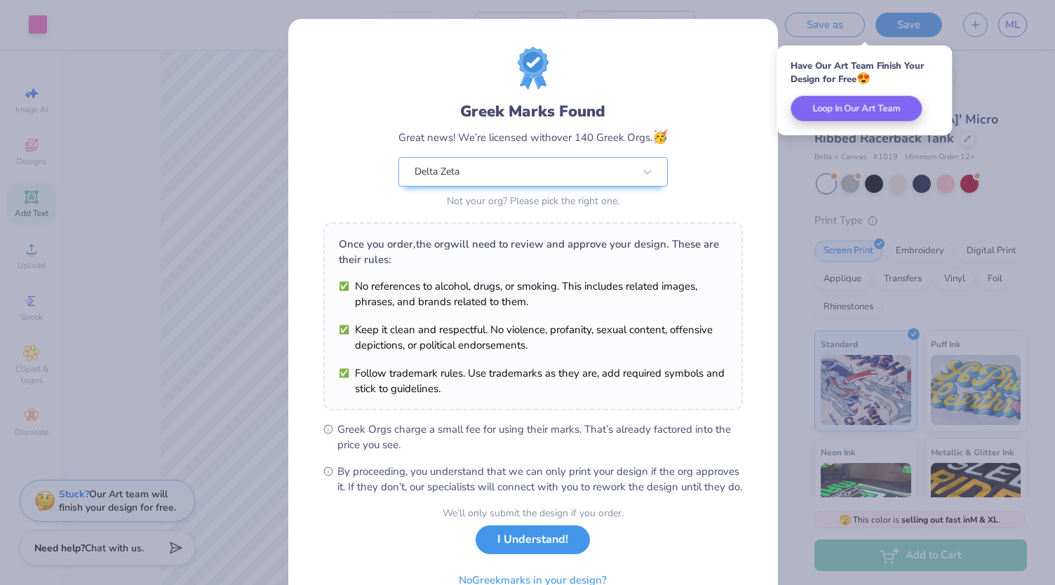
click at [537, 554] on button "I Understand!" at bounding box center [533, 539] width 114 height 29
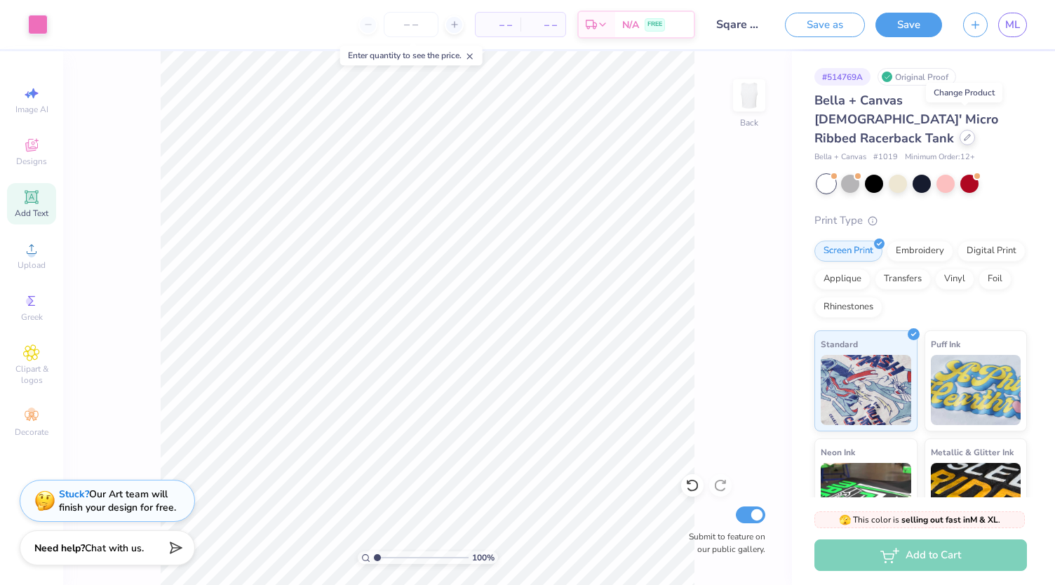
click at [964, 134] on icon at bounding box center [967, 137] width 7 height 7
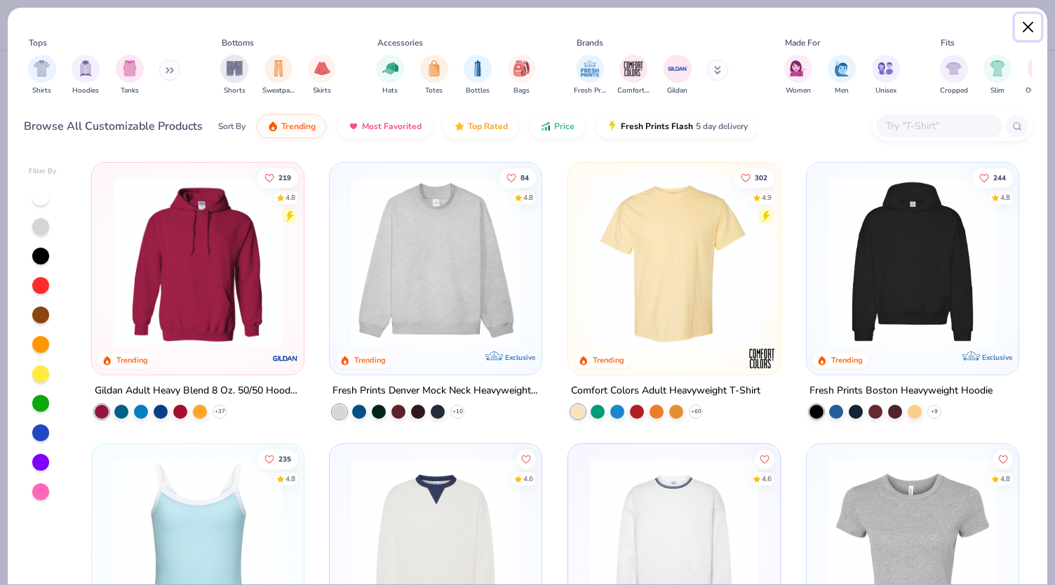
click at [1025, 33] on button "Close" at bounding box center [1028, 27] width 27 height 27
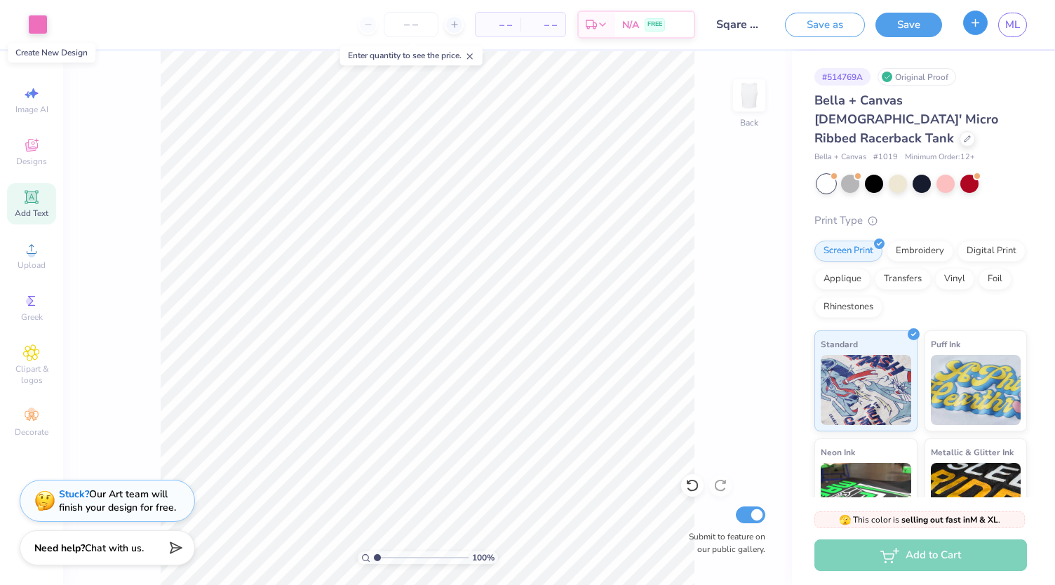
click at [976, 25] on icon "button" at bounding box center [975, 23] width 12 height 12
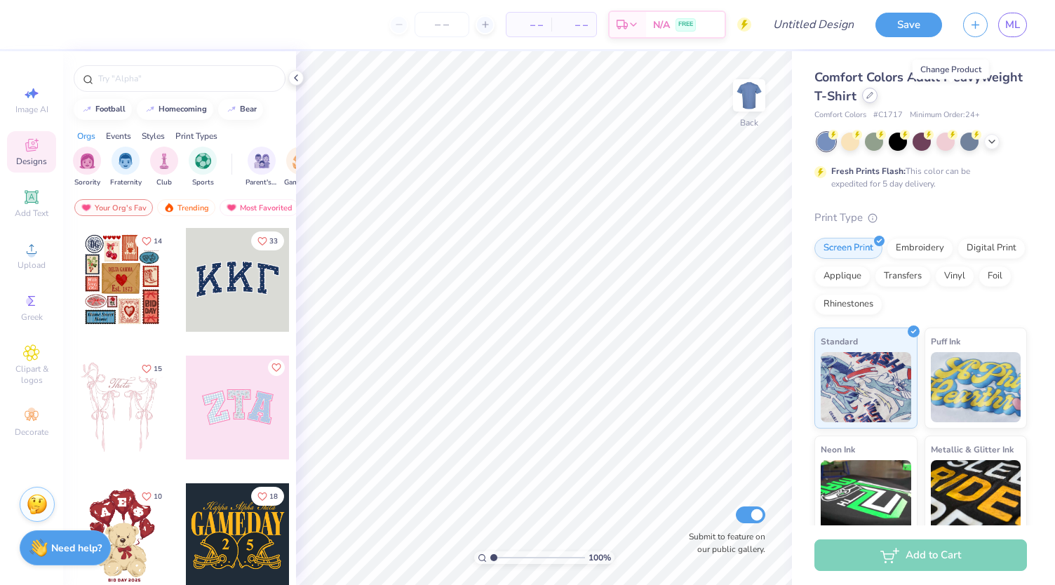
click at [873, 93] on icon at bounding box center [870, 96] width 6 height 6
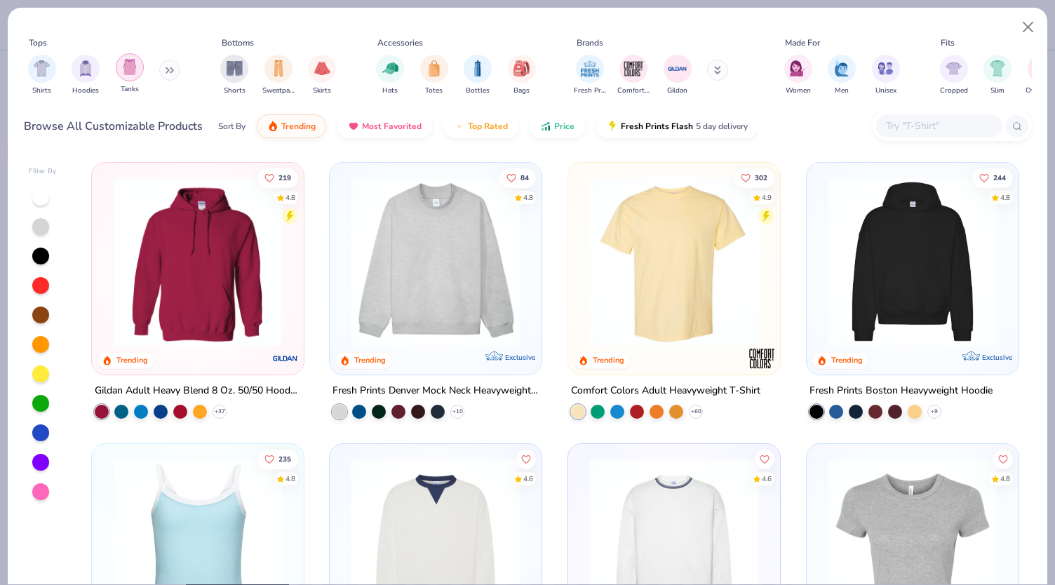
click at [124, 72] on img "filter for Tanks" at bounding box center [129, 67] width 15 height 16
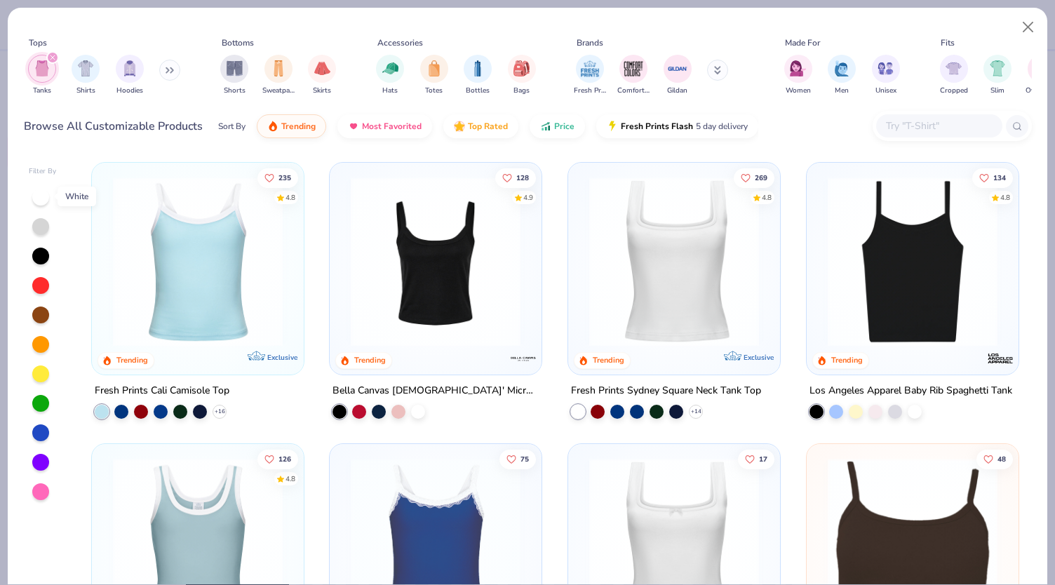
click at [41, 197] on div at bounding box center [40, 197] width 17 height 17
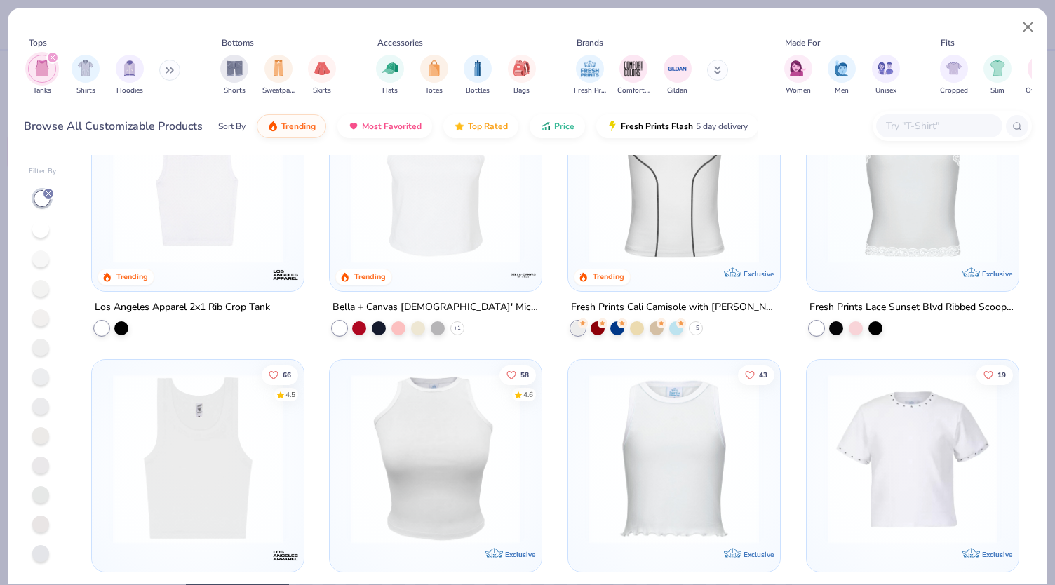
scroll to position [740, 0]
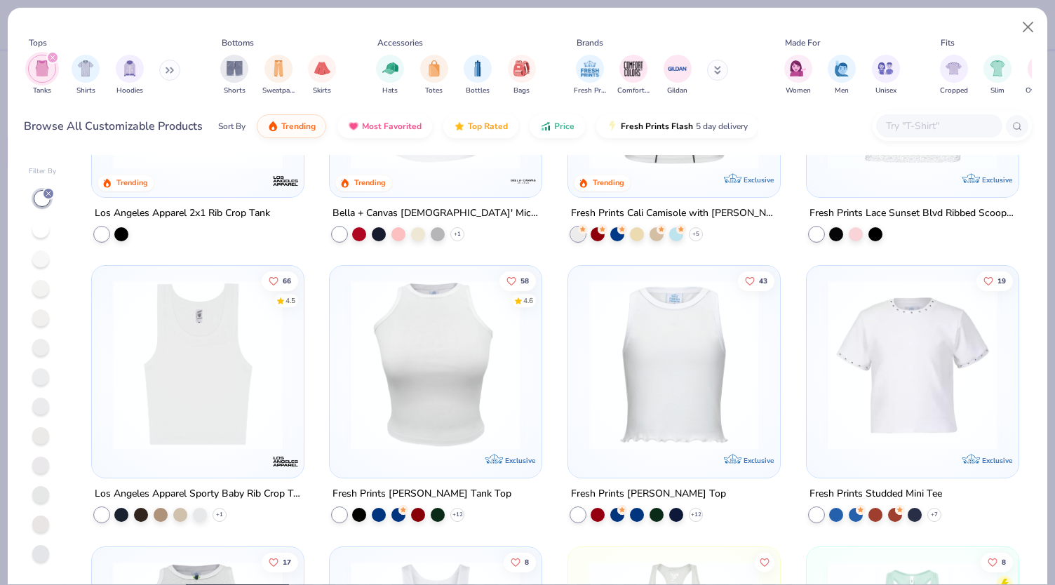
click at [203, 370] on img at bounding box center [198, 365] width 184 height 170
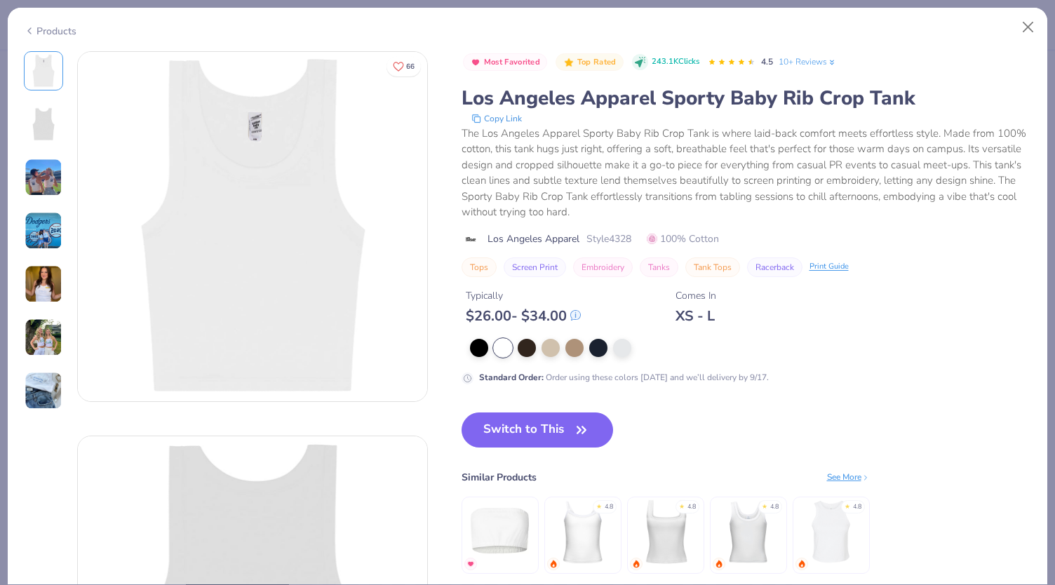
click at [43, 350] on img at bounding box center [44, 337] width 38 height 38
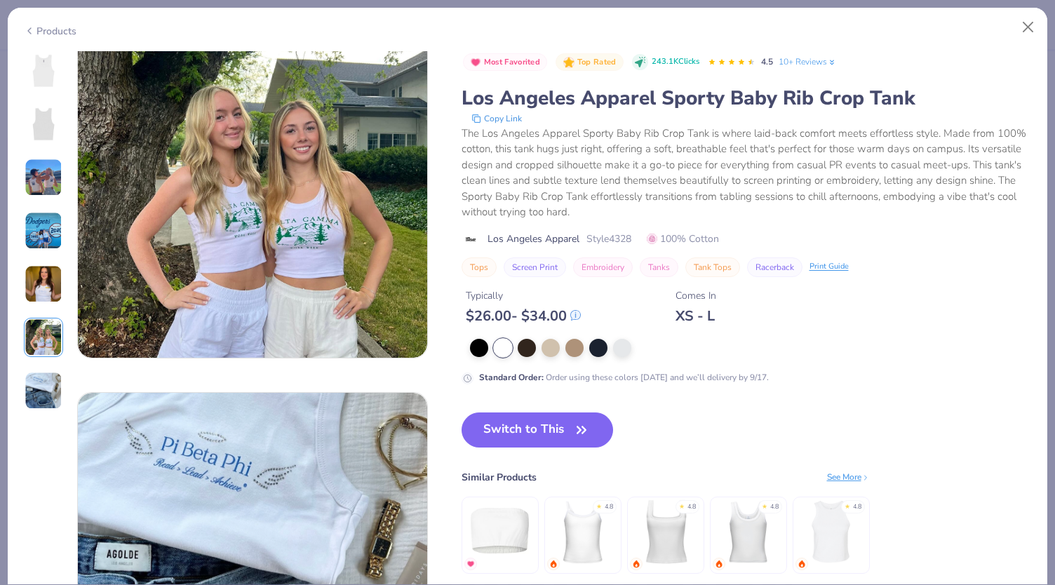
scroll to position [1794, 0]
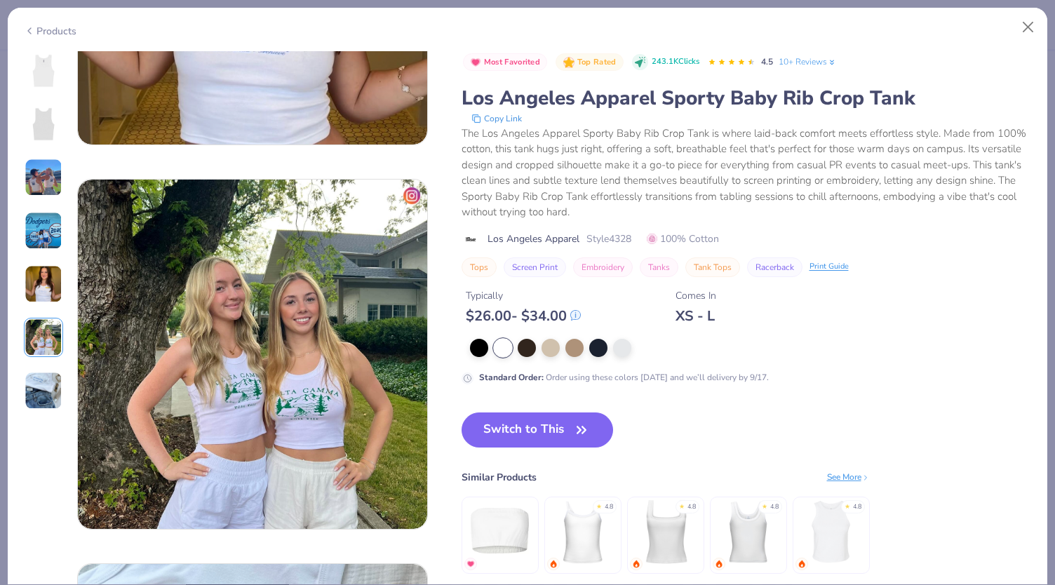
click at [41, 225] on img at bounding box center [44, 231] width 38 height 38
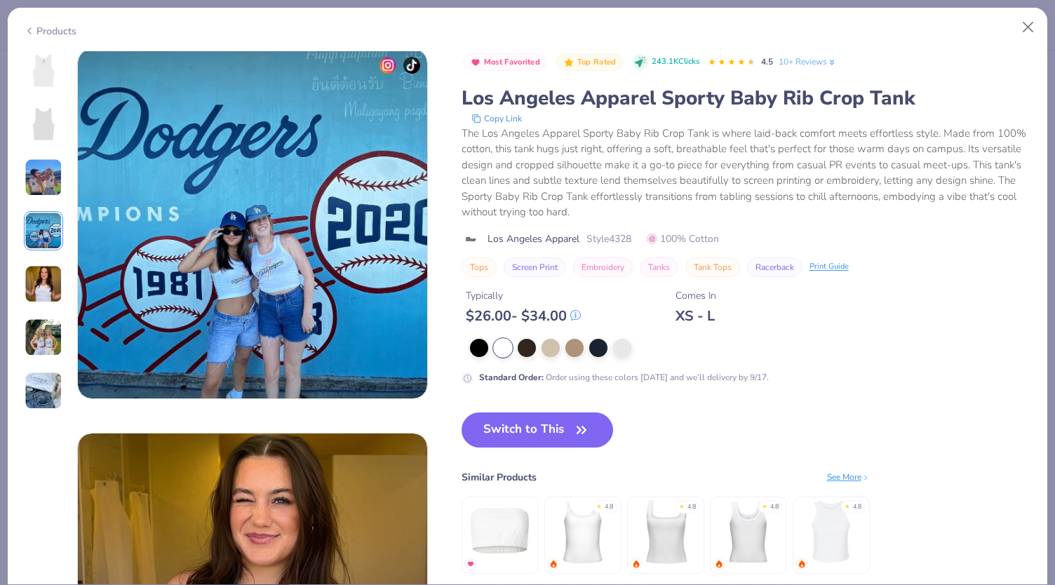
scroll to position [1153, 0]
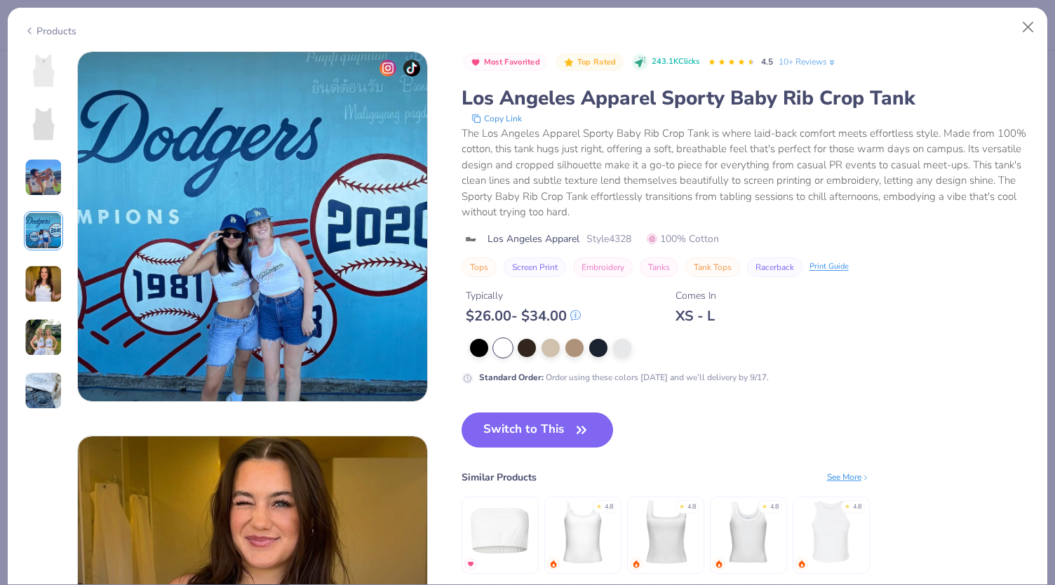
click at [37, 29] on div "Products" at bounding box center [50, 31] width 53 height 15
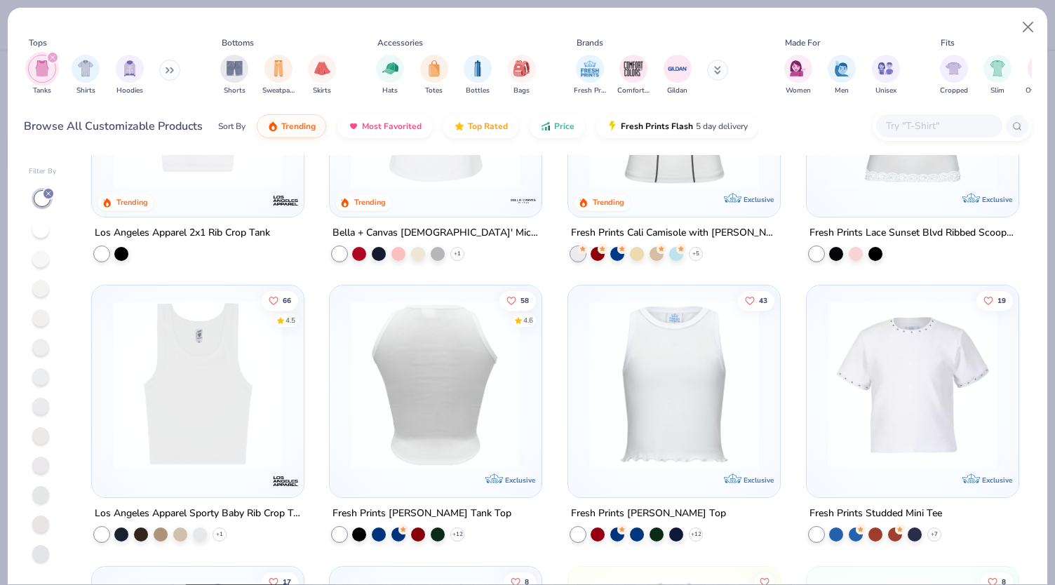
scroll to position [755, 0]
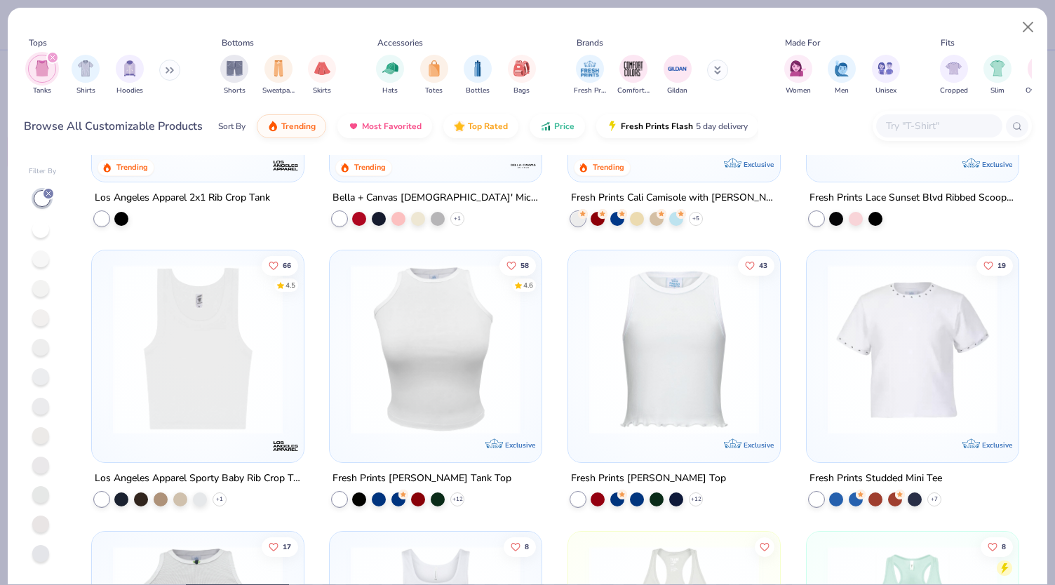
click at [414, 337] on img at bounding box center [436, 349] width 184 height 170
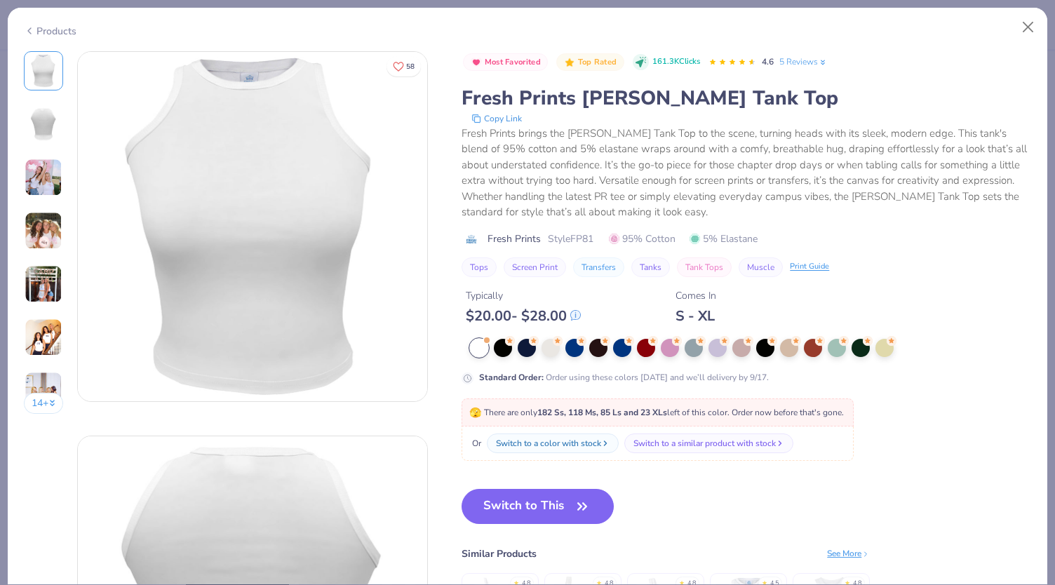
click at [32, 180] on img at bounding box center [44, 178] width 38 height 38
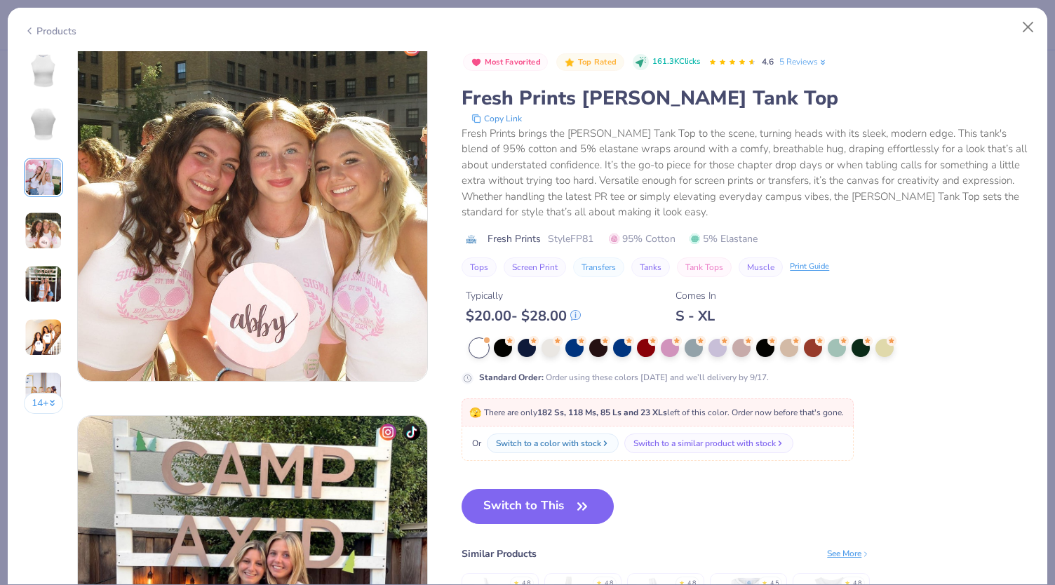
scroll to position [1173, 0]
click at [527, 506] on button "Switch to This" at bounding box center [538, 506] width 152 height 35
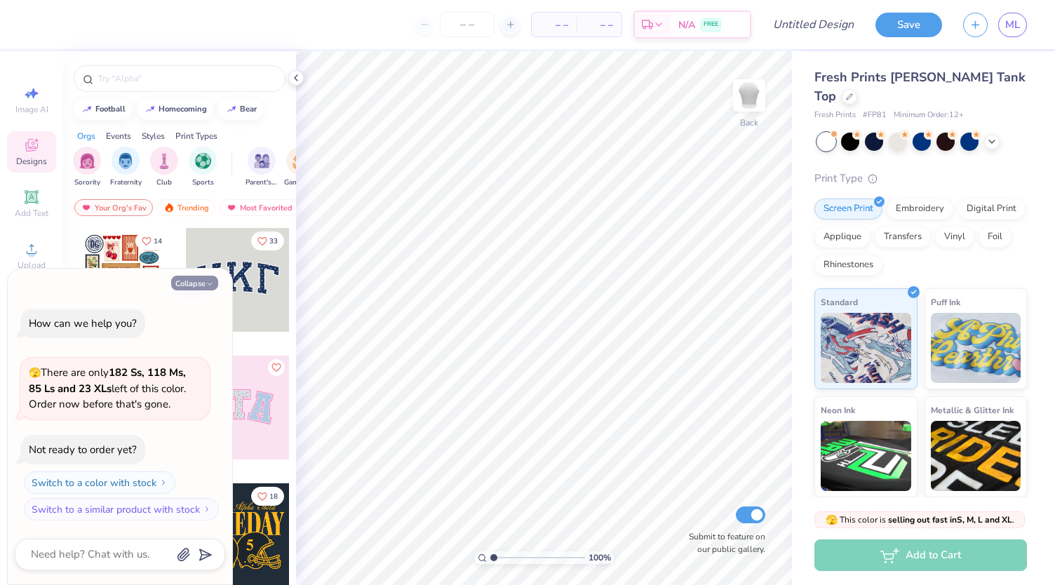
click at [195, 283] on button "Collapse" at bounding box center [194, 283] width 47 height 15
type textarea "x"
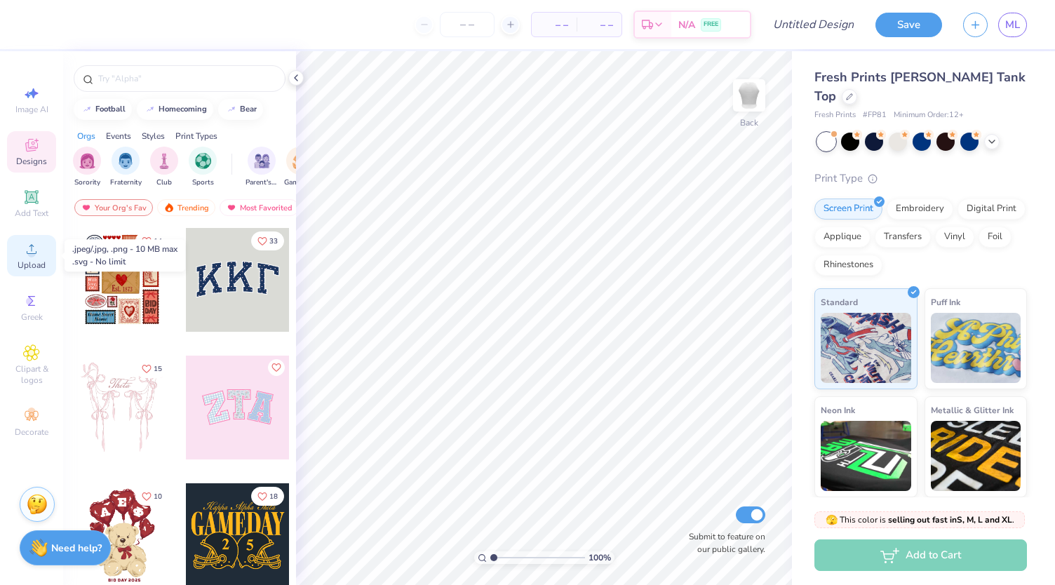
click at [34, 260] on span "Upload" at bounding box center [32, 265] width 28 height 11
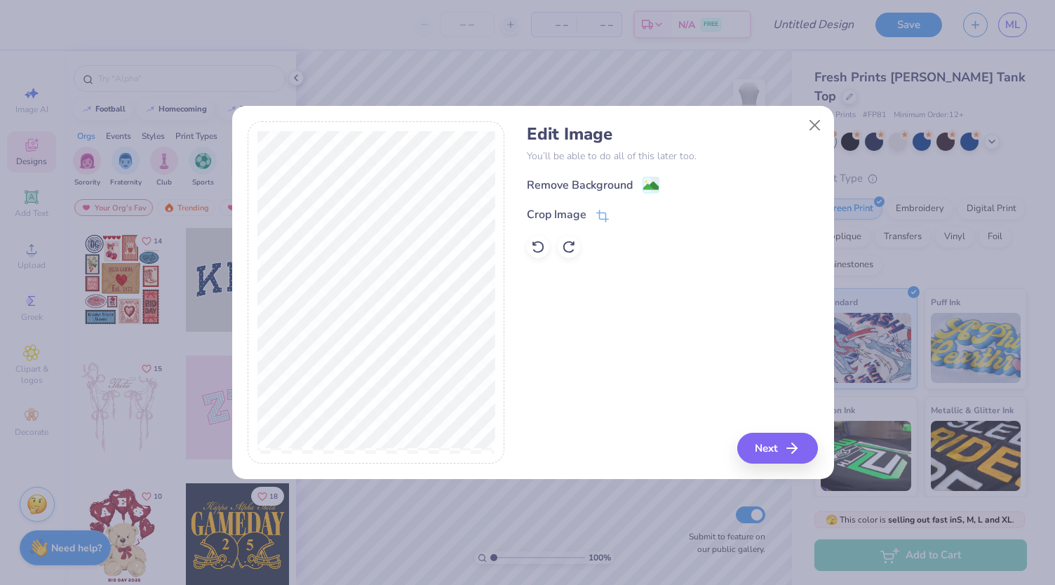
click at [776, 467] on div "Edit Image You’ll be able to do all of this later too. Remove Background Crop I…" at bounding box center [533, 300] width 602 height 358
click at [775, 441] on button "Next" at bounding box center [779, 448] width 81 height 31
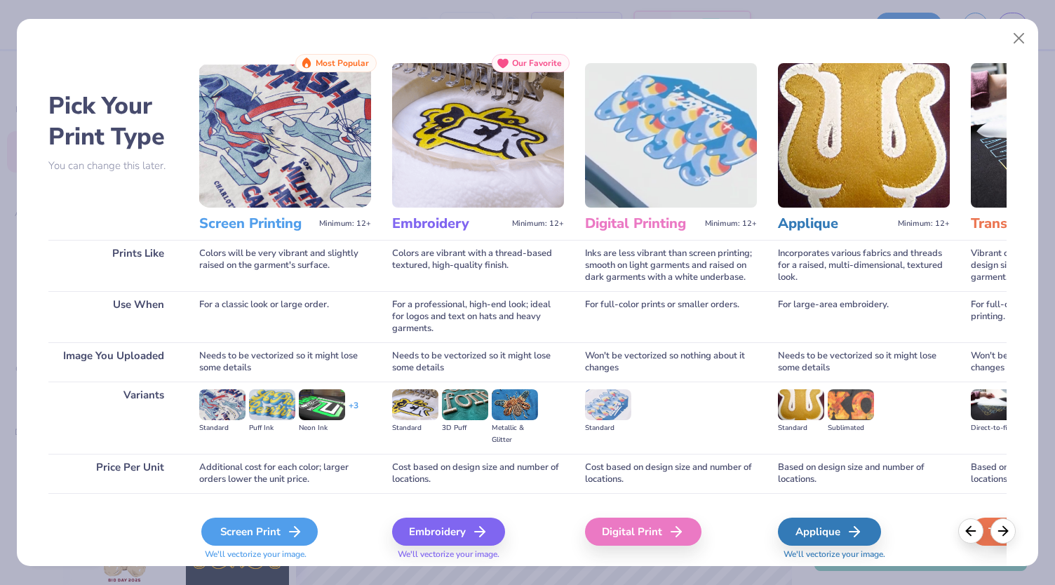
click at [229, 525] on div "Screen Print" at bounding box center [259, 532] width 116 height 28
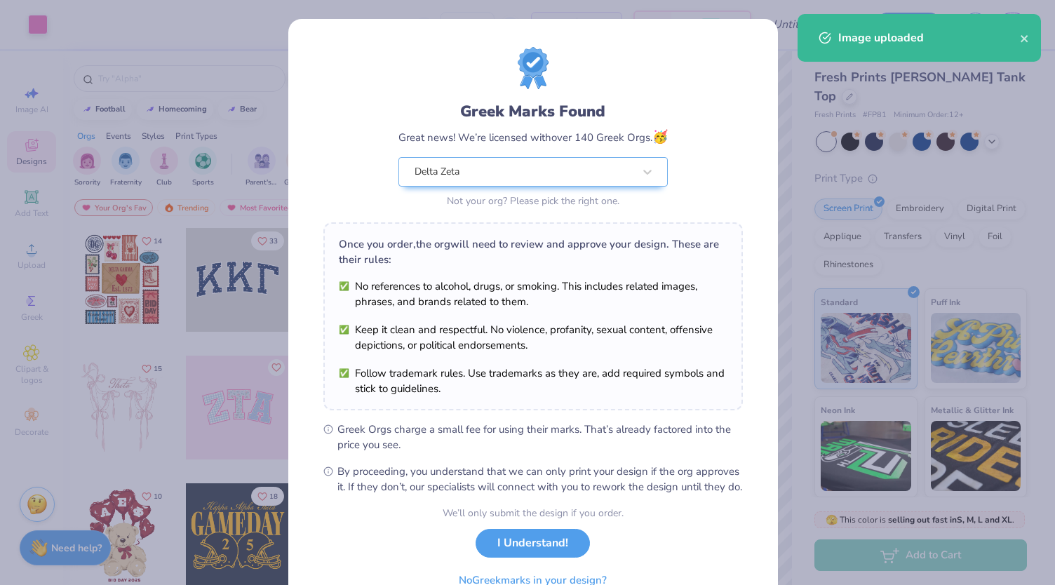
click at [574, 363] on body "Art colors – – Per Item – – Total Est. Delivery N/A FREE Design Title Save ML I…" at bounding box center [527, 292] width 1055 height 585
type input "5.14"
type input "4.26"
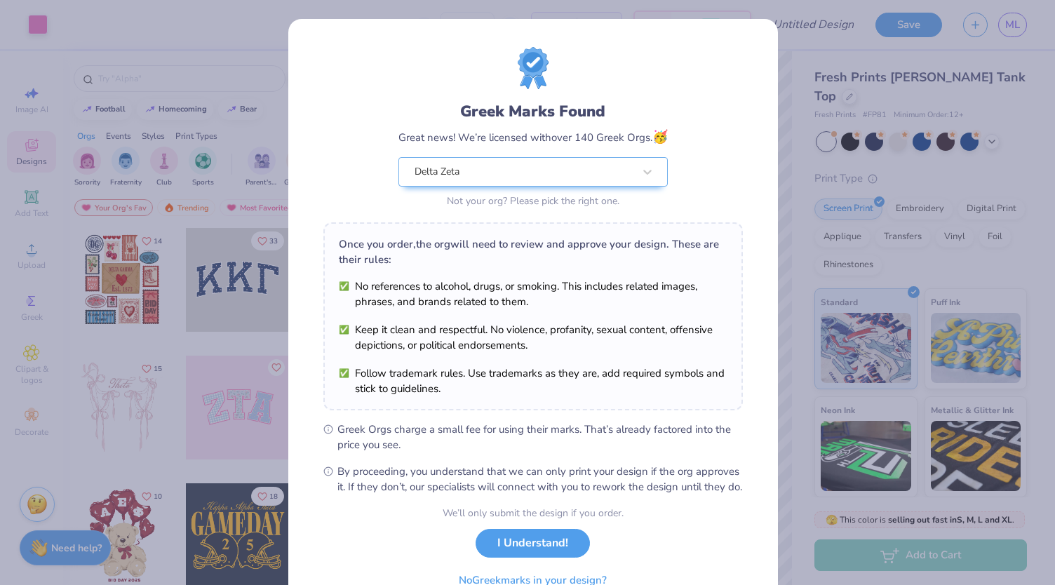
click at [511, 539] on div "We’ll only submit the design if you order. I Understand! No Greek marks in your…" at bounding box center [533, 550] width 181 height 88
click at [504, 554] on button "I Understand!" at bounding box center [533, 539] width 114 height 29
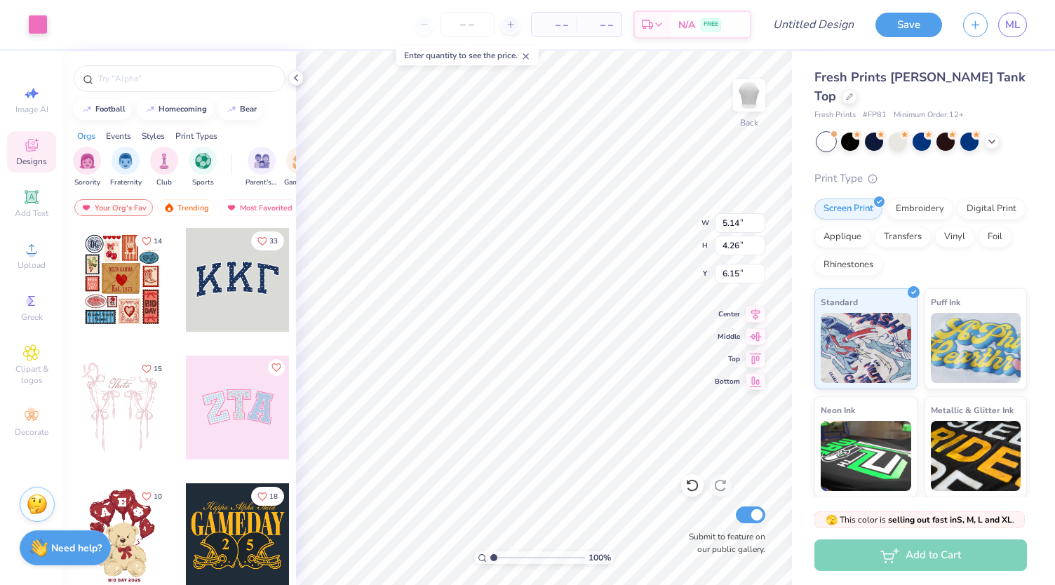
type input "3.51"
type input "2.91"
type input "3.61"
type input "2.99"
type input "3.58"
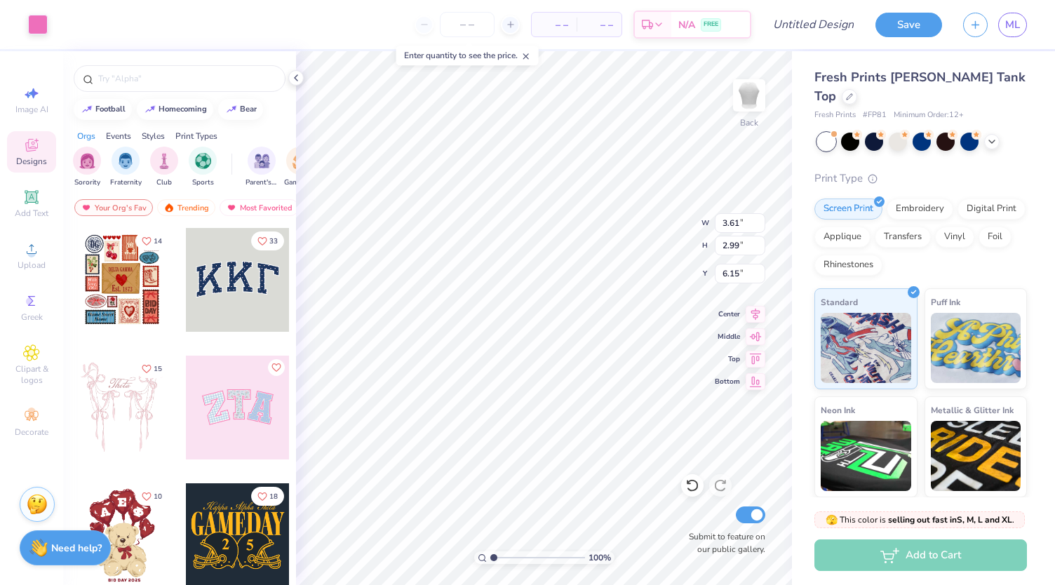
type input "2.97"
click at [736, 223] on input "3.58" at bounding box center [740, 223] width 50 height 20
type input "3.62"
type input "3.00"
type input "6.13"
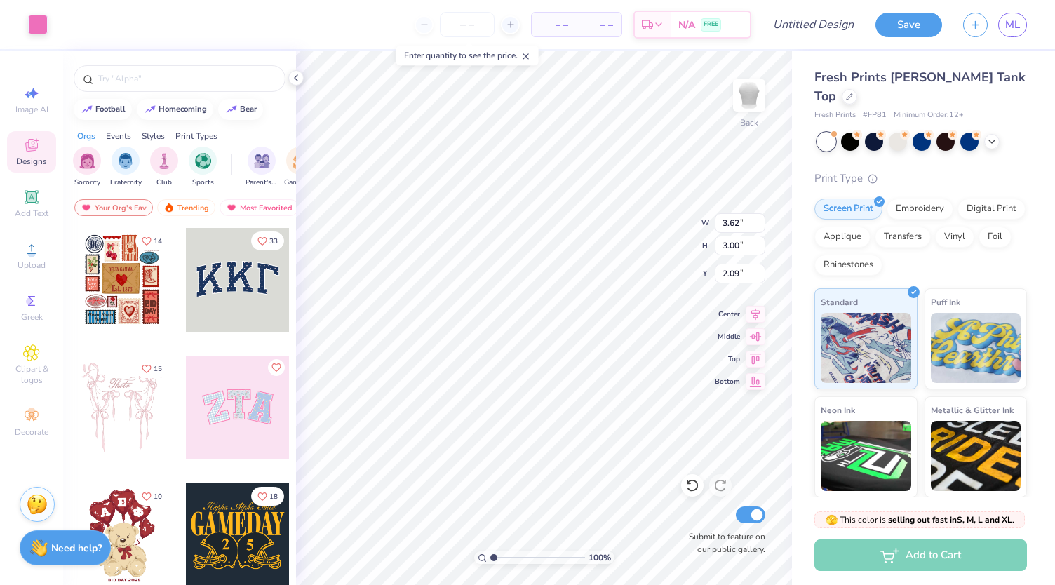
type input "2.09"
type input "4.54"
type input "3.77"
type input "2.18"
click at [331, 30] on div "– – Per Item – – Total Est. Delivery N/A FREE" at bounding box center [404, 24] width 693 height 49
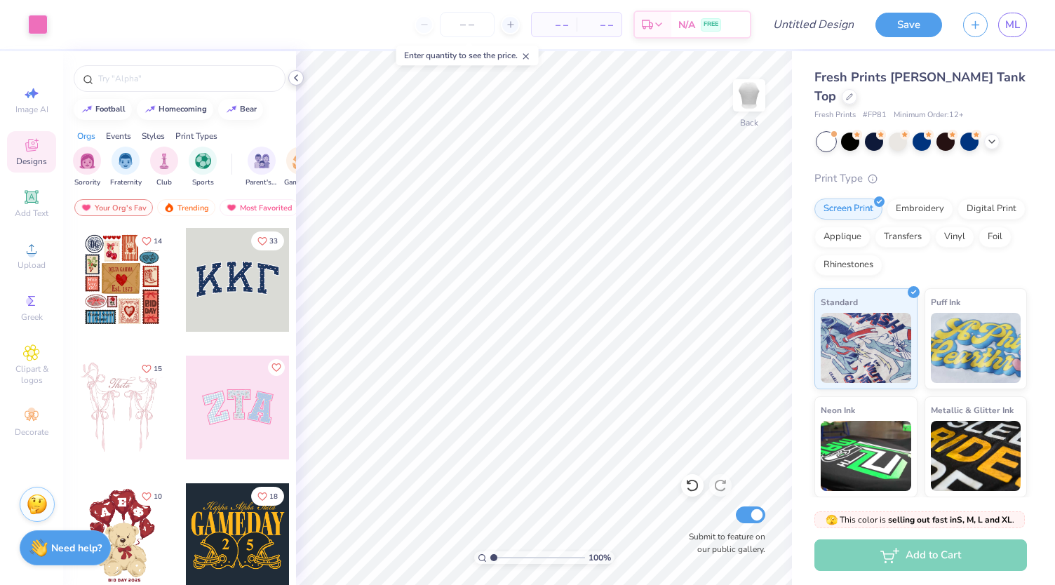
click at [295, 78] on polyline at bounding box center [296, 78] width 3 height 6
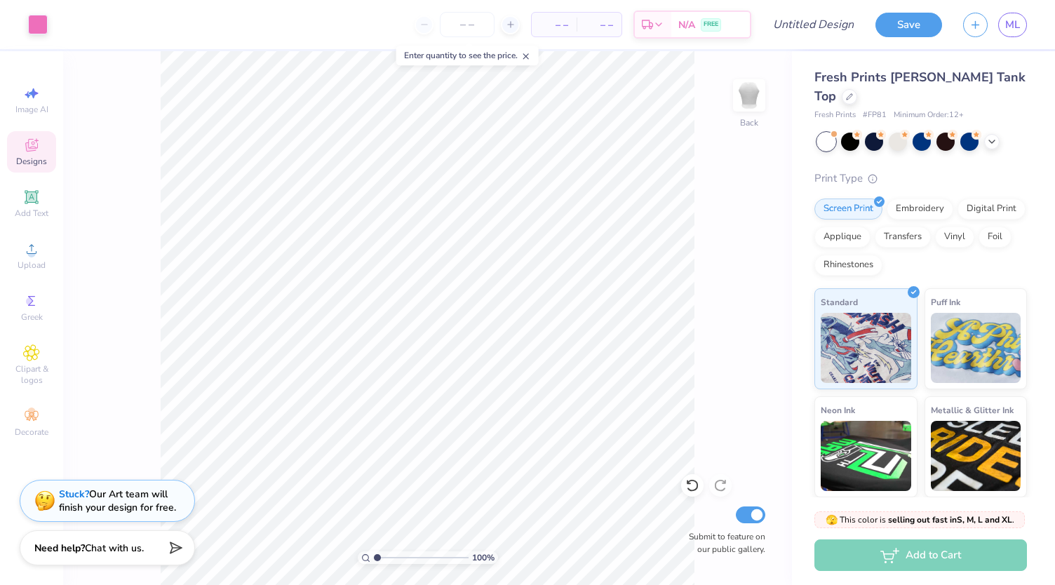
type input "1"
click at [527, 56] on icon at bounding box center [526, 56] width 10 height 10
type input "2.45"
type input "3.59"
type input "2.97"
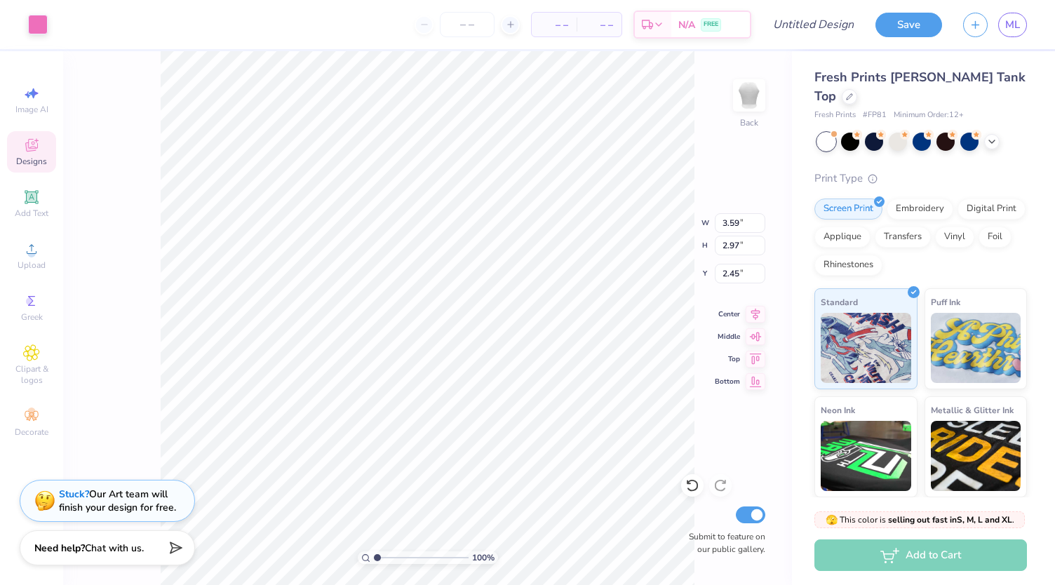
type input "3.62"
type input "3.00"
type input "3.21"
click at [604, 26] on span "– –" at bounding box center [599, 25] width 28 height 15
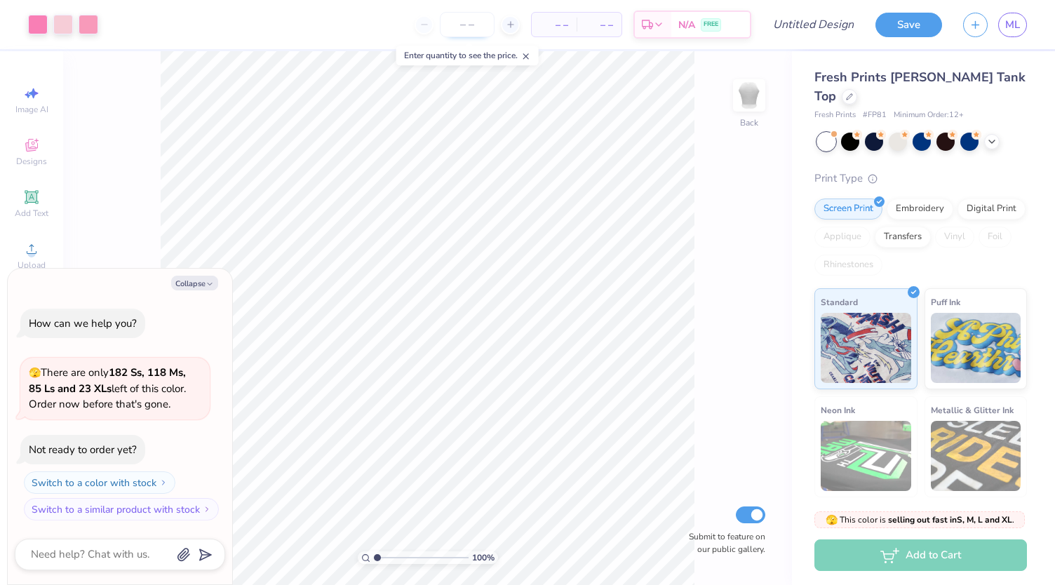
type textarea "x"
